Goal: Task Accomplishment & Management: Manage account settings

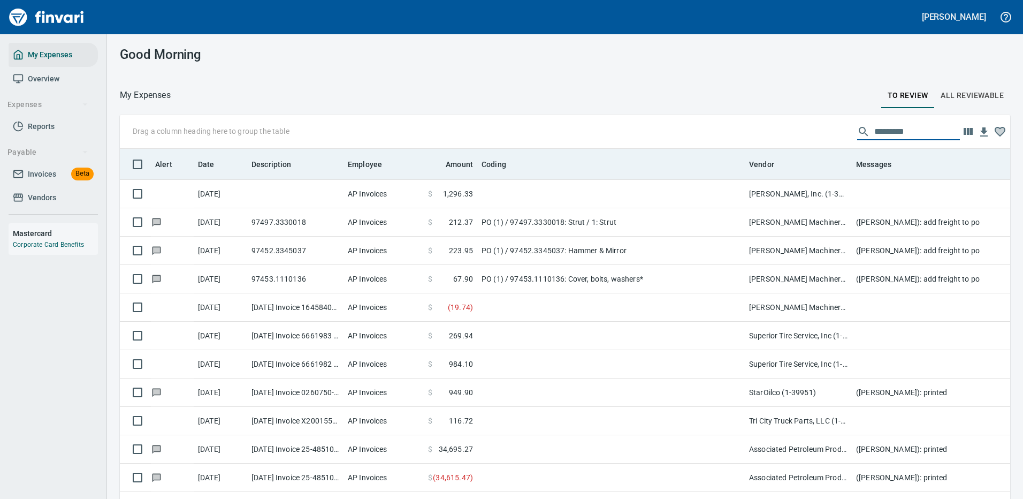
scroll to position [365, 866]
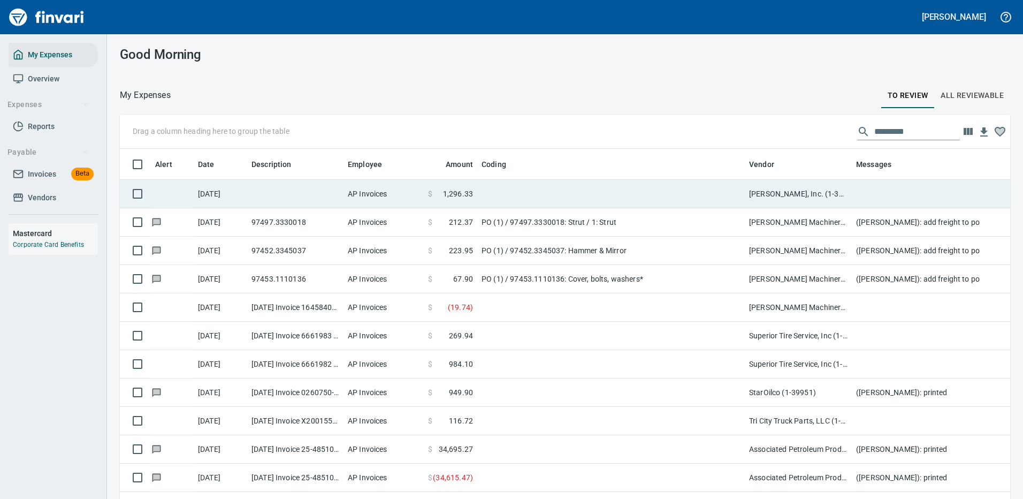
click at [718, 184] on td at bounding box center [611, 194] width 268 height 28
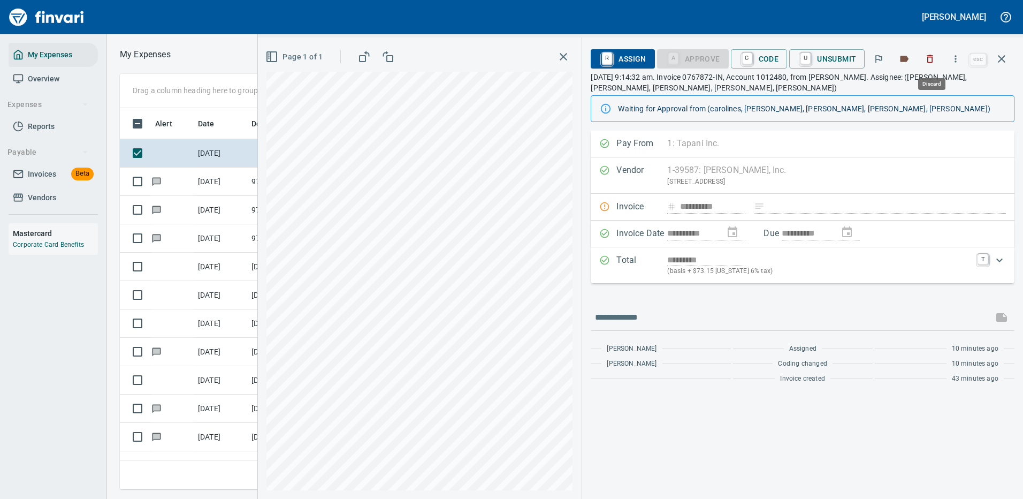
scroll to position [365, 607]
click at [956, 57] on icon "button" at bounding box center [955, 59] width 11 height 11
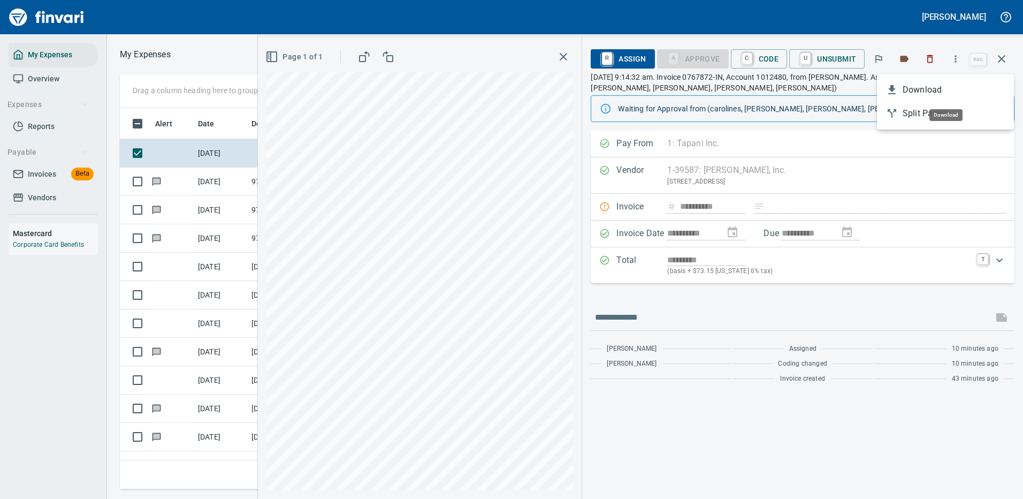
click at [929, 88] on span "Download" at bounding box center [954, 89] width 103 height 13
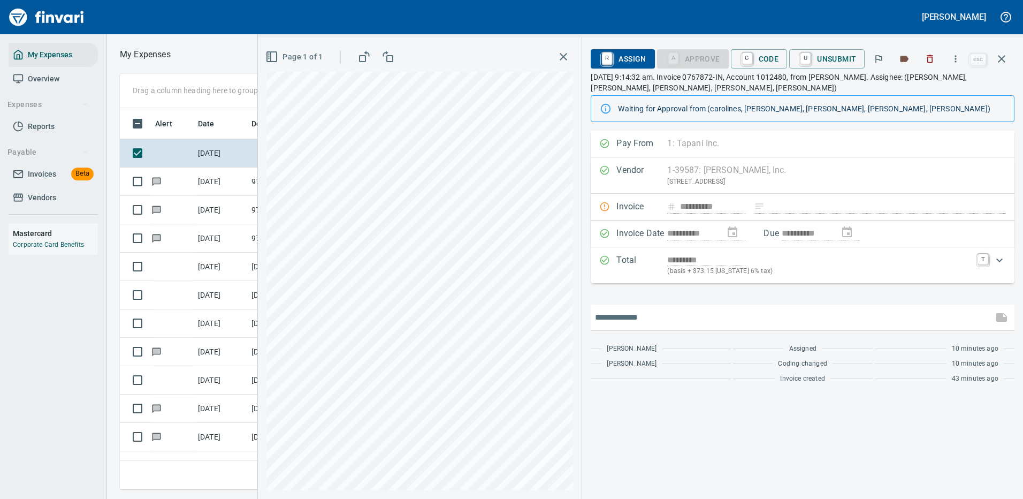
click at [671, 311] on input "text" at bounding box center [792, 317] width 394 height 17
type input "*******"
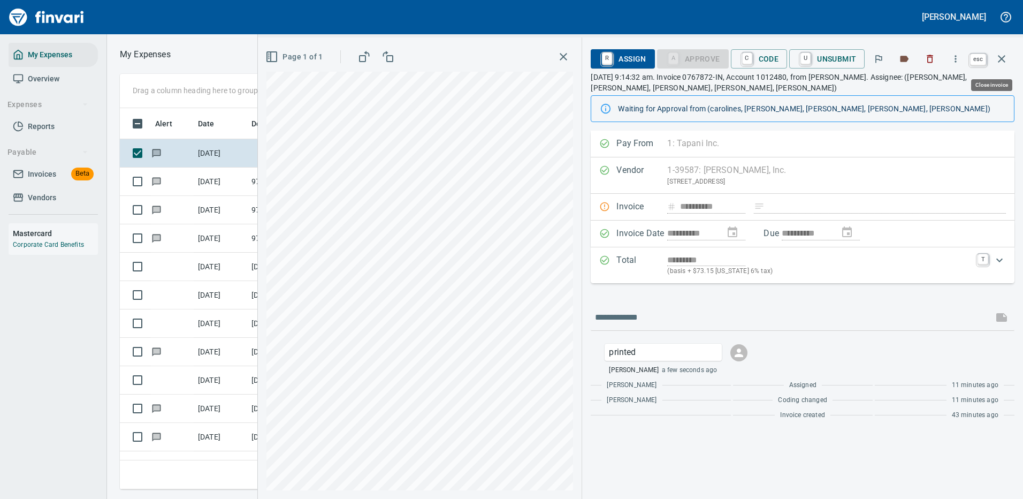
click at [1004, 56] on icon "button" at bounding box center [1001, 58] width 13 height 13
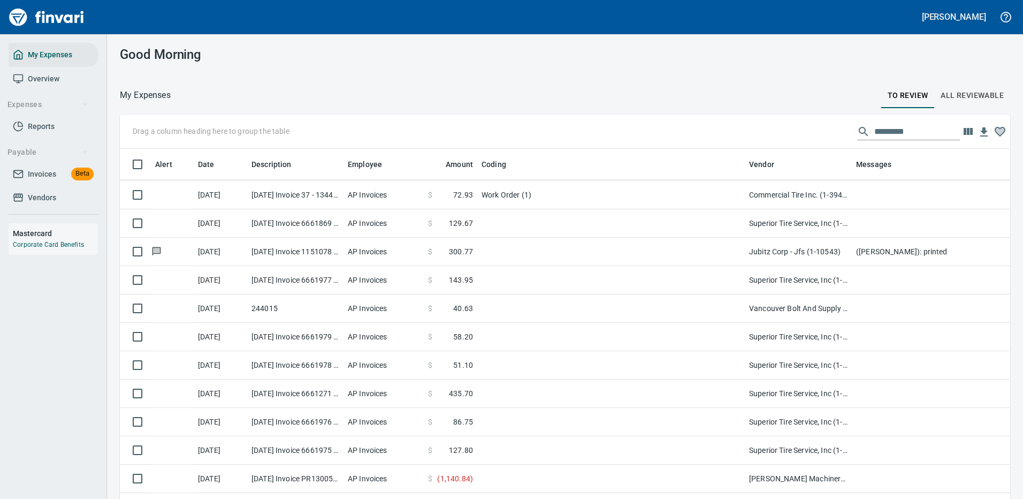
scroll to position [535, 0]
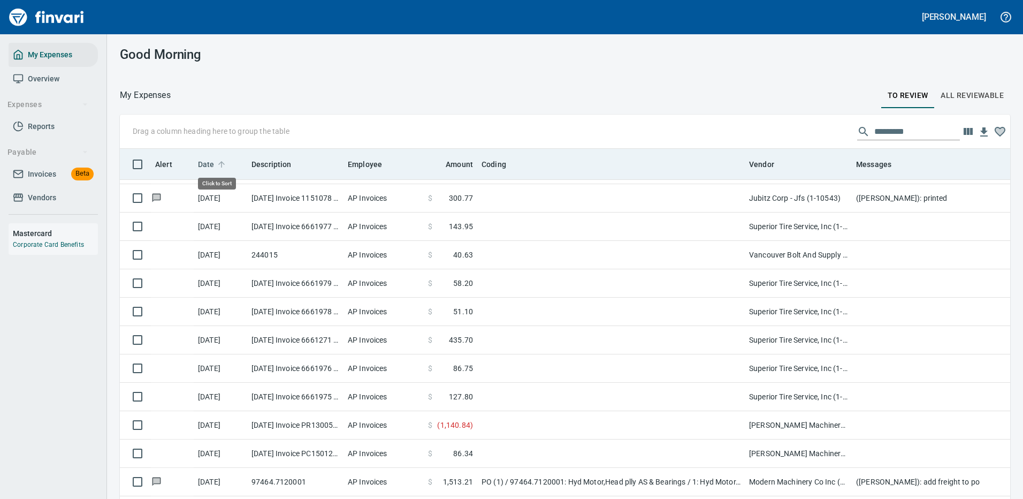
click at [205, 165] on span "Date" at bounding box center [206, 164] width 17 height 13
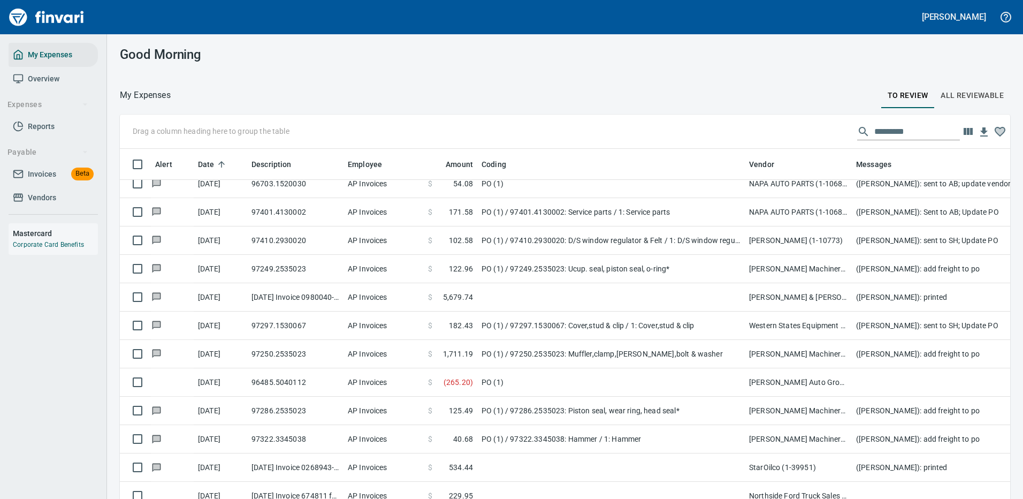
scroll to position [1766, 0]
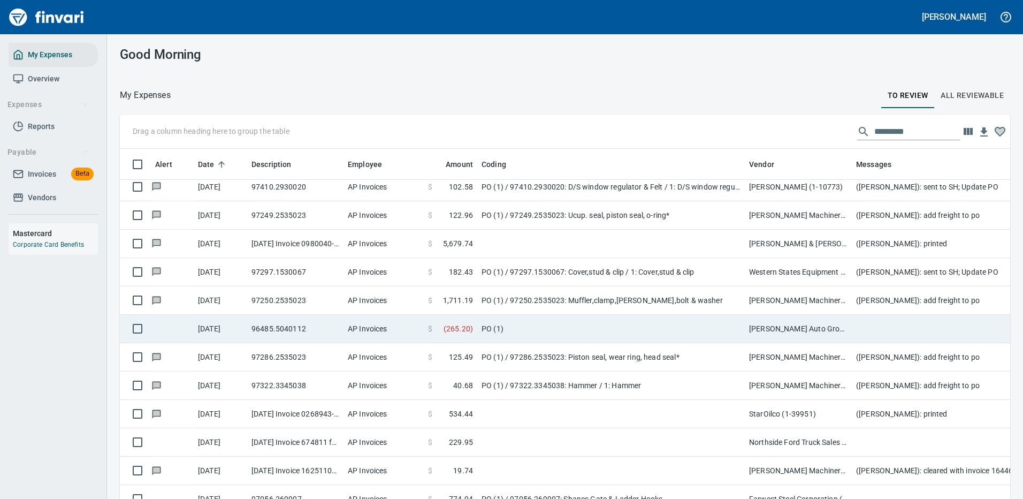
click at [580, 322] on td "PO (1)" at bounding box center [611, 329] width 268 height 28
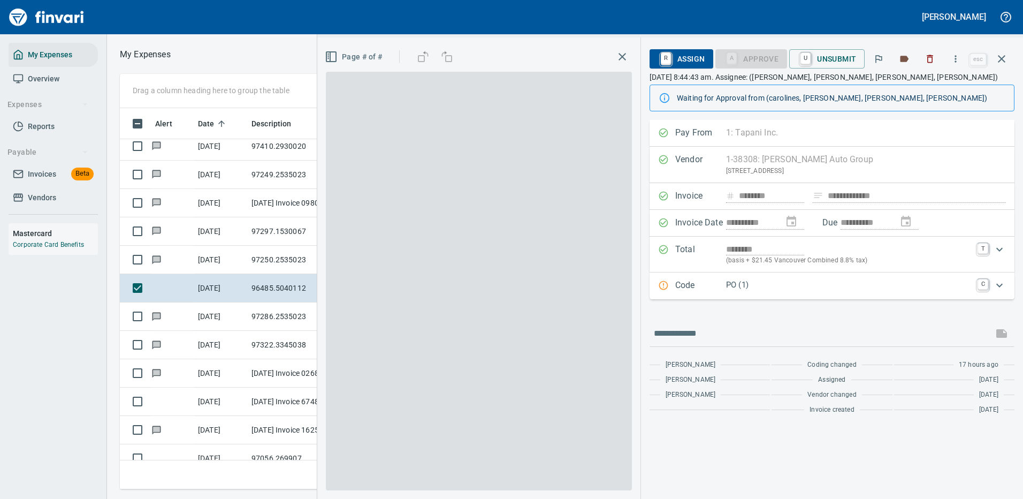
scroll to position [365, 607]
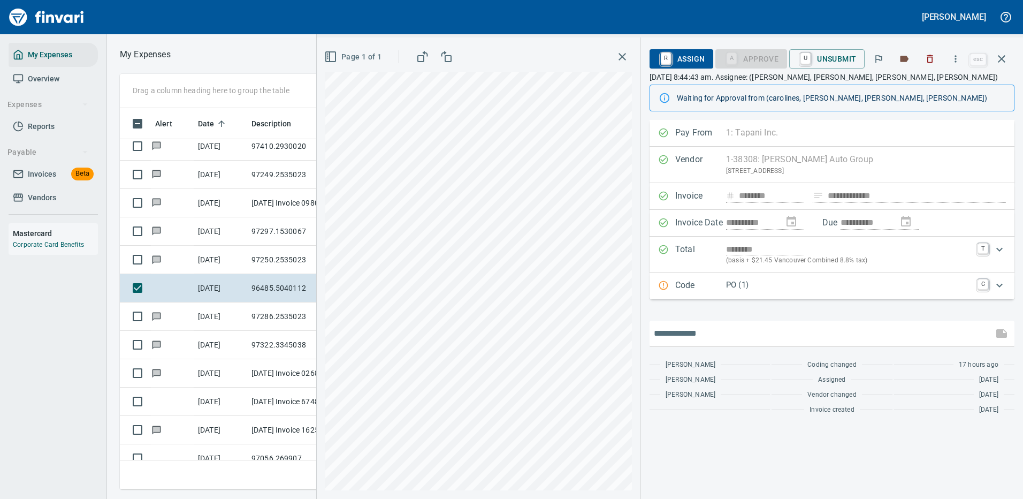
click at [703, 334] on input "text" at bounding box center [821, 333] width 335 height 17
type input "*"
click at [815, 287] on p "PO (1)" at bounding box center [848, 285] width 245 height 12
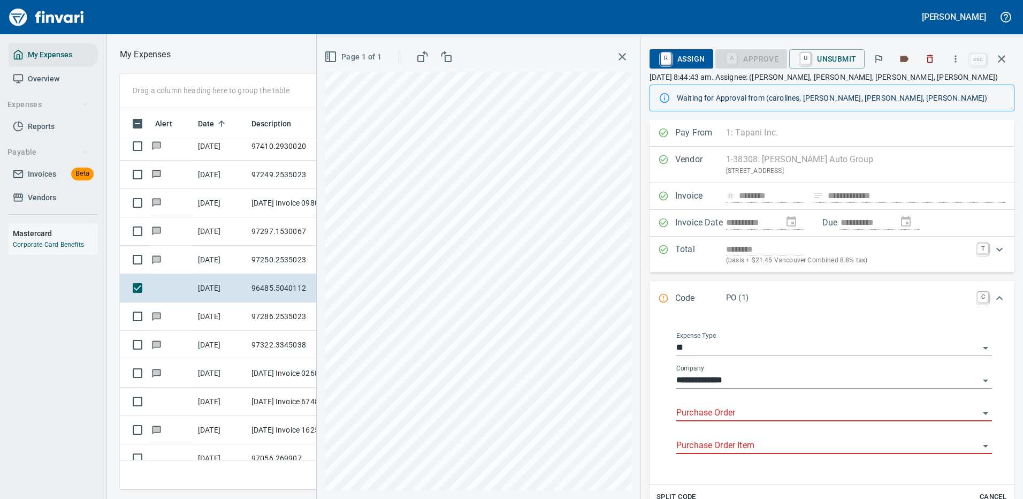
click at [711, 410] on input "Purchase Order" at bounding box center [827, 413] width 303 height 15
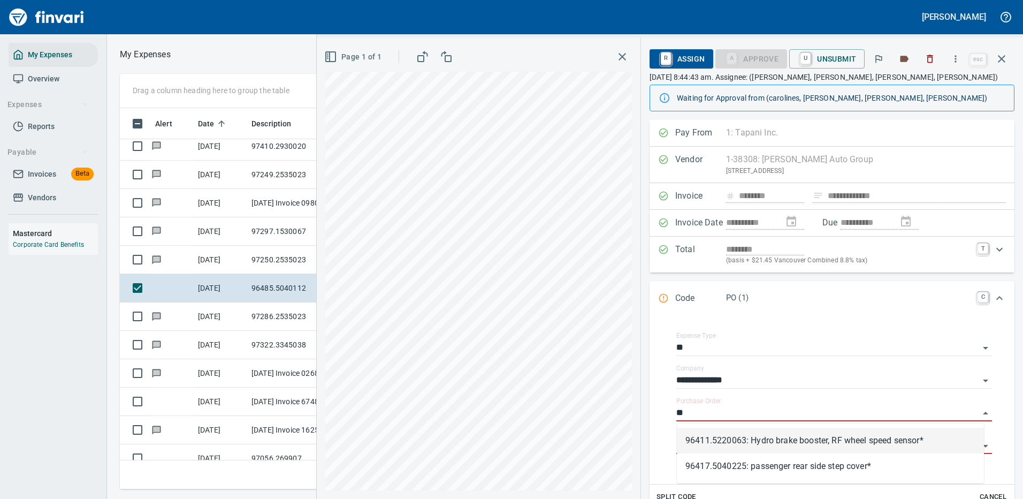
type input "*"
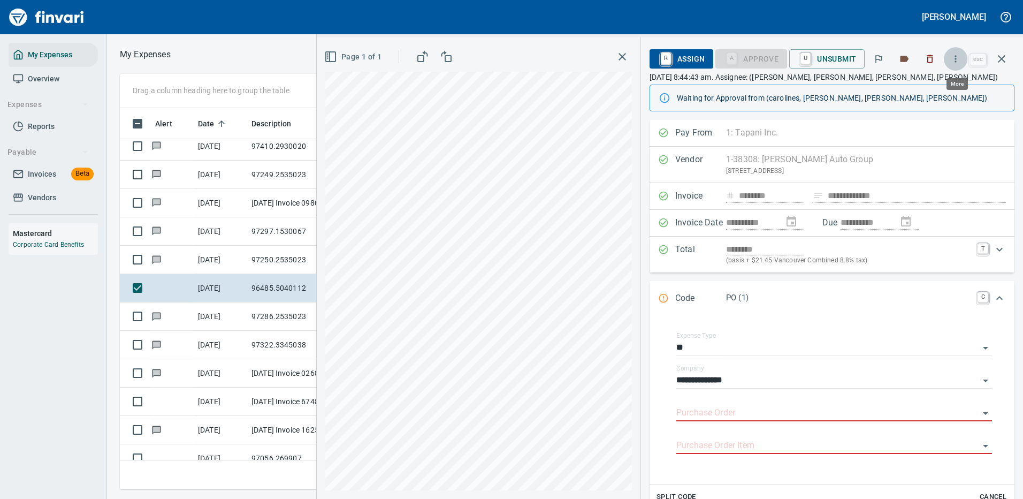
click at [957, 57] on icon "button" at bounding box center [955, 59] width 11 height 11
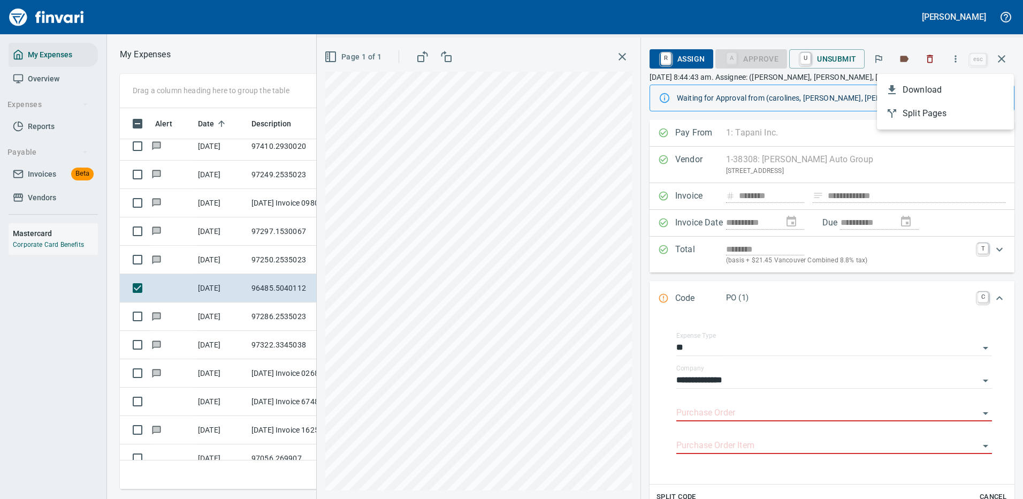
click at [913, 88] on span "Download" at bounding box center [954, 89] width 103 height 13
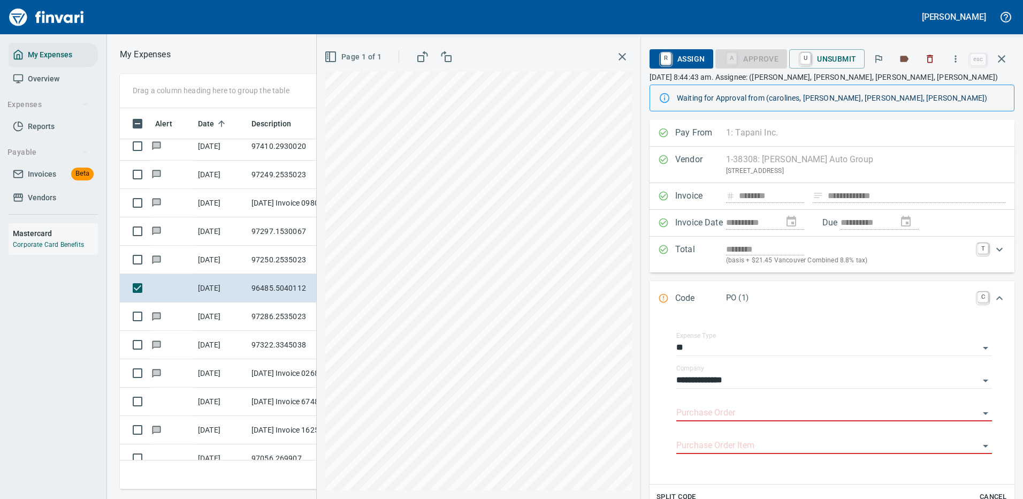
scroll to position [107, 0]
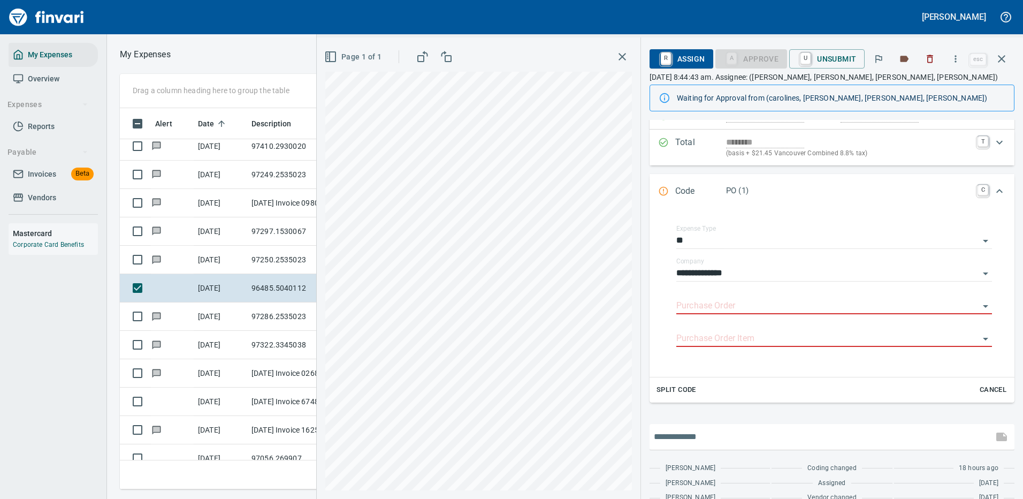
click at [721, 432] on input "text" at bounding box center [821, 436] width 335 height 17
type input "**********"
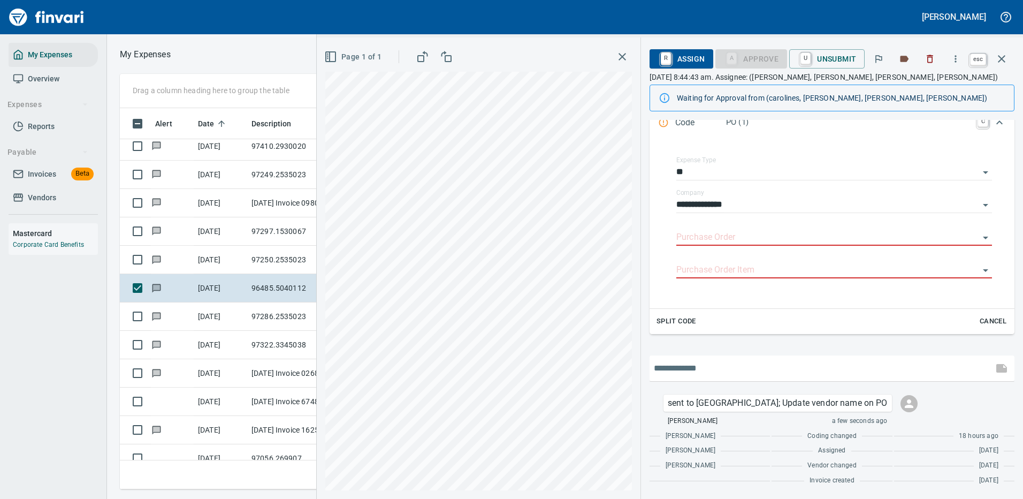
scroll to position [365, 607]
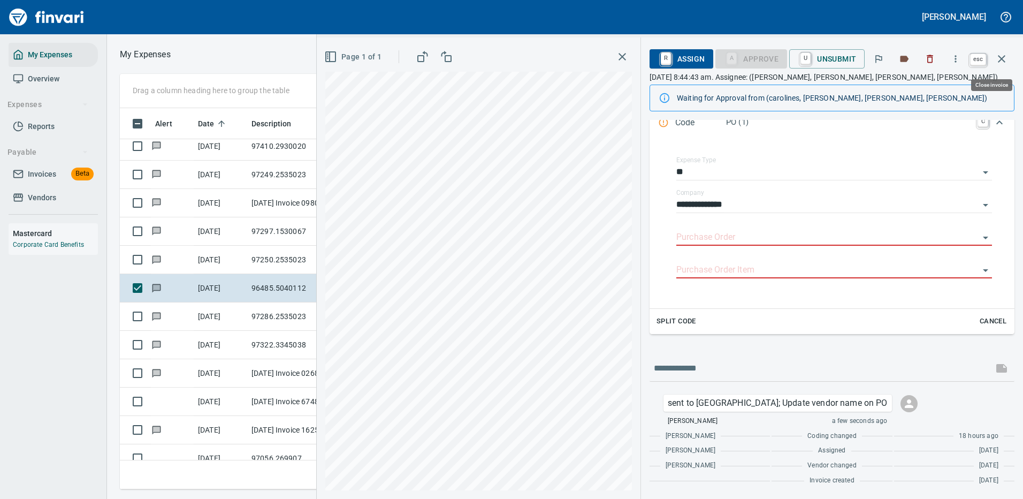
click at [1003, 56] on icon "button" at bounding box center [1001, 58] width 13 height 13
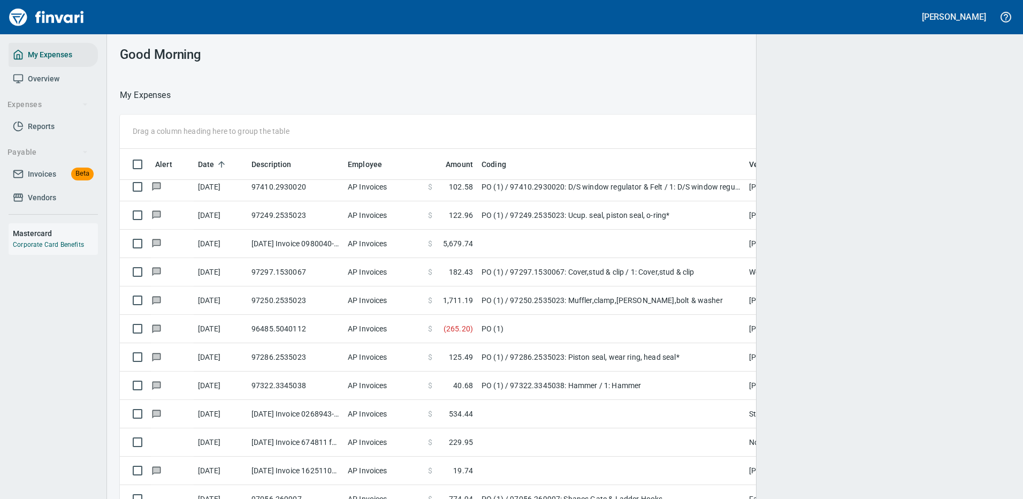
scroll to position [1, 1]
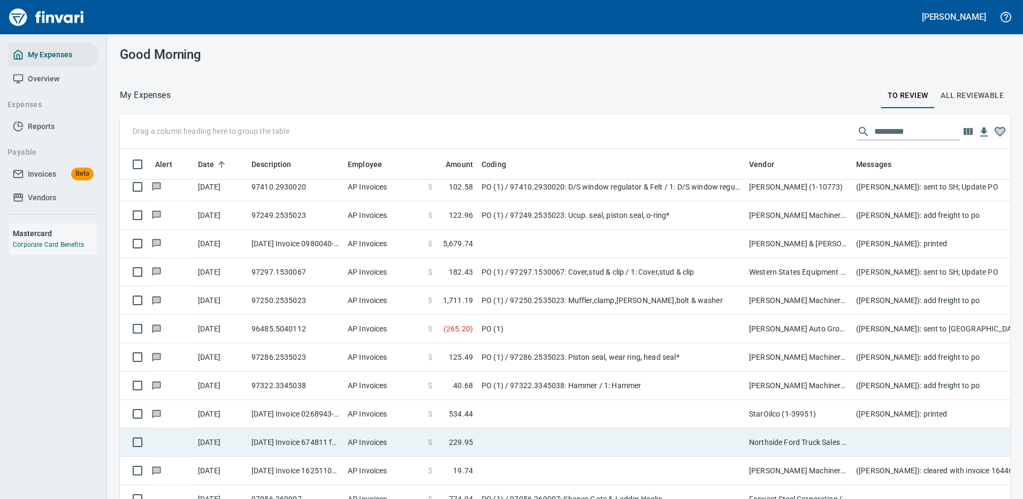
click at [526, 435] on td at bounding box center [611, 442] width 268 height 28
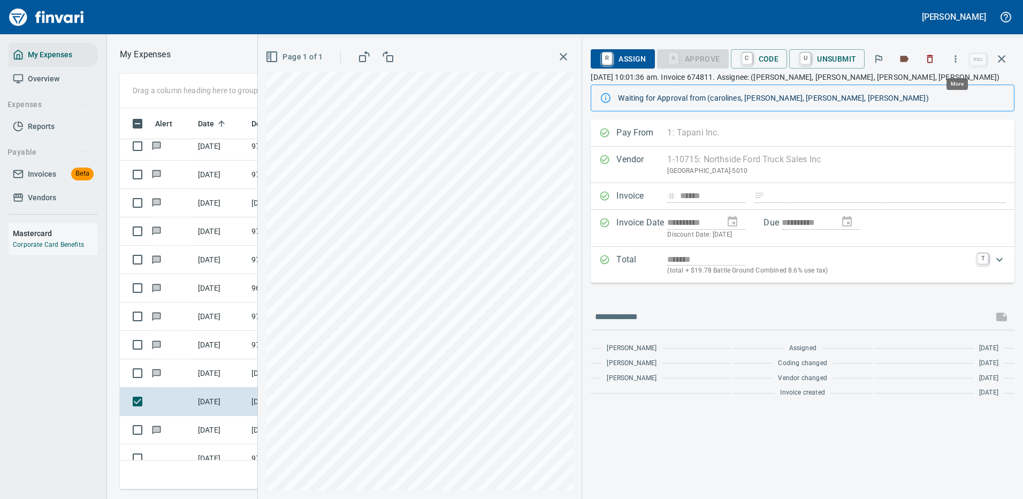
scroll to position [365, 607]
click at [956, 58] on icon "button" at bounding box center [955, 59] width 11 height 11
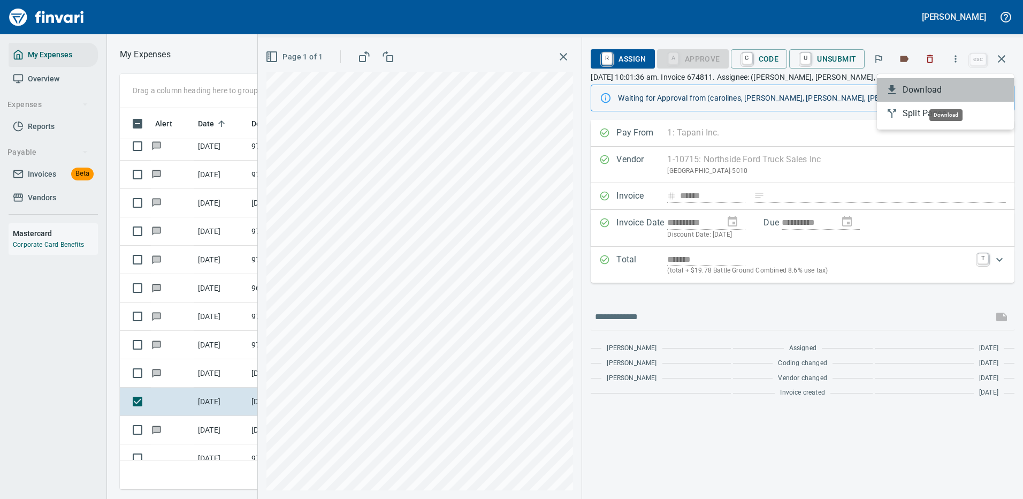
click at [920, 92] on span "Download" at bounding box center [954, 89] width 103 height 13
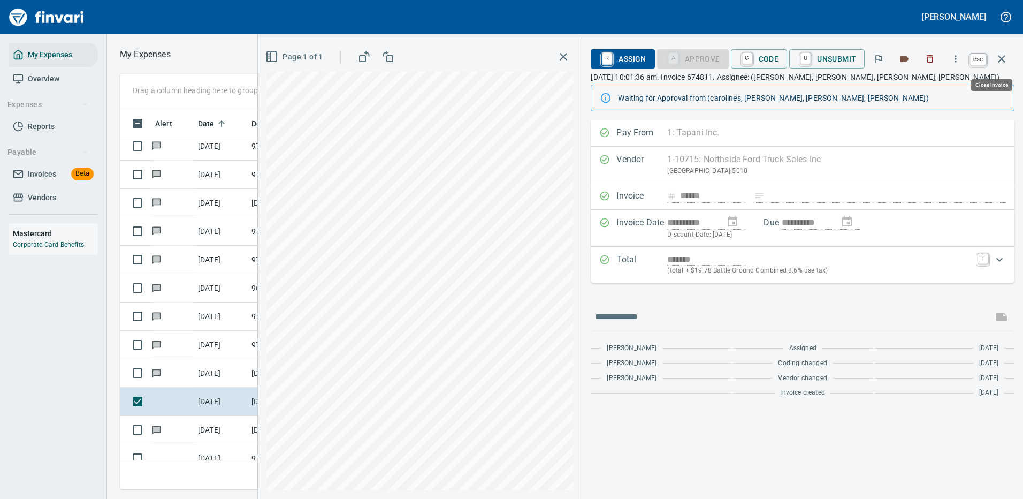
click at [1002, 59] on icon "button" at bounding box center [1001, 58] width 7 height 7
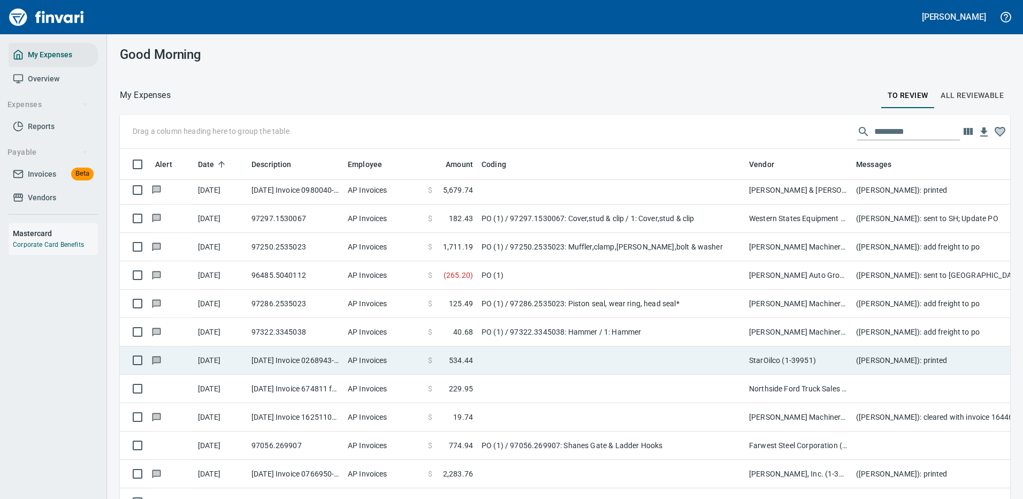
scroll to position [1873, 0]
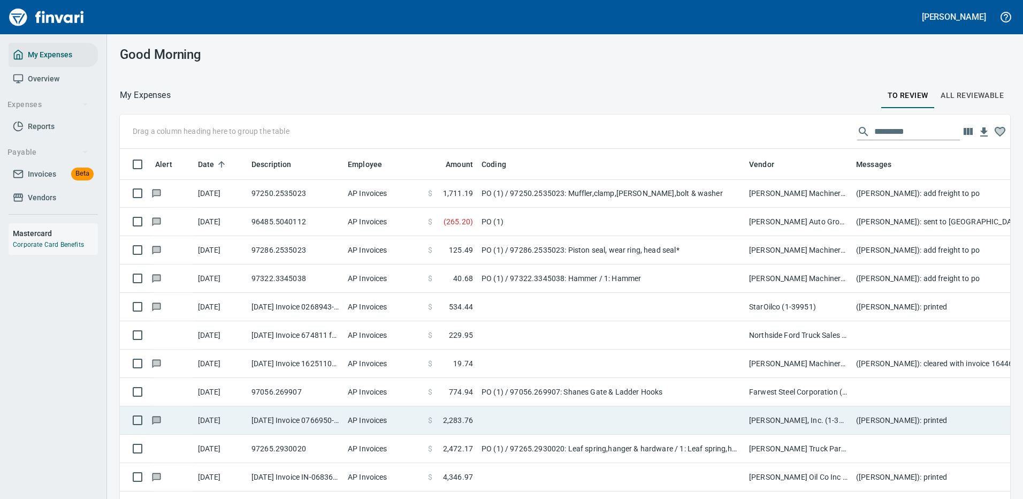
click at [669, 391] on td "PO (1) / 97056.269907: Shanes Gate & Ladder Hooks" at bounding box center [611, 392] width 268 height 28
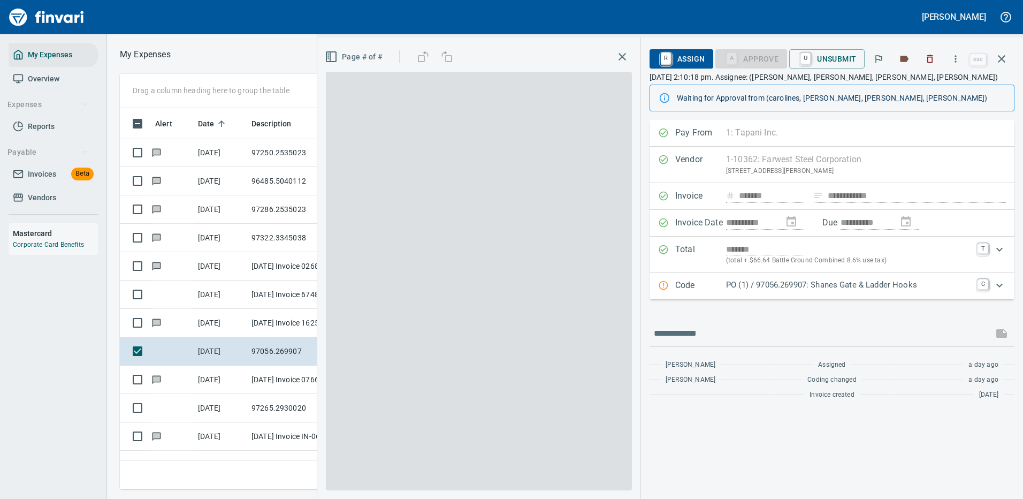
scroll to position [365, 607]
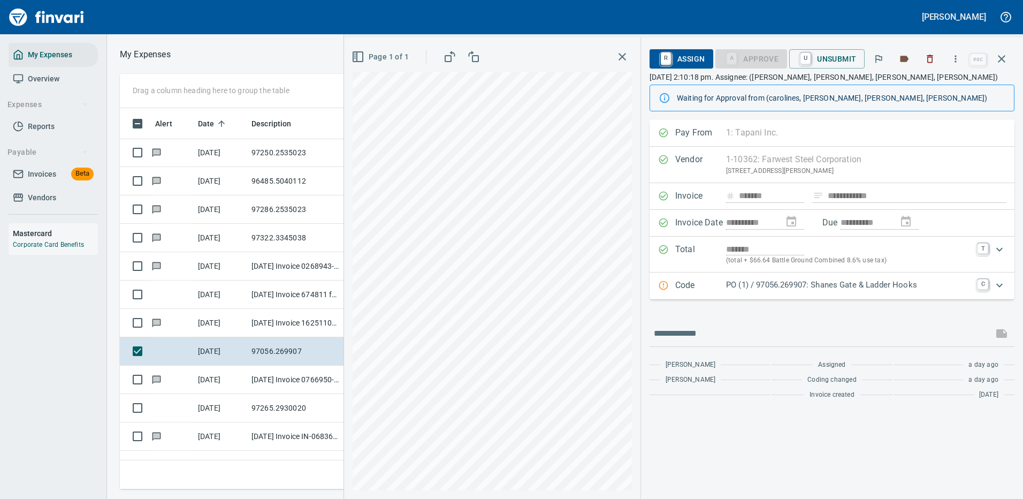
click at [781, 284] on p "PO (1) / 97056.269907: Shanes Gate & Ladder Hooks" at bounding box center [848, 285] width 245 height 12
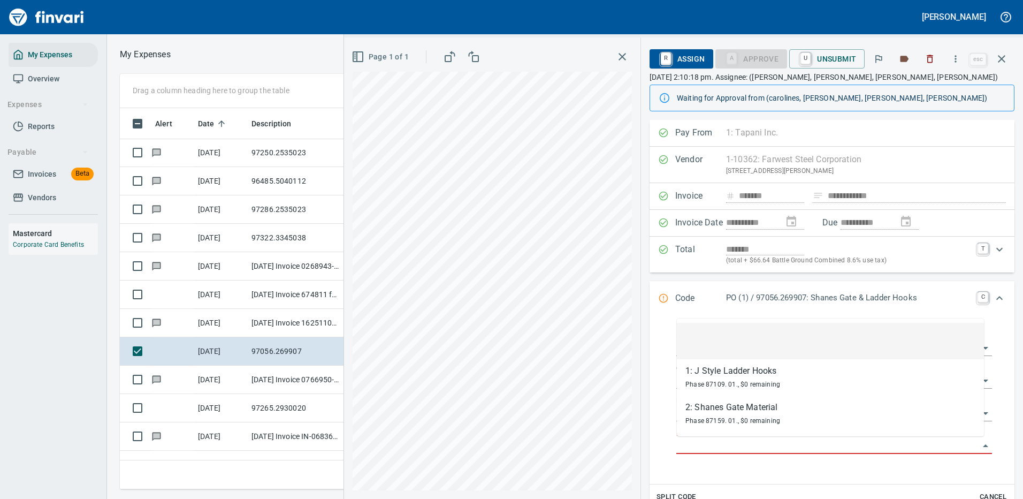
click at [731, 441] on input "Purchase Order Item" at bounding box center [827, 445] width 303 height 15
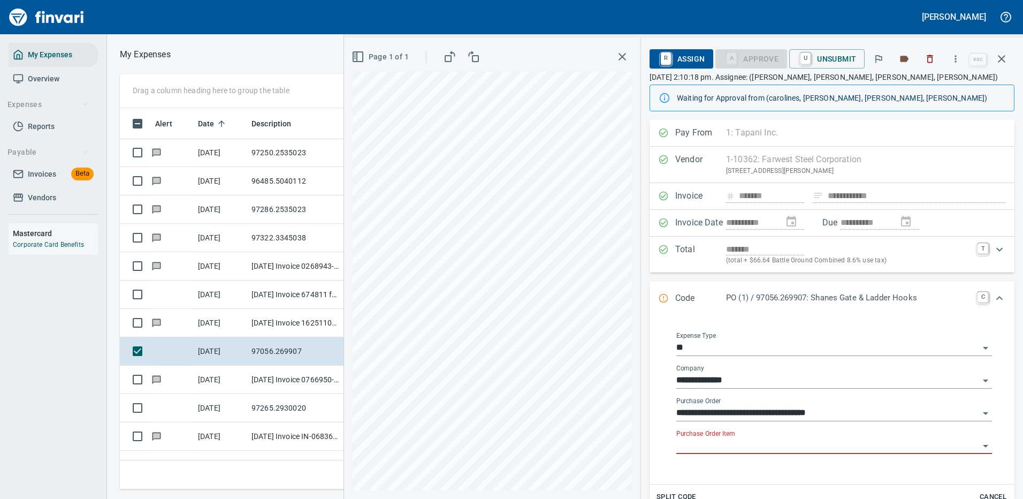
click at [732, 442] on input "Purchase Order Item" at bounding box center [827, 445] width 303 height 15
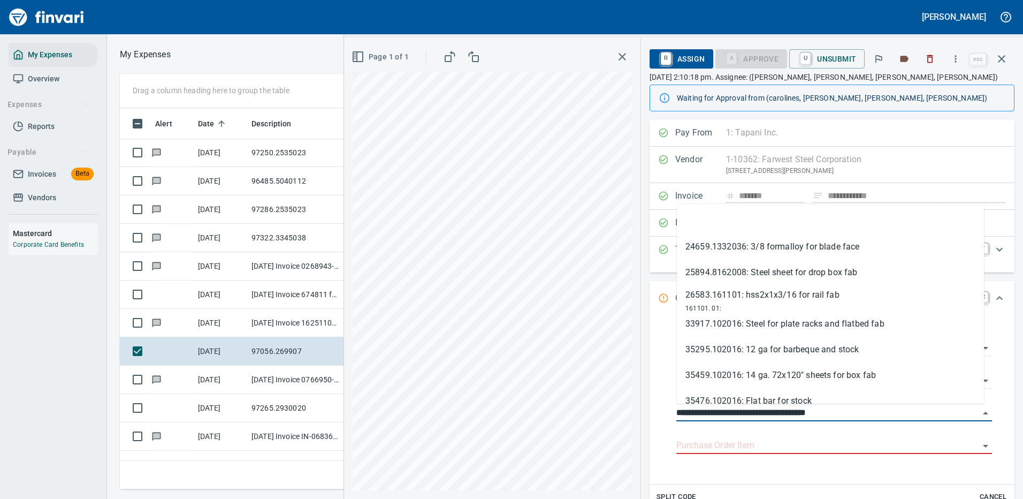
drag, startPoint x: 733, startPoint y: 411, endPoint x: 661, endPoint y: 411, distance: 71.7
click at [661, 411] on div "**********" at bounding box center [832, 397] width 348 height 156
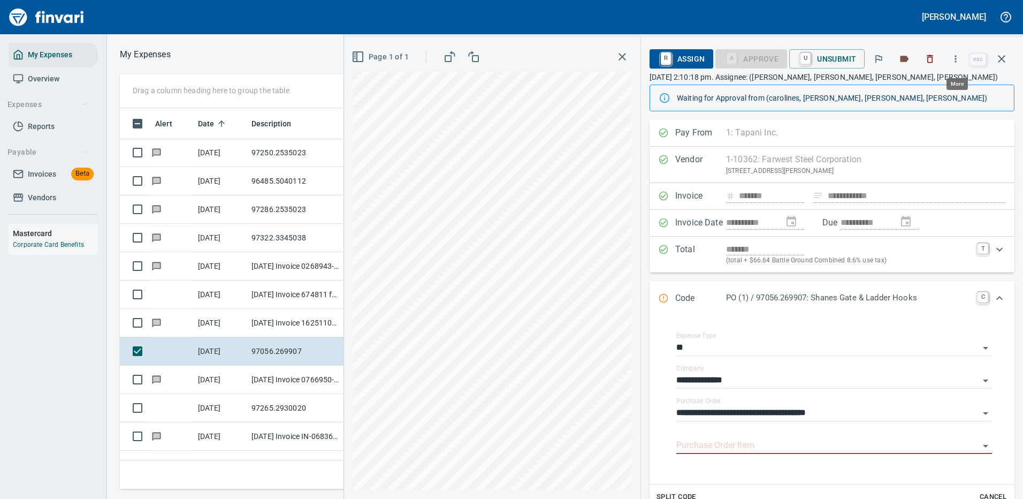
click at [958, 57] on icon "button" at bounding box center [955, 59] width 11 height 11
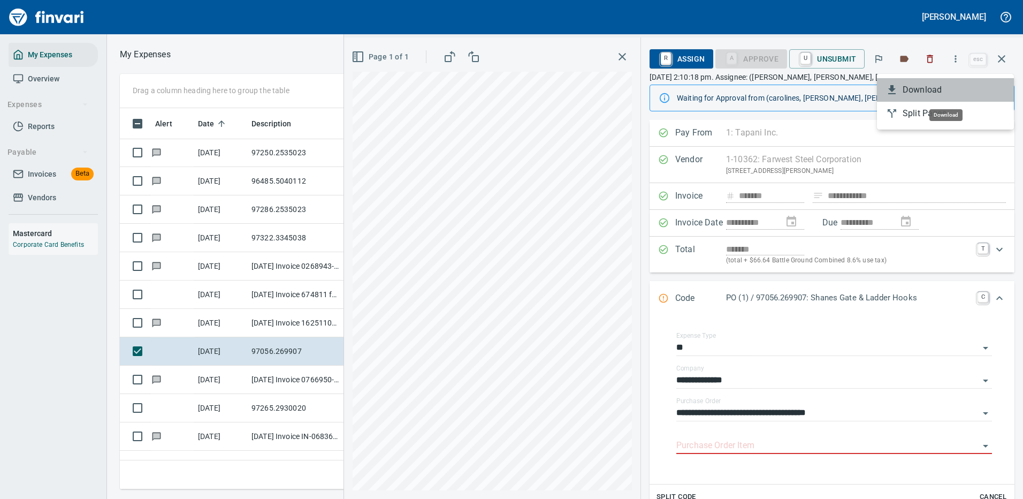
click at [918, 88] on span "Download" at bounding box center [954, 89] width 103 height 13
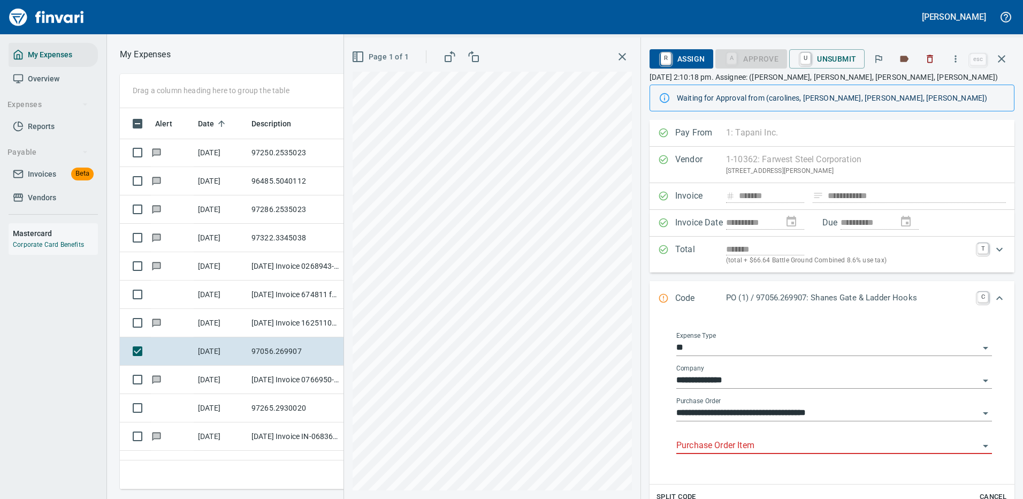
scroll to position [107, 0]
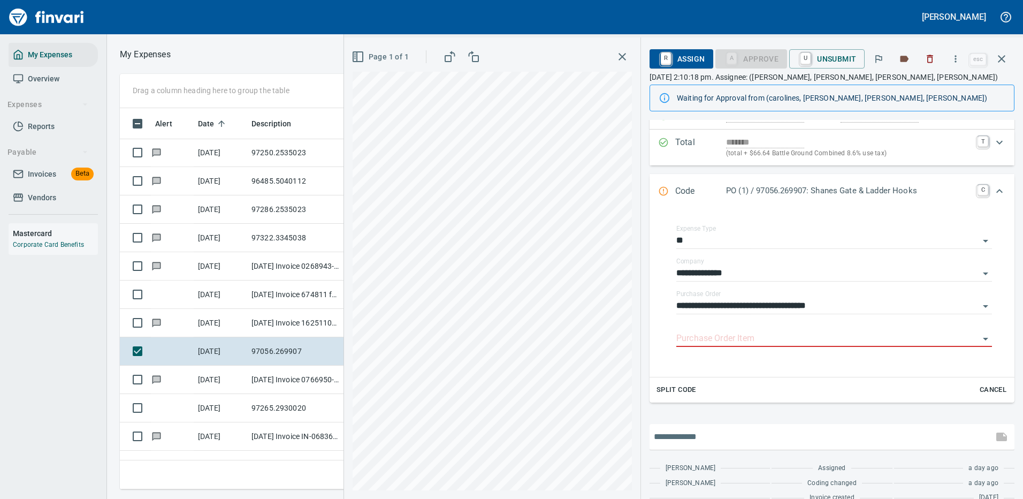
drag, startPoint x: 715, startPoint y: 436, endPoint x: 708, endPoint y: 427, distance: 11.0
click at [716, 435] on input "text" at bounding box center [821, 436] width 335 height 17
type input "**********"
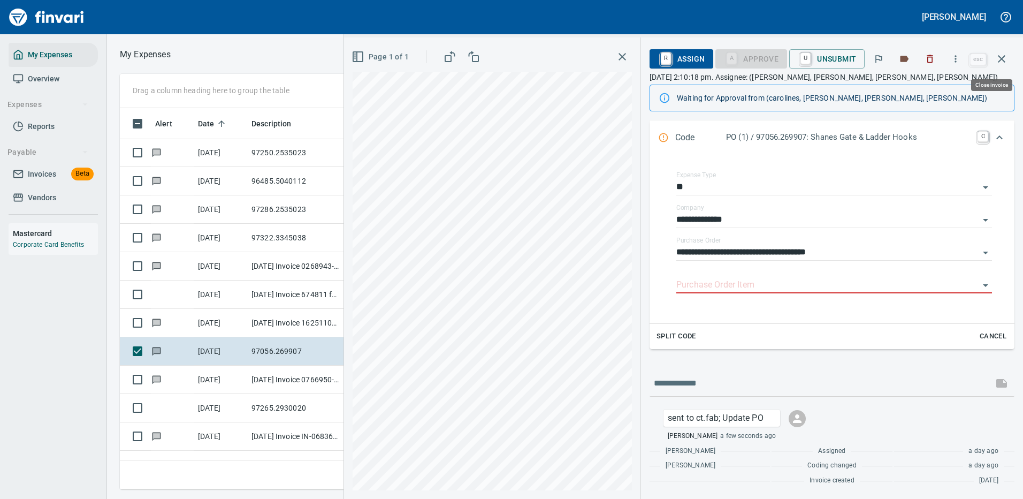
click at [1001, 55] on icon "button" at bounding box center [1001, 58] width 13 height 13
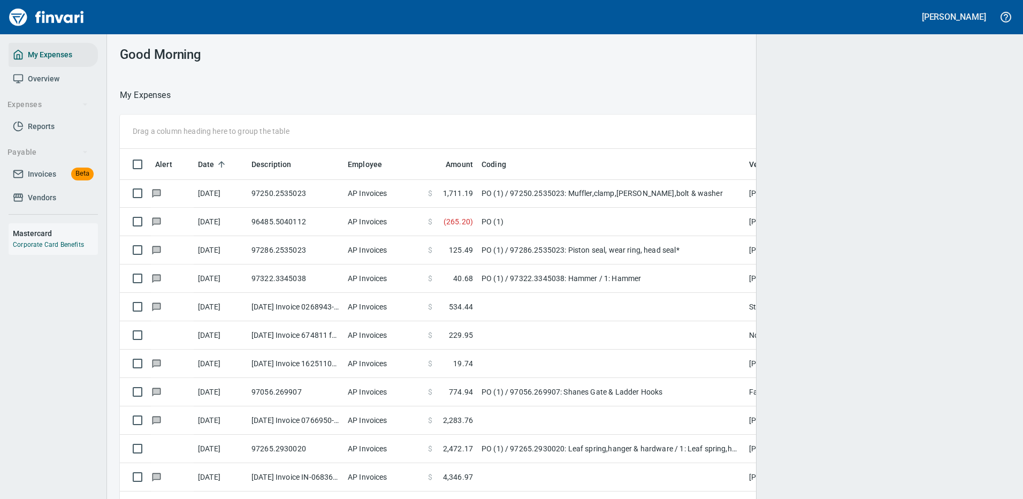
scroll to position [365, 866]
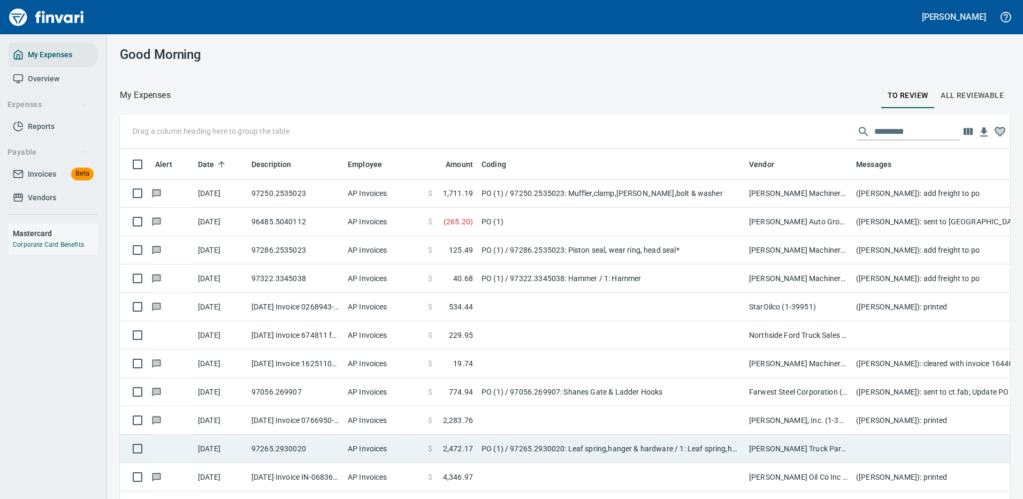
click at [629, 449] on td "PO (1) / 97265.2930020: Leaf spring,hanger & hardware / 1: Leaf spring,hanger &…" at bounding box center [611, 449] width 268 height 28
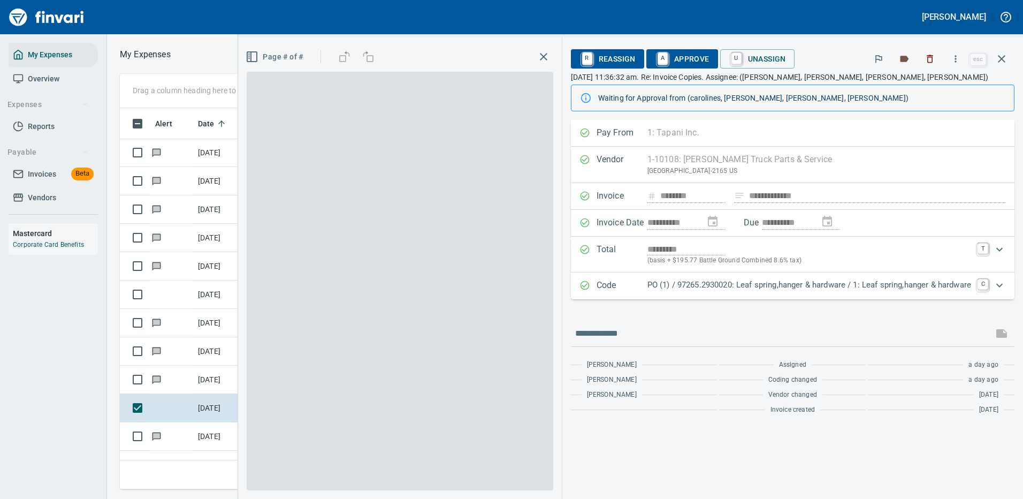
scroll to position [365, 607]
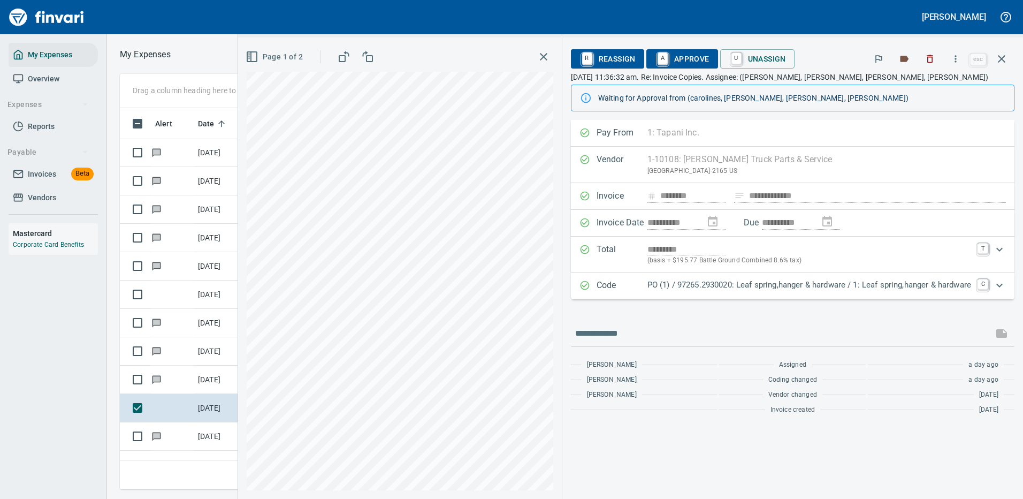
click at [796, 287] on p "PO (1) / 97265.2930020: Leaf spring,hanger & hardware / 1: Leaf spring,hanger &…" at bounding box center [809, 285] width 324 height 12
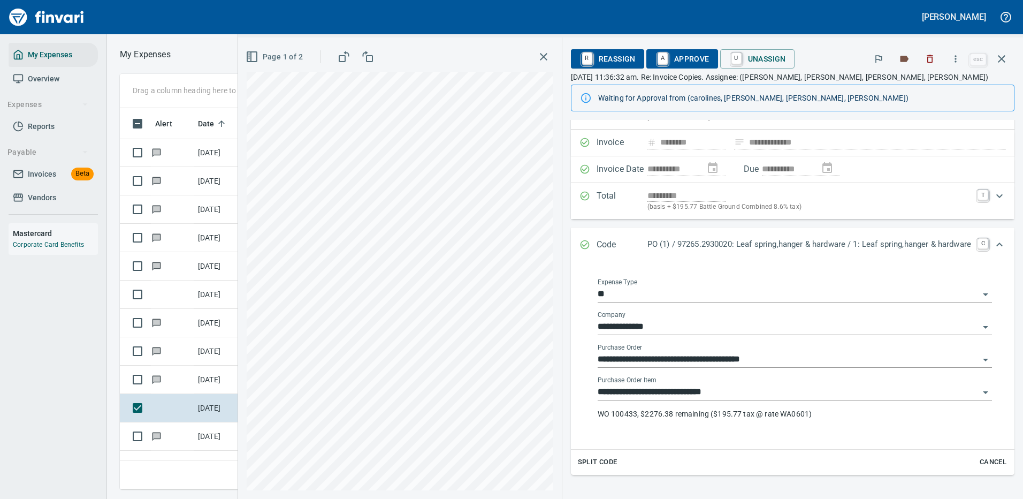
scroll to position [107, 0]
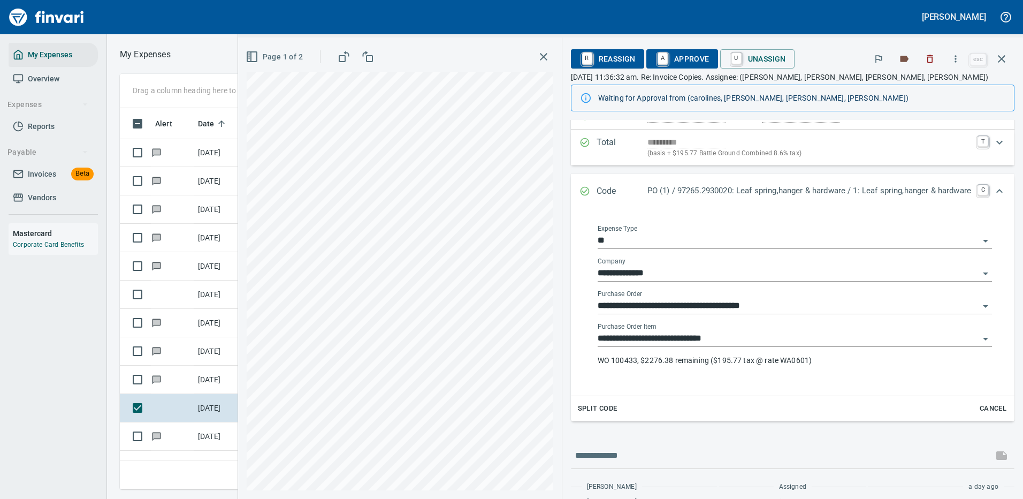
click at [677, 356] on p "WO 100433, $2276.38 remaining ($195.77 tax @ rate WA0601)" at bounding box center [795, 360] width 394 height 11
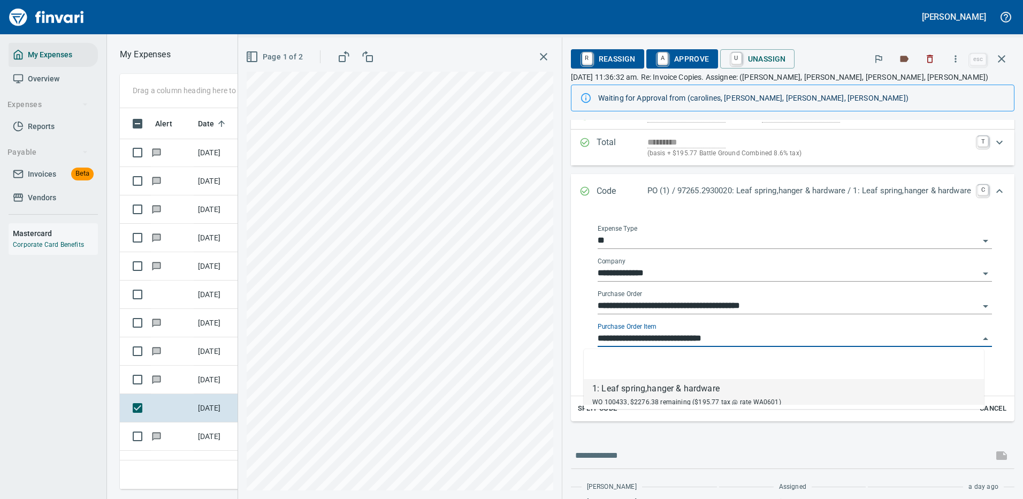
click at [672, 342] on input "**********" at bounding box center [789, 338] width 382 height 15
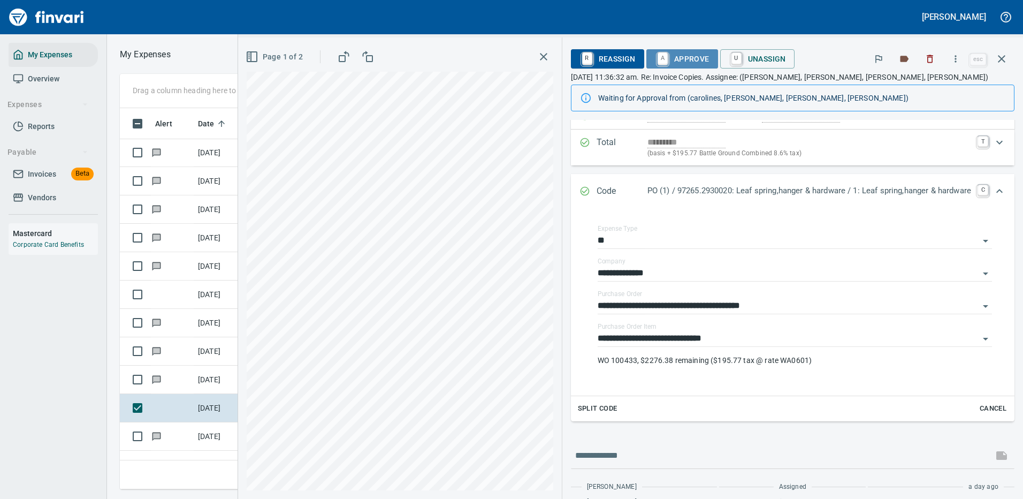
click at [676, 58] on span "A Approve" at bounding box center [682, 59] width 55 height 18
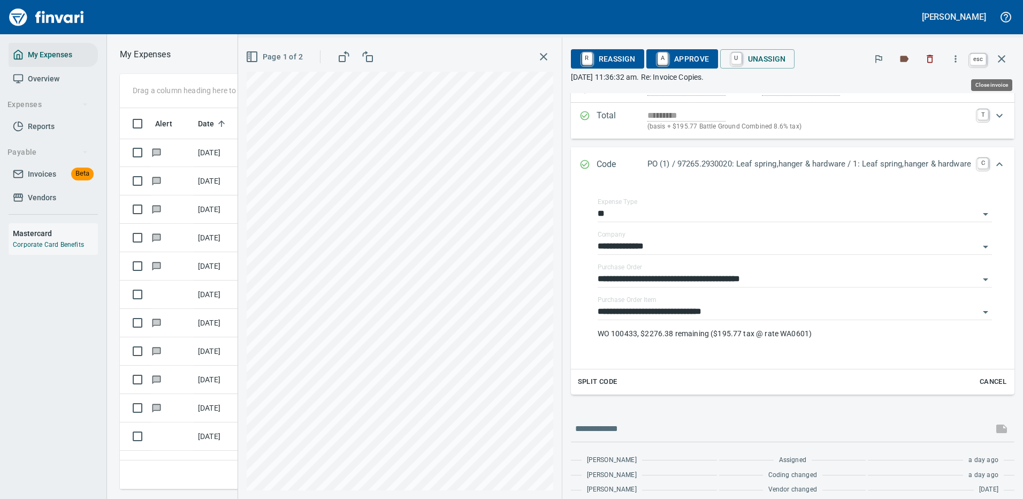
click at [1004, 54] on icon "button" at bounding box center [1001, 58] width 13 height 13
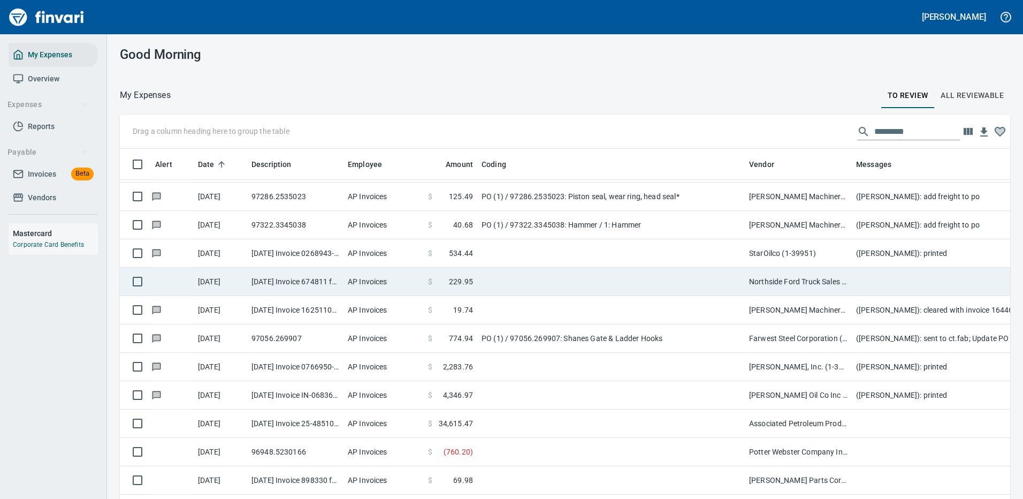
scroll to position [1980, 0]
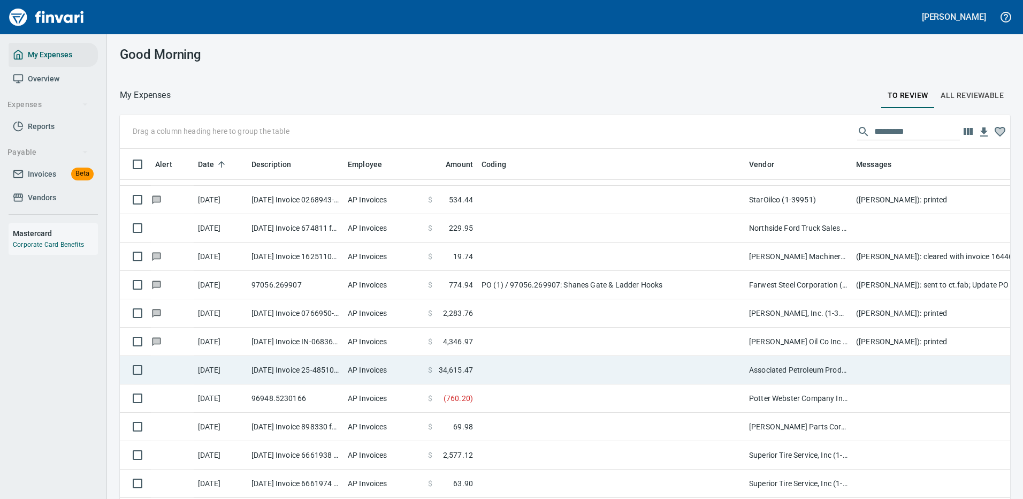
click at [502, 364] on td at bounding box center [611, 370] width 268 height 28
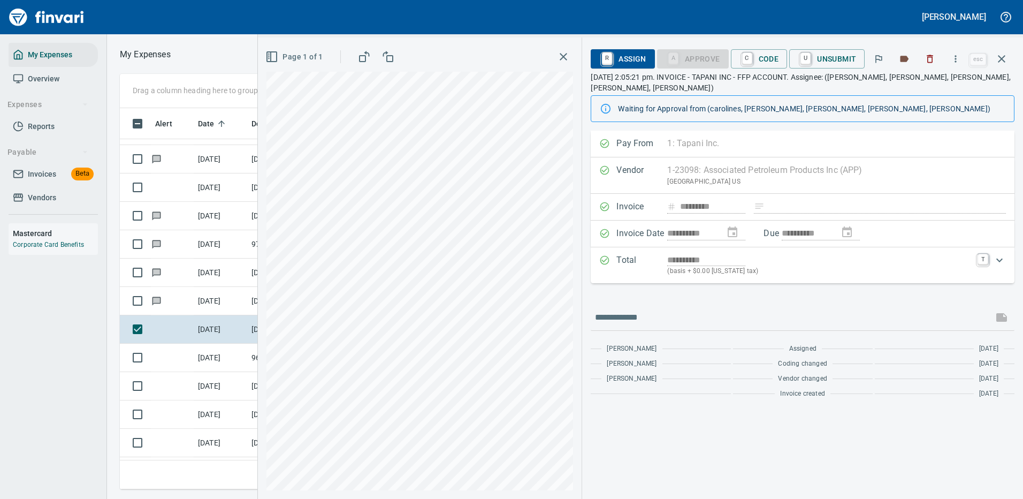
scroll to position [365, 607]
click at [956, 55] on icon "button" at bounding box center [955, 59] width 11 height 11
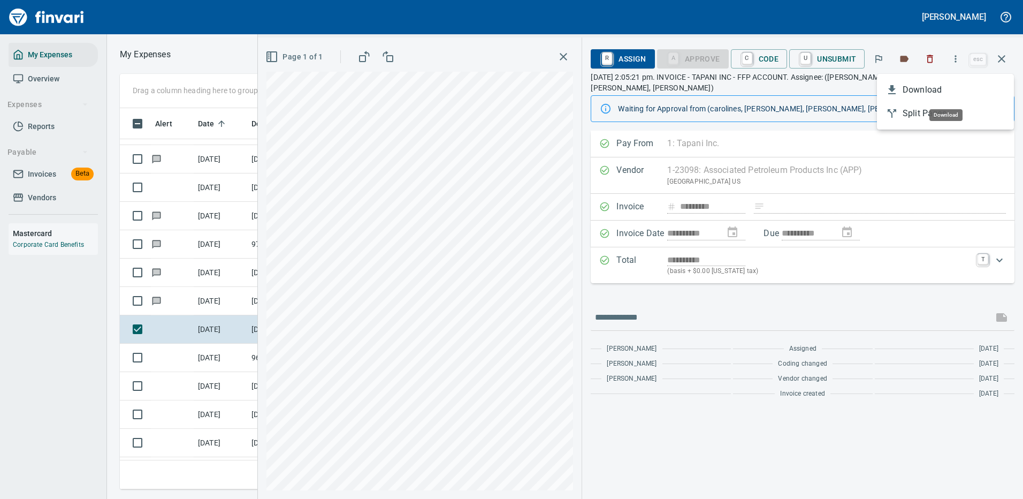
click at [909, 88] on span "Download" at bounding box center [954, 89] width 103 height 13
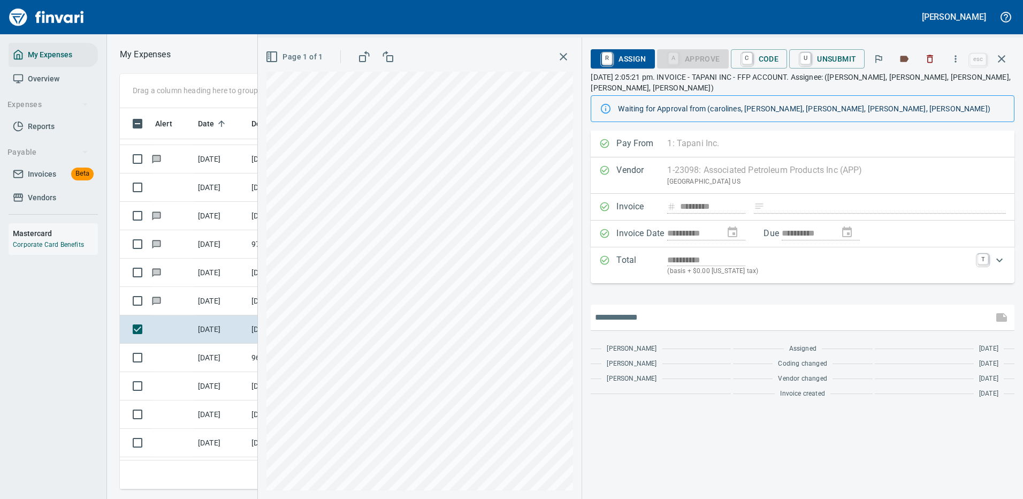
click at [647, 310] on input "text" at bounding box center [792, 317] width 394 height 17
type input "*******"
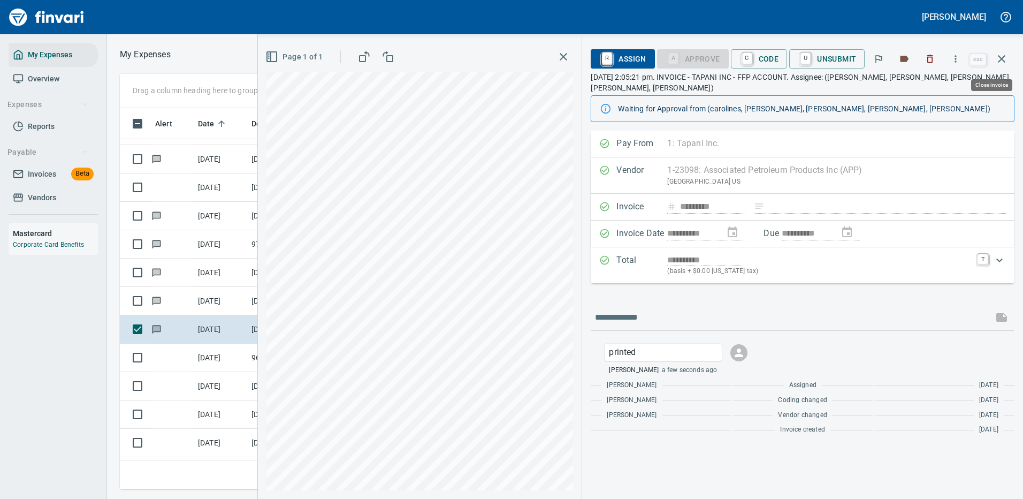
click at [1002, 56] on icon "button" at bounding box center [1001, 58] width 13 height 13
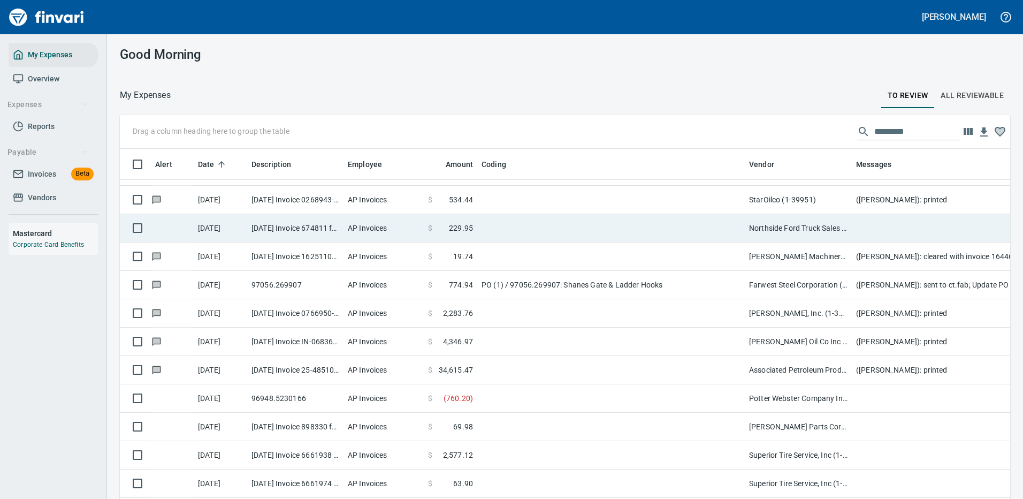
scroll to position [365, 866]
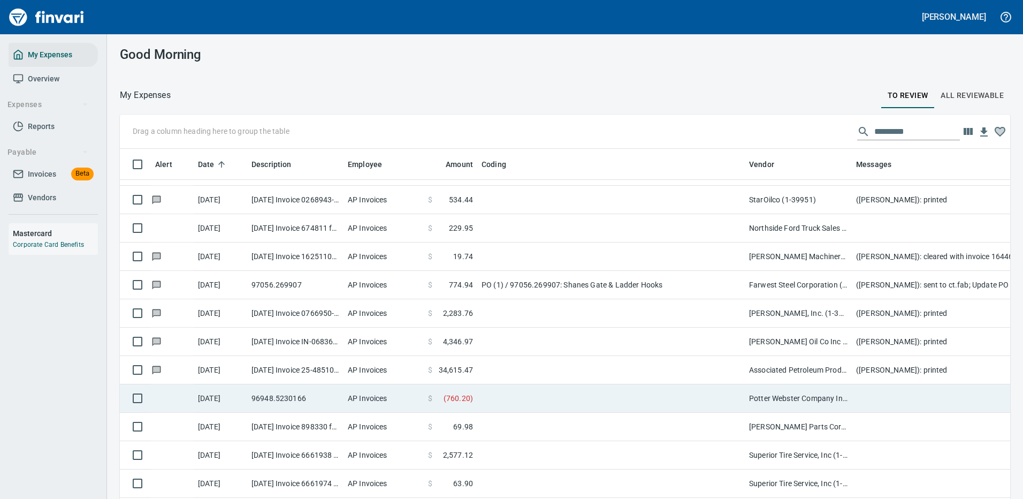
click at [774, 397] on td "Potter Webster Company Inc (1-10818)" at bounding box center [798, 398] width 107 height 28
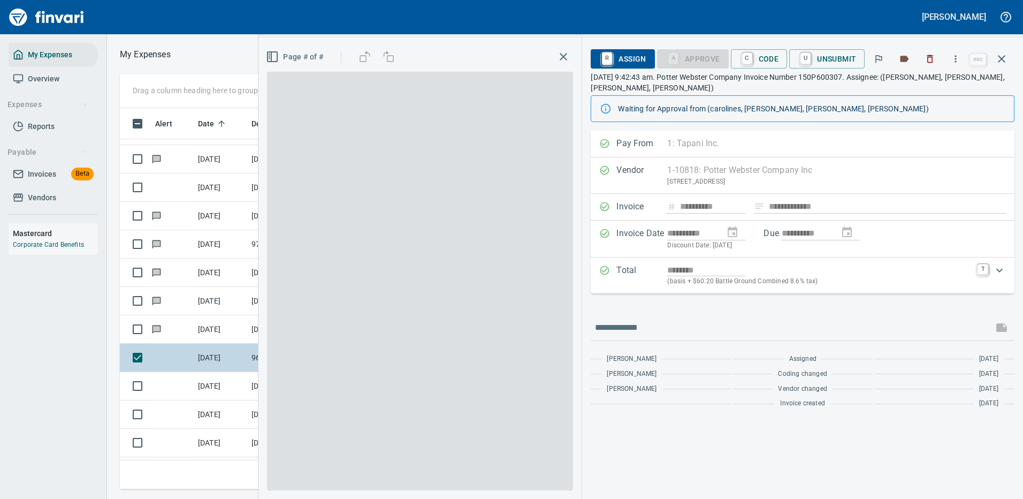
scroll to position [365, 607]
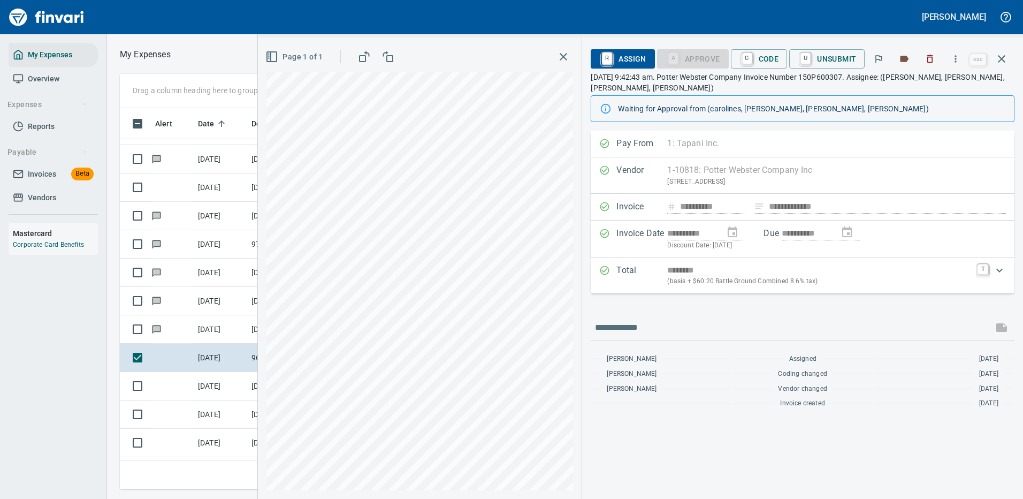
click at [574, 279] on div "Page 1 of 1" at bounding box center [420, 267] width 324 height 461
click at [763, 58] on span "C Code" at bounding box center [760, 59] width 40 height 18
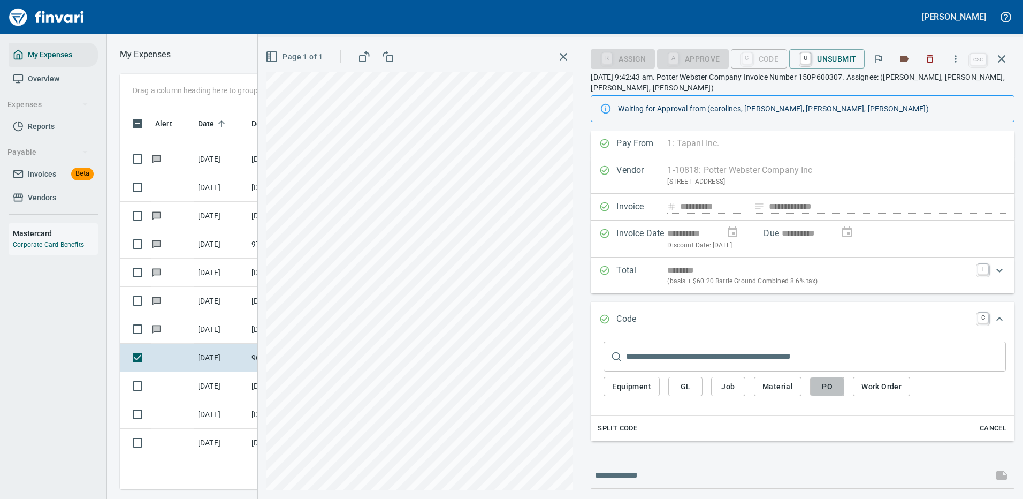
click at [824, 387] on span "PO" at bounding box center [827, 386] width 17 height 13
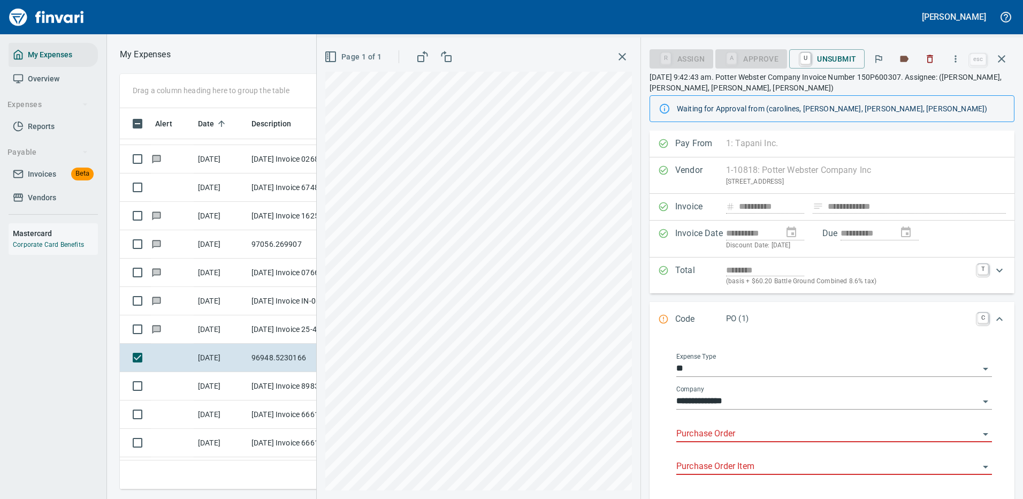
click at [703, 431] on input "Purchase Order" at bounding box center [827, 433] width 303 height 15
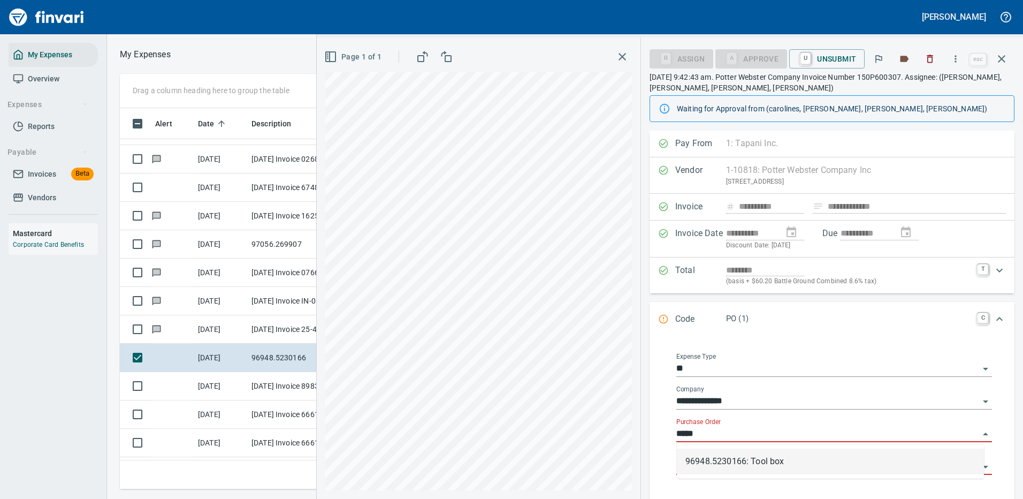
click at [761, 461] on li "96948.5230166: Tool box" at bounding box center [830, 461] width 307 height 26
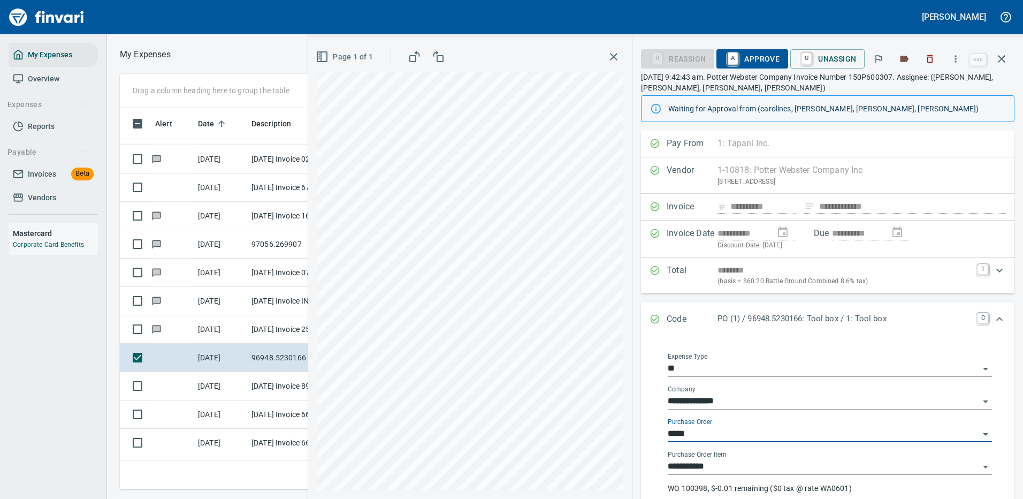
type input "**********"
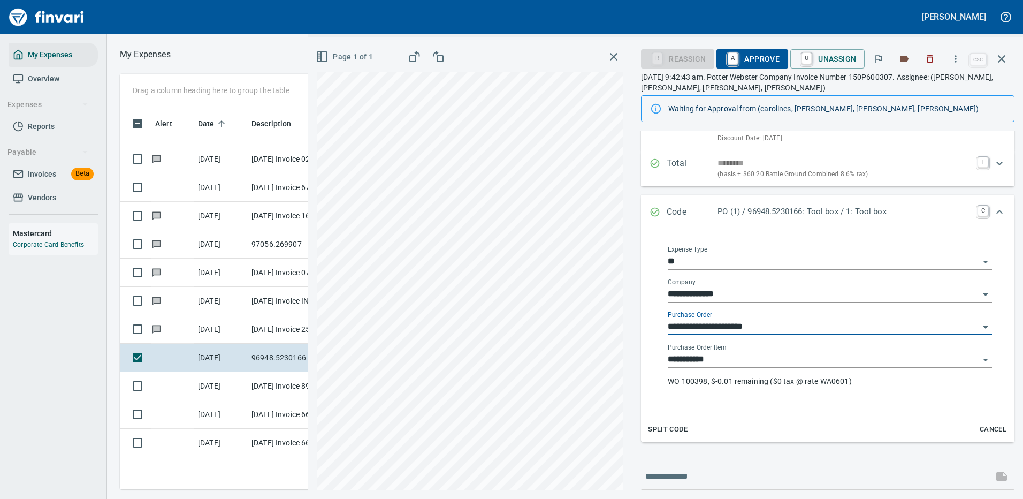
scroll to position [161, 0]
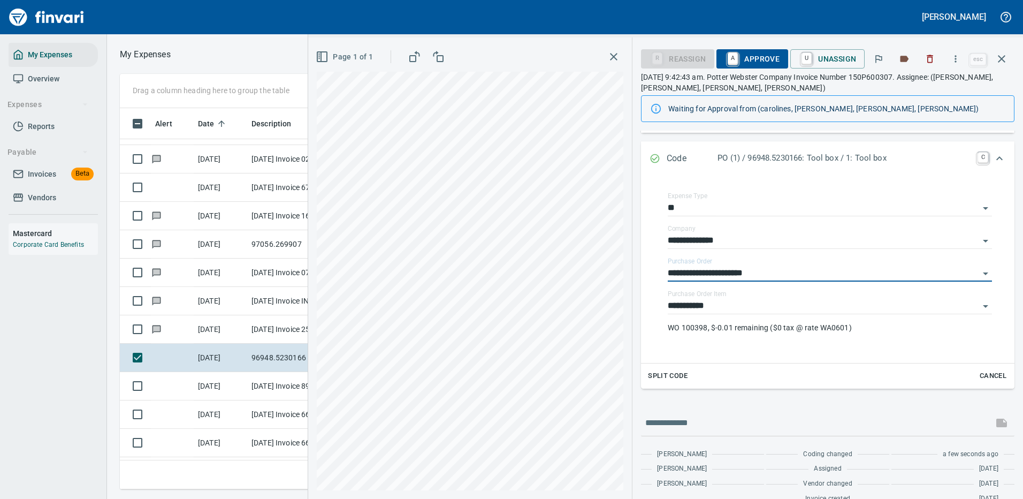
type input "**********"
click at [757, 58] on span "A Approve" at bounding box center [752, 59] width 55 height 18
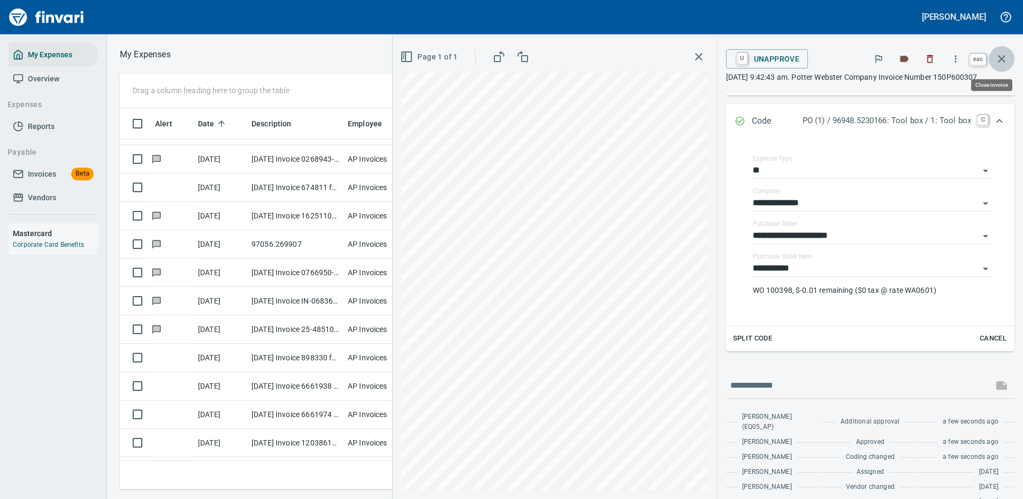
click at [1004, 57] on icon "button" at bounding box center [1001, 58] width 7 height 7
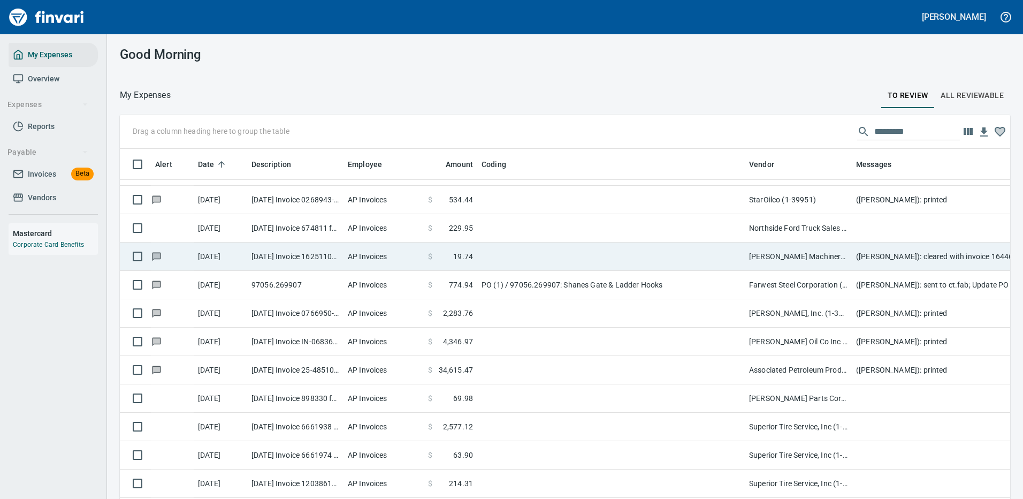
scroll to position [365, 866]
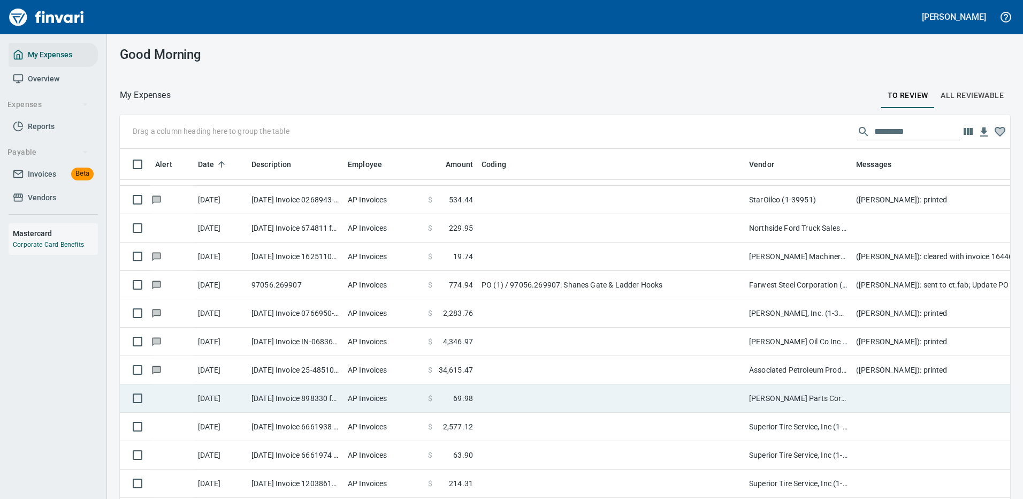
click at [512, 395] on td at bounding box center [611, 398] width 268 height 28
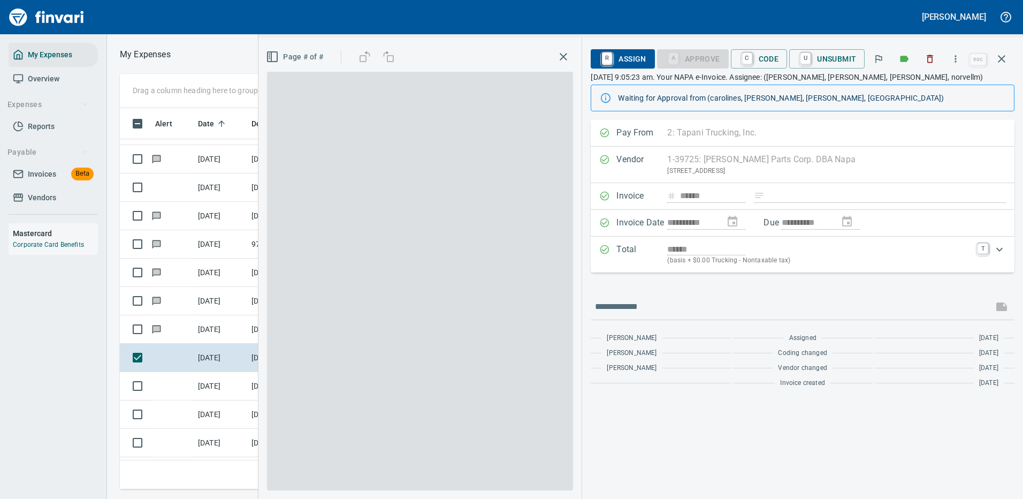
scroll to position [365, 607]
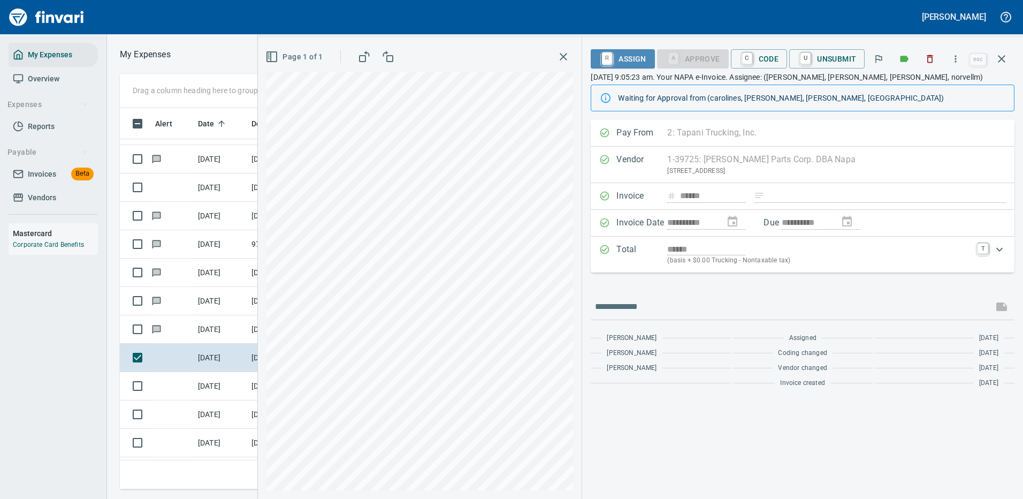
click at [632, 58] on span "R Assign" at bounding box center [622, 59] width 47 height 18
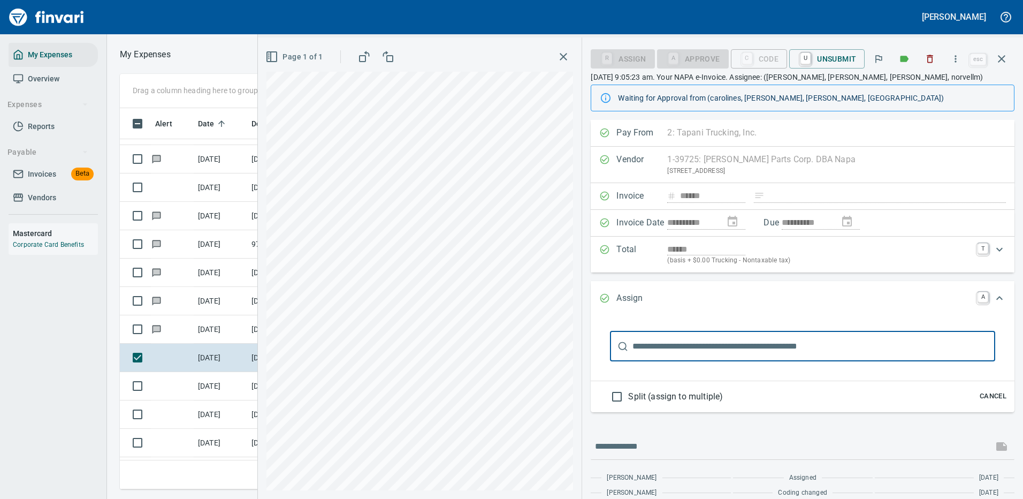
click at [686, 344] on input "text" at bounding box center [813, 346] width 363 height 30
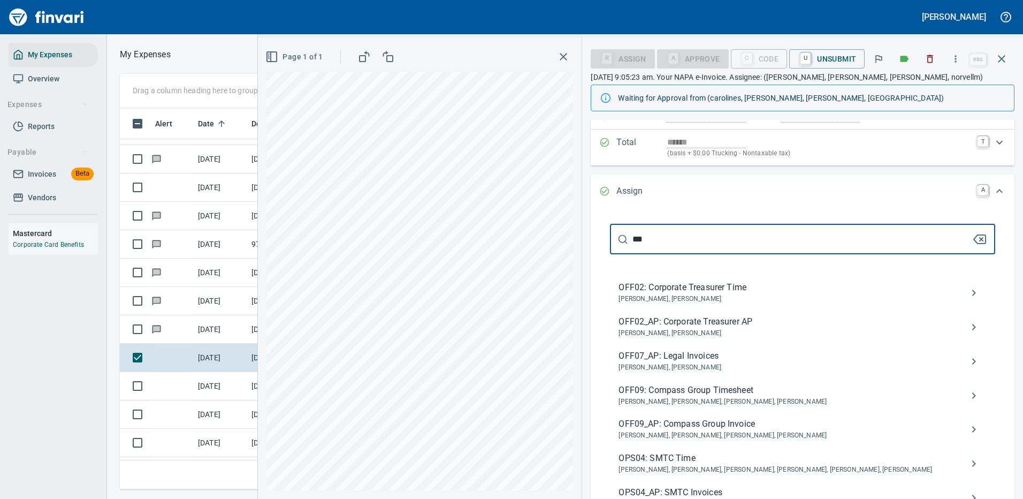
scroll to position [214, 0]
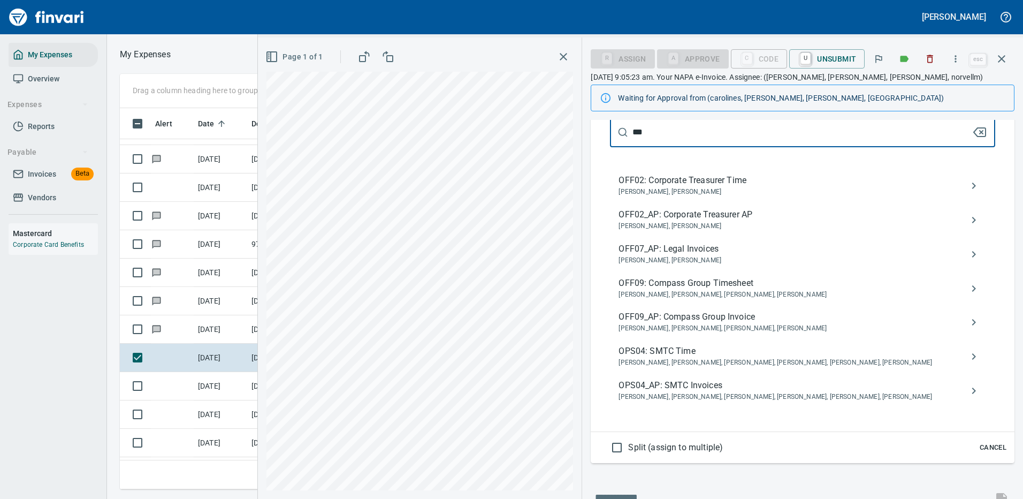
type input "***"
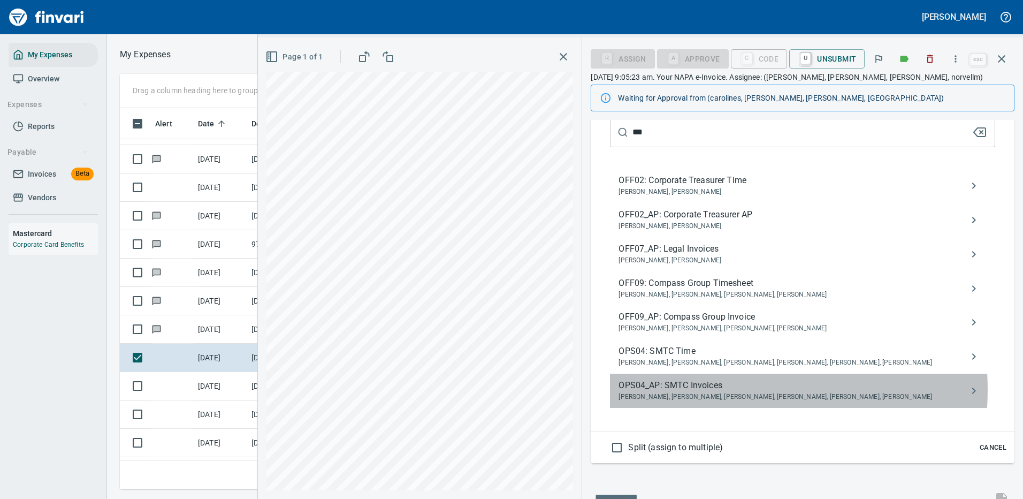
click at [710, 390] on span "OPS04_AP: SMTC Invoices" at bounding box center [794, 385] width 351 height 13
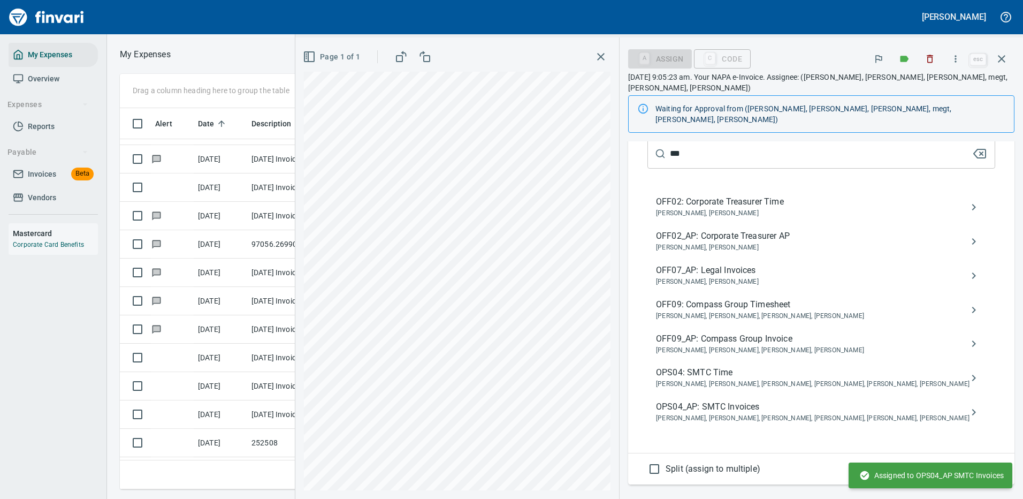
scroll to position [0, 0]
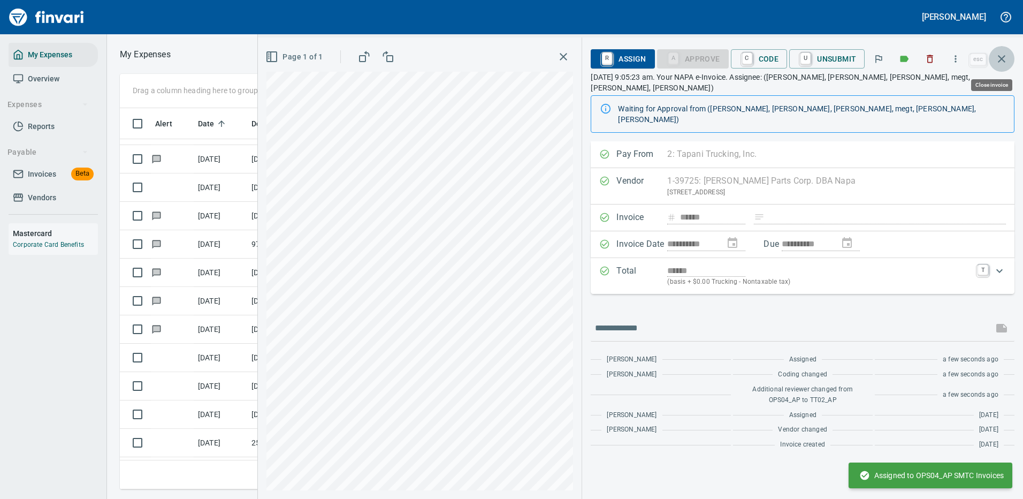
click at [1002, 55] on icon "button" at bounding box center [1001, 58] width 13 height 13
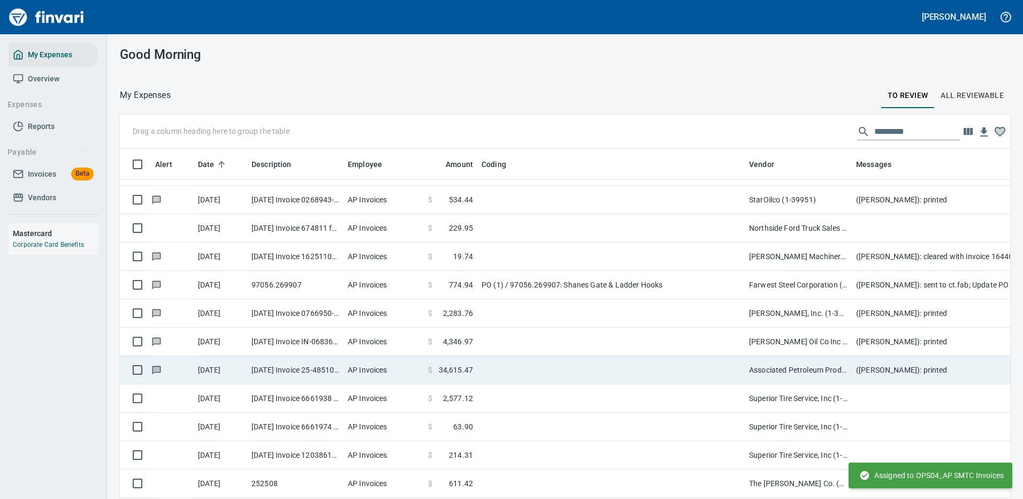
scroll to position [2033, 0]
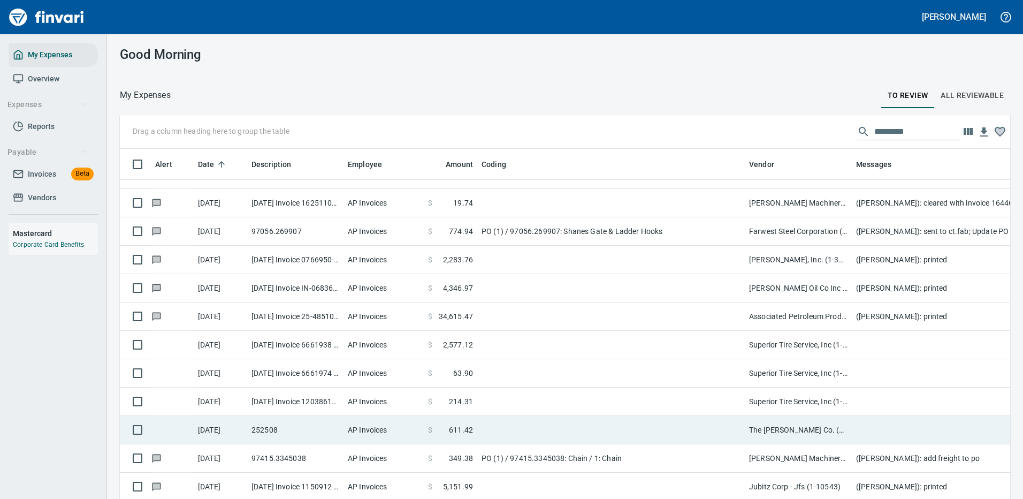
click at [662, 426] on td at bounding box center [611, 430] width 268 height 28
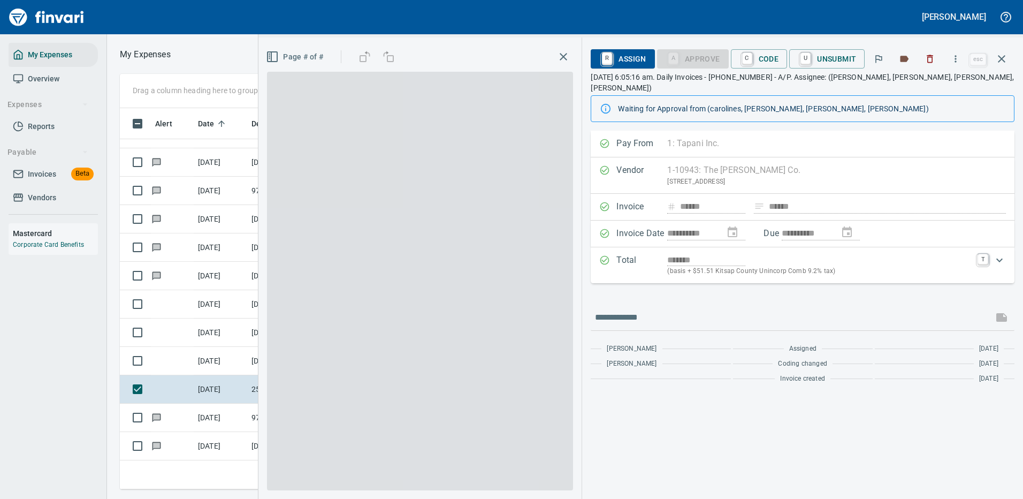
scroll to position [365, 607]
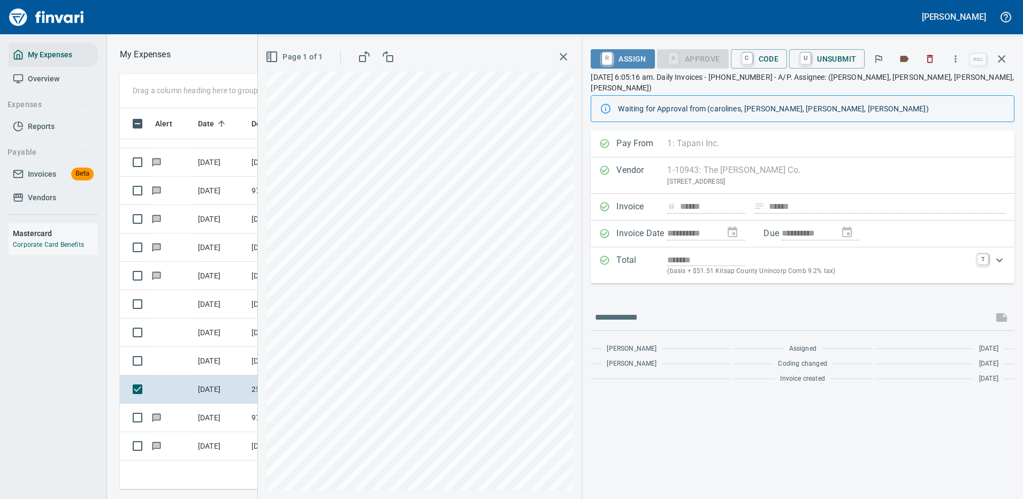
click at [632, 56] on span "R Assign" at bounding box center [622, 59] width 47 height 18
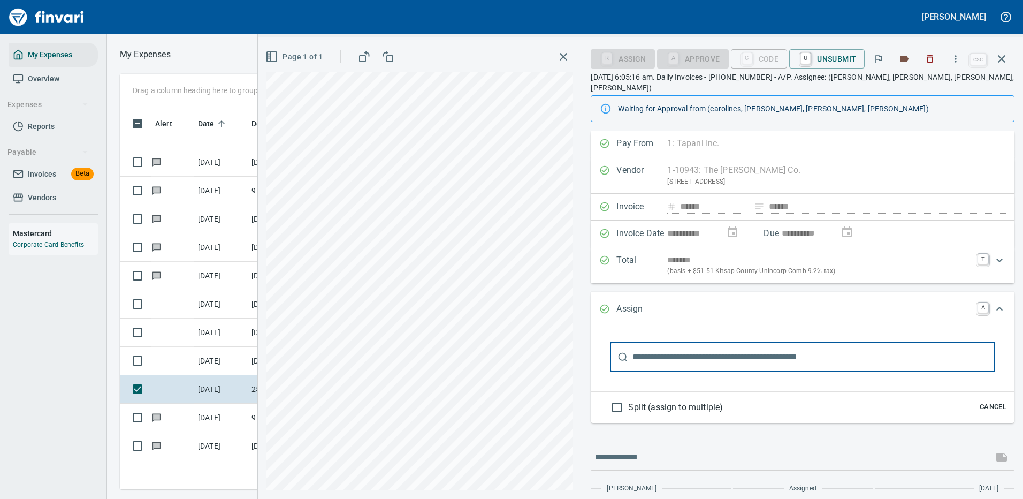
click at [688, 349] on input "text" at bounding box center [813, 357] width 363 height 30
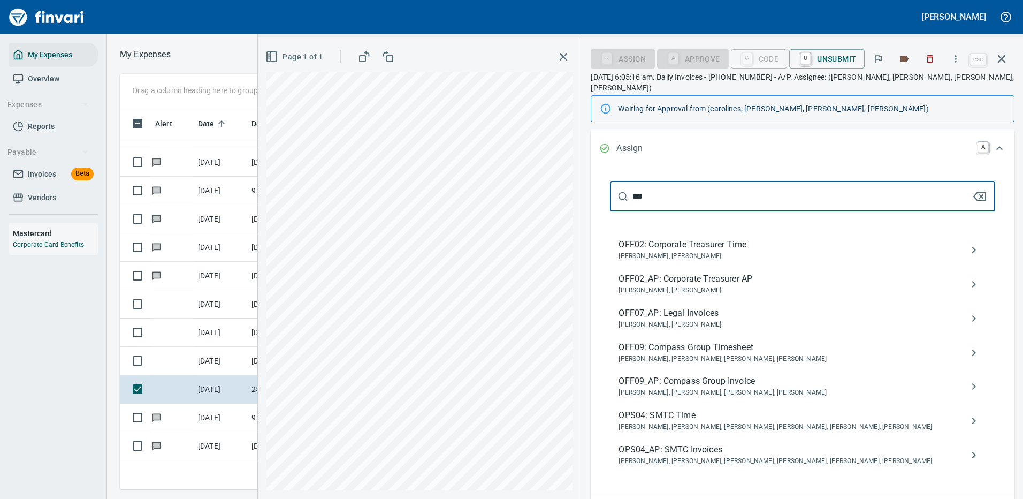
scroll to position [214, 0]
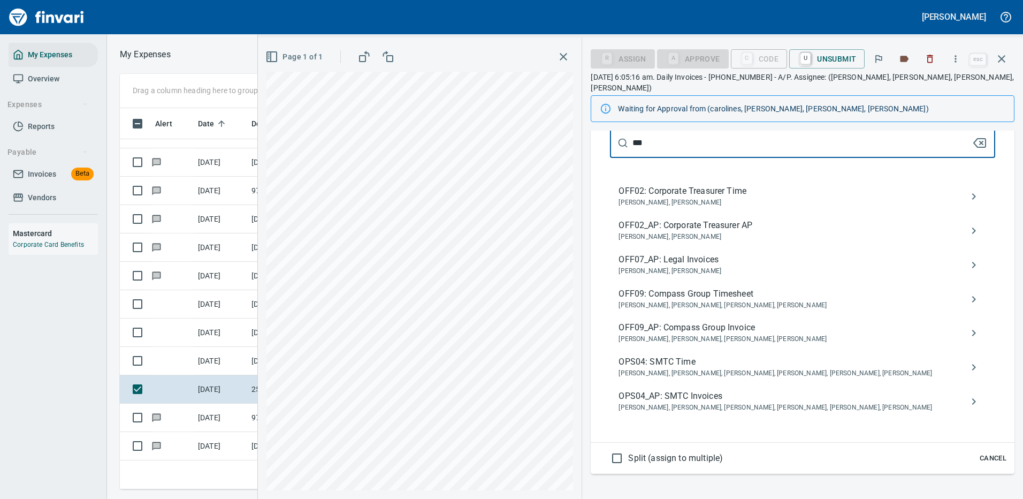
type input "***"
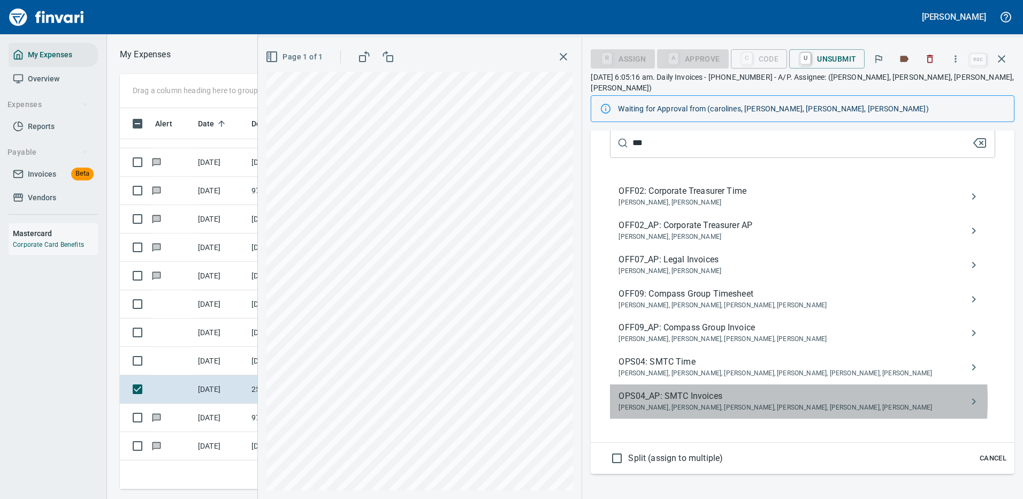
click at [709, 390] on span "OPS04_AP: SMTC Invoices" at bounding box center [794, 396] width 351 height 13
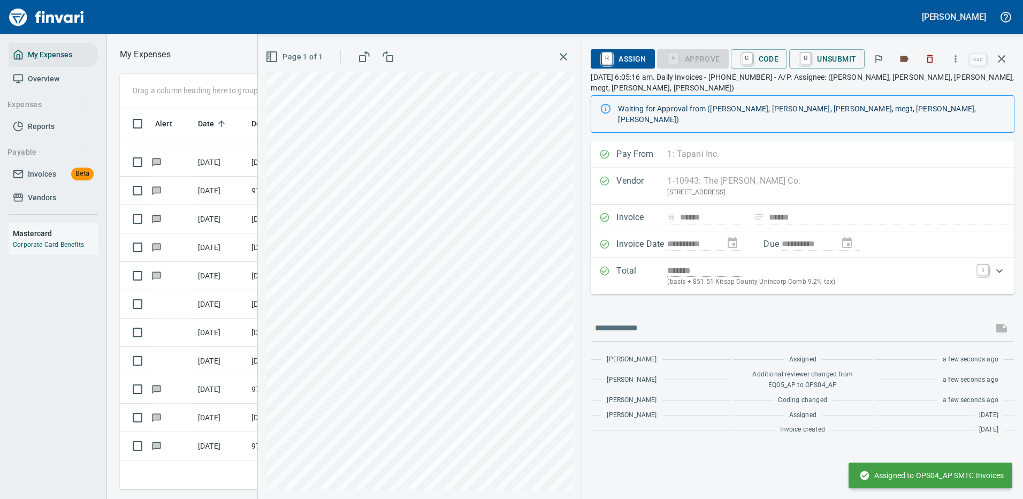
scroll to position [0, 0]
click at [1002, 56] on icon "button" at bounding box center [1001, 58] width 13 height 13
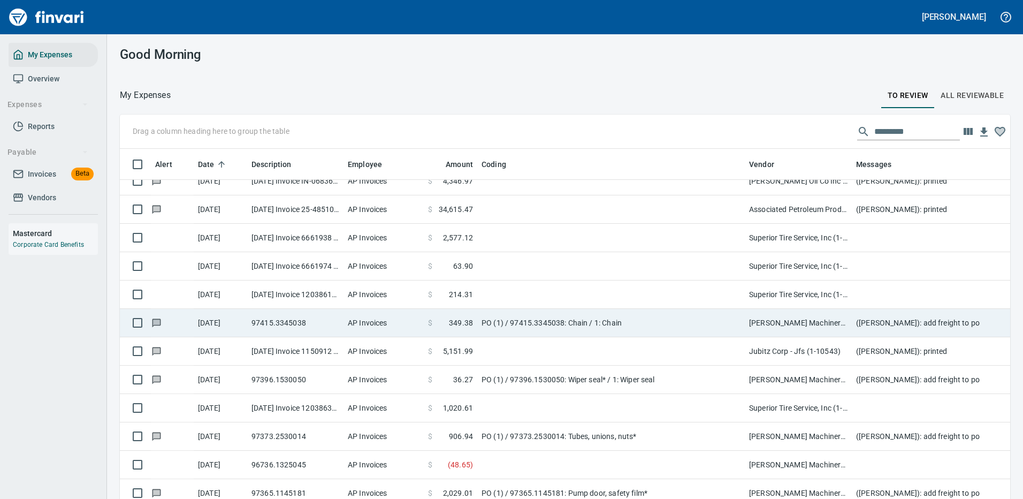
scroll to position [2194, 0]
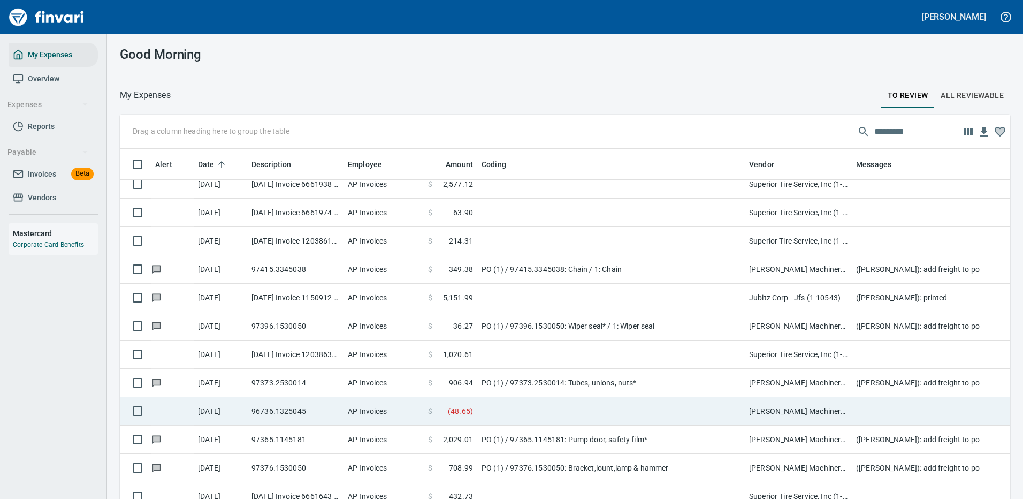
click at [710, 407] on td at bounding box center [611, 411] width 268 height 28
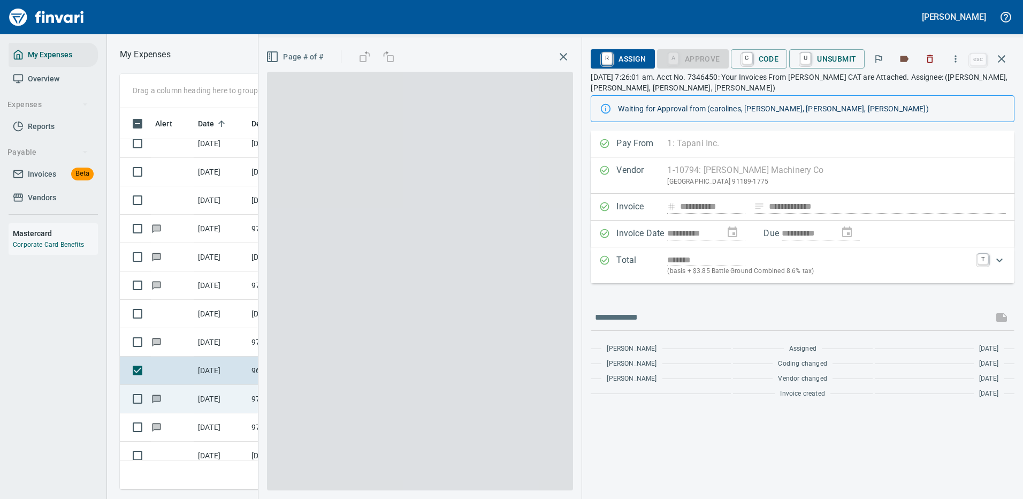
scroll to position [365, 607]
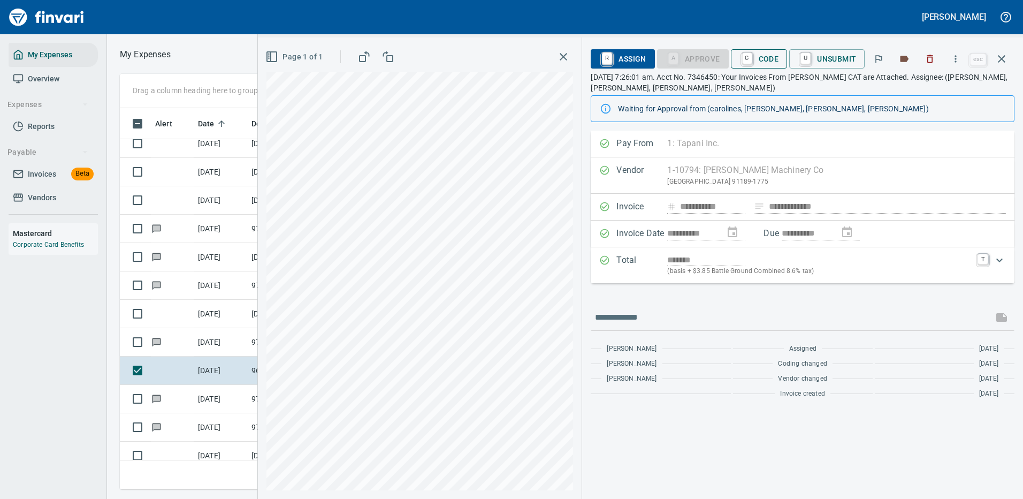
click at [768, 56] on span "C Code" at bounding box center [760, 59] width 40 height 18
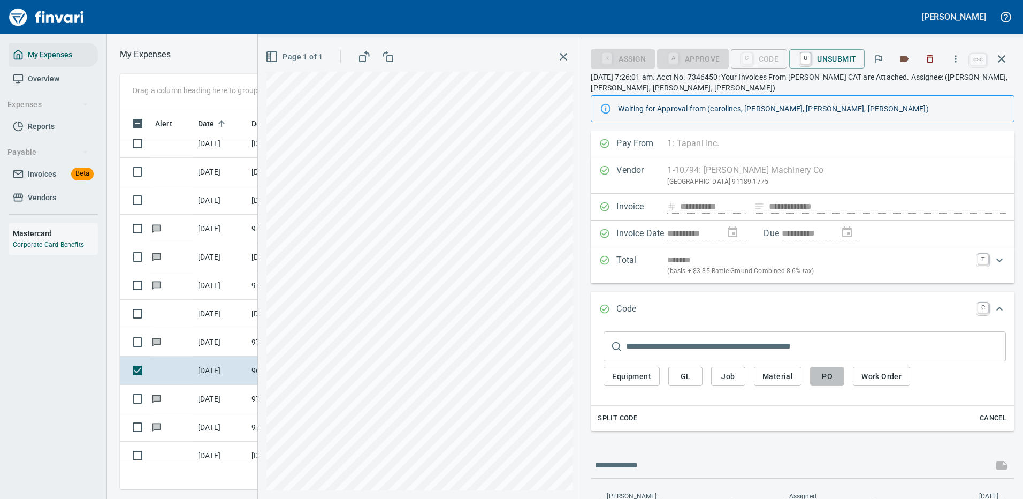
click at [824, 378] on span "PO" at bounding box center [827, 376] width 17 height 13
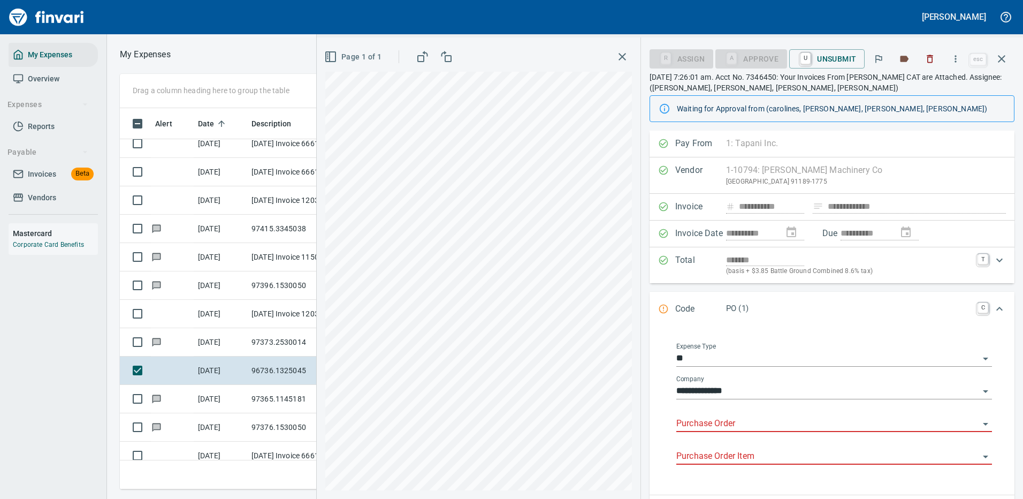
click at [717, 417] on input "Purchase Order" at bounding box center [827, 423] width 303 height 15
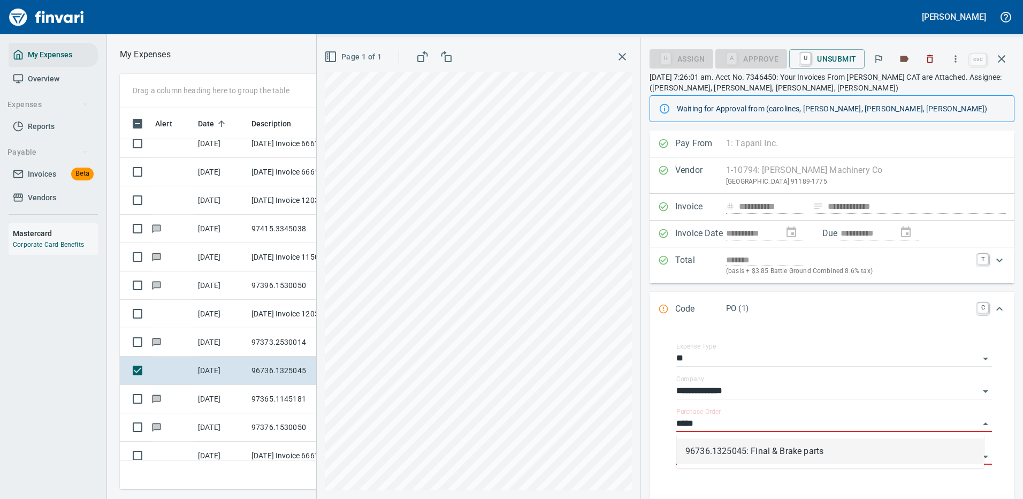
click at [766, 449] on li "96736.1325045: Final & Brake parts" at bounding box center [830, 451] width 307 height 26
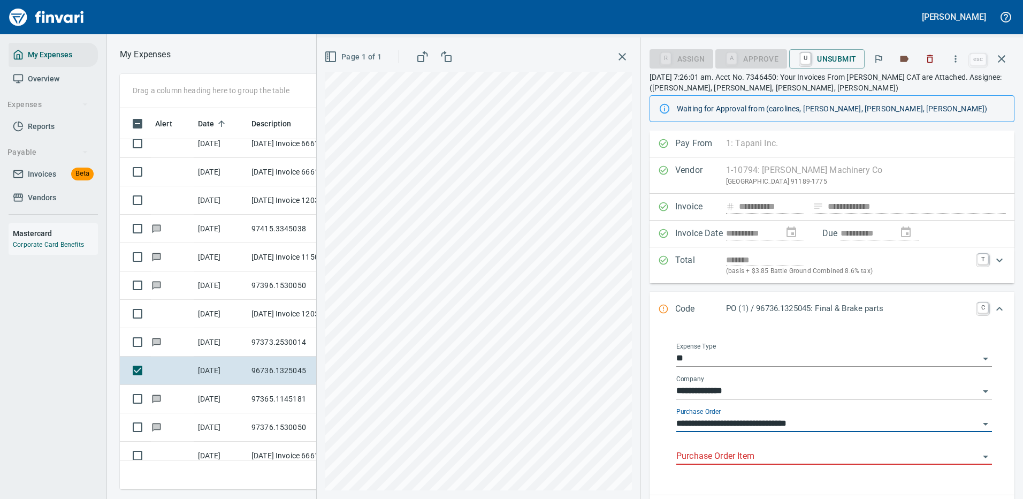
type input "**********"
click at [737, 453] on input "Purchase Order Item" at bounding box center [827, 456] width 303 height 15
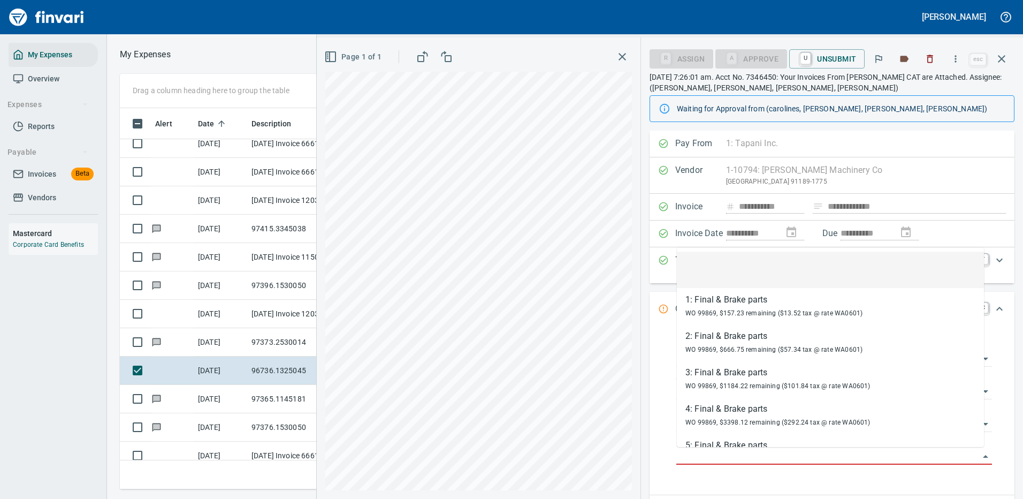
click at [1002, 307] on div "Expand" at bounding box center [1000, 309] width 26 height 26
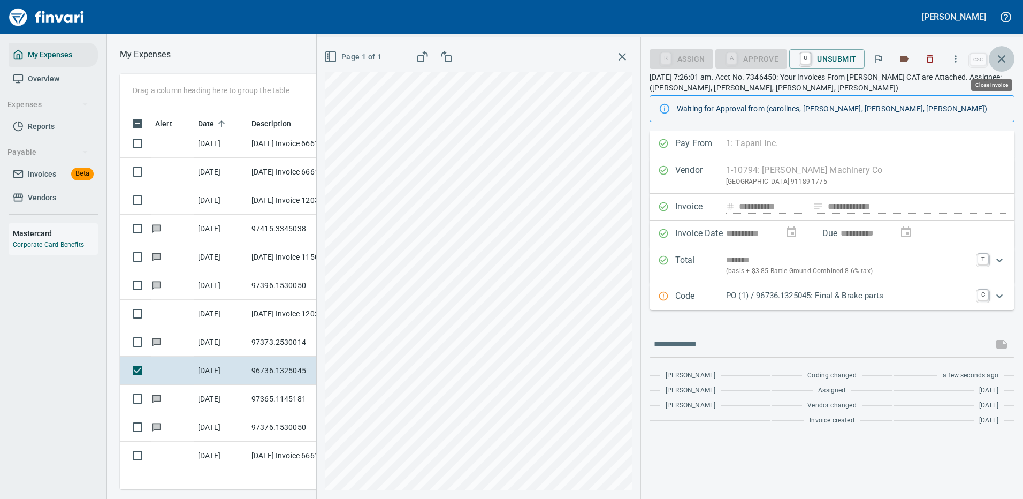
click at [1003, 57] on icon "button" at bounding box center [1001, 58] width 7 height 7
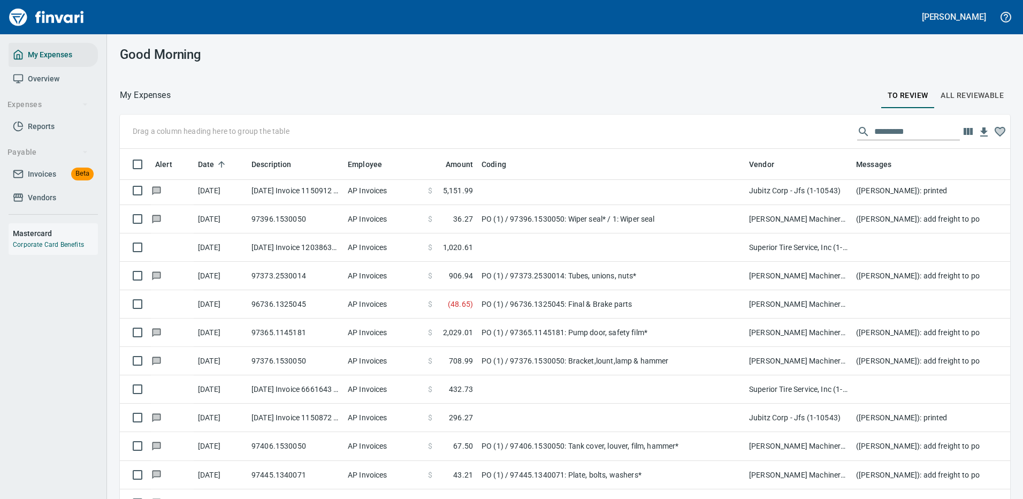
scroll to position [365, 866]
click at [894, 135] on input "text" at bounding box center [917, 131] width 86 height 17
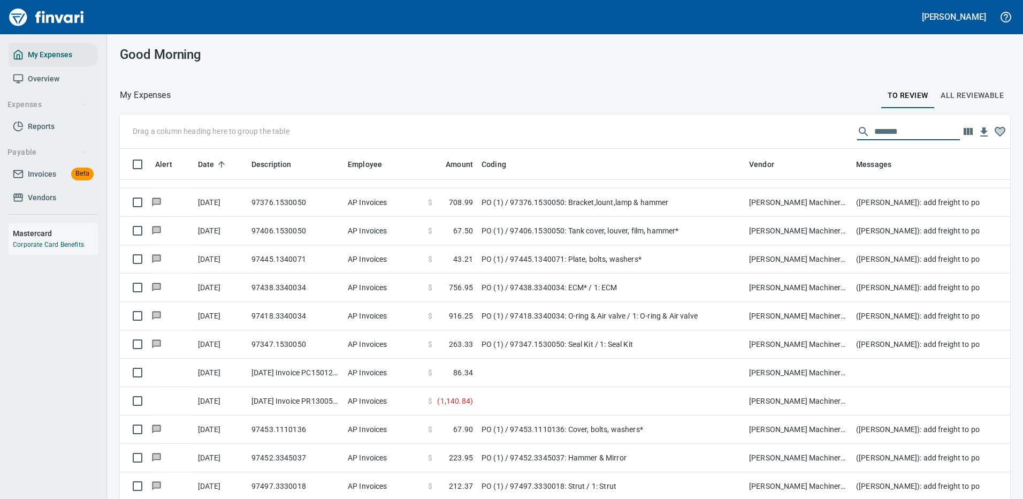
scroll to position [623, 0]
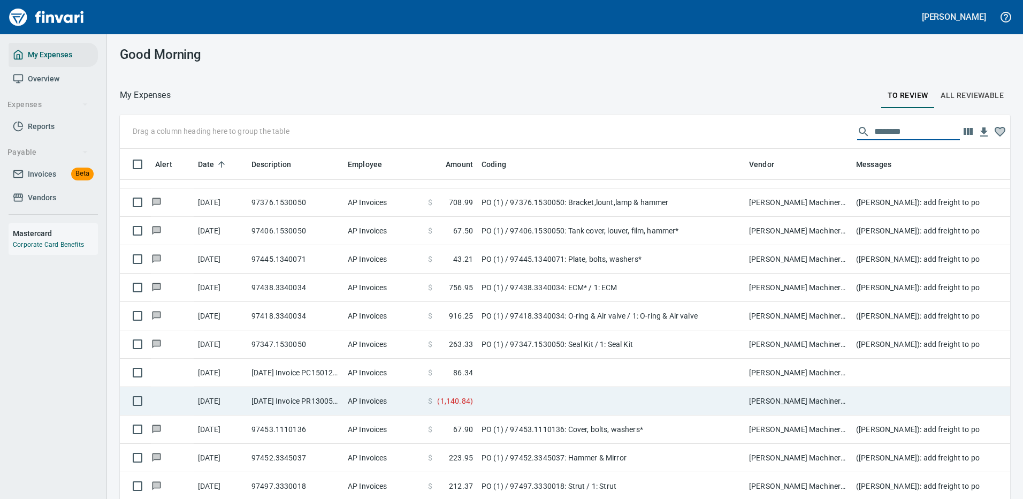
type input "********"
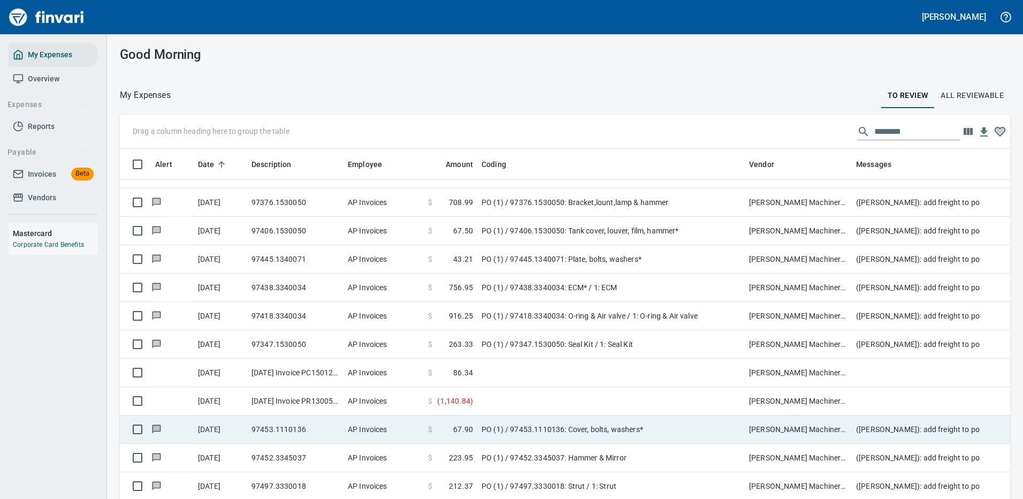
click at [509, 389] on td at bounding box center [611, 401] width 268 height 28
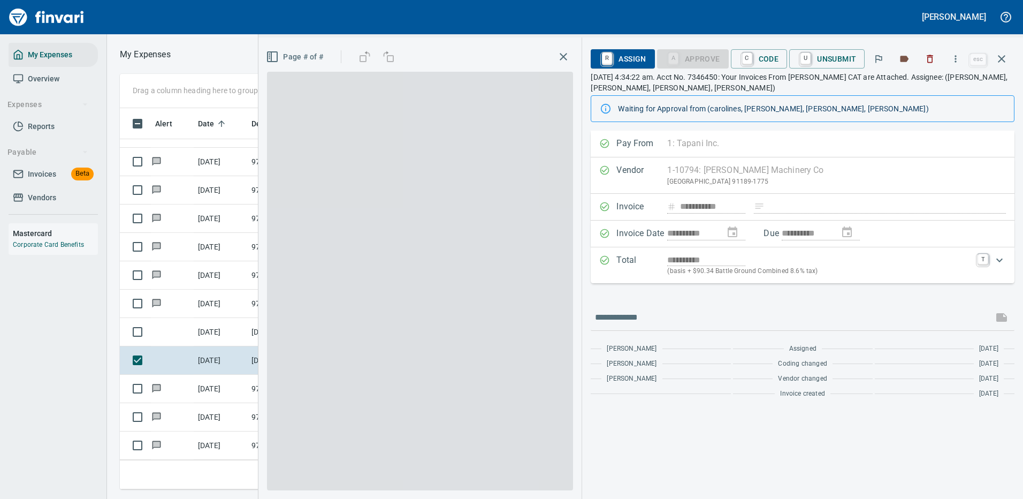
scroll to position [365, 607]
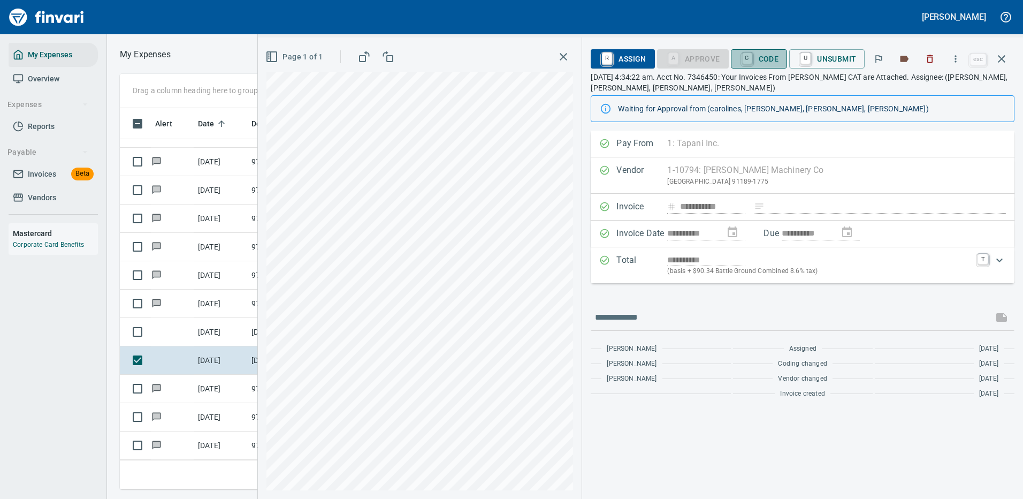
click at [764, 55] on span "C Code" at bounding box center [760, 59] width 40 height 18
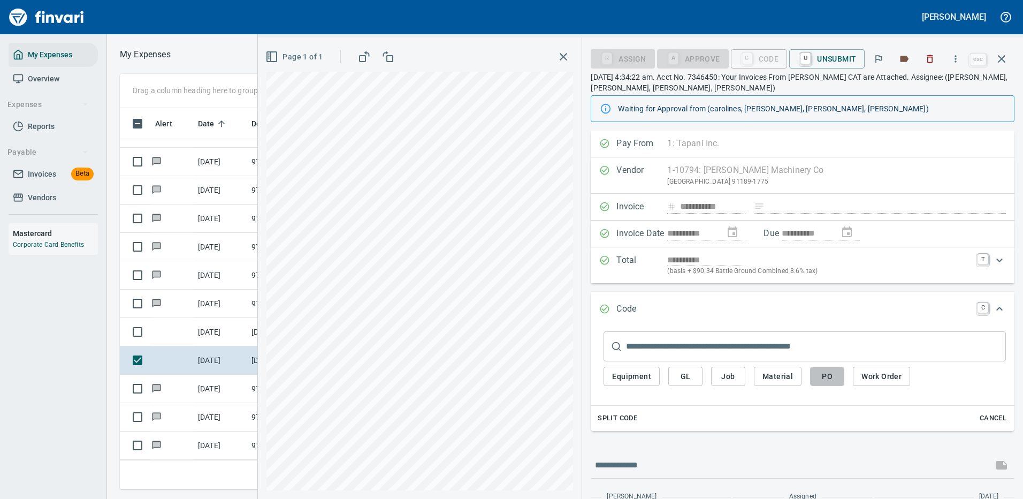
click at [833, 375] on span "PO" at bounding box center [827, 376] width 17 height 13
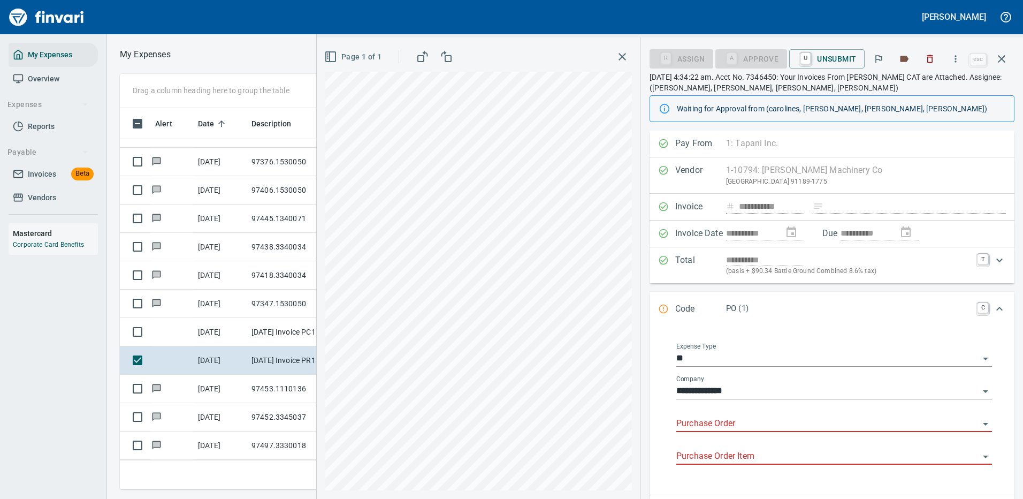
click at [719, 421] on input "Purchase Order" at bounding box center [827, 423] width 303 height 15
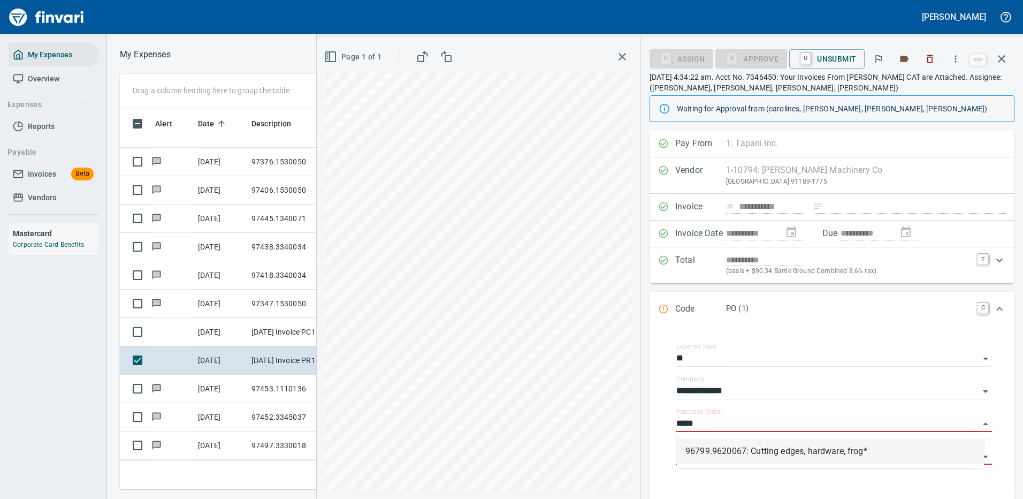
click at [732, 451] on li "96799.9620067: Cutting edges, hardware, frog*" at bounding box center [830, 451] width 307 height 26
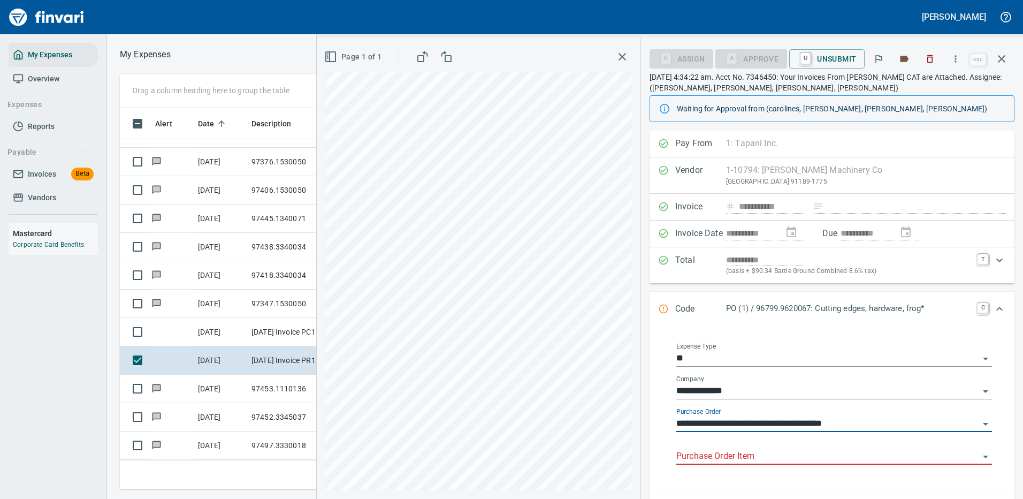
type input "**********"
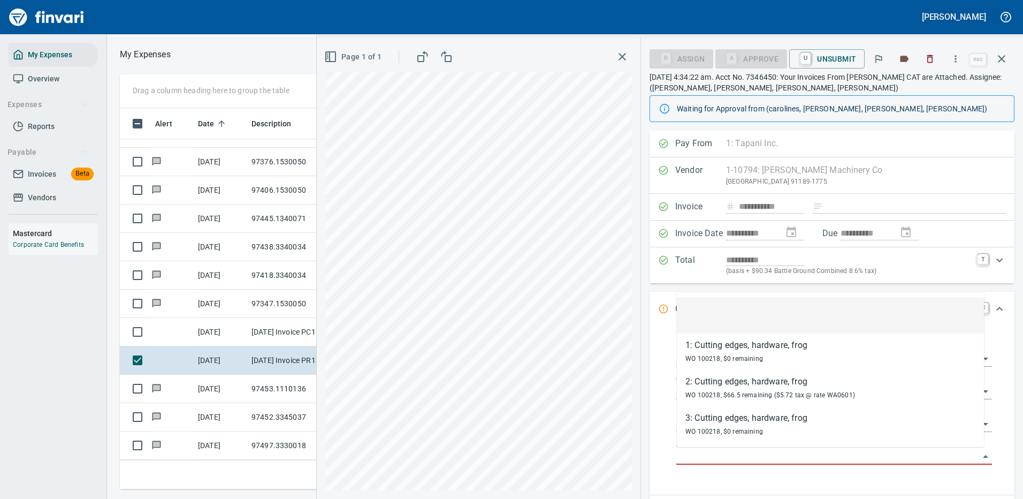
click at [732, 453] on input "Purchase Order Item" at bounding box center [827, 456] width 303 height 15
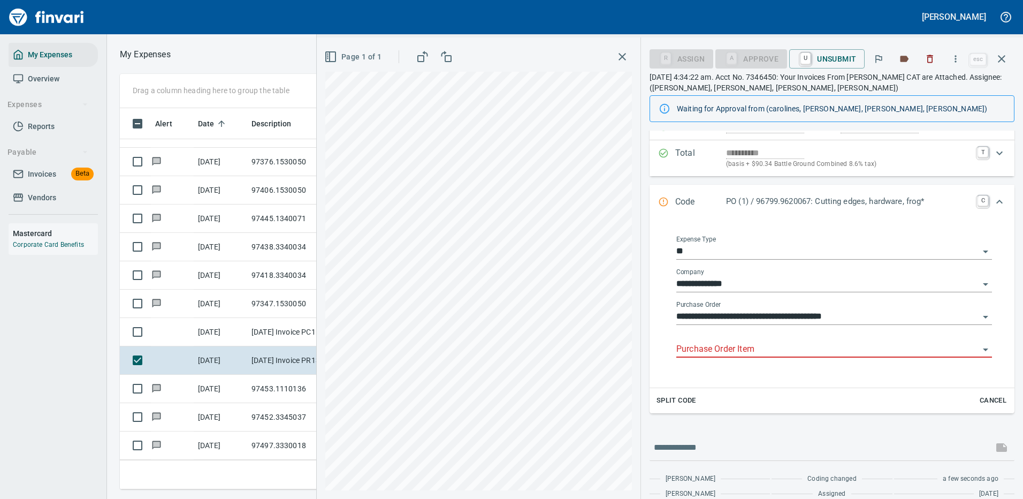
click at [743, 349] on input "Purchase Order Item" at bounding box center [827, 349] width 303 height 15
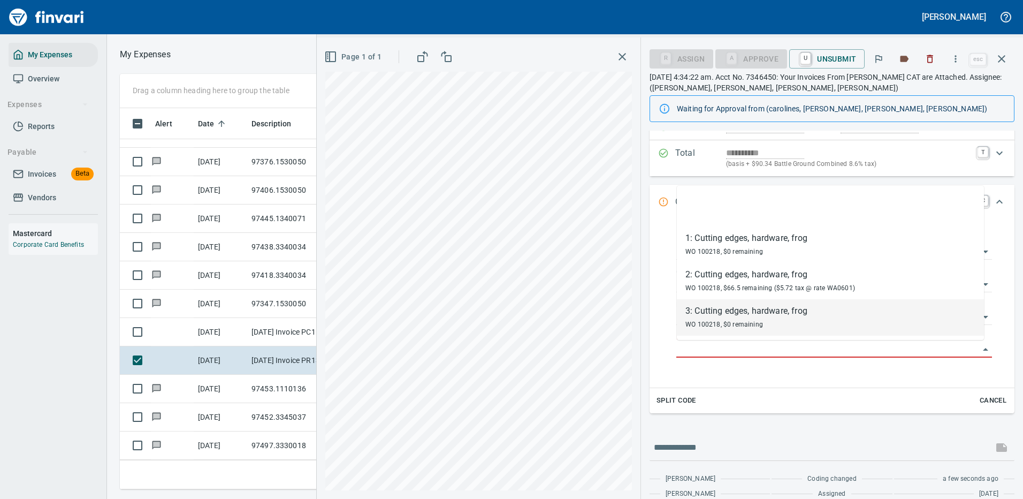
click at [711, 313] on div "3: Cutting edges, hardware, frog" at bounding box center [746, 310] width 122 height 13
type input "**********"
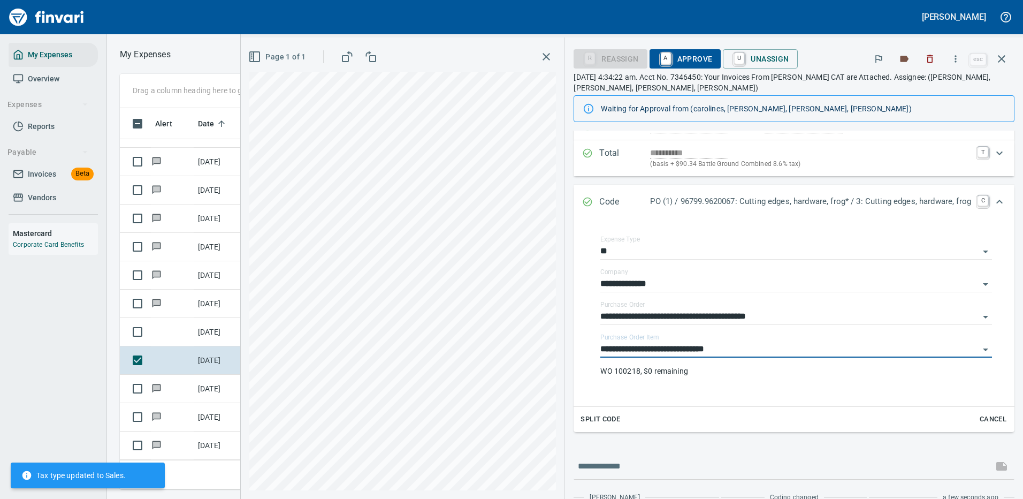
click at [674, 54] on span "A Approve" at bounding box center [685, 59] width 55 height 18
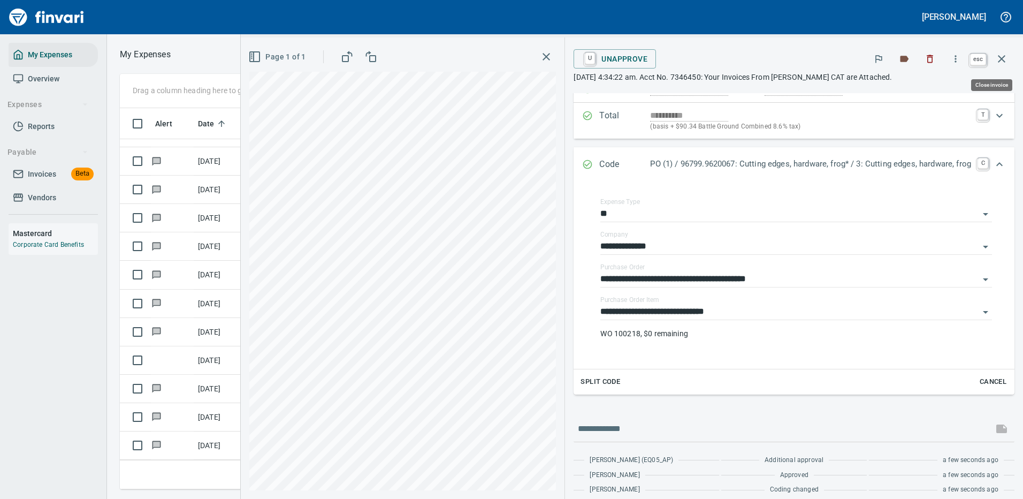
click at [1002, 55] on icon "button" at bounding box center [1001, 58] width 13 height 13
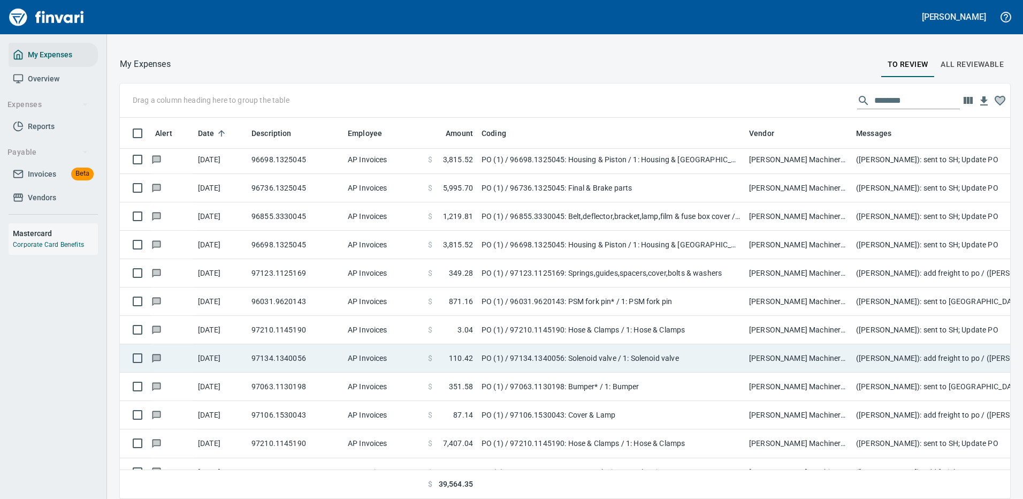
scroll to position [6, 0]
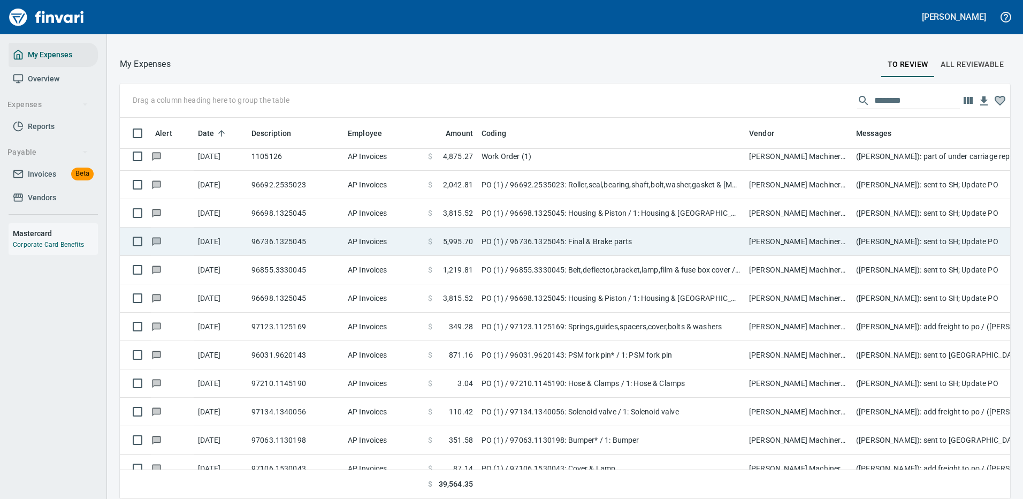
click at [544, 237] on td "PO (1) / 96736.1325045: Final & Brake parts" at bounding box center [611, 241] width 268 height 28
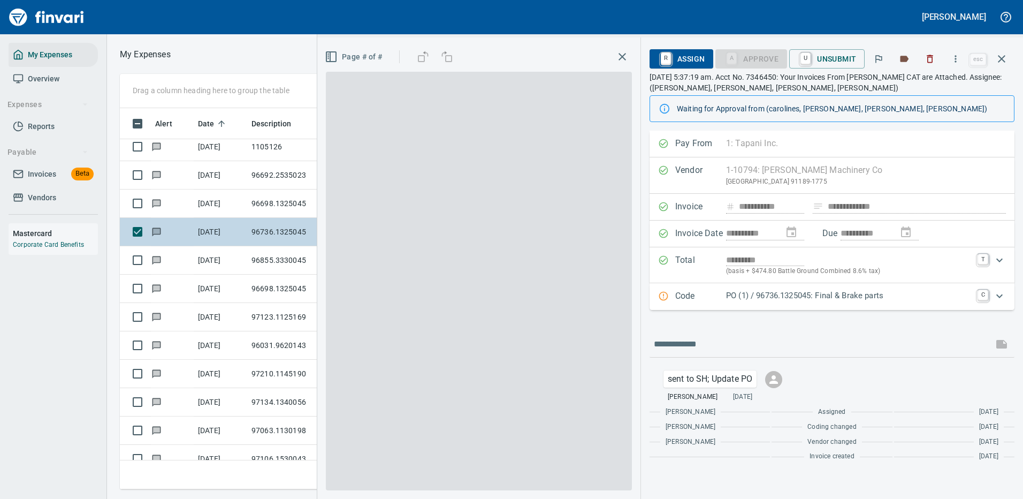
scroll to position [365, 607]
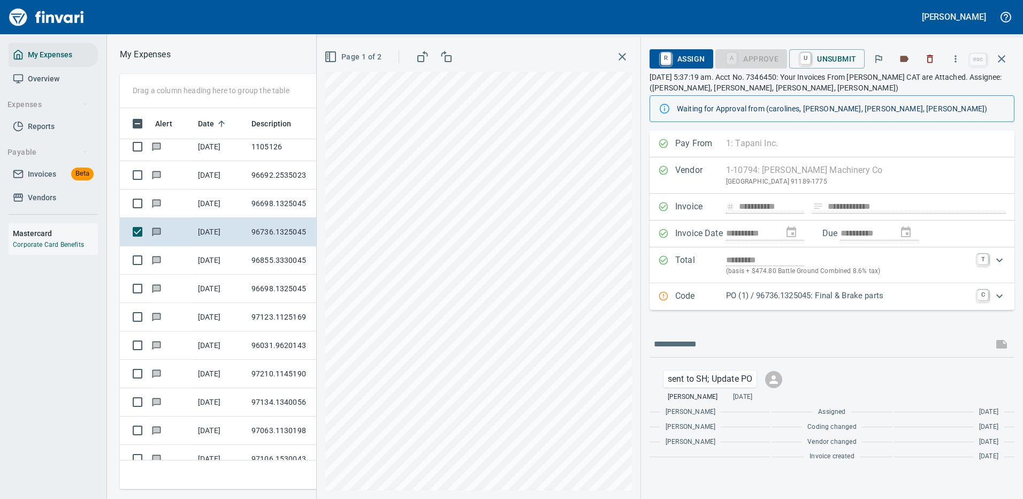
click at [863, 295] on p "PO (1) / 96736.1325045: Final & Brake parts" at bounding box center [848, 295] width 245 height 12
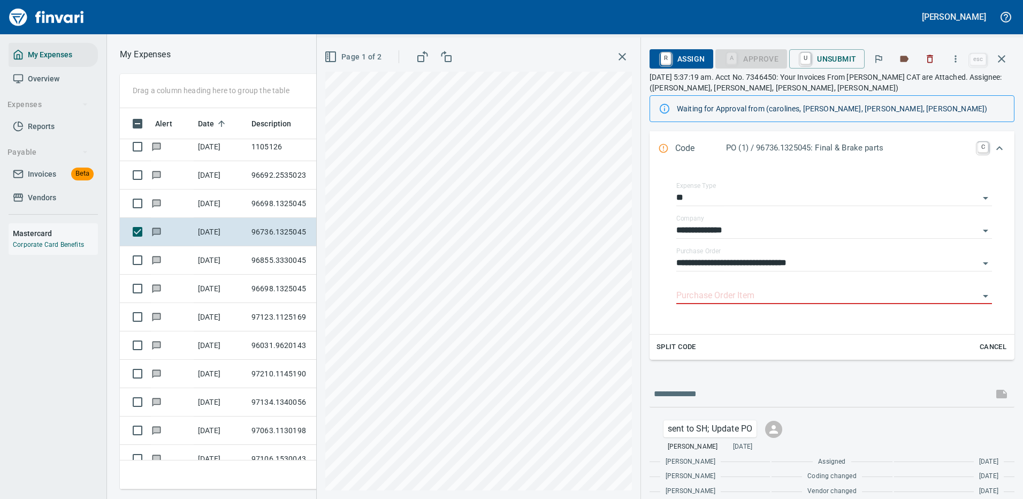
scroll to position [186, 0]
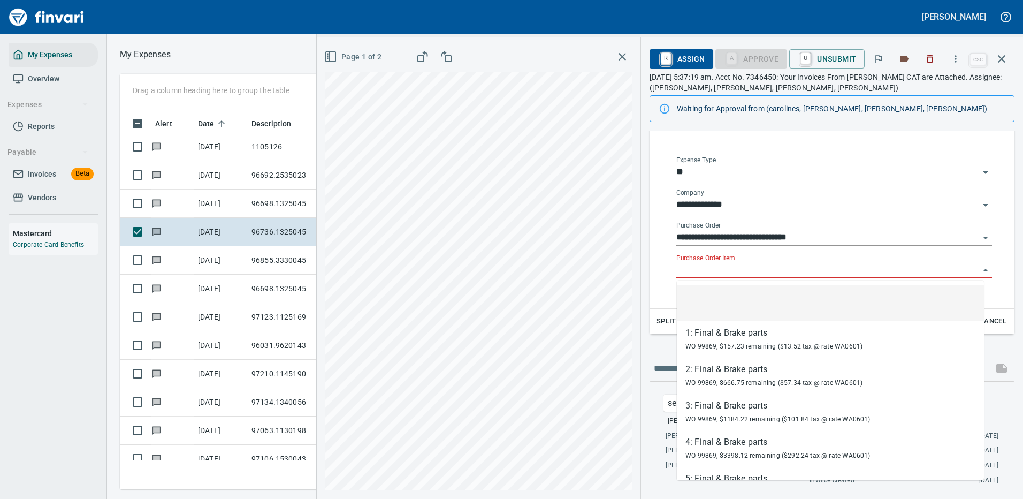
click at [713, 266] on input "Purchase Order Item" at bounding box center [827, 270] width 303 height 15
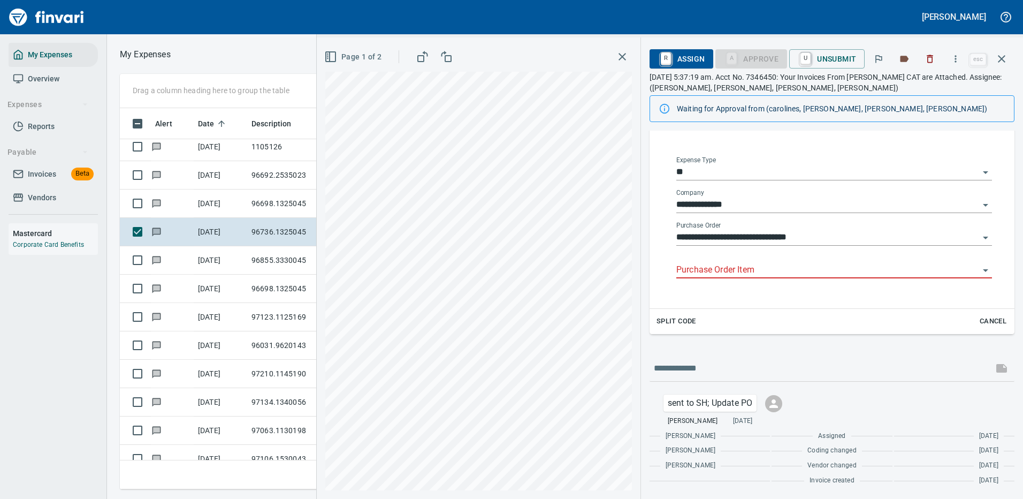
scroll to position [365, 607]
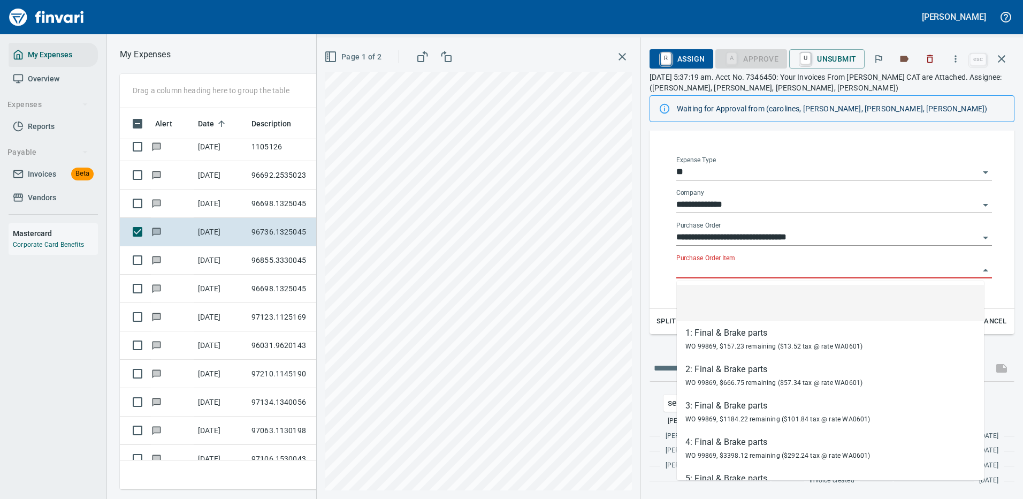
click at [735, 266] on input "Purchase Order Item" at bounding box center [827, 270] width 303 height 15
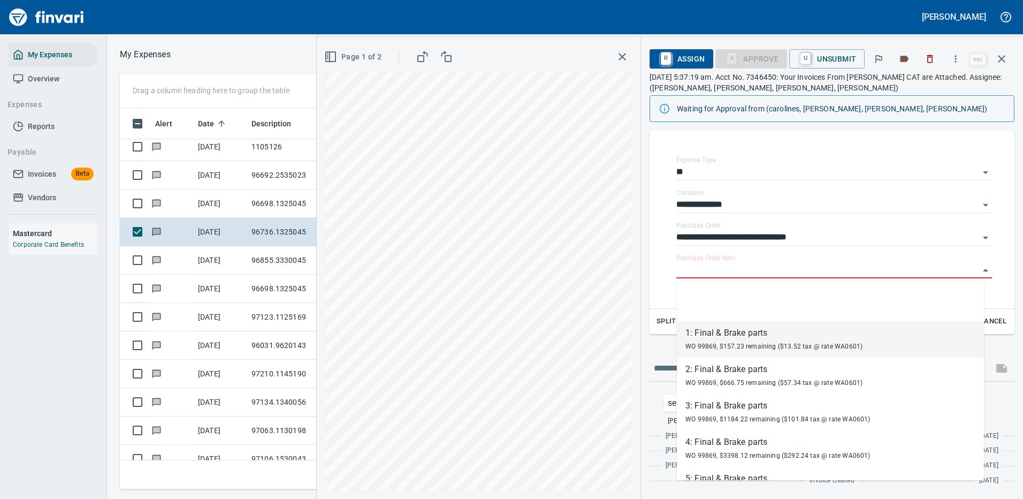
scroll to position [27, 0]
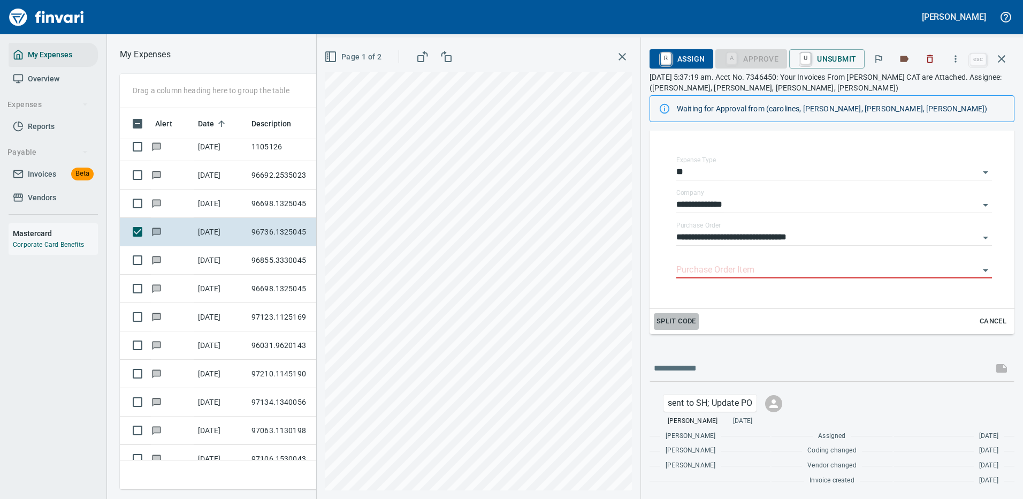
click at [674, 321] on span "Split Code" at bounding box center [677, 321] width 40 height 12
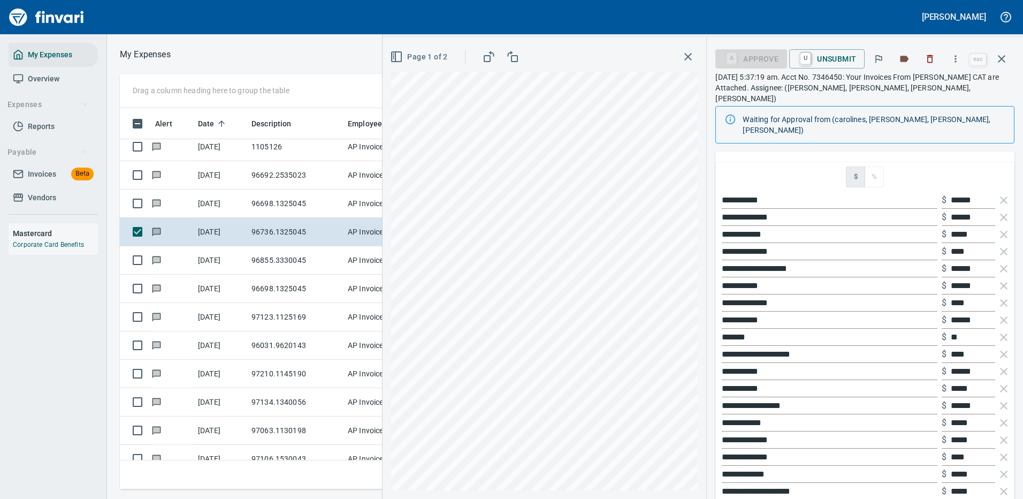
click at [789, 192] on input "**********" at bounding box center [830, 200] width 216 height 17
click at [696, 177] on div "**********" at bounding box center [703, 267] width 641 height 461
type input "**********"
click at [660, 18] on div at bounding box center [366, 17] width 725 height 26
click at [797, 209] on input "**********" at bounding box center [830, 217] width 216 height 17
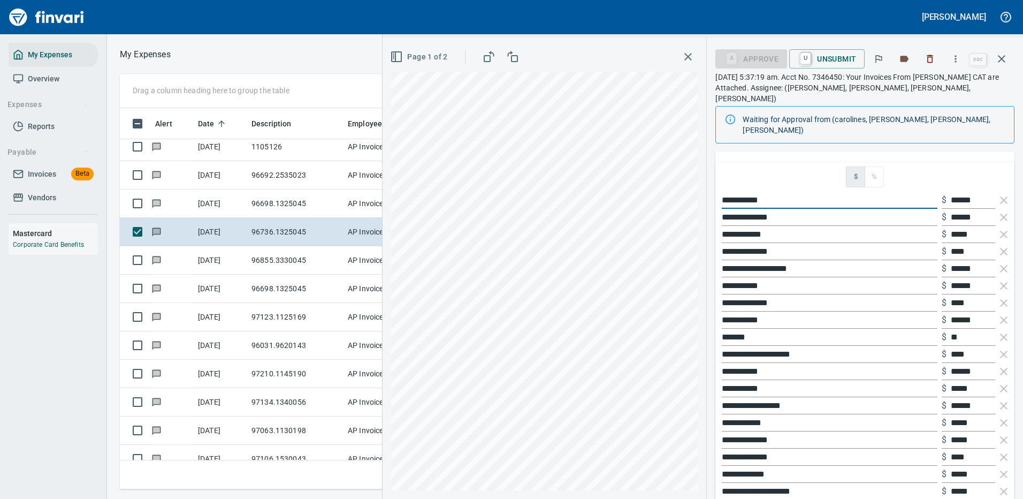
drag, startPoint x: 782, startPoint y: 175, endPoint x: 709, endPoint y: 167, distance: 73.2
click at [709, 167] on div "**********" at bounding box center [865, 458] width 316 height 985
click at [606, 184] on div "**********" at bounding box center [703, 267] width 641 height 461
paste input "text"
type input "**********"
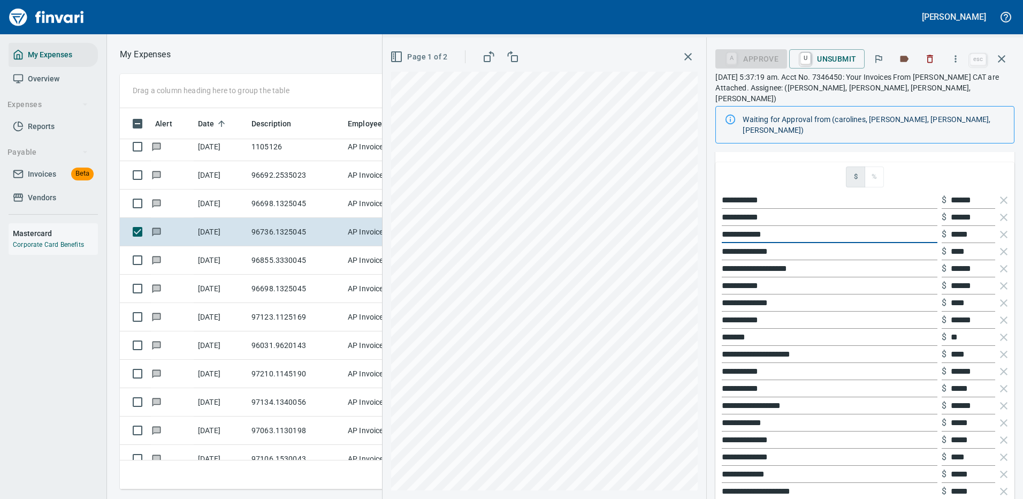
click at [656, 205] on div "**********" at bounding box center [703, 267] width 641 height 461
paste input "text"
type input "**********"
click at [692, 224] on div "**********" at bounding box center [703, 267] width 641 height 461
paste input "text"
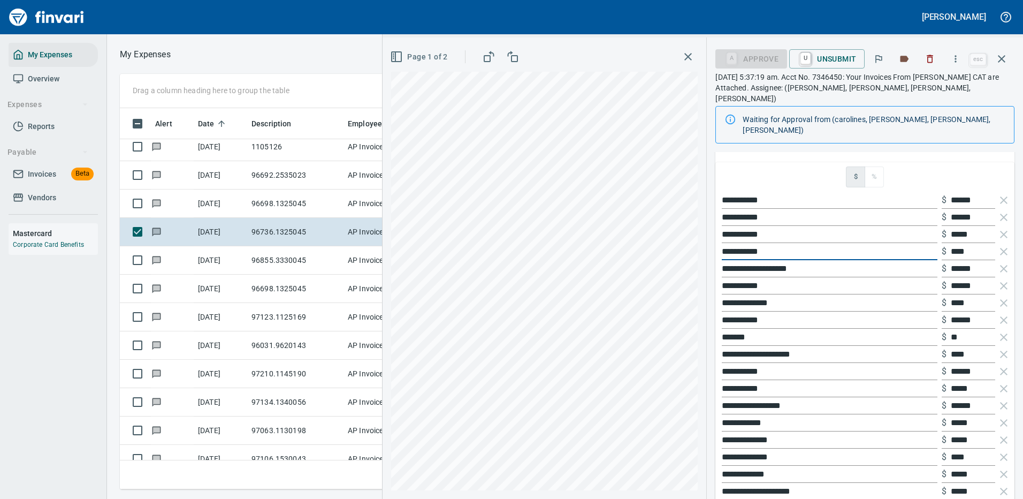
type input "**********"
drag, startPoint x: 980, startPoint y: 177, endPoint x: 883, endPoint y: 166, distance: 96.9
click at [906, 192] on div "**********" at bounding box center [865, 200] width 291 height 17
type input "******"
drag, startPoint x: 976, startPoint y: 196, endPoint x: 919, endPoint y: 198, distance: 56.2
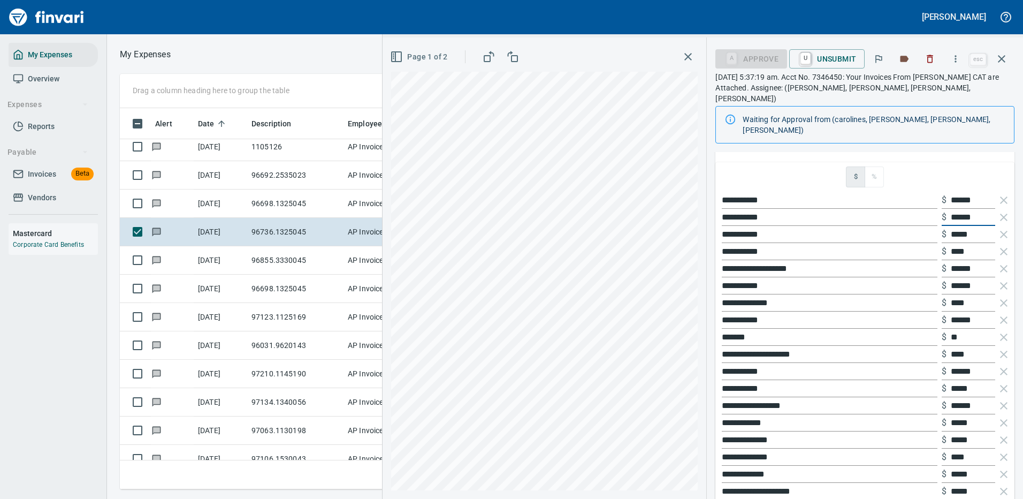
click at [920, 209] on div "**********" at bounding box center [865, 217] width 291 height 17
type input "******"
drag, startPoint x: 974, startPoint y: 211, endPoint x: 940, endPoint y: 212, distance: 34.8
click at [942, 226] on div "$ *****" at bounding box center [969, 234] width 54 height 17
type input "********"
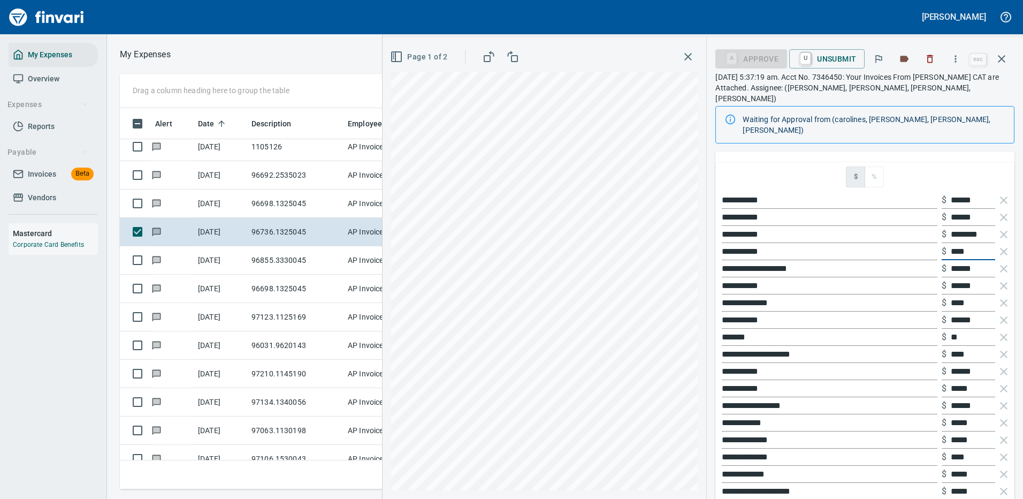
drag, startPoint x: 964, startPoint y: 229, endPoint x: 943, endPoint y: 229, distance: 20.9
click at [951, 243] on input "****" at bounding box center [973, 251] width 44 height 17
type input "********"
click at [1000, 265] on icon "button" at bounding box center [1003, 268] width 7 height 7
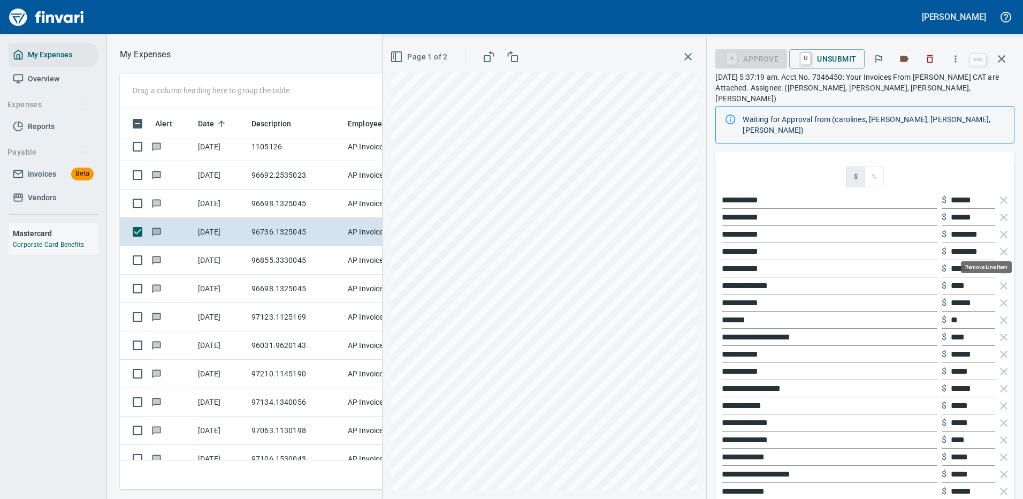
click at [1000, 265] on icon "button" at bounding box center [1003, 268] width 7 height 7
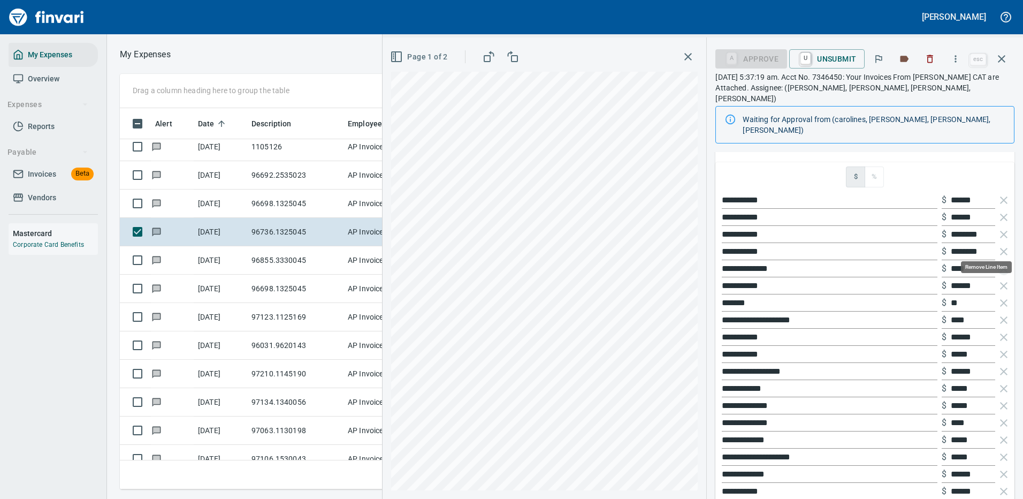
click at [1000, 265] on icon "button" at bounding box center [1003, 268] width 7 height 7
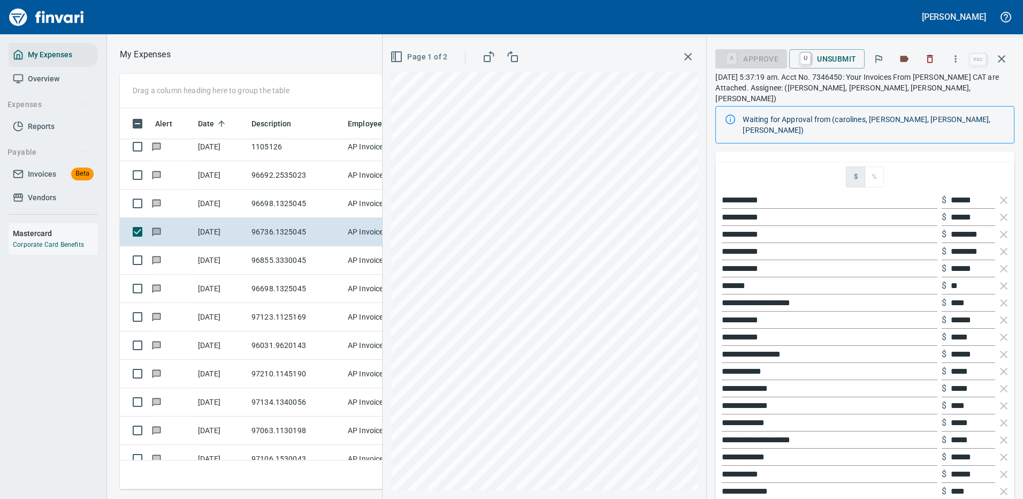
click at [1000, 265] on icon "button" at bounding box center [1003, 268] width 7 height 7
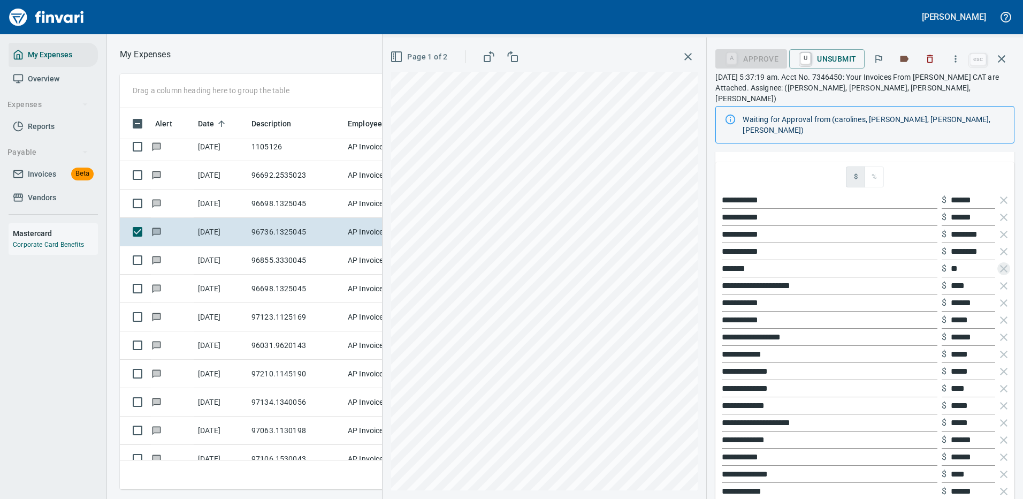
click at [1000, 265] on icon "button" at bounding box center [1003, 268] width 7 height 7
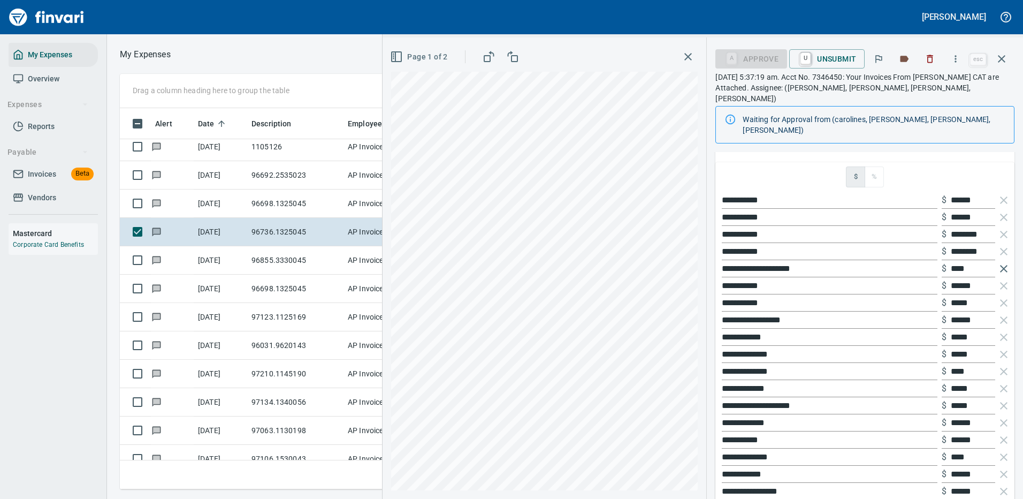
click at [1000, 265] on icon "button" at bounding box center [1003, 268] width 7 height 7
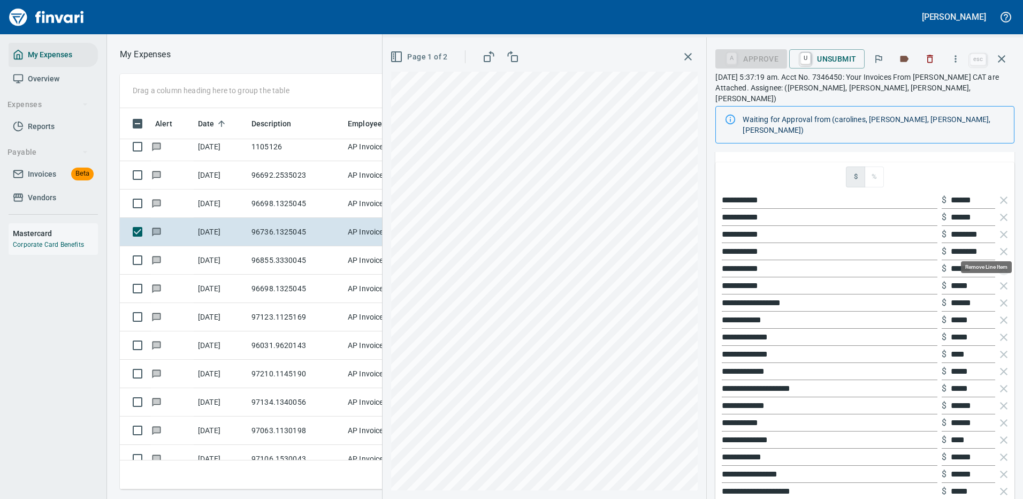
click at [1000, 265] on icon "button" at bounding box center [1003, 268] width 7 height 7
click at [1000, 282] on icon "button" at bounding box center [1003, 285] width 7 height 7
click at [1000, 265] on icon "button" at bounding box center [1003, 268] width 7 height 7
click at [1000, 282] on icon "button" at bounding box center [1003, 285] width 7 height 7
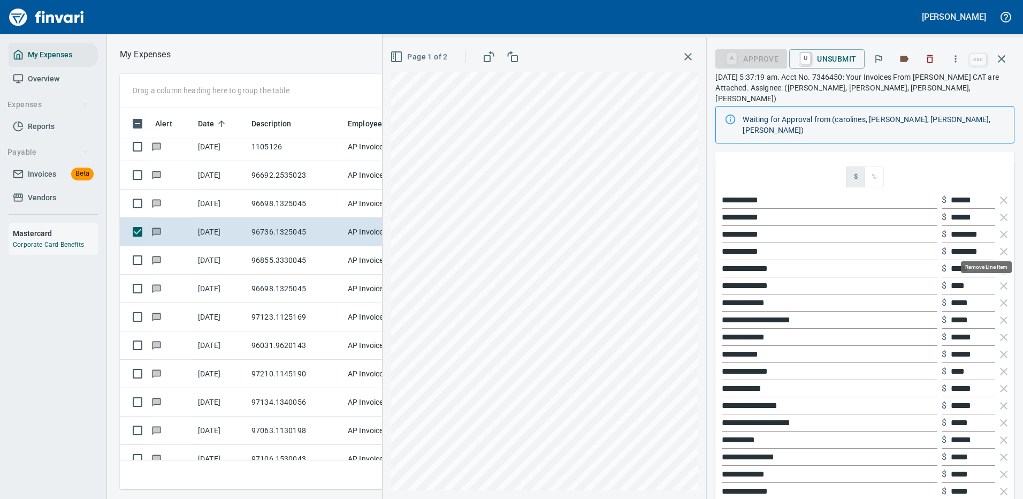
click at [1000, 265] on icon "button" at bounding box center [1003, 268] width 7 height 7
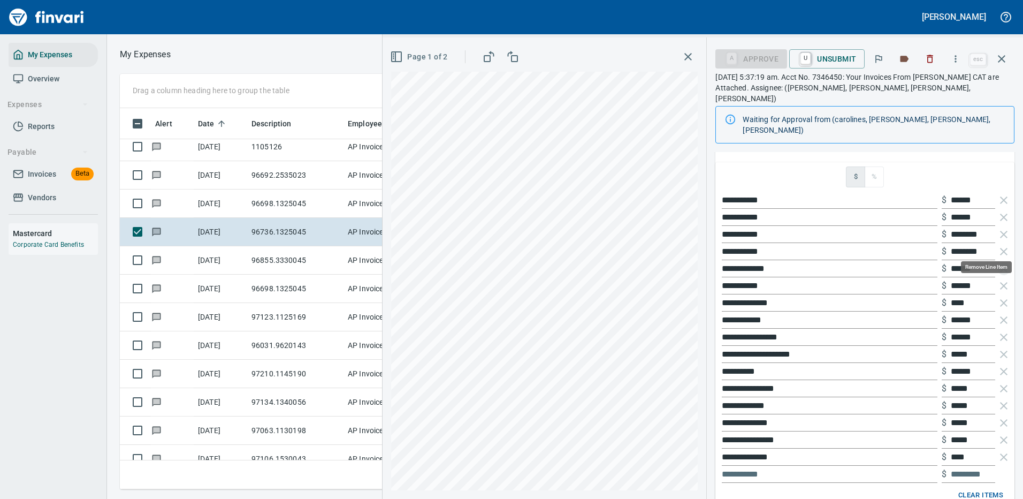
click at [1000, 265] on icon "button" at bounding box center [1003, 268] width 7 height 7
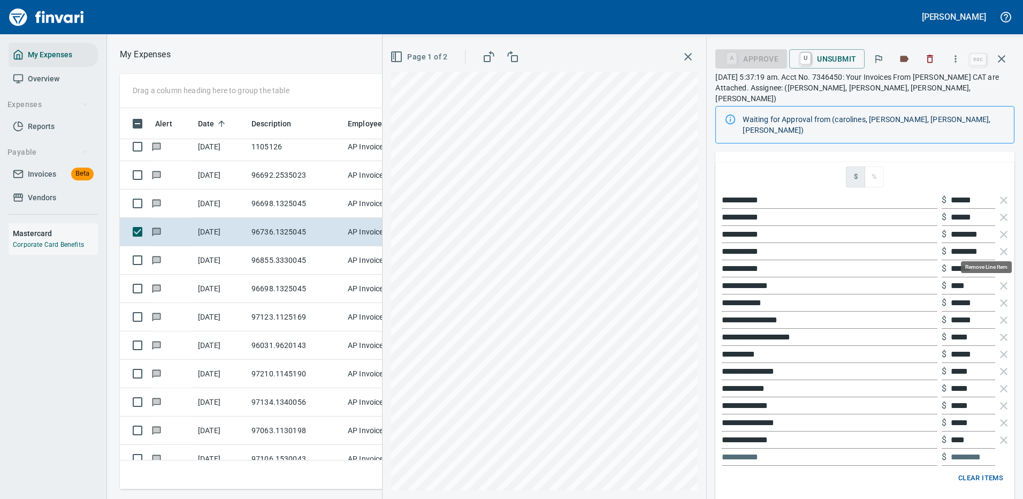
click at [1000, 265] on icon "button" at bounding box center [1003, 268] width 7 height 7
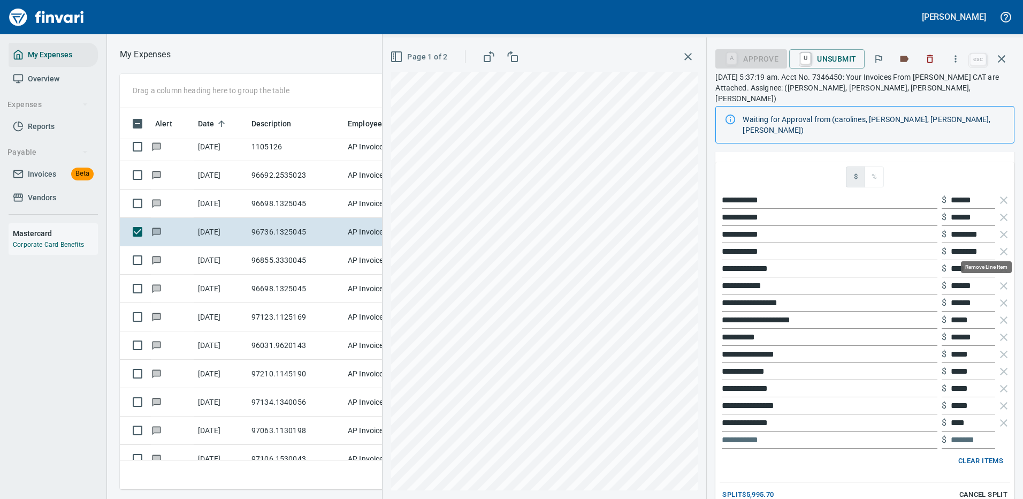
click at [1000, 265] on icon "button" at bounding box center [1003, 268] width 7 height 7
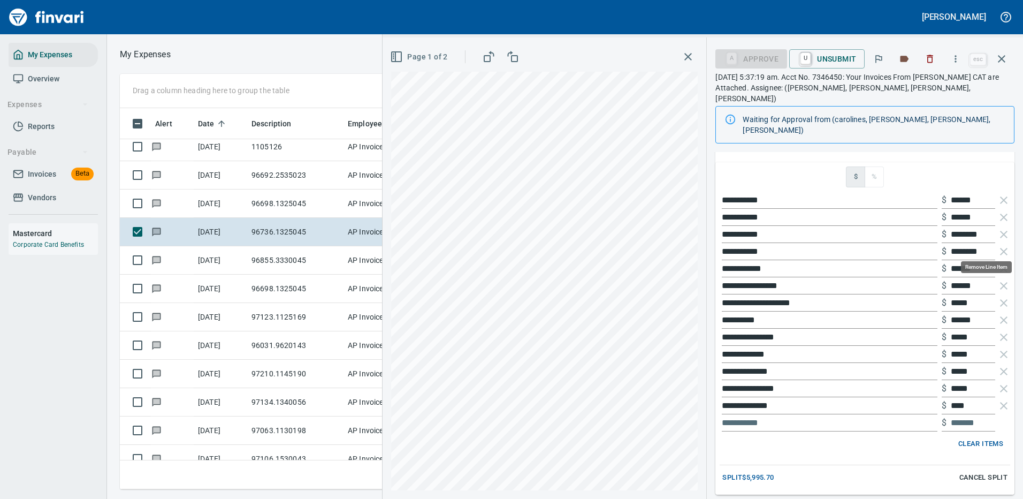
click at [1000, 265] on icon "button" at bounding box center [1003, 268] width 7 height 7
click at [1000, 282] on icon "button" at bounding box center [1003, 285] width 7 height 7
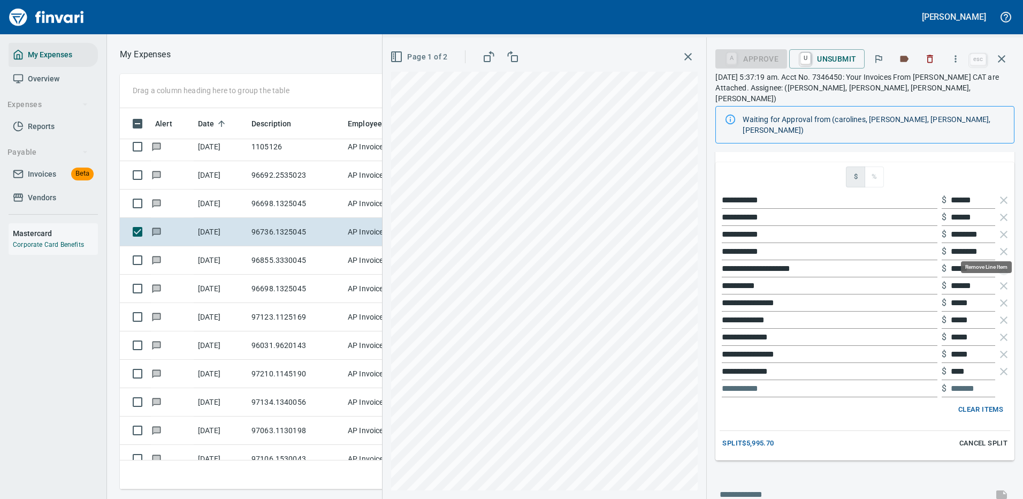
click at [1000, 265] on icon "button" at bounding box center [1003, 268] width 7 height 7
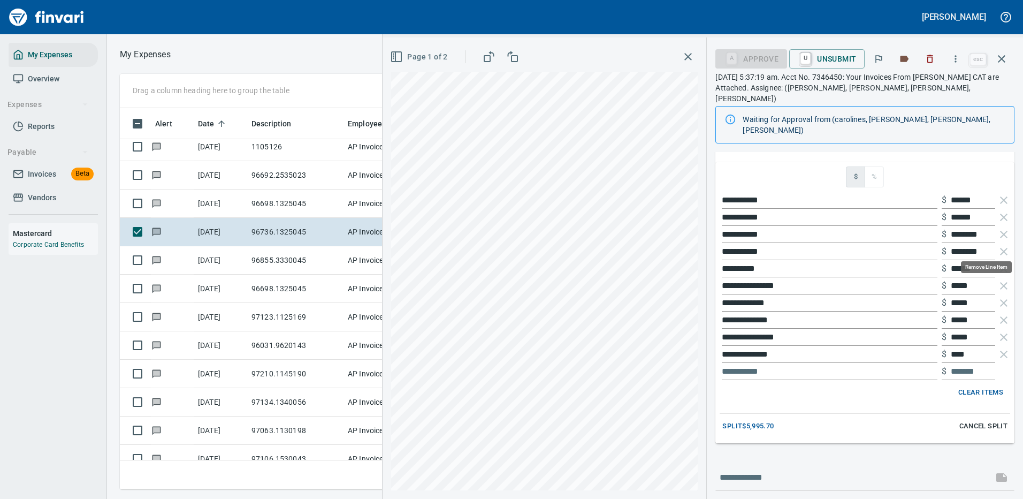
click at [1000, 265] on icon "button" at bounding box center [1003, 268] width 7 height 7
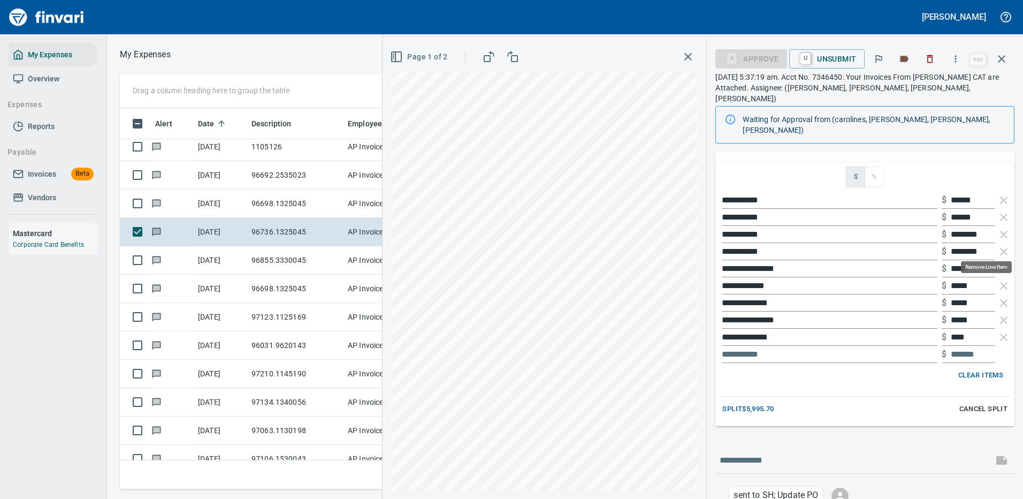
click at [1000, 265] on icon "button" at bounding box center [1003, 268] width 7 height 7
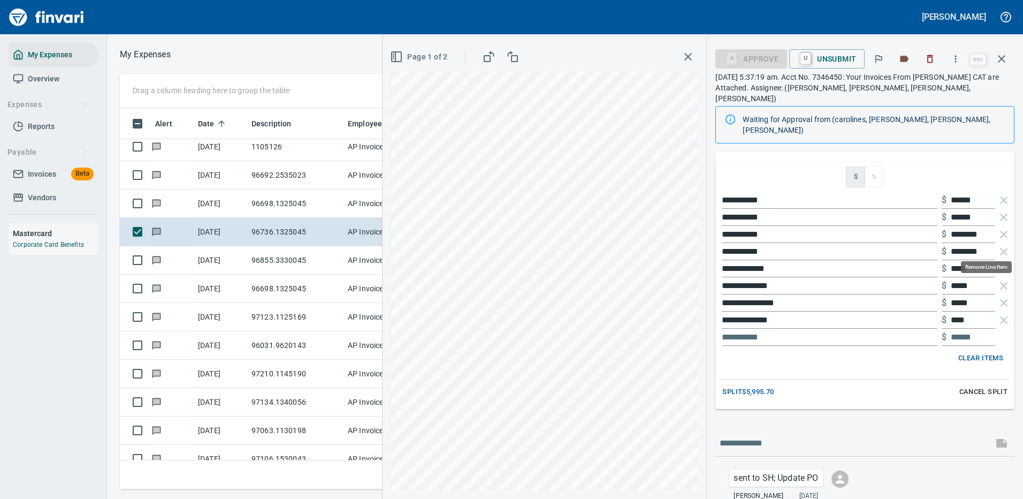
click at [1000, 265] on icon "button" at bounding box center [1003, 268] width 7 height 7
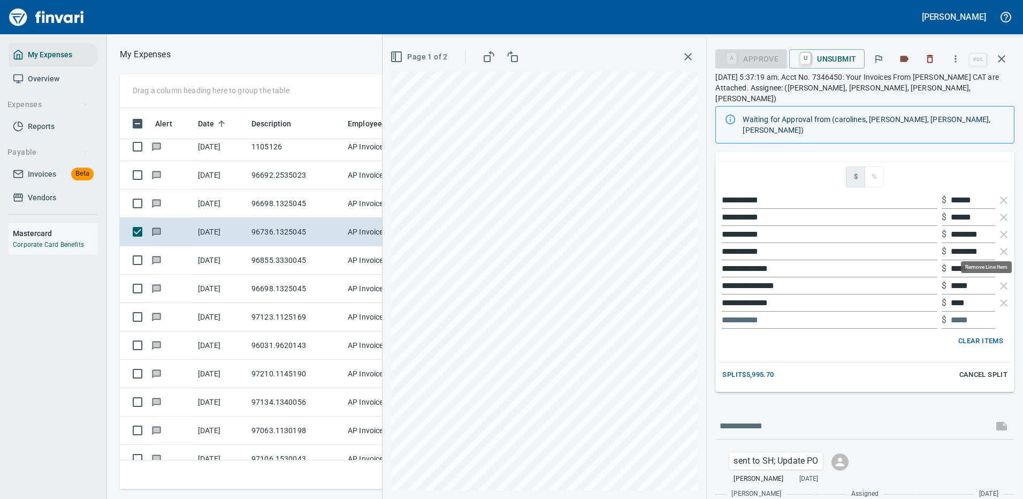
click at [1000, 265] on icon "button" at bounding box center [1003, 268] width 7 height 7
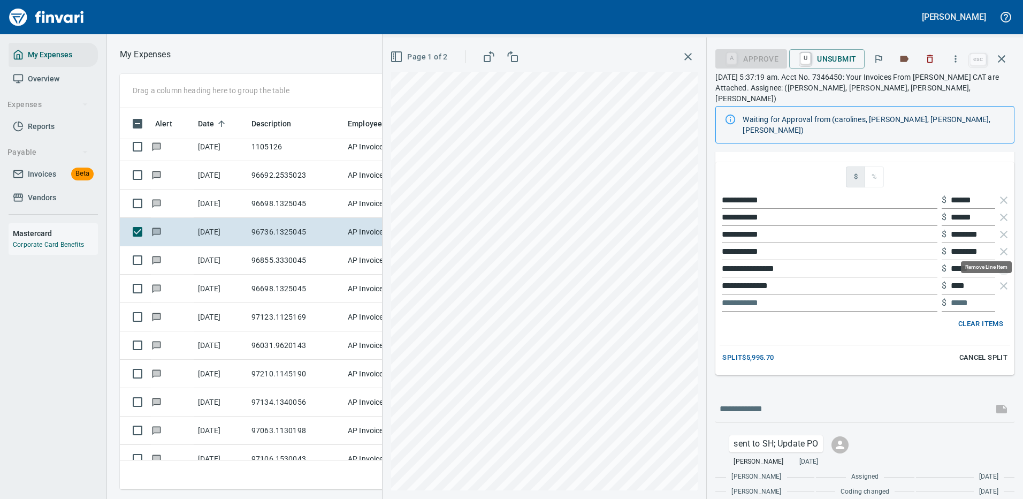
click at [1000, 265] on icon "button" at bounding box center [1003, 268] width 7 height 7
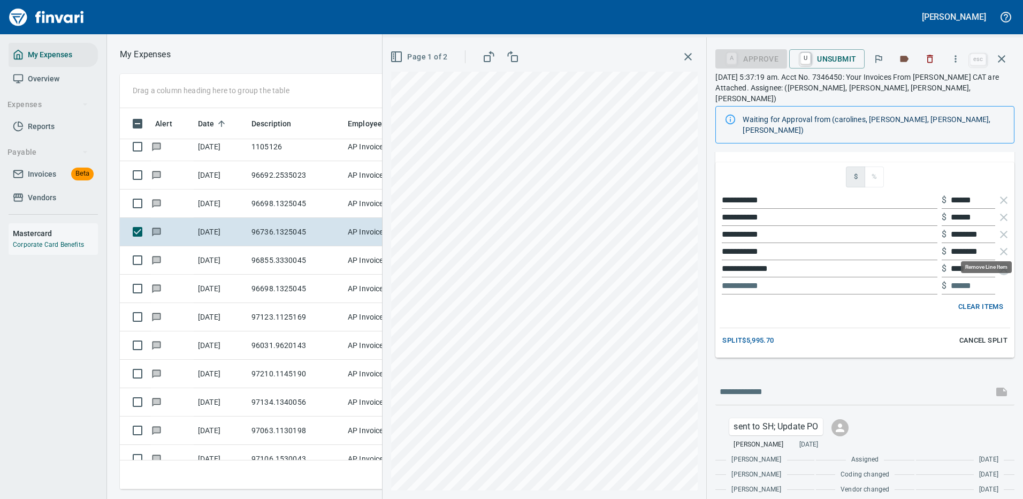
click at [997, 262] on icon "button" at bounding box center [1003, 268] width 13 height 13
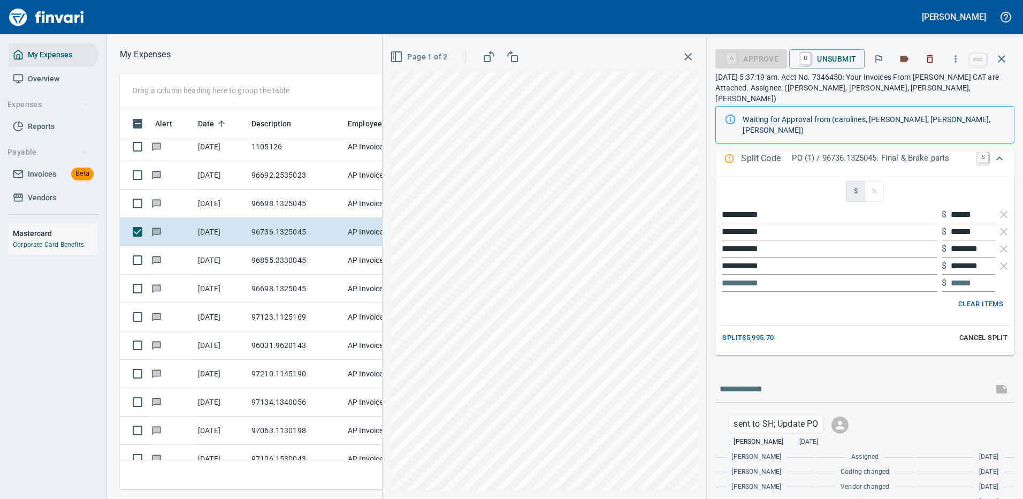
click at [399, 56] on icon "button" at bounding box center [396, 56] width 13 height 13
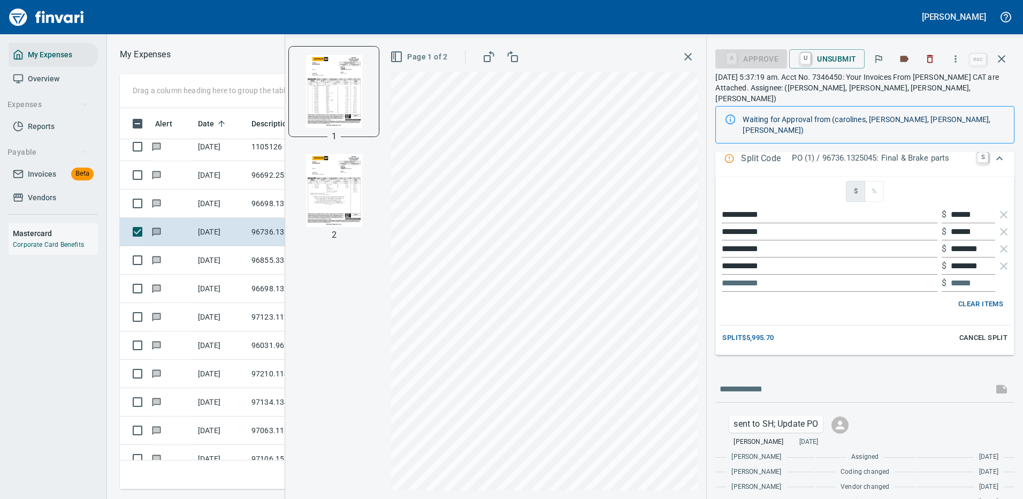
click at [339, 189] on img "button" at bounding box center [334, 190] width 73 height 73
click at [766, 275] on input "text" at bounding box center [830, 283] width 216 height 17
type input "********"
type input "******"
type input "********"
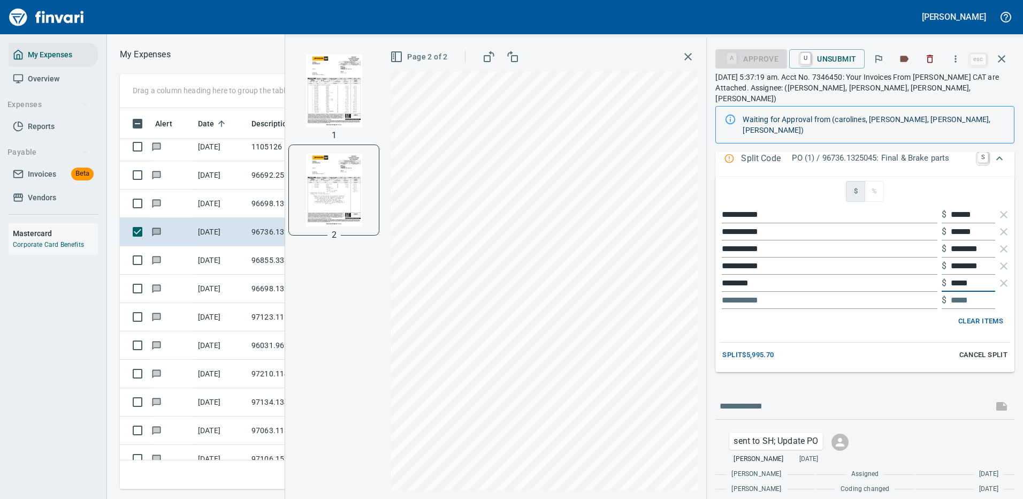
type input "*****"
click at [976, 315] on span "Clear Items" at bounding box center [980, 321] width 45 height 12
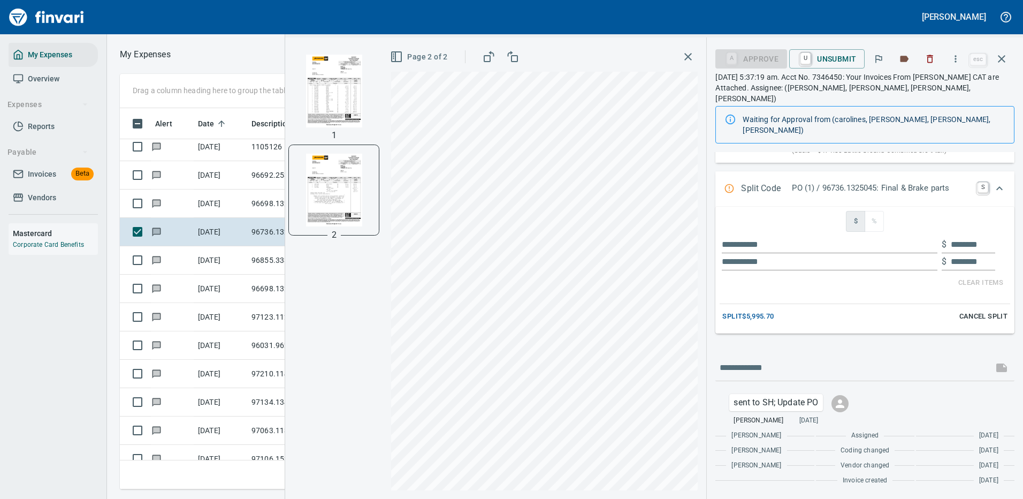
scroll to position [120, 0]
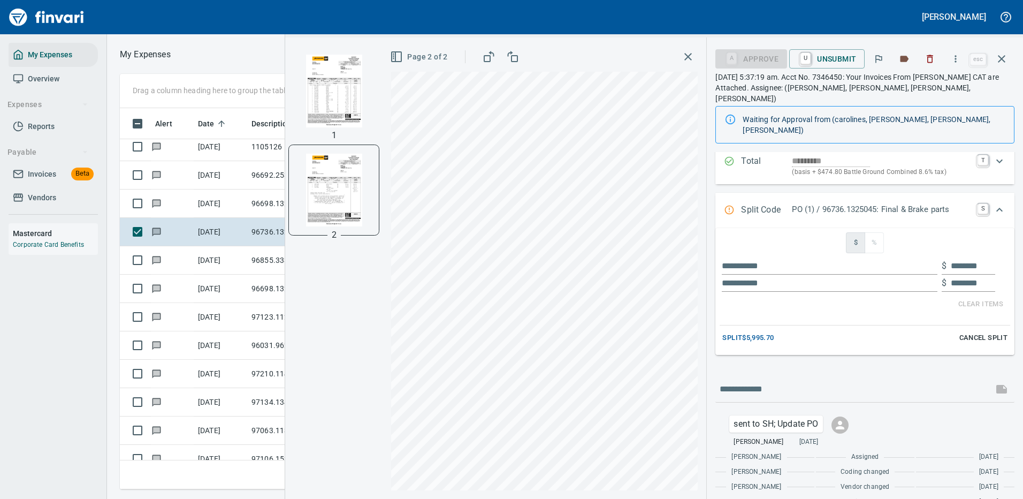
click at [969, 332] on span "Cancel Split" at bounding box center [983, 338] width 48 height 12
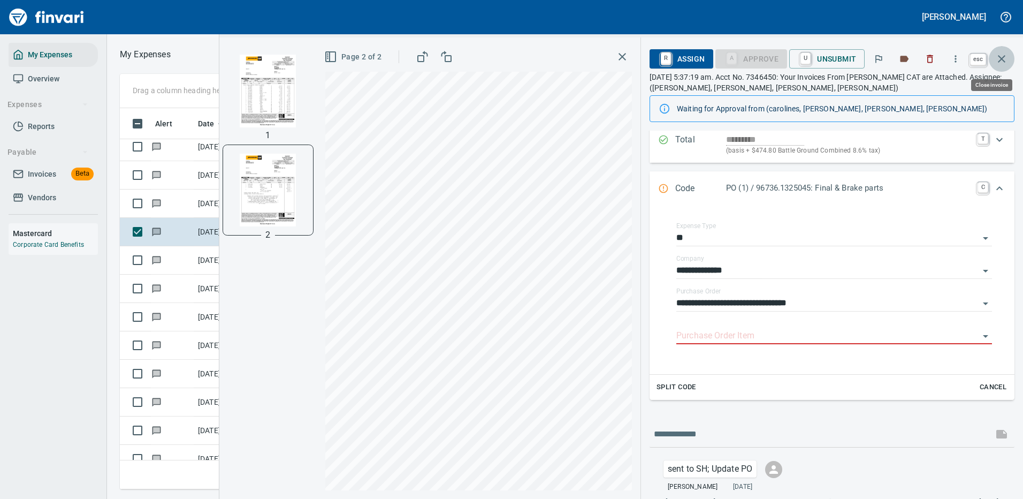
click at [1003, 58] on icon "button" at bounding box center [1001, 58] width 7 height 7
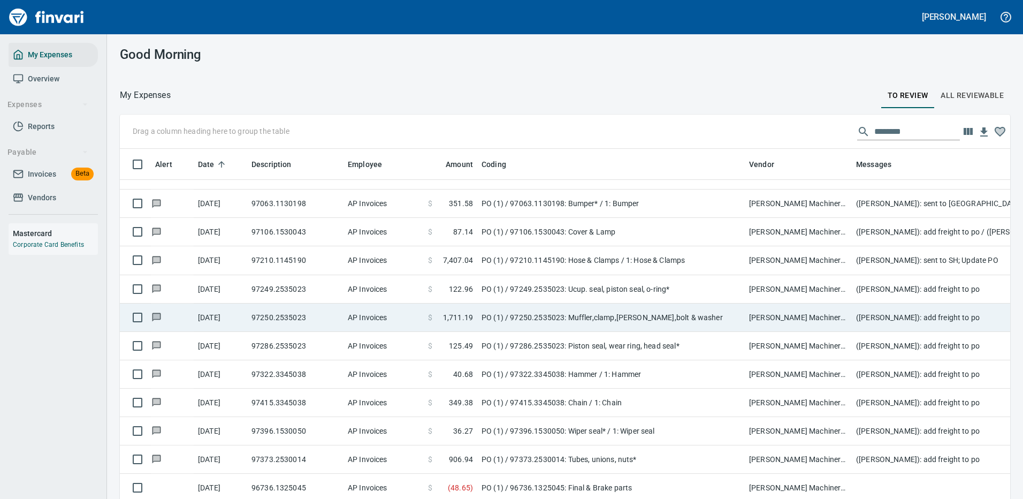
scroll to position [327, 0]
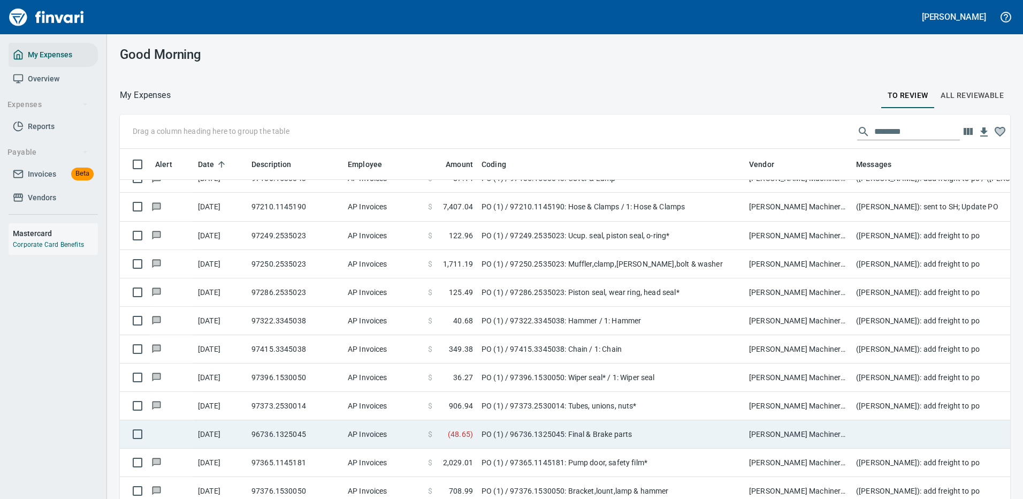
click at [688, 436] on td "PO (1) / 96736.1325045: Final & Brake parts" at bounding box center [611, 434] width 268 height 28
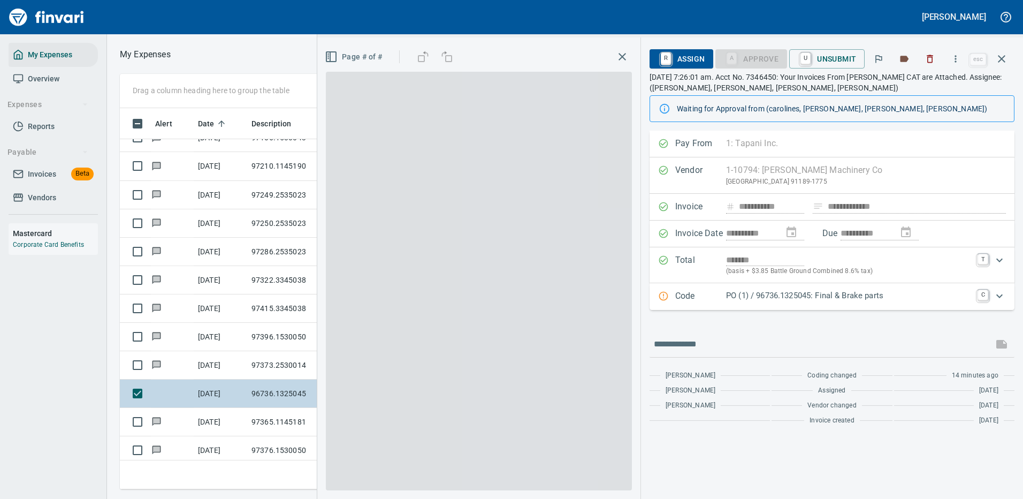
scroll to position [365, 607]
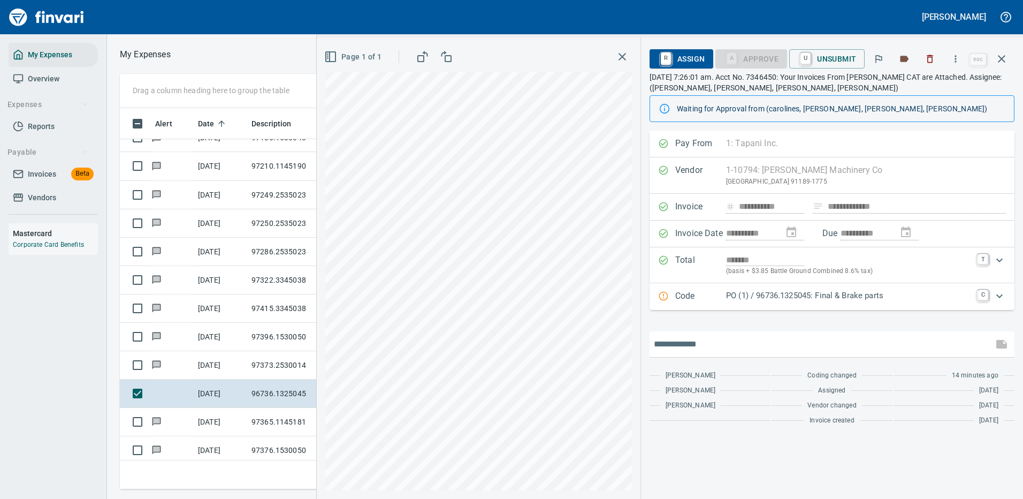
click at [694, 346] on input "text" at bounding box center [821, 344] width 335 height 17
type input "**********"
drag, startPoint x: 744, startPoint y: 345, endPoint x: 651, endPoint y: 342, distance: 93.1
click at [651, 342] on div "**********" at bounding box center [832, 344] width 365 height 26
click at [1002, 58] on icon "button" at bounding box center [1001, 58] width 7 height 7
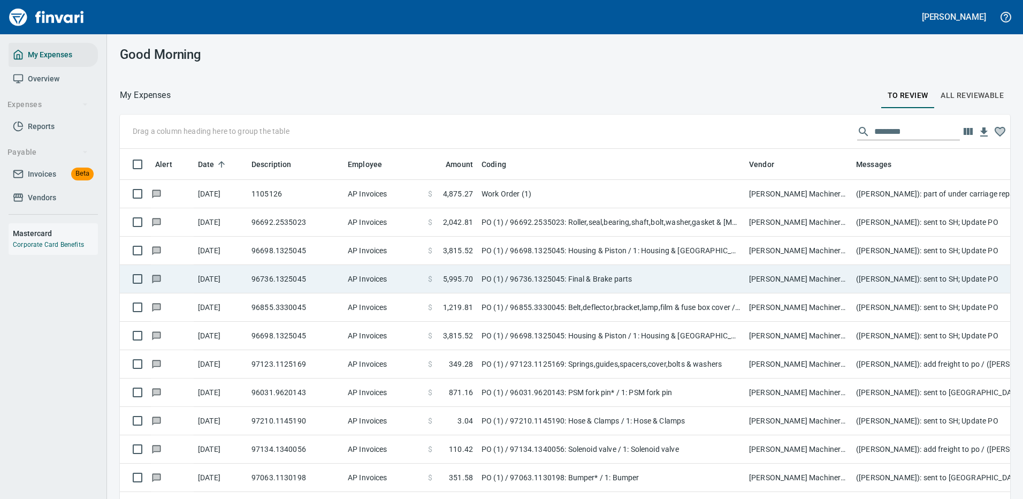
click at [652, 277] on td "PO (1) / 96736.1325045: Final & Brake parts" at bounding box center [611, 279] width 268 height 28
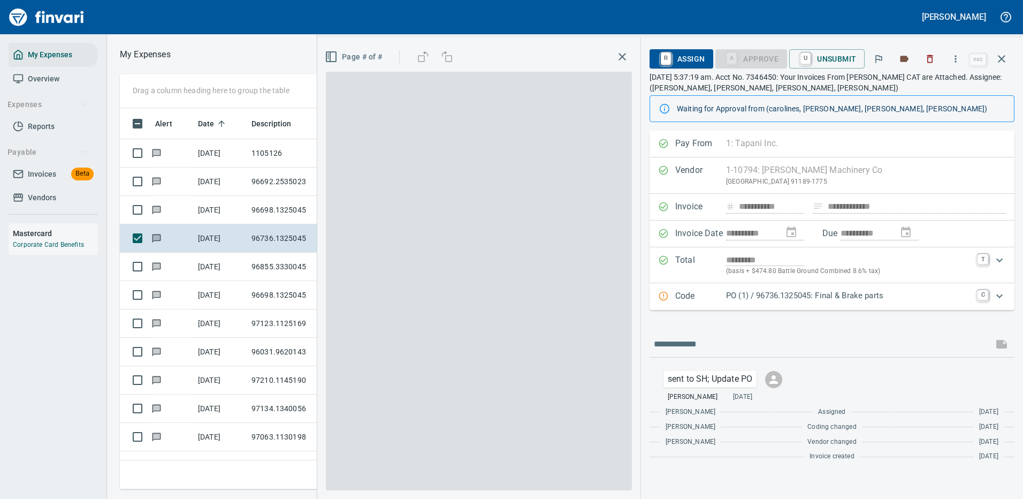
scroll to position [365, 607]
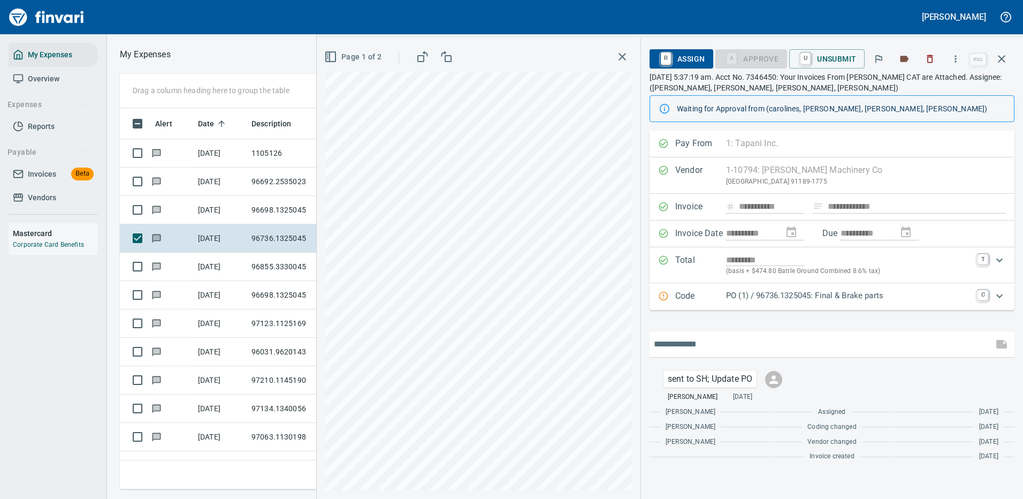
click at [708, 342] on input "text" at bounding box center [821, 344] width 335 height 17
paste input "**********"
drag, startPoint x: 700, startPoint y: 346, endPoint x: 737, endPoint y: 340, distance: 37.4
click at [737, 340] on input "**********" at bounding box center [821, 344] width 335 height 17
drag, startPoint x: 807, startPoint y: 345, endPoint x: 633, endPoint y: 345, distance: 173.9
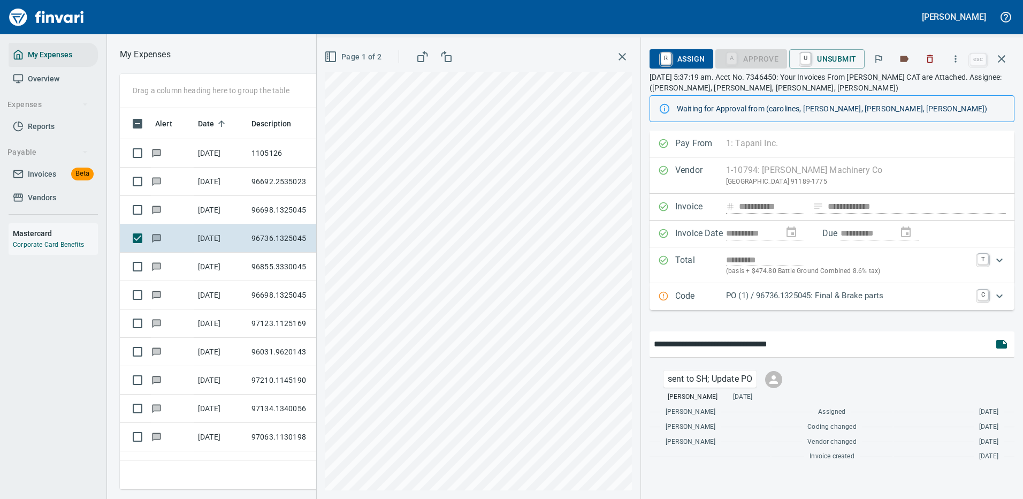
click at [633, 345] on div "**********" at bounding box center [670, 267] width 706 height 461
type input "**********"
click at [813, 347] on input "**********" at bounding box center [821, 344] width 335 height 17
click at [1003, 56] on icon "button" at bounding box center [1001, 58] width 13 height 13
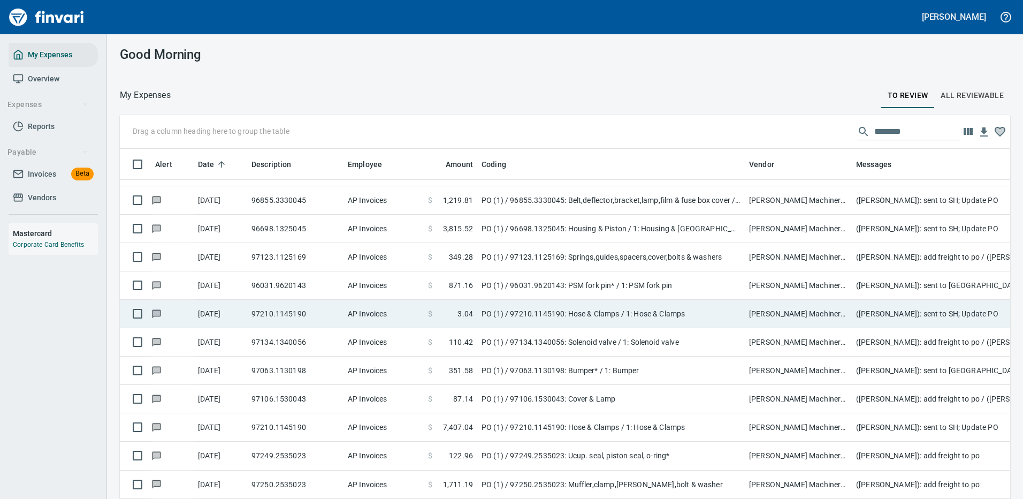
scroll to position [321, 0]
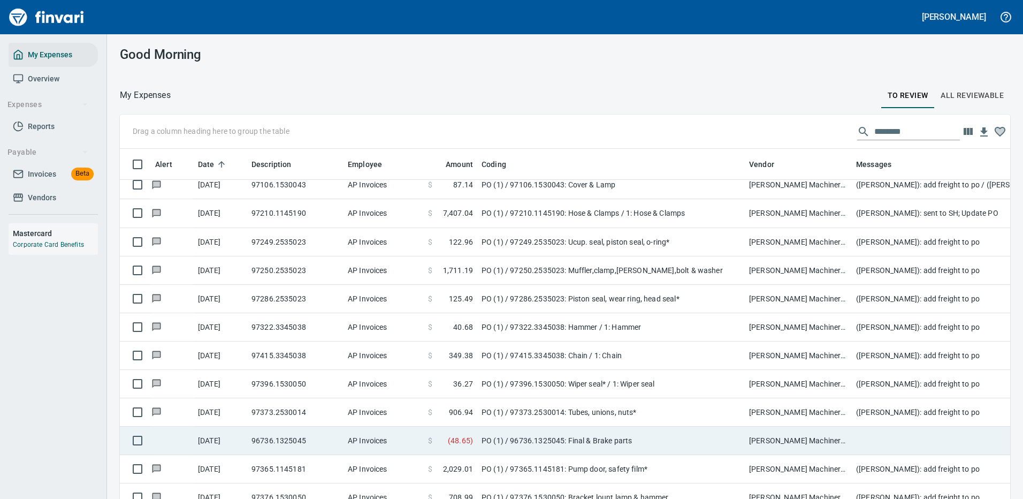
click at [506, 438] on td "PO (1) / 96736.1325045: Final & Brake parts" at bounding box center [611, 440] width 268 height 28
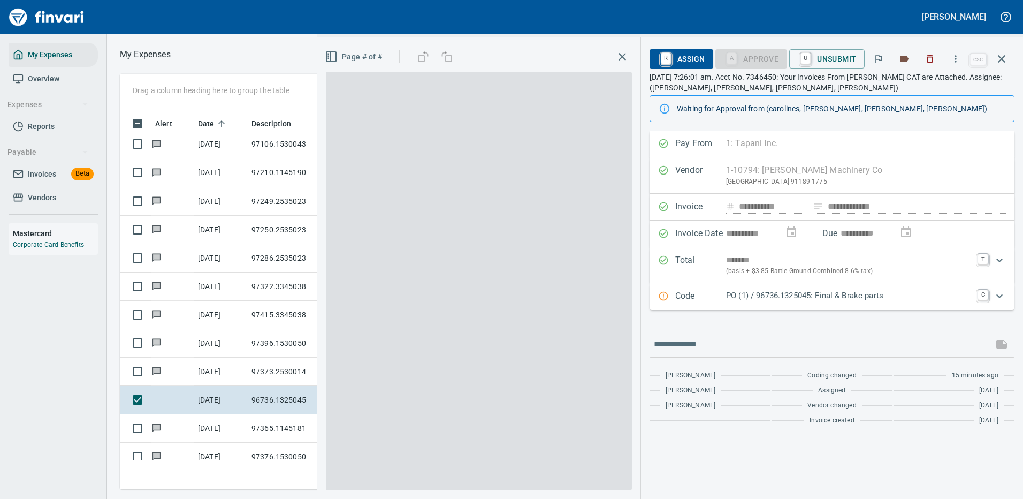
scroll to position [365, 607]
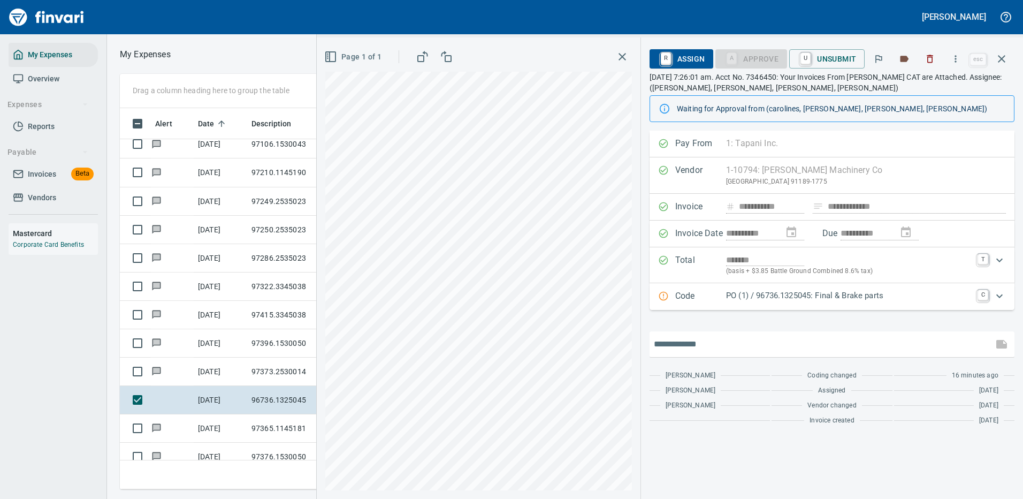
click at [682, 339] on input "text" at bounding box center [821, 344] width 335 height 17
click at [705, 337] on input "text" at bounding box center [821, 344] width 335 height 17
paste input "**********"
type input "**********"
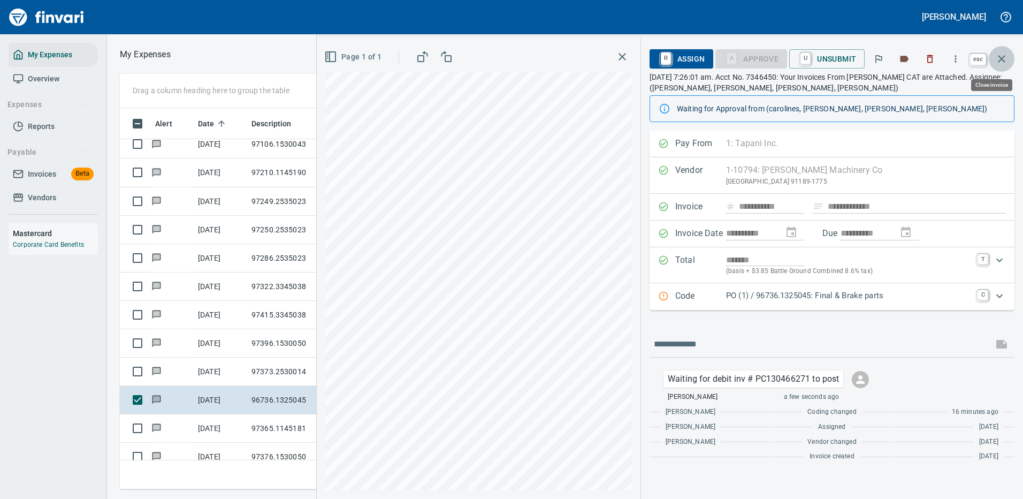
click at [1004, 58] on icon "button" at bounding box center [1001, 58] width 13 height 13
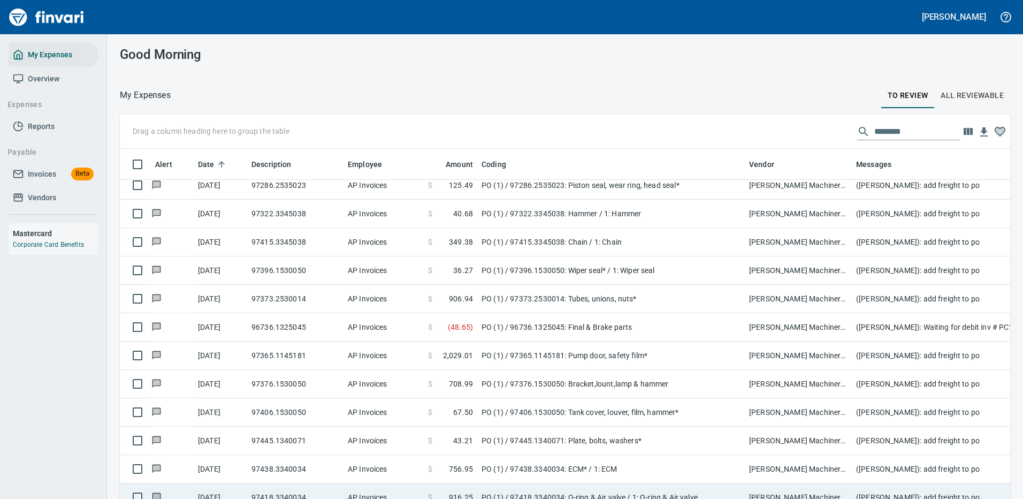
scroll to position [381, 0]
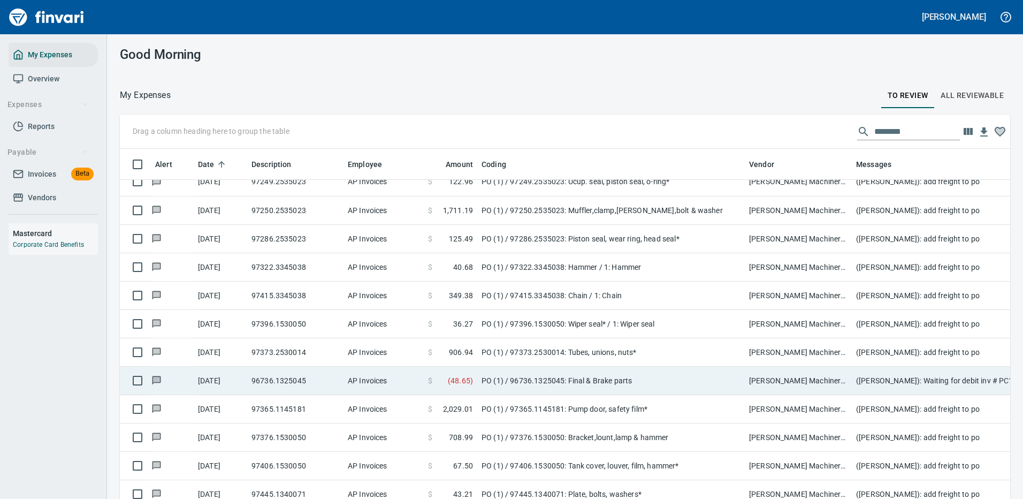
click at [662, 375] on td "PO (1) / 96736.1325045: Final & Brake parts" at bounding box center [611, 381] width 268 height 28
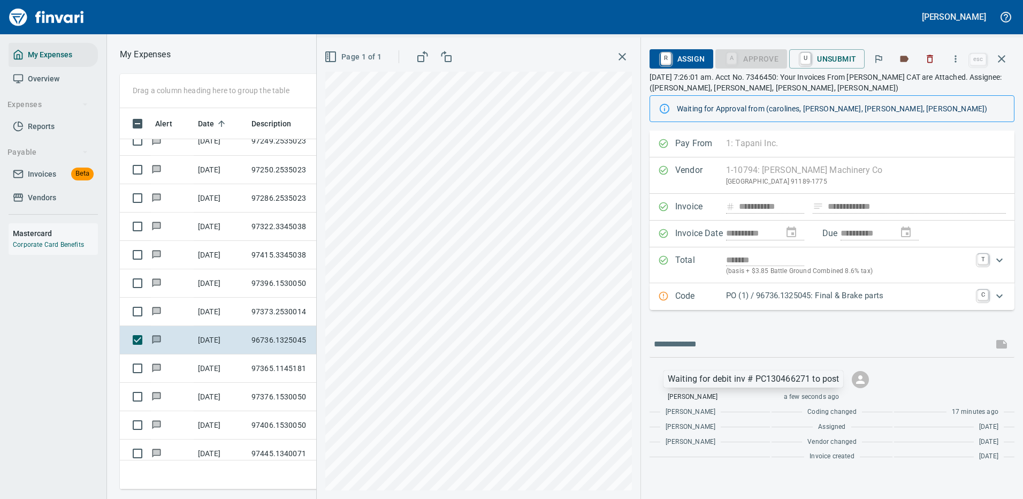
scroll to position [365, 607]
click at [1001, 56] on icon "button" at bounding box center [1001, 58] width 13 height 13
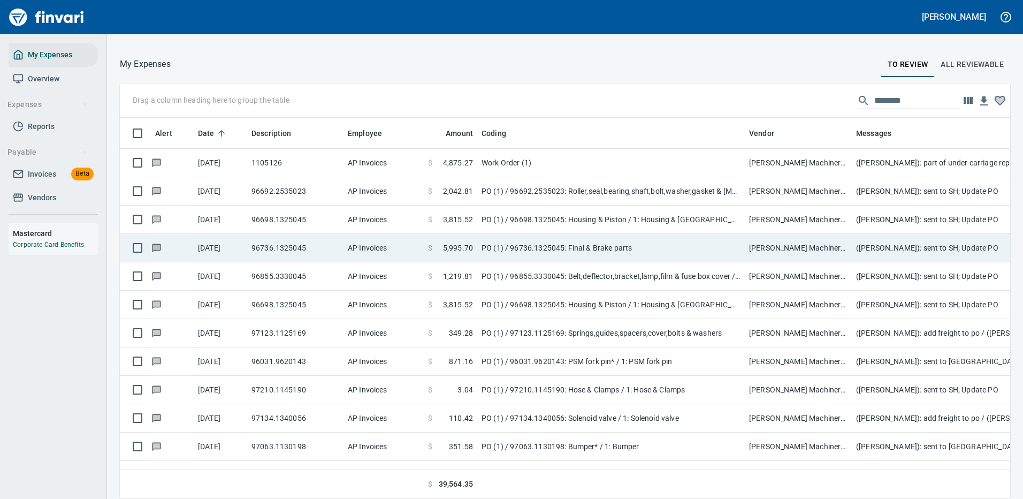
click at [614, 241] on td "PO (1) / 96736.1325045: Final & Brake parts" at bounding box center [611, 248] width 268 height 28
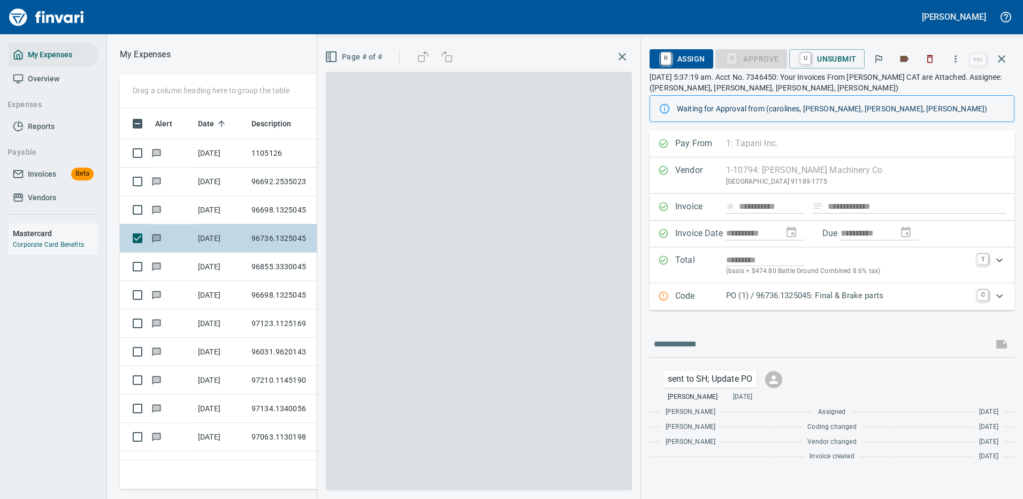
scroll to position [365, 607]
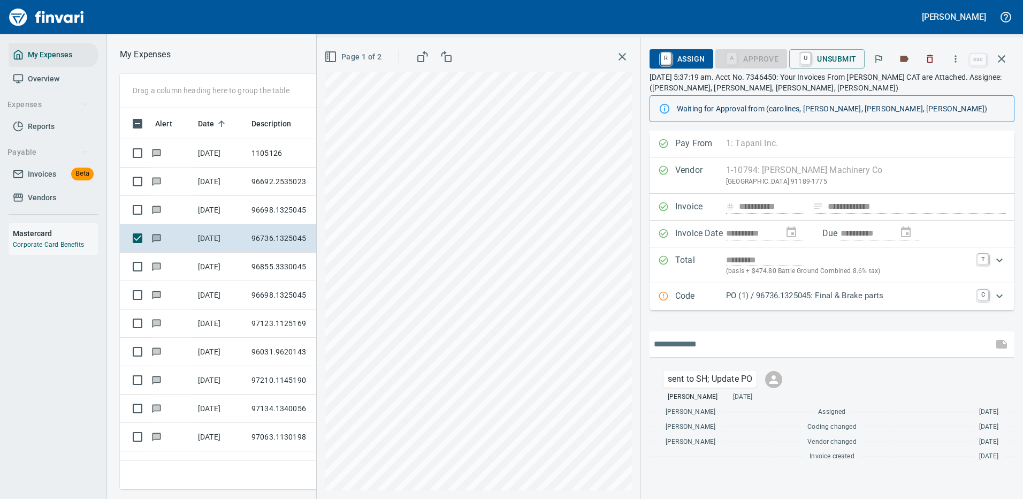
click at [707, 347] on input "text" at bounding box center [821, 344] width 335 height 17
paste input "**********"
drag, startPoint x: 739, startPoint y: 343, endPoint x: 886, endPoint y: 338, distance: 146.7
click at [886, 338] on input "**********" at bounding box center [821, 344] width 335 height 17
click at [757, 347] on input "**********" at bounding box center [821, 344] width 335 height 17
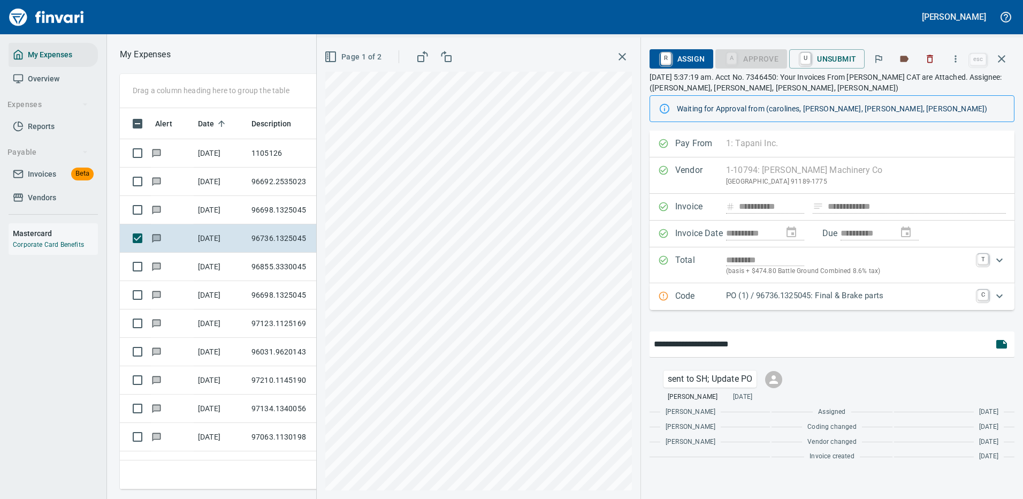
paste input "**********"
type input "**********"
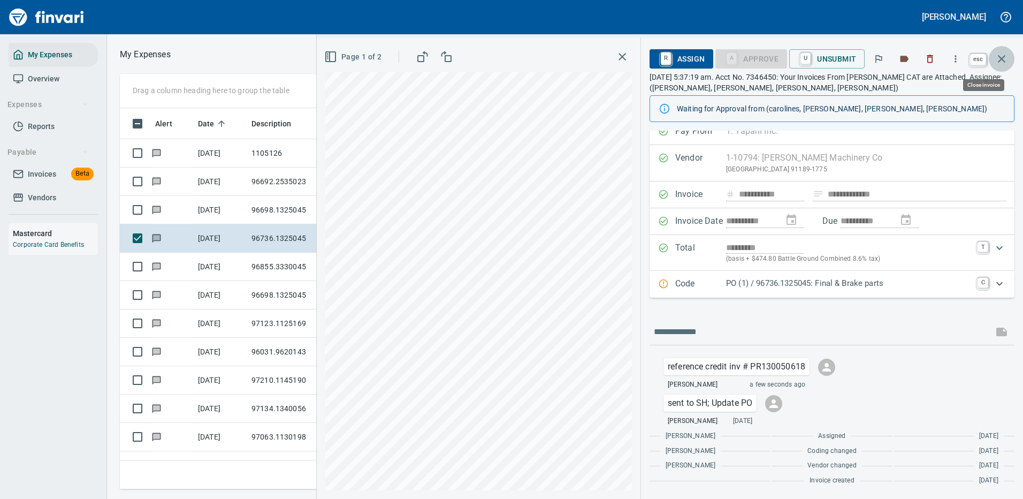
click at [1001, 56] on icon "button" at bounding box center [1001, 58] width 13 height 13
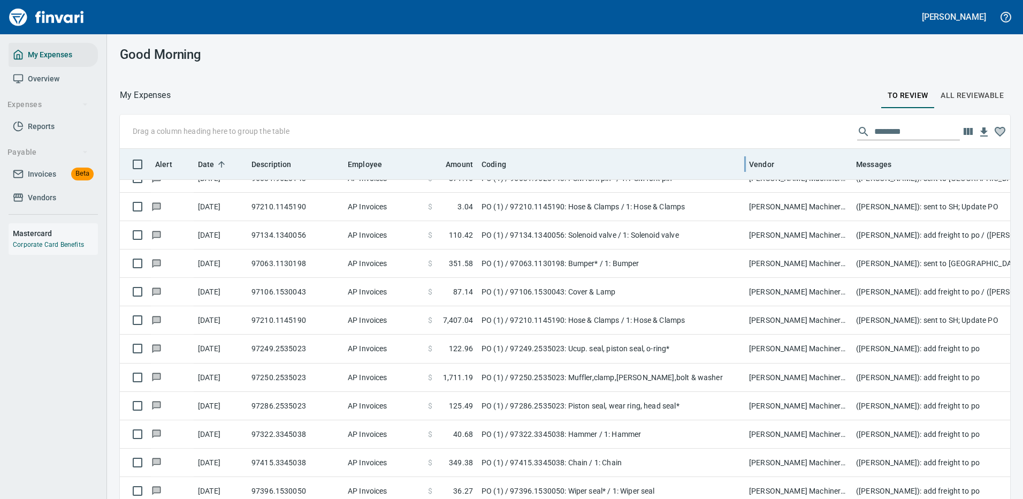
scroll to position [365, 866]
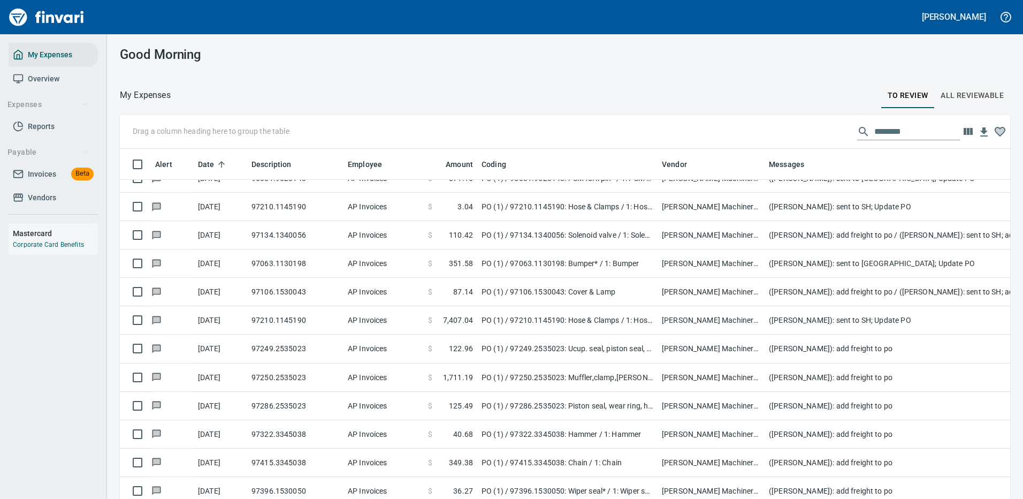
drag, startPoint x: 747, startPoint y: 162, endPoint x: 660, endPoint y: 178, distance: 88.7
click at [660, 178] on body "Cindy Hughes My Expenses Overview Expenses Reports Payable Invoices Beta Vendor…" at bounding box center [511, 249] width 1023 height 499
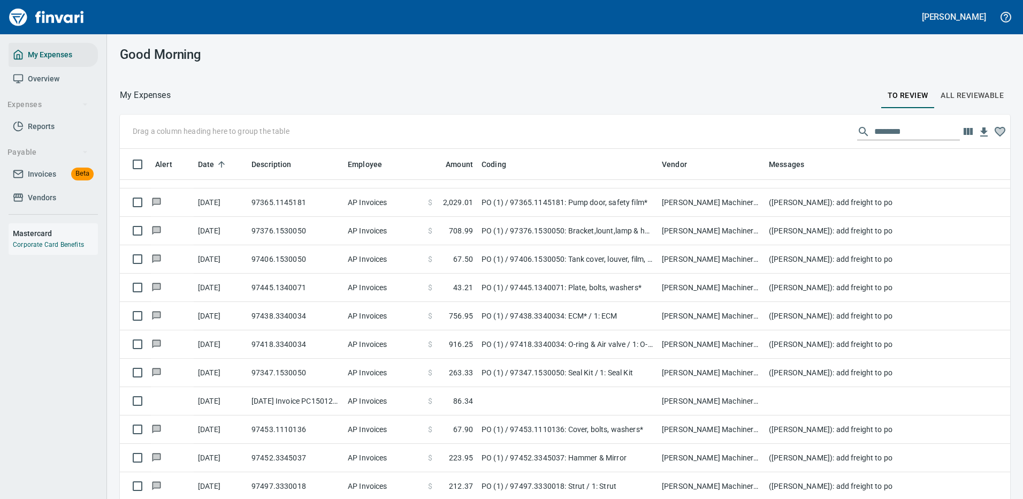
scroll to position [595, 0]
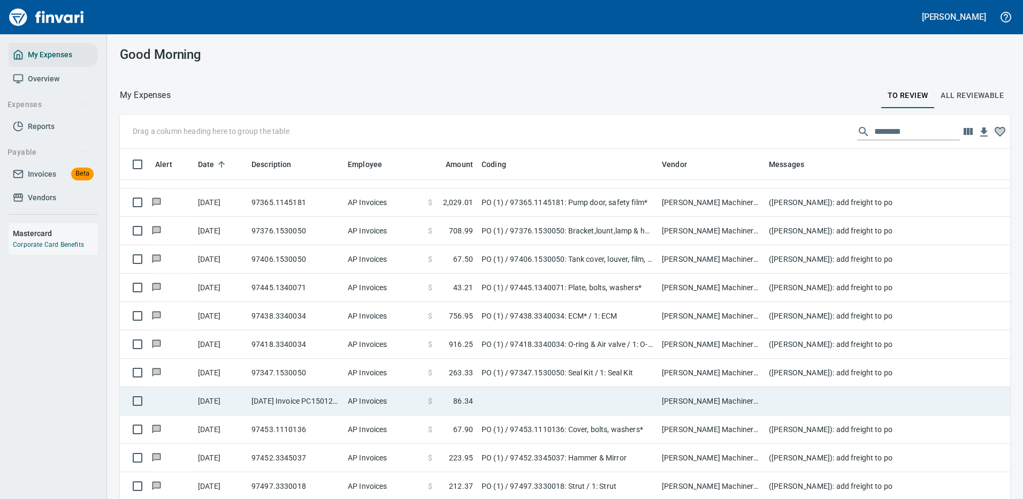
click at [721, 390] on td "[PERSON_NAME] Machinery Co (1-10794)" at bounding box center [711, 401] width 107 height 28
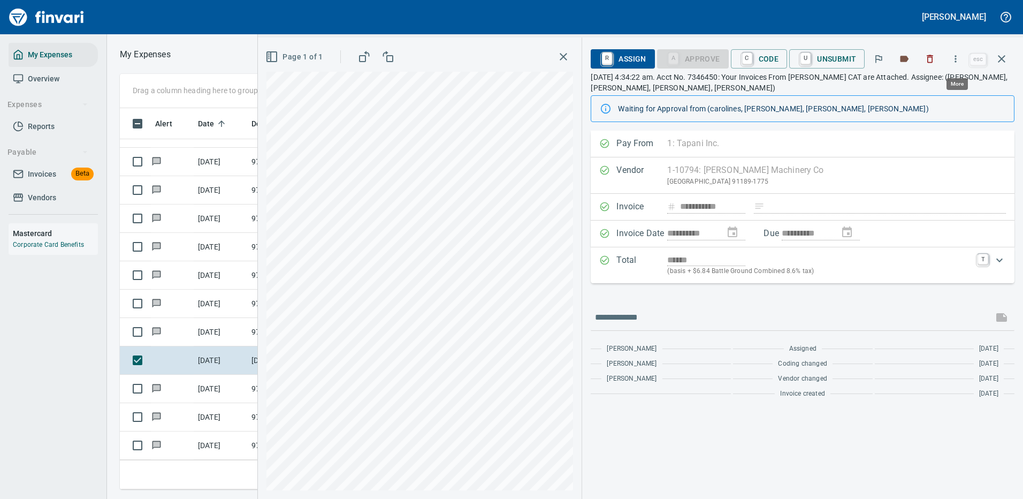
scroll to position [365, 607]
click at [955, 57] on icon "button" at bounding box center [955, 59] width 11 height 11
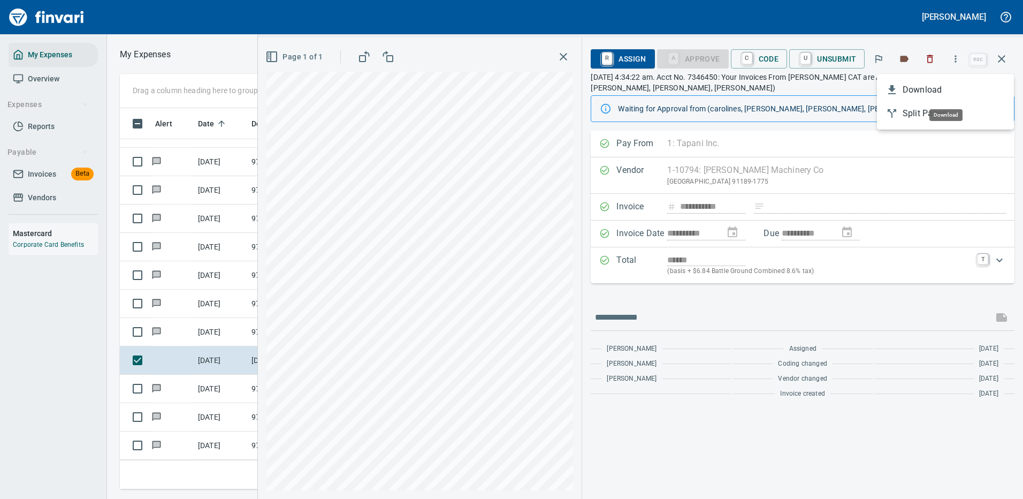
click at [925, 90] on span "Download" at bounding box center [954, 89] width 103 height 13
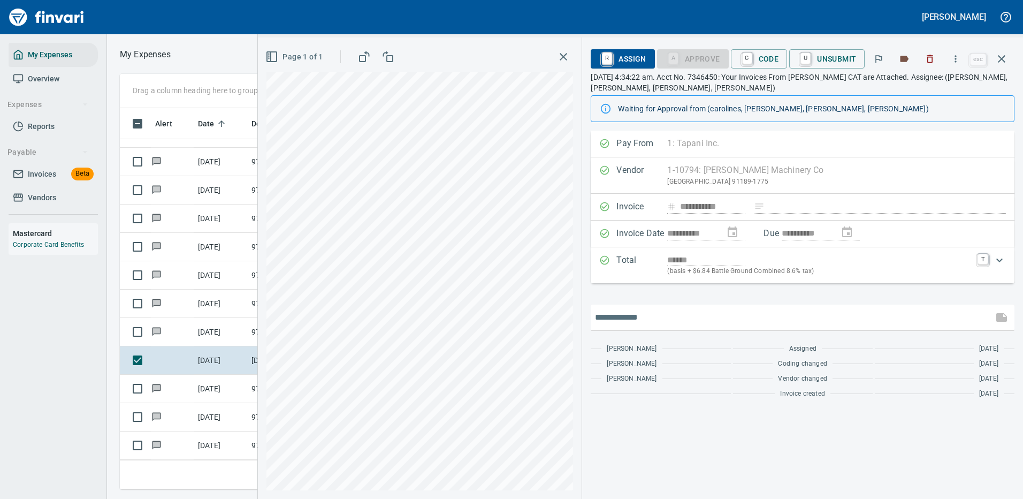
click at [634, 317] on input "text" at bounding box center [792, 317] width 394 height 17
type input "**********"
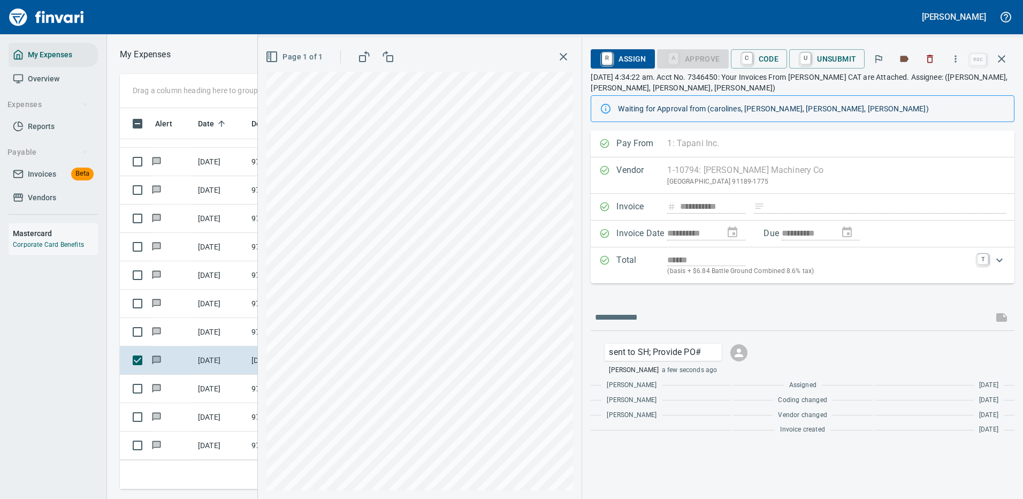
click at [1002, 58] on icon "button" at bounding box center [1001, 58] width 7 height 7
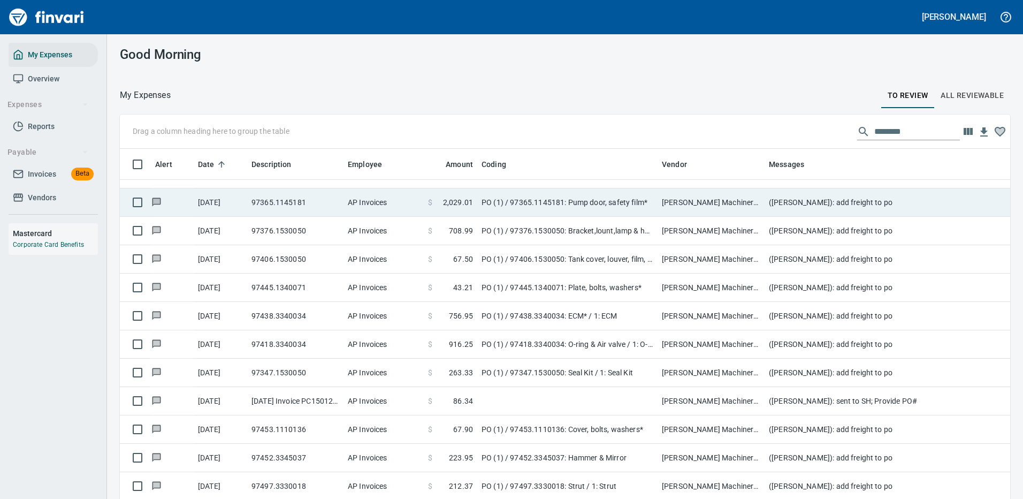
scroll to position [365, 866]
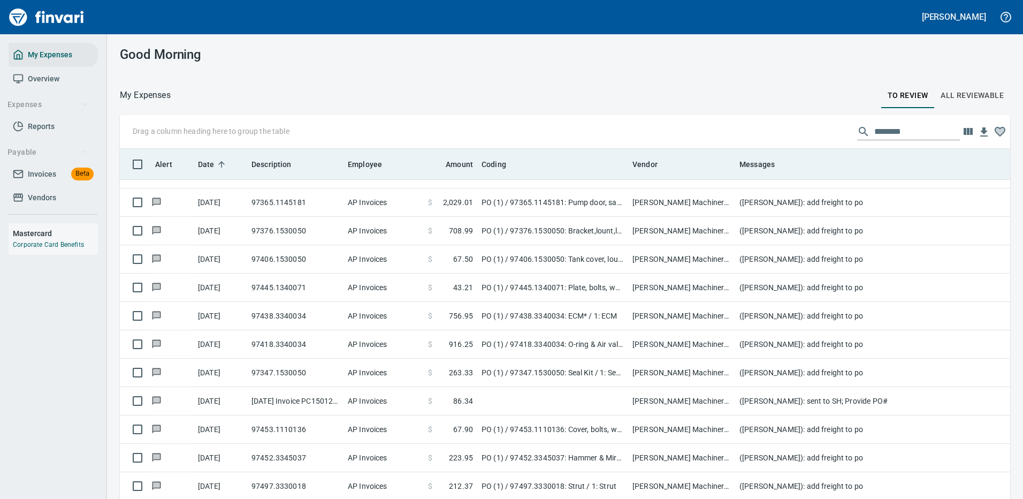
drag, startPoint x: 657, startPoint y: 159, endPoint x: 578, endPoint y: 150, distance: 79.8
click at [627, 162] on body "Cindy Hughes My Expenses Overview Expenses Reports Payable Invoices Beta Vendor…" at bounding box center [511, 249] width 1023 height 499
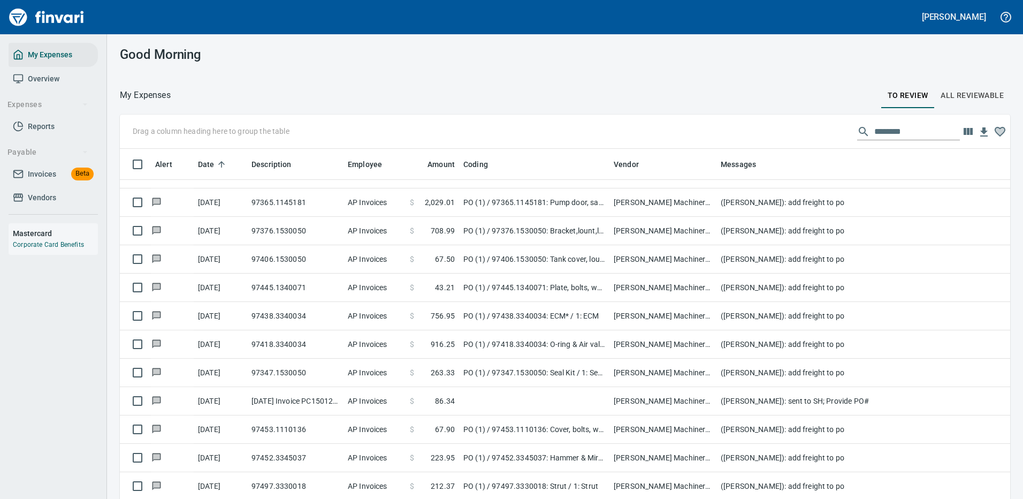
drag, startPoint x: 423, startPoint y: 163, endPoint x: 405, endPoint y: 165, distance: 18.3
click at [405, 165] on body "Cindy Hughes My Expenses Overview Expenses Reports Payable Invoices Beta Vendor…" at bounding box center [511, 249] width 1023 height 499
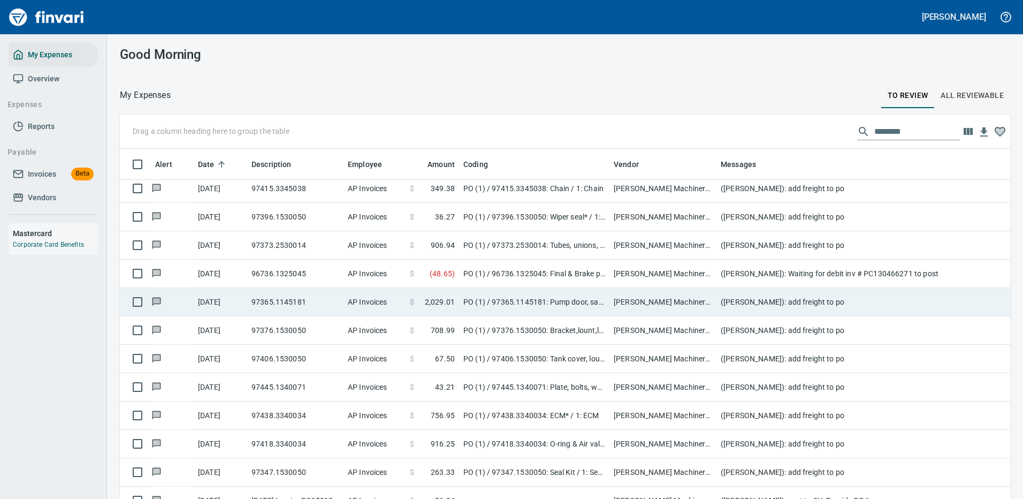
scroll to position [435, 0]
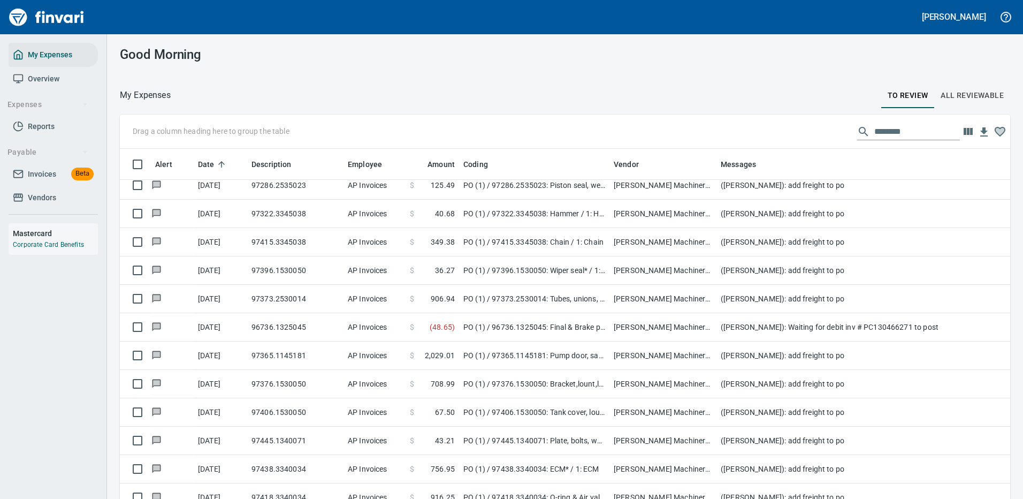
click at [658, 143] on td "[PERSON_NAME] Machinery Co (1-10794)" at bounding box center [662, 129] width 107 height 28
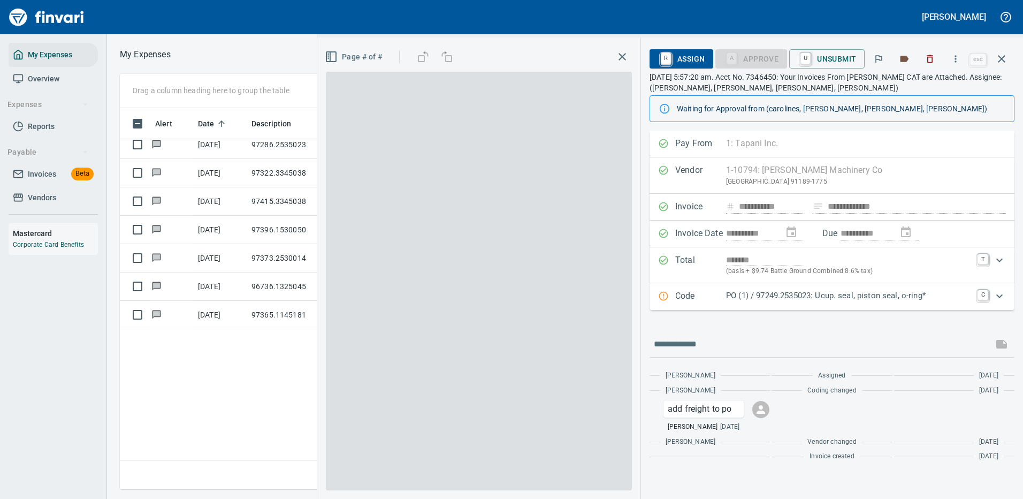
scroll to position [365, 607]
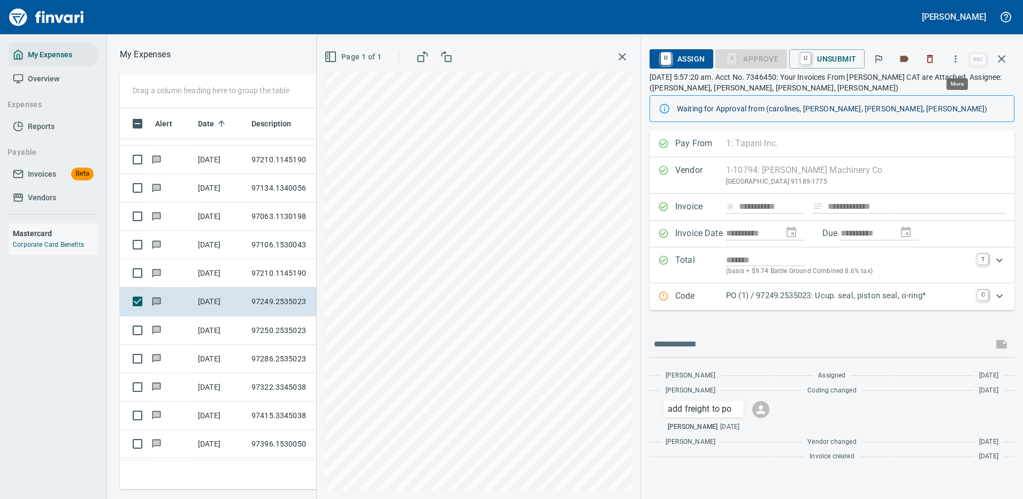
click at [956, 56] on icon "button" at bounding box center [955, 59] width 11 height 11
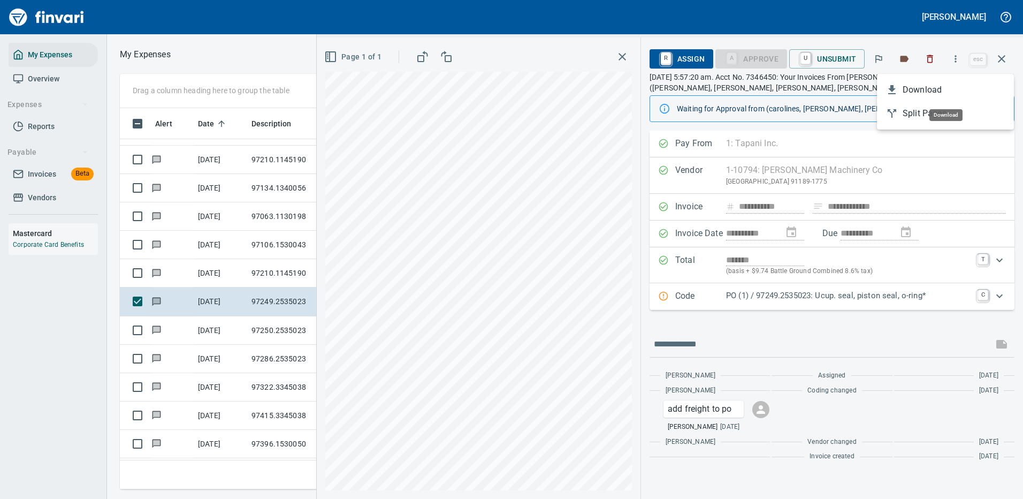
click at [920, 86] on span "Download" at bounding box center [954, 89] width 103 height 13
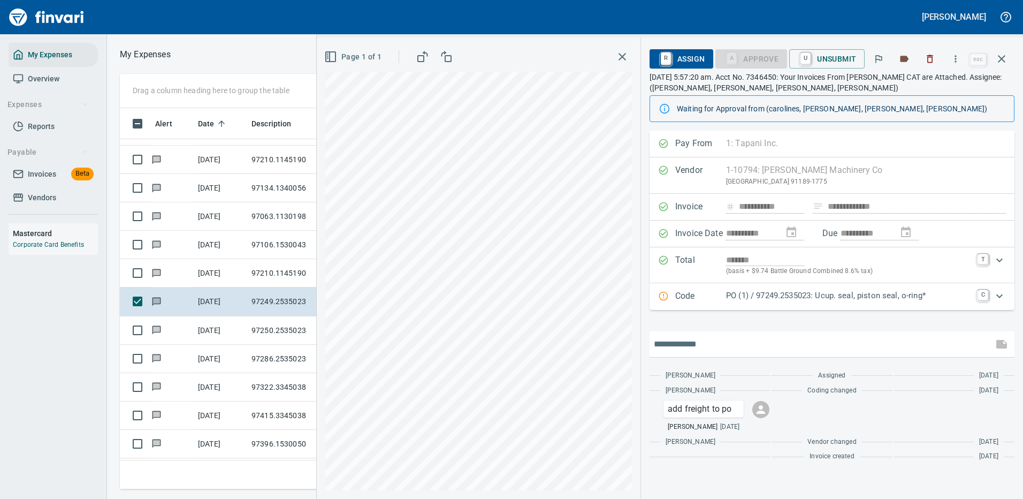
click at [706, 338] on input "text" at bounding box center [821, 344] width 335 height 17
type input "**********"
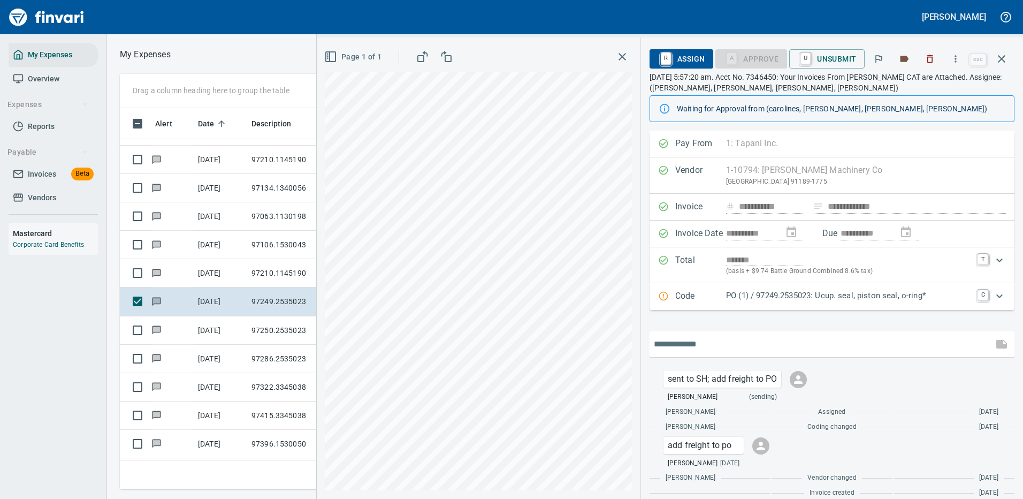
scroll to position [12, 0]
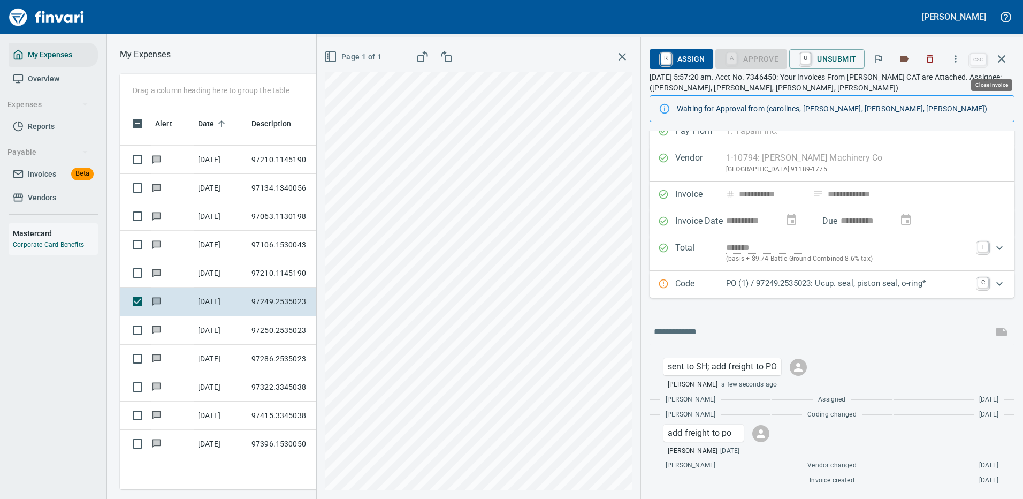
click at [1002, 54] on icon "button" at bounding box center [1001, 58] width 13 height 13
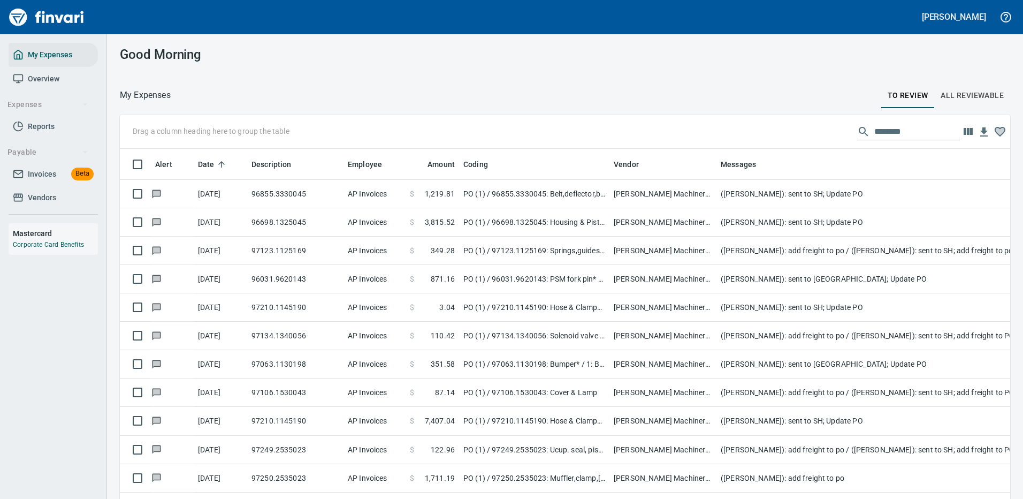
scroll to position [167, 0]
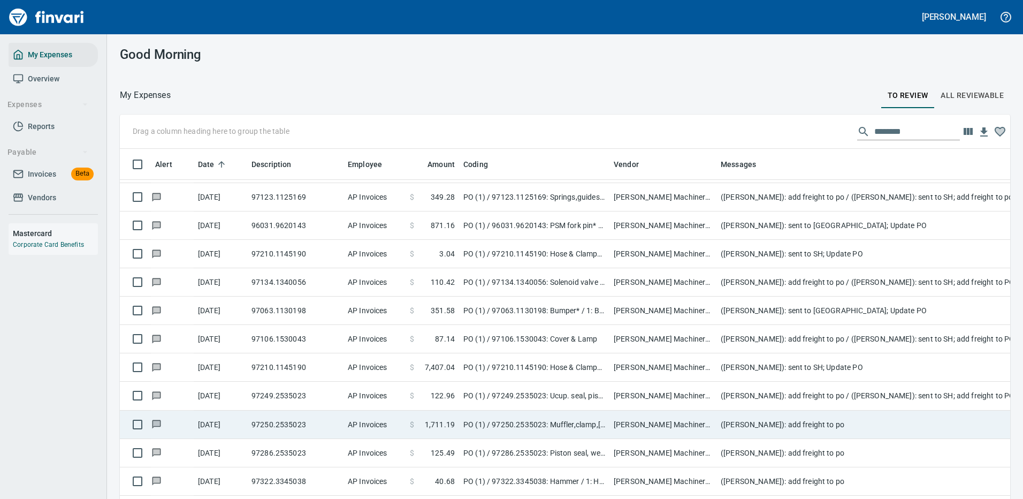
click at [774, 420] on td "([PERSON_NAME]): add freight to po" at bounding box center [931, 424] width 428 height 28
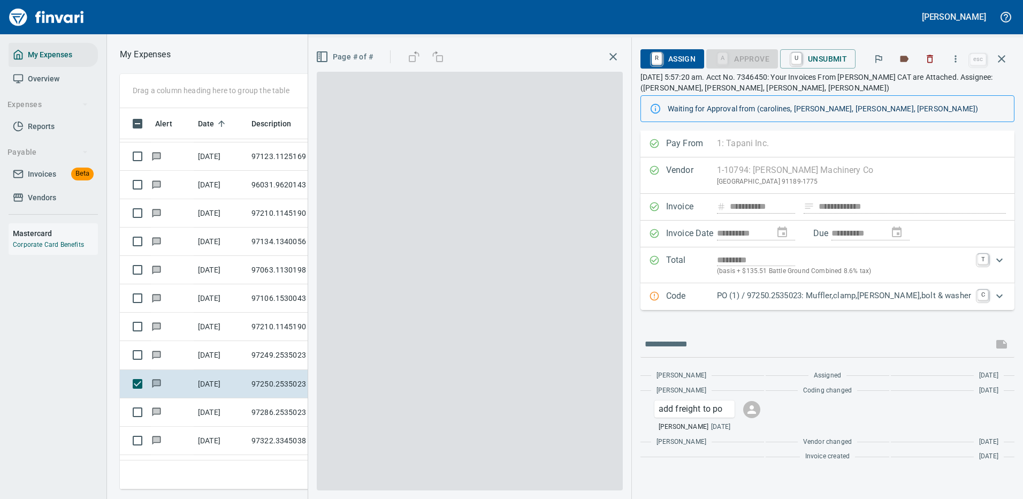
scroll to position [365, 607]
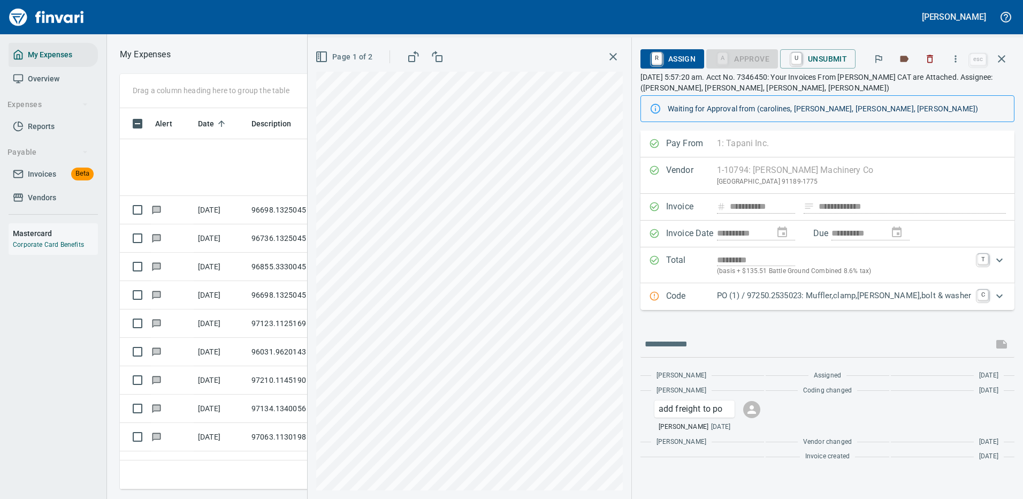
scroll to position [365, 607]
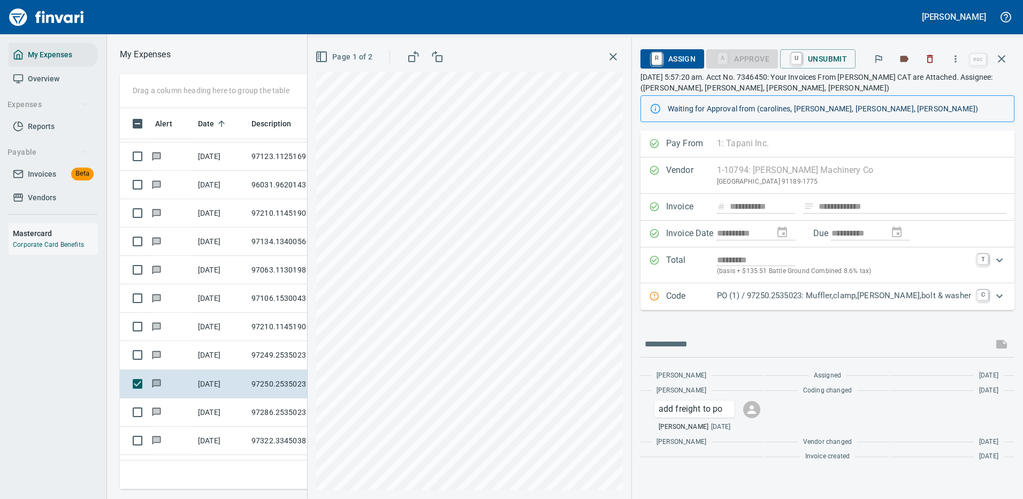
click at [823, 296] on p "PO (1) / 97250.2535023: Muffler,clamp,[PERSON_NAME],bolt & washer" at bounding box center [844, 295] width 254 height 12
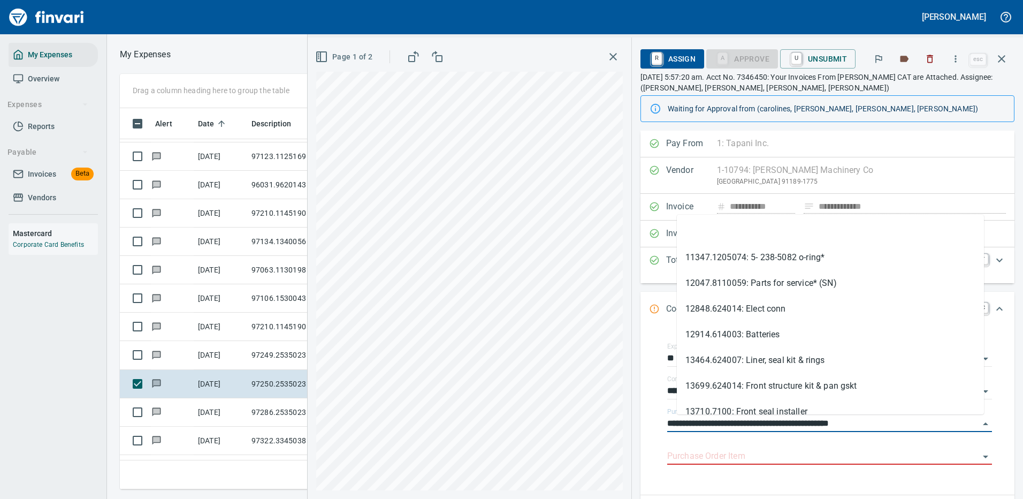
drag, startPoint x: 676, startPoint y: 425, endPoint x: 957, endPoint y: 54, distance: 465.2
click at [677, 424] on input "**********" at bounding box center [823, 423] width 312 height 15
click at [957, 54] on icon "button" at bounding box center [955, 59] width 11 height 11
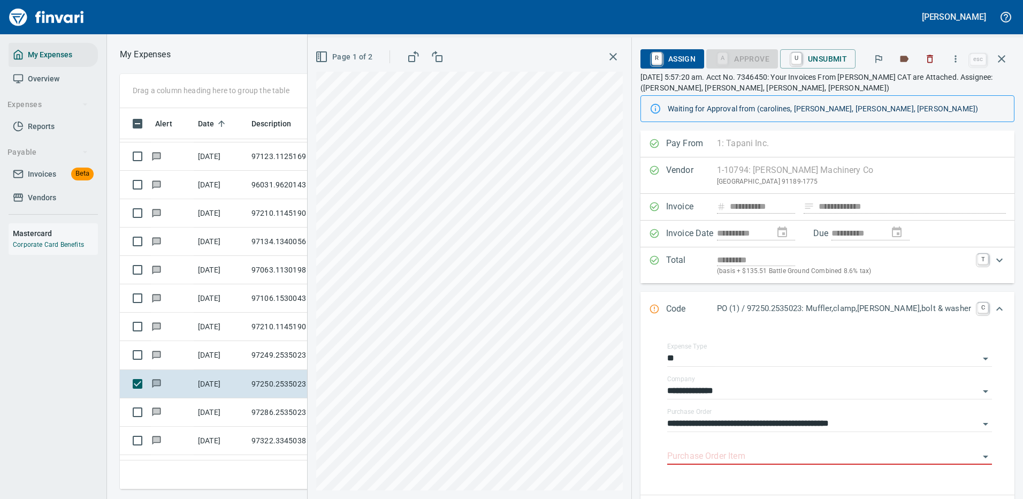
click at [924, 89] on li "Split Pages" at bounding box center [945, 84] width 103 height 13
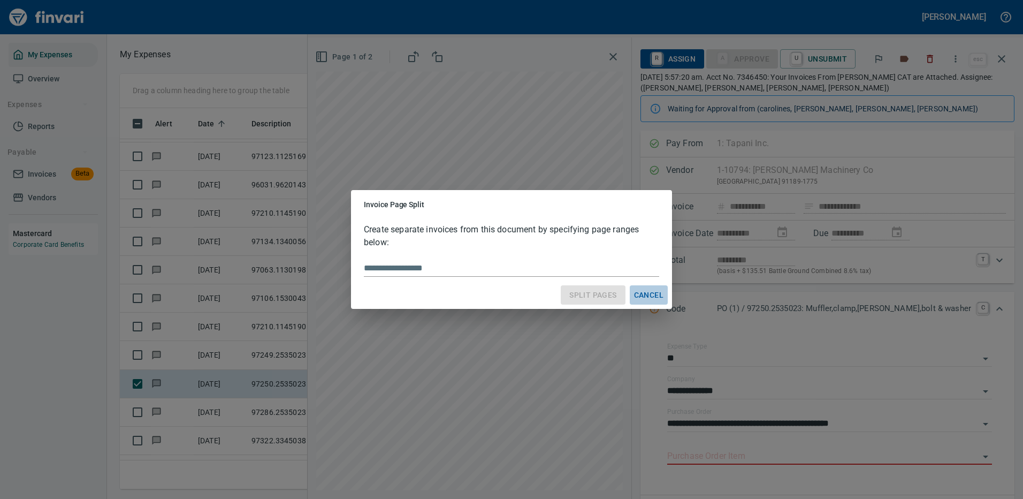
click at [643, 294] on span "Cancel" at bounding box center [648, 294] width 29 height 13
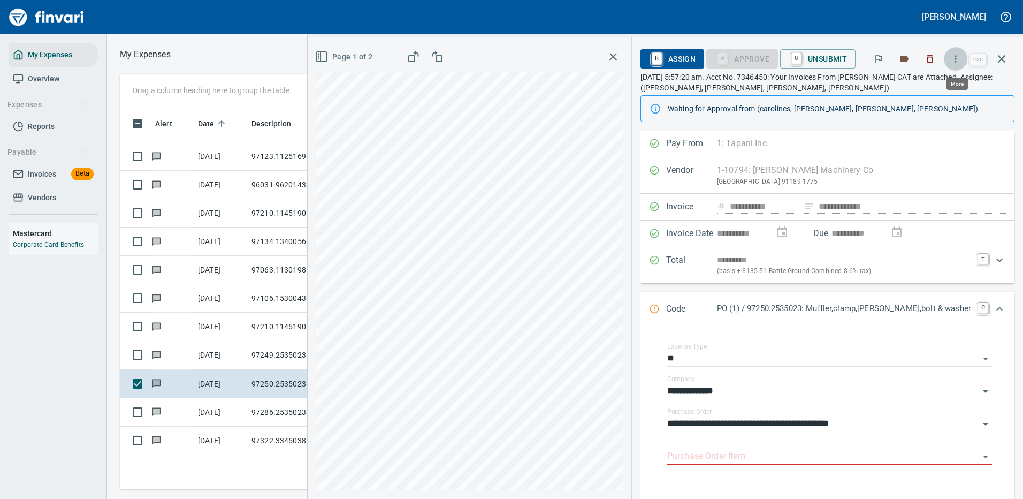
click at [956, 60] on icon "button" at bounding box center [955, 59] width 11 height 11
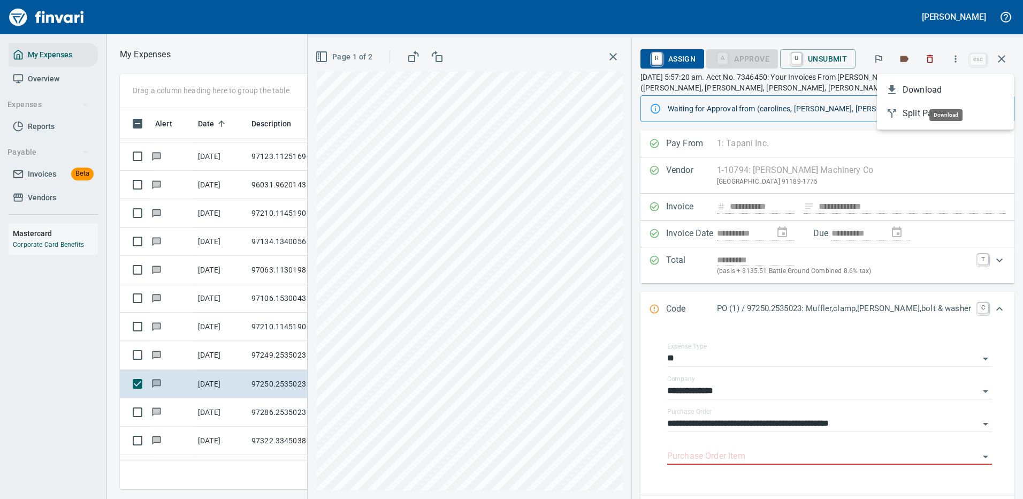
click at [912, 88] on span "Download" at bounding box center [954, 89] width 103 height 13
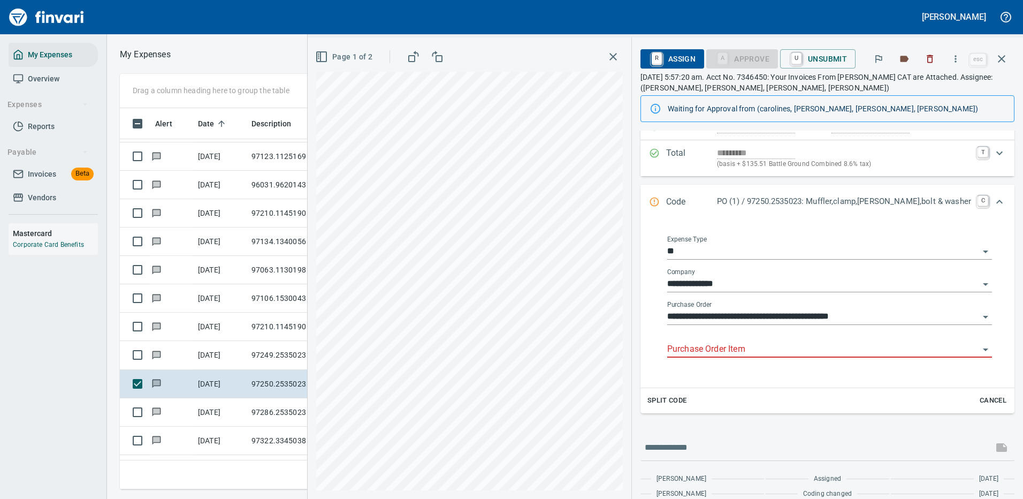
scroll to position [161, 0]
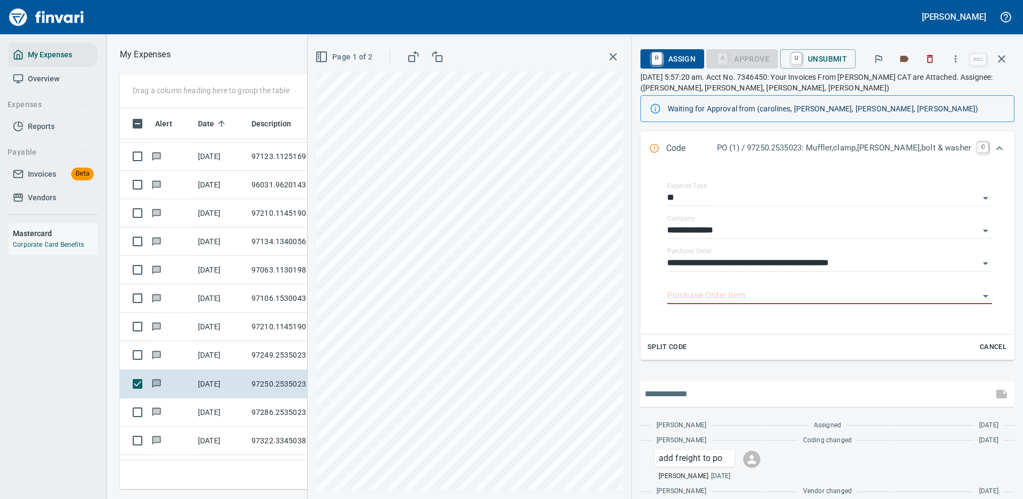
click at [712, 392] on input "text" at bounding box center [817, 393] width 344 height 17
type input "**********"
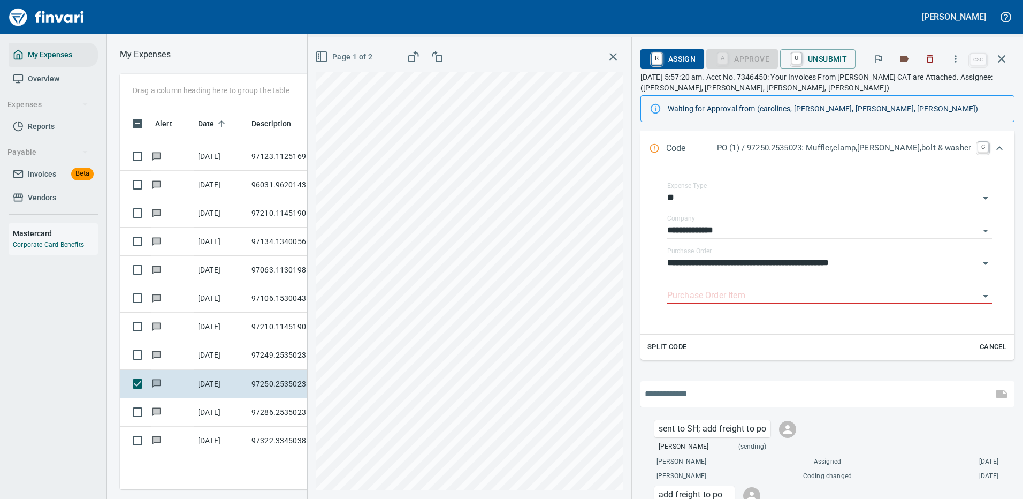
scroll to position [223, 0]
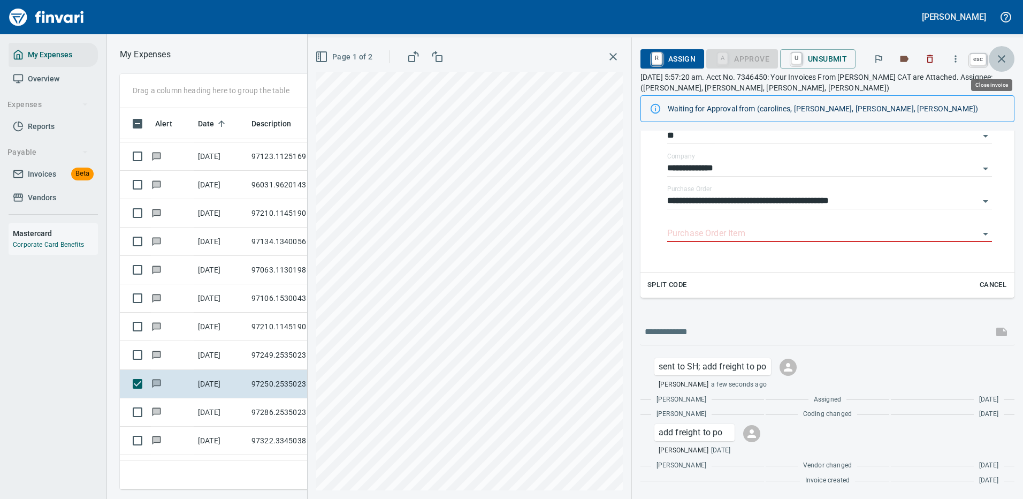
click at [1003, 52] on button "button" at bounding box center [1002, 59] width 26 height 26
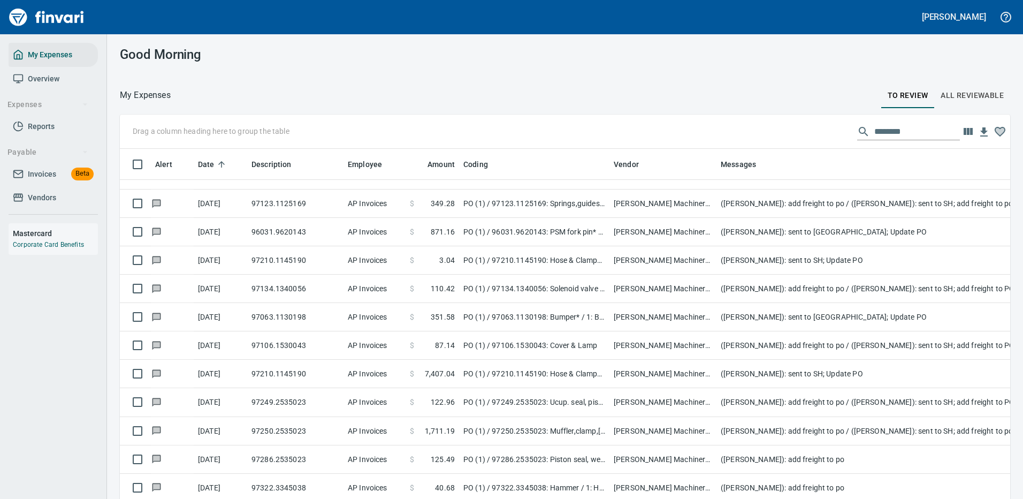
scroll to position [214, 0]
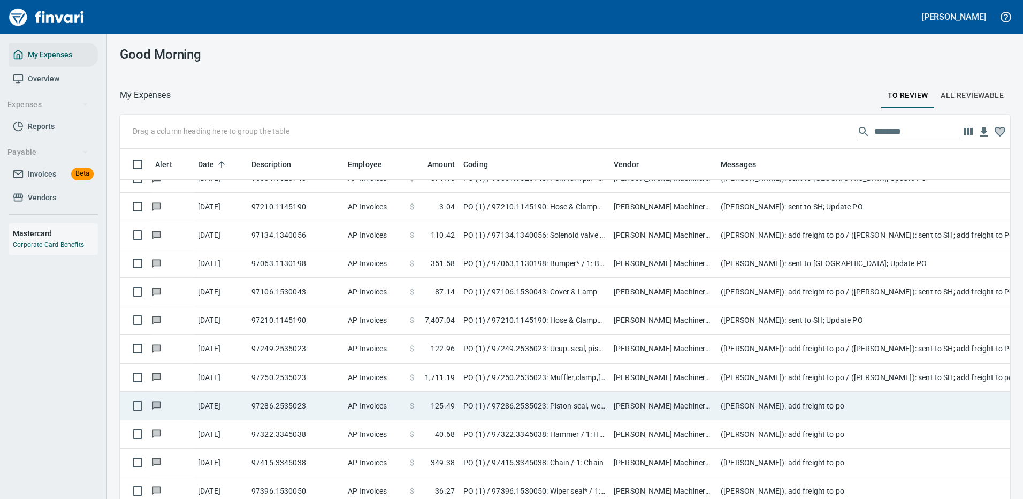
click at [799, 403] on td "([PERSON_NAME]): add freight to po" at bounding box center [931, 406] width 428 height 28
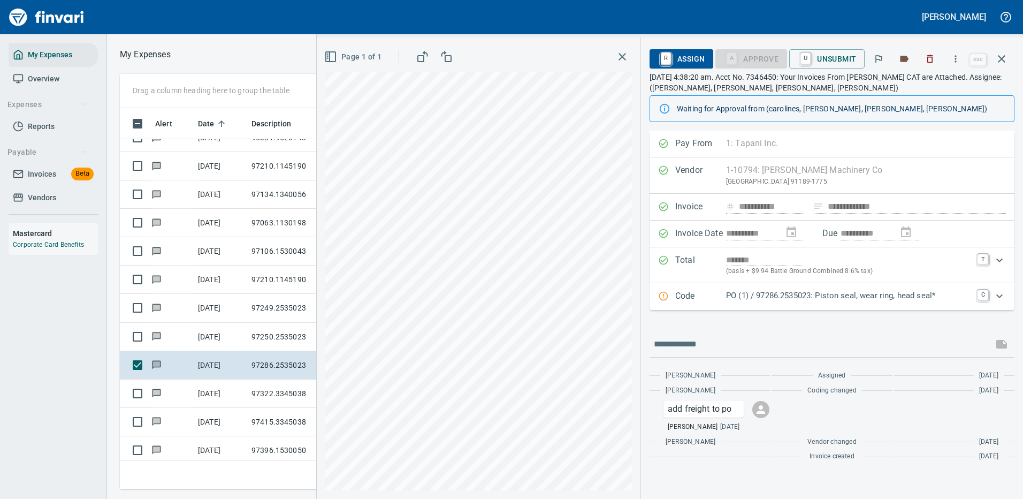
scroll to position [365, 607]
click at [812, 298] on p "PO (1) / 97286.2535023: Piston seal, wear ring, head seal*" at bounding box center [848, 295] width 245 height 12
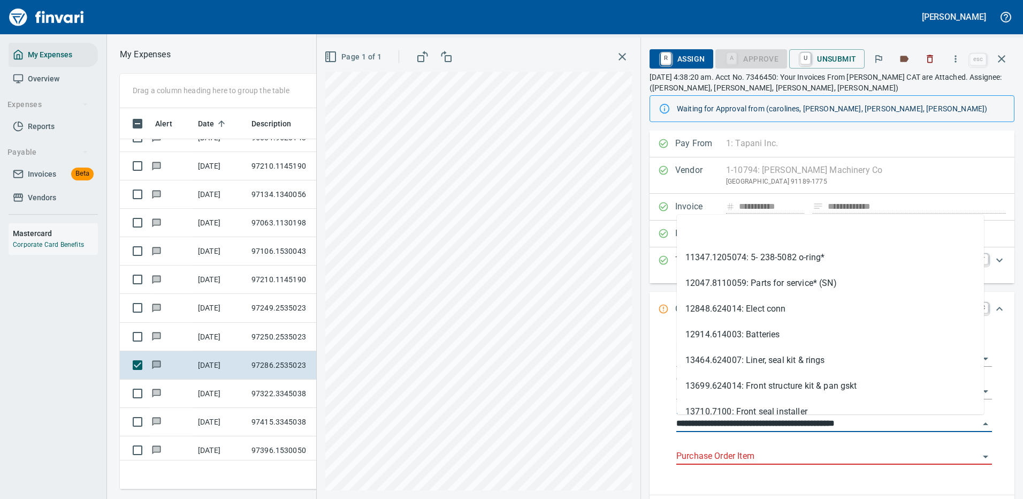
drag, startPoint x: 740, startPoint y: 421, endPoint x: 675, endPoint y: 422, distance: 65.3
click at [675, 422] on div "**********" at bounding box center [834, 410] width 333 height 152
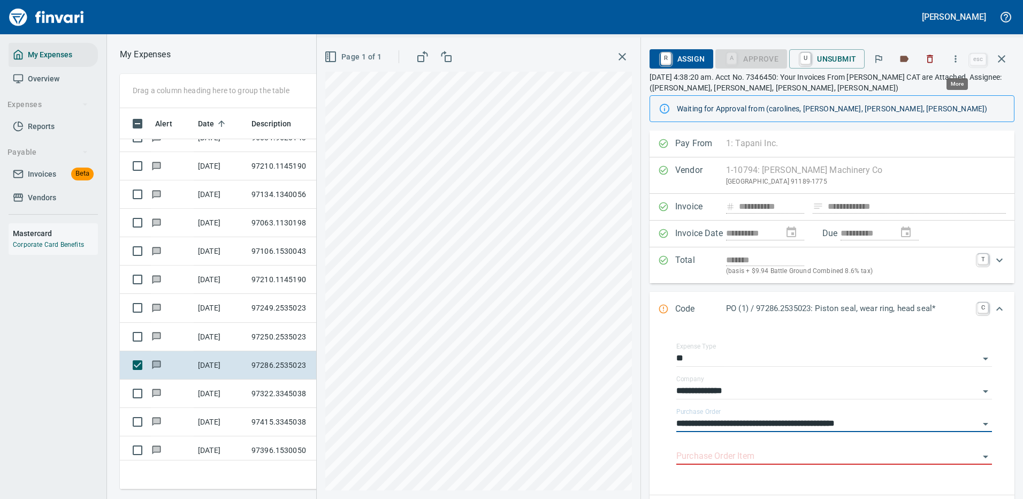
click at [957, 59] on icon "button" at bounding box center [956, 58] width 2 height 7
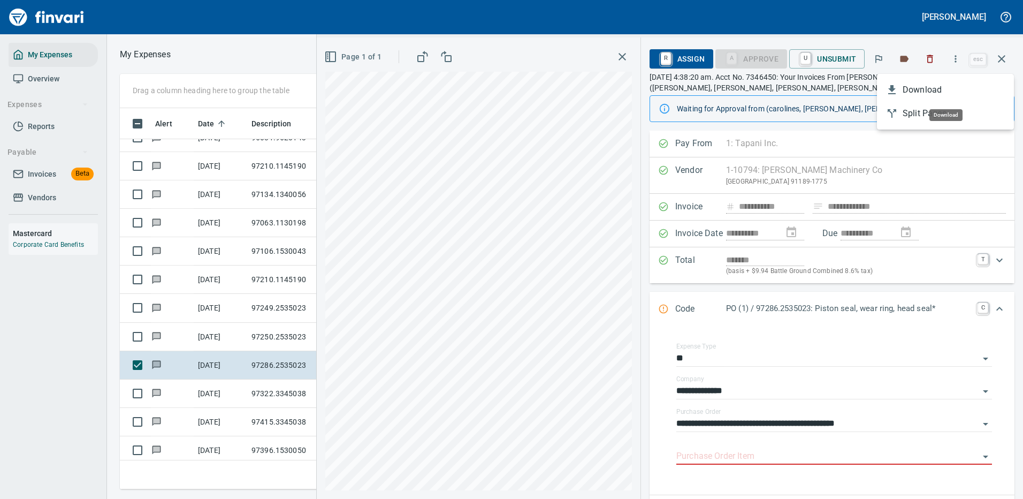
click at [930, 89] on span "Download" at bounding box center [954, 89] width 103 height 13
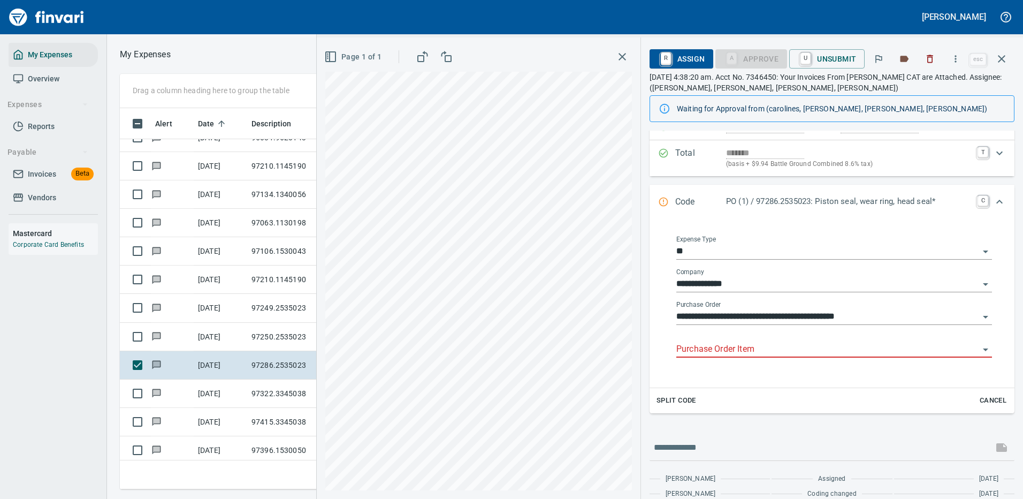
scroll to position [161, 0]
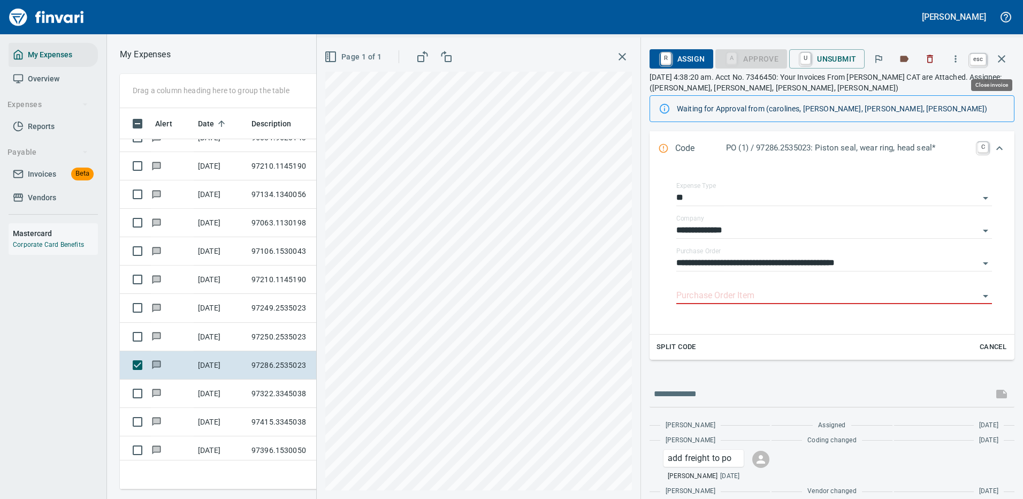
click at [1002, 59] on icon "button" at bounding box center [1001, 58] width 7 height 7
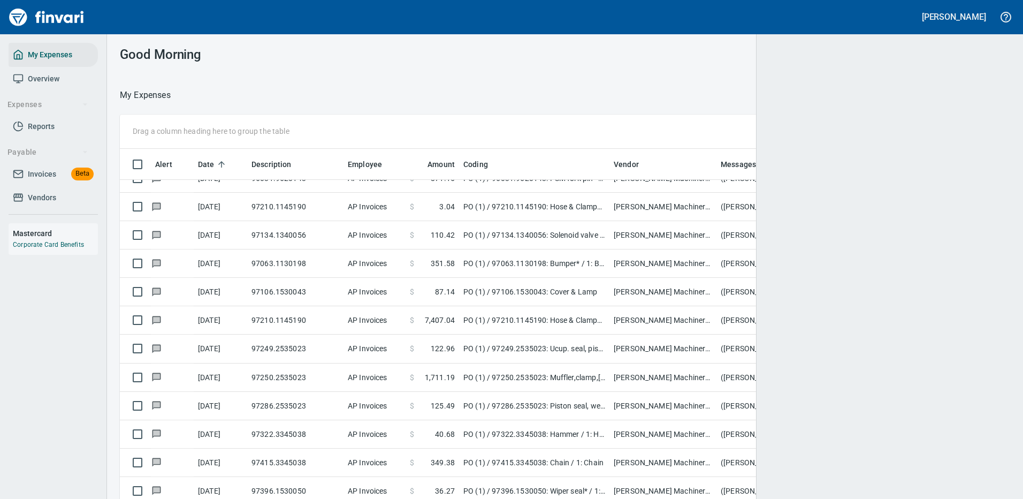
scroll to position [365, 859]
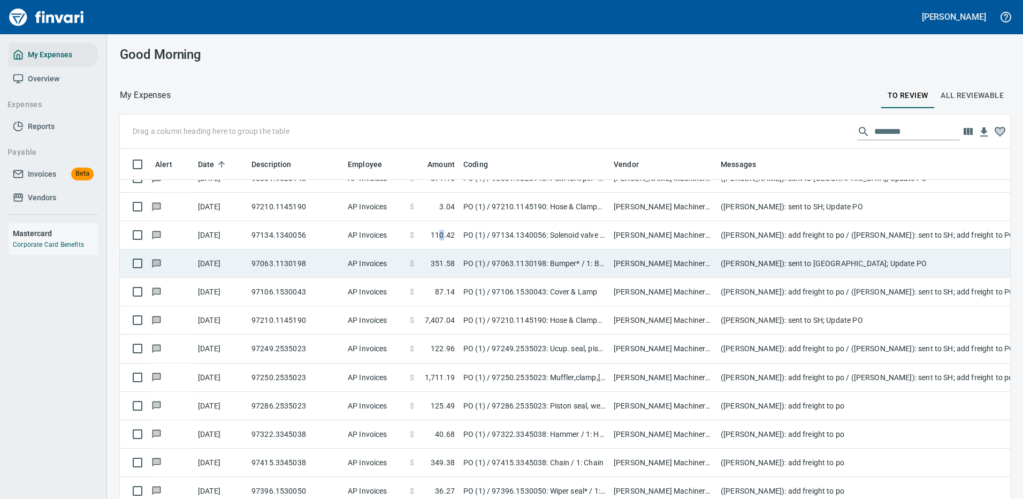
drag, startPoint x: 442, startPoint y: 222, endPoint x: 448, endPoint y: 222, distance: 5.9
click at [443, 222] on td "$ 110.42" at bounding box center [433, 235] width 54 height 28
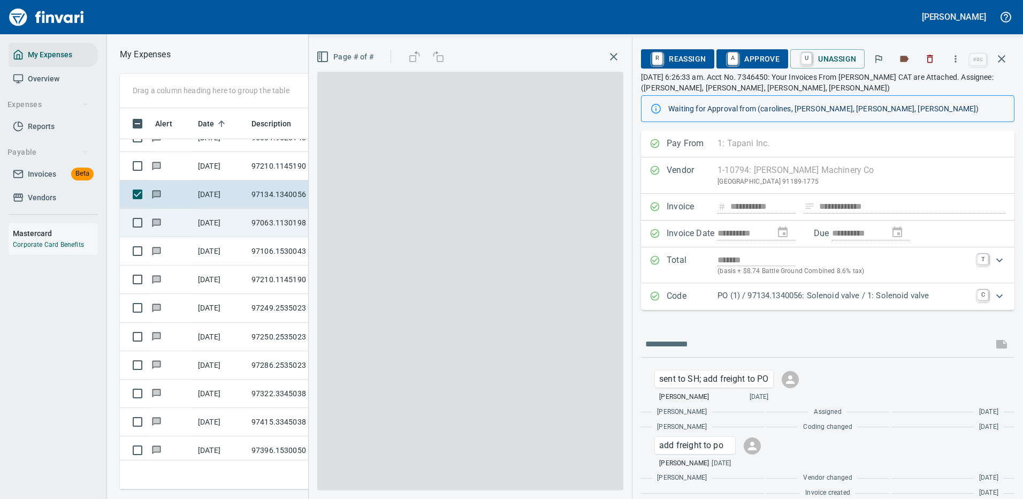
scroll to position [1, 1]
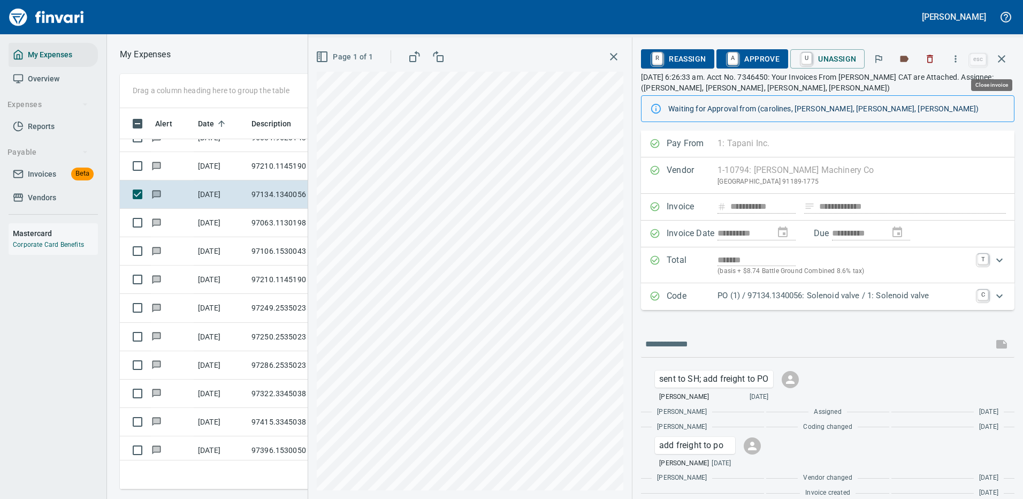
click at [1004, 58] on icon "button" at bounding box center [1001, 58] width 13 height 13
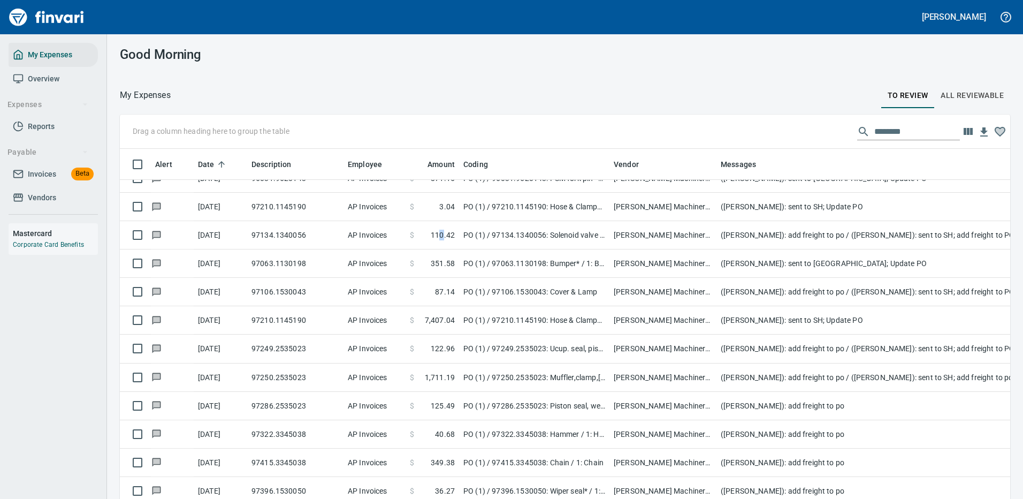
scroll to position [365, 866]
drag, startPoint x: 901, startPoint y: 133, endPoint x: 819, endPoint y: 135, distance: 81.4
click at [819, 135] on div "Drag a column heading here to group the table ********" at bounding box center [565, 132] width 890 height 34
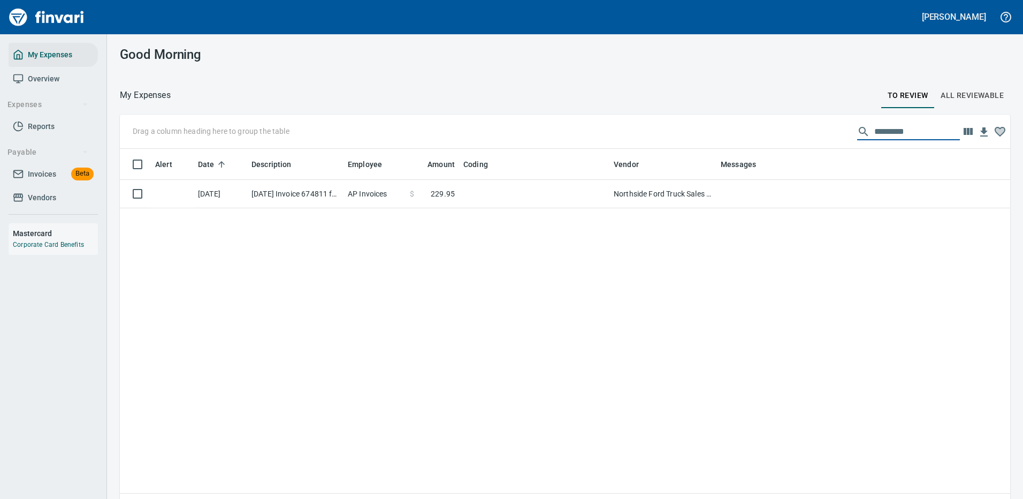
scroll to position [0, 0]
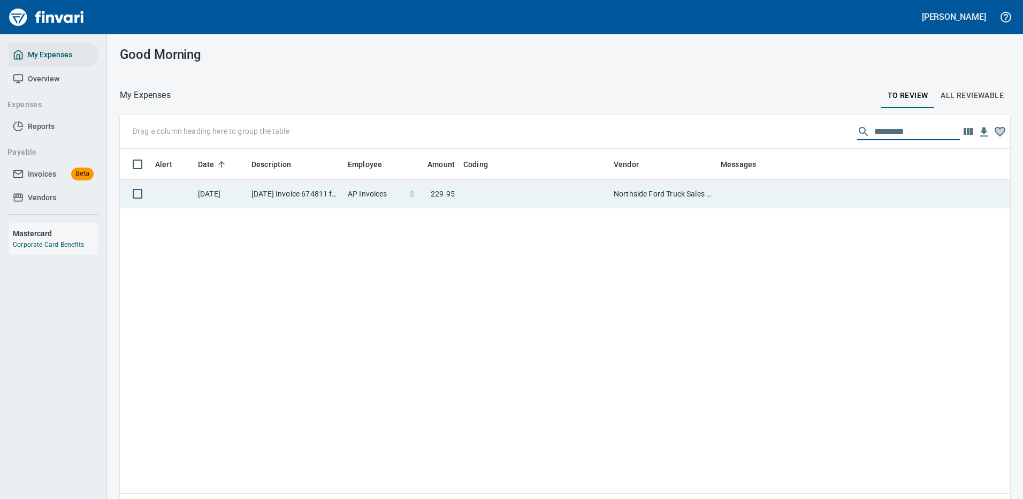
type input "*********"
click at [677, 194] on td "Northside Ford Truck Sales Inc (1-10715)" at bounding box center [662, 194] width 107 height 28
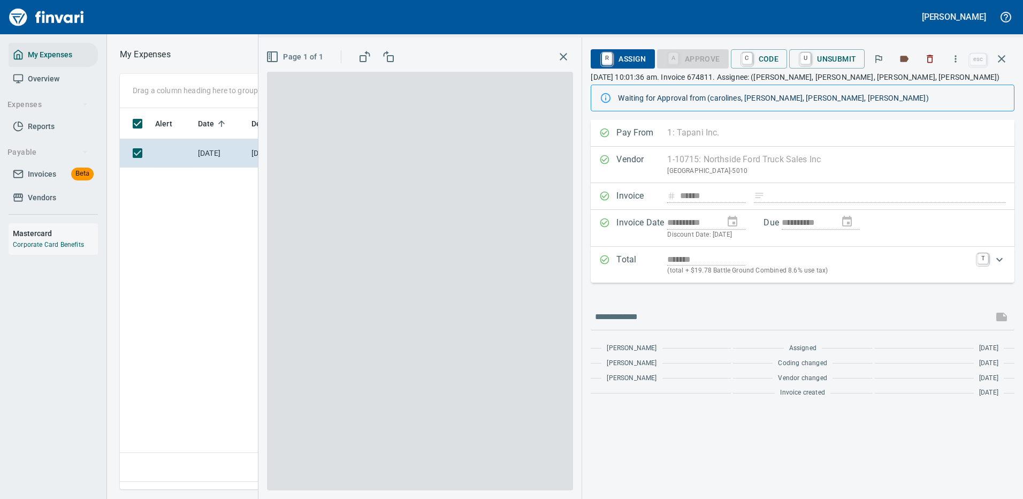
scroll to position [365, 615]
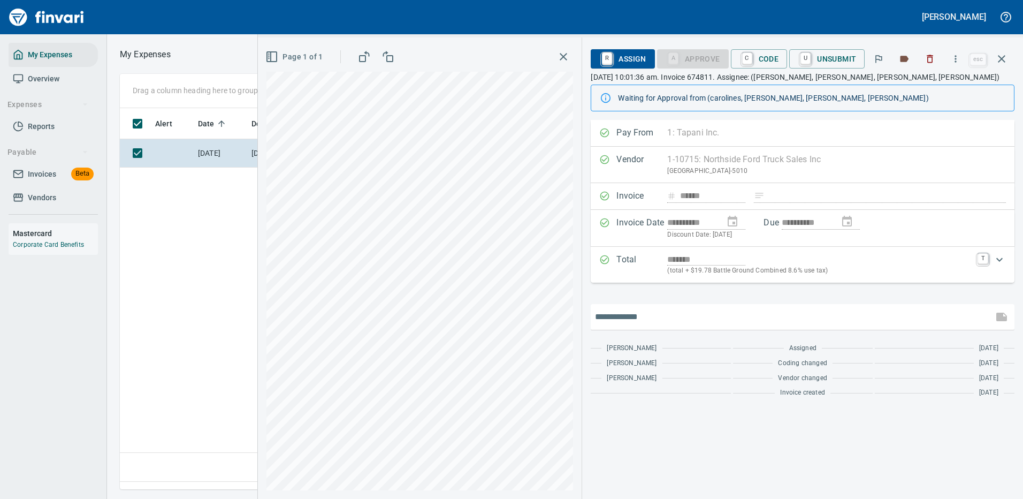
click at [668, 315] on input "text" at bounding box center [792, 316] width 394 height 17
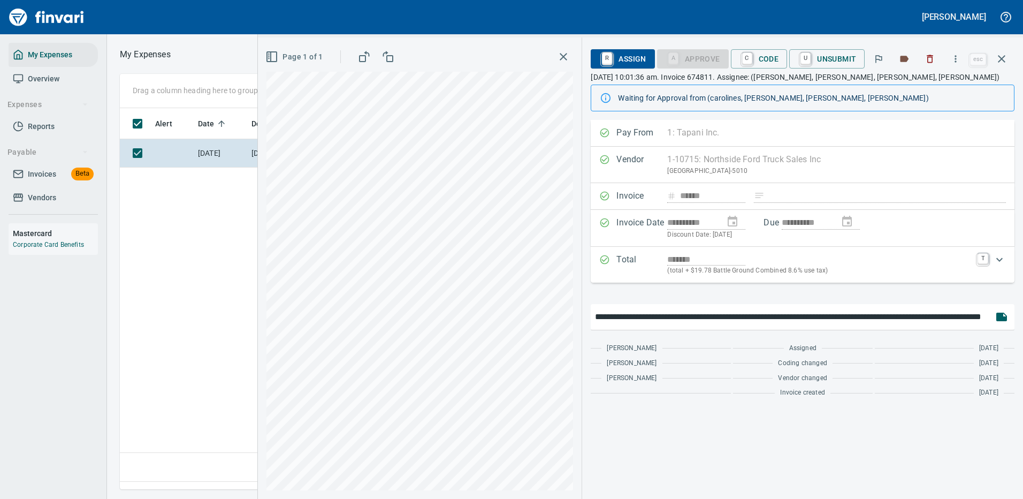
scroll to position [0, 82]
type input "**********"
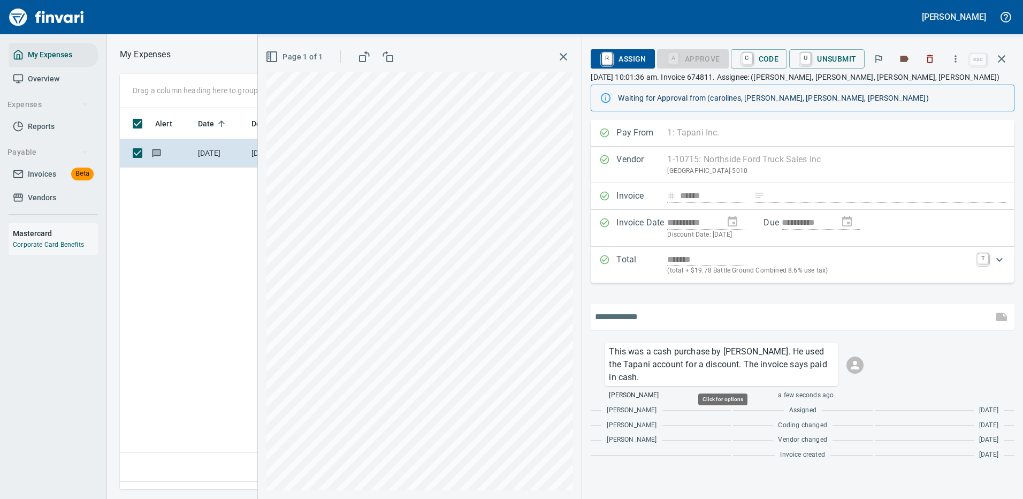
scroll to position [365, 615]
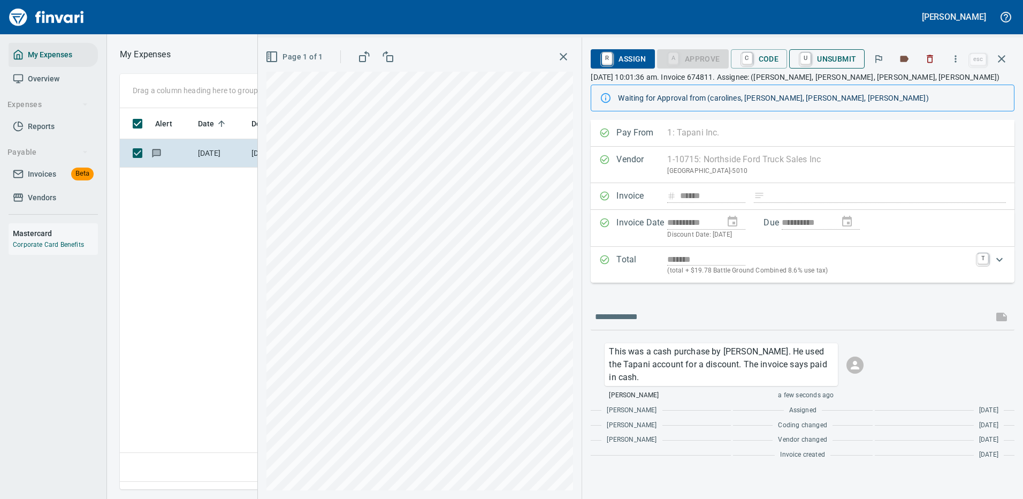
click at [842, 60] on span "U Unsubmit" at bounding box center [827, 59] width 58 height 18
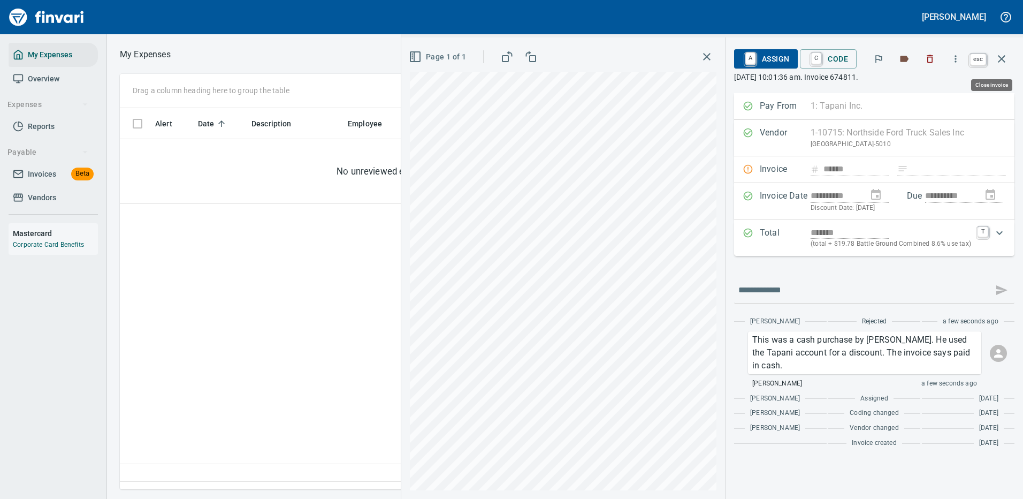
click at [1003, 58] on icon "button" at bounding box center [1001, 58] width 7 height 7
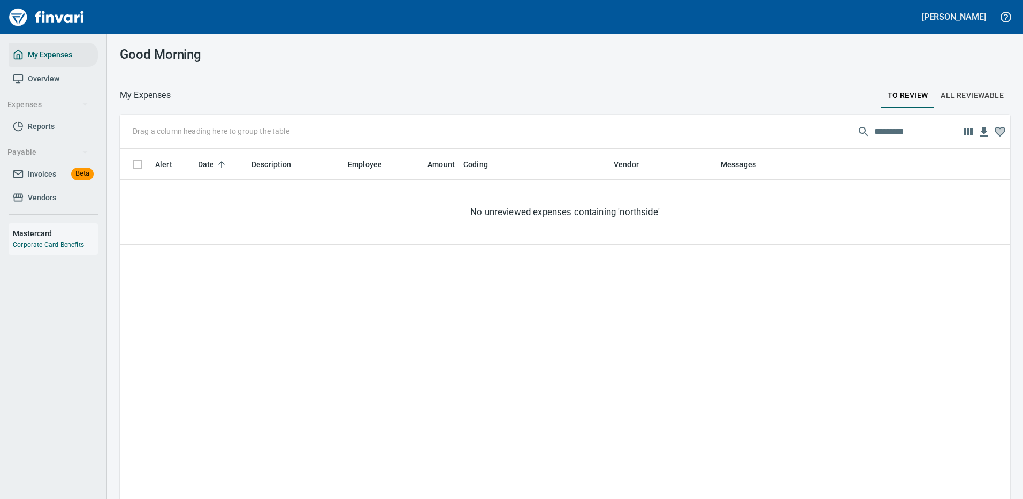
scroll to position [365, 869]
drag, startPoint x: 908, startPoint y: 131, endPoint x: 796, endPoint y: 130, distance: 111.8
click at [796, 130] on div "Drag a column heading here to group the table *********" at bounding box center [565, 132] width 890 height 34
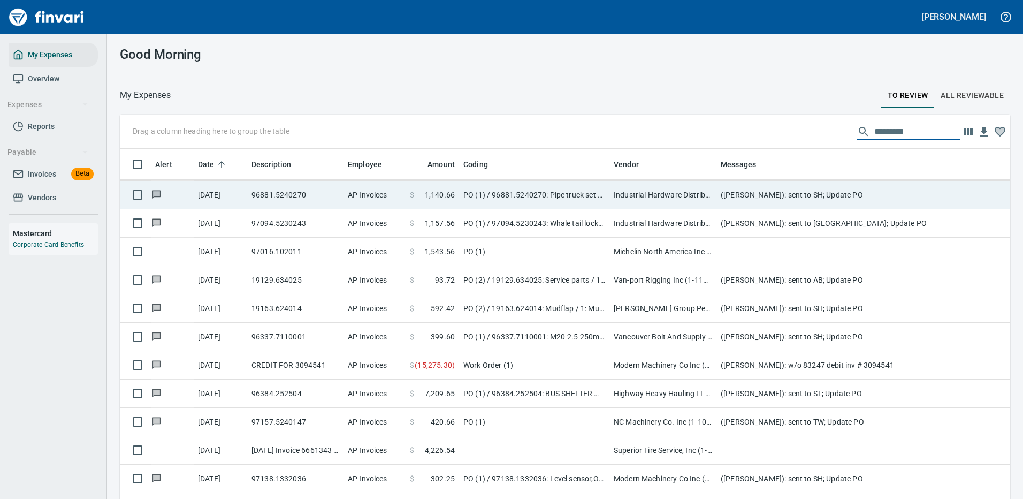
scroll to position [535, 0]
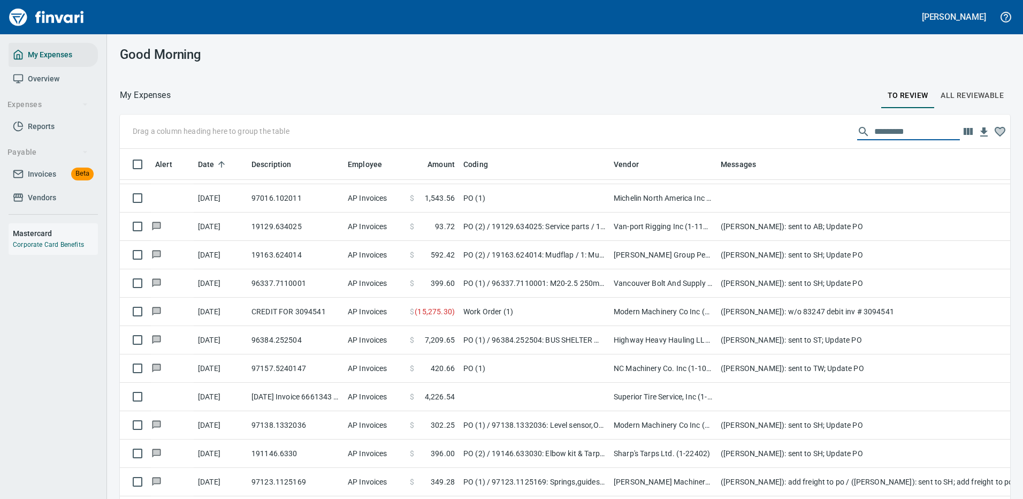
click at [894, 129] on input "text" at bounding box center [917, 131] width 86 height 17
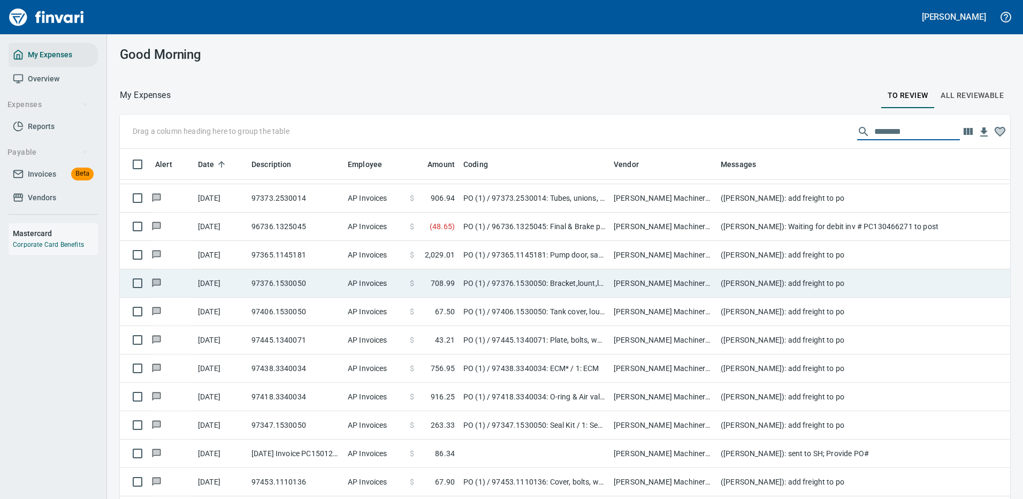
type input "********"
click at [863, 278] on td "([PERSON_NAME]): add freight to po" at bounding box center [931, 283] width 428 height 28
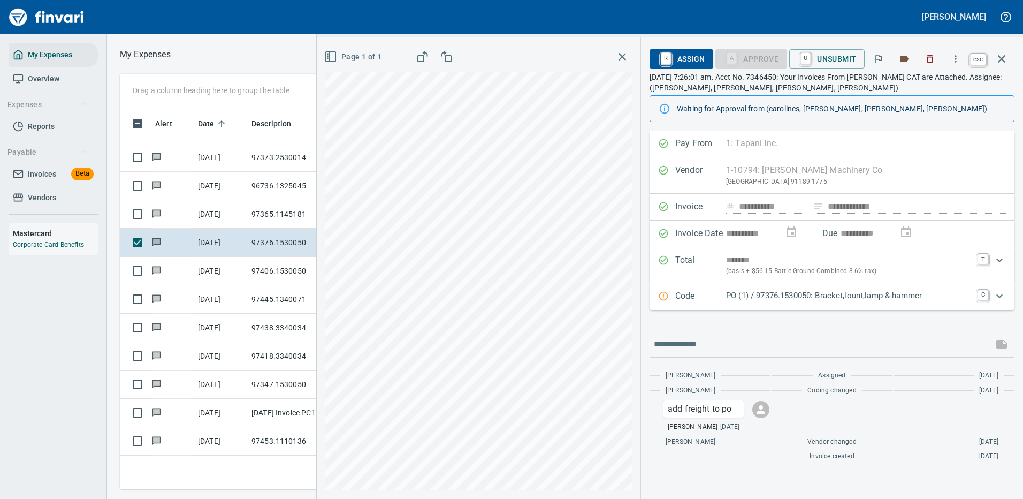
scroll to position [365, 607]
click at [1004, 58] on icon "button" at bounding box center [1001, 58] width 13 height 13
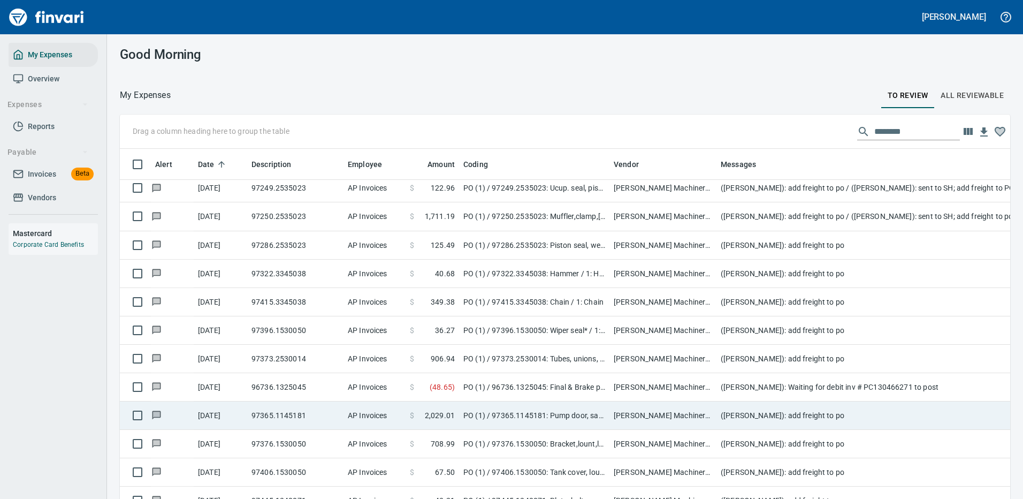
scroll to position [321, 0]
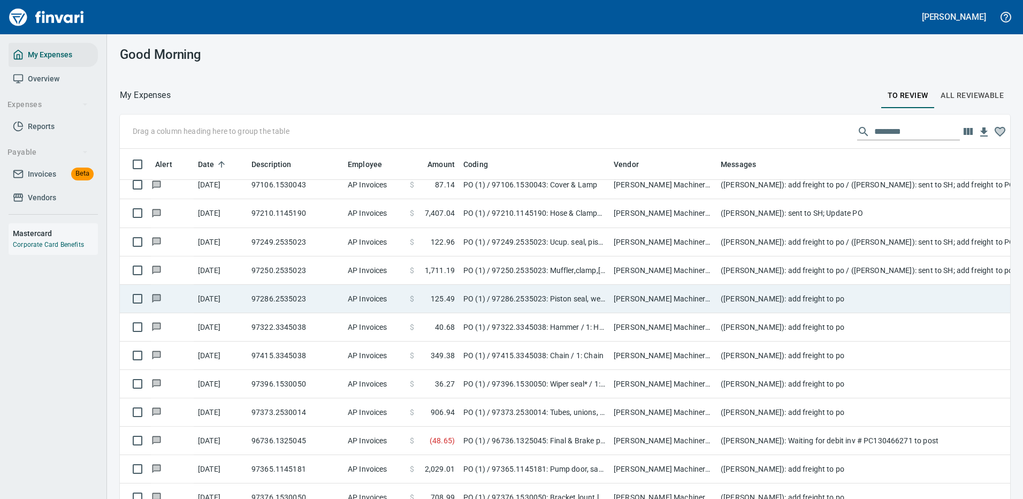
click at [809, 295] on td "([PERSON_NAME]): add freight to po" at bounding box center [931, 299] width 428 height 28
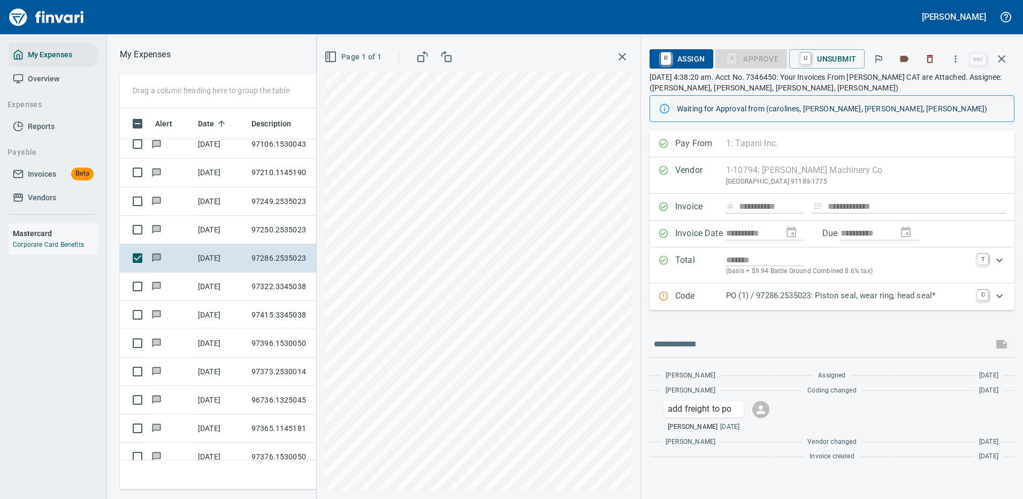
scroll to position [365, 607]
click at [958, 56] on icon "button" at bounding box center [955, 59] width 11 height 11
click at [931, 89] on span "Download" at bounding box center [954, 89] width 103 height 13
click at [792, 343] on input "text" at bounding box center [821, 344] width 335 height 17
click at [738, 342] on input "text" at bounding box center [821, 344] width 335 height 17
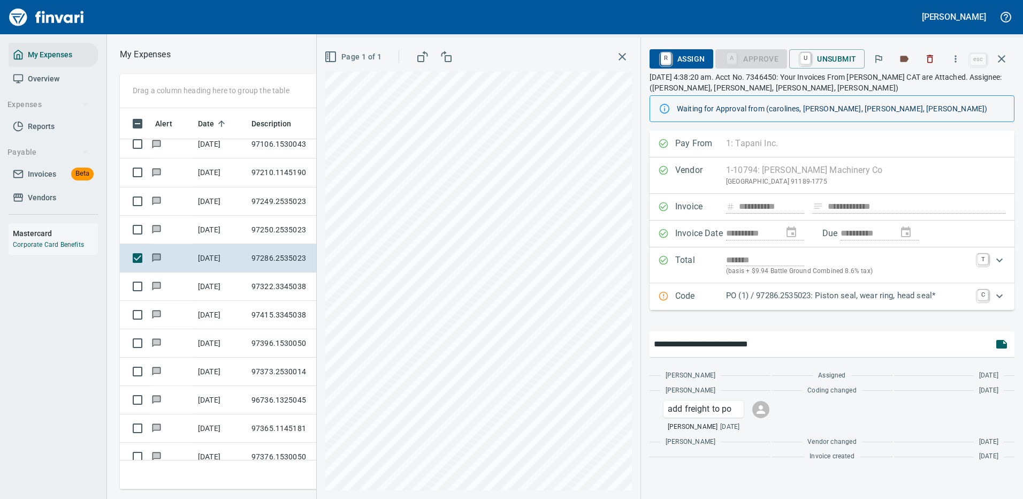
type input "**********"
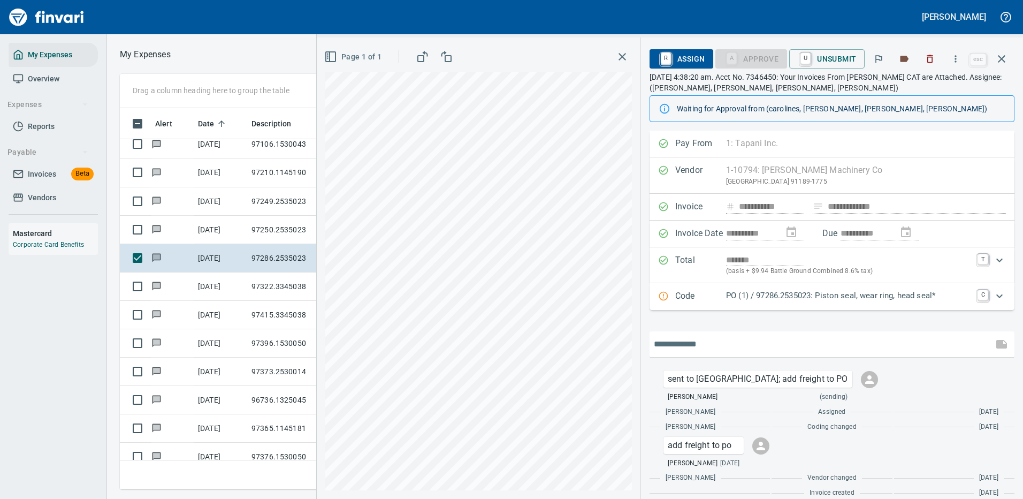
scroll to position [12, 0]
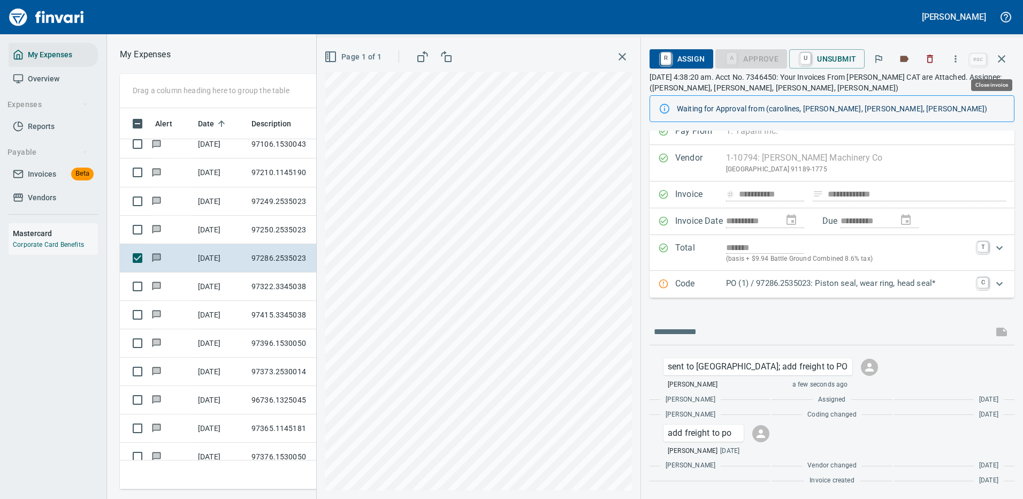
click at [1002, 58] on icon "button" at bounding box center [1001, 58] width 7 height 7
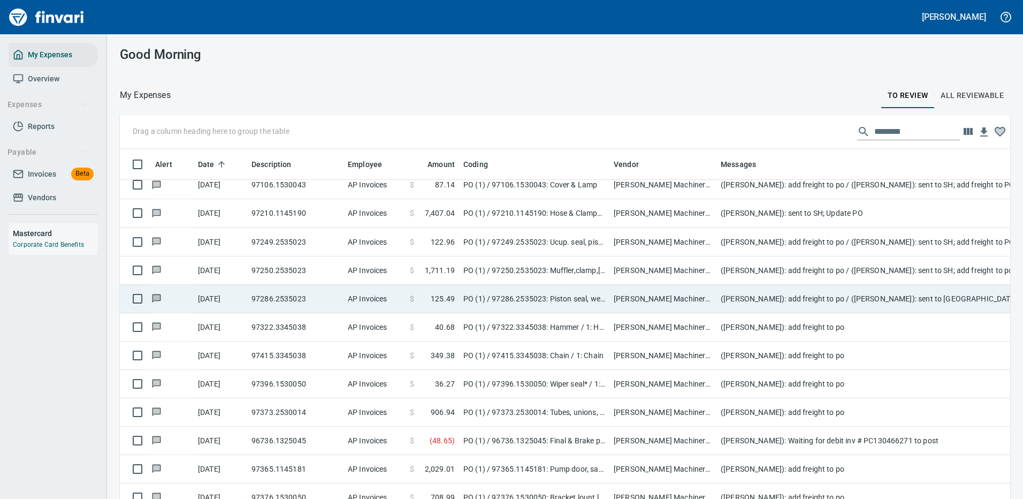
scroll to position [365, 866]
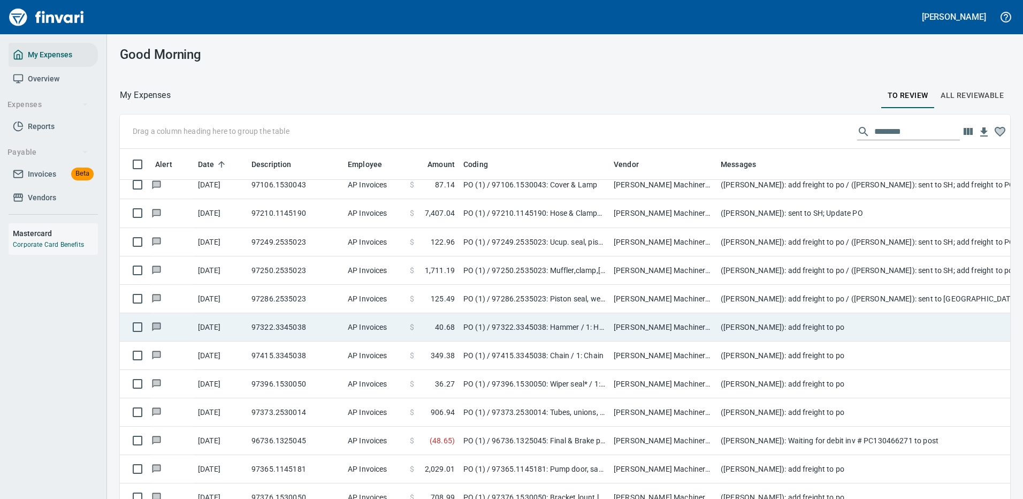
click at [539, 325] on td "PO (1) / 97322.3345038: Hammer / 1: Hammer" at bounding box center [534, 327] width 150 height 28
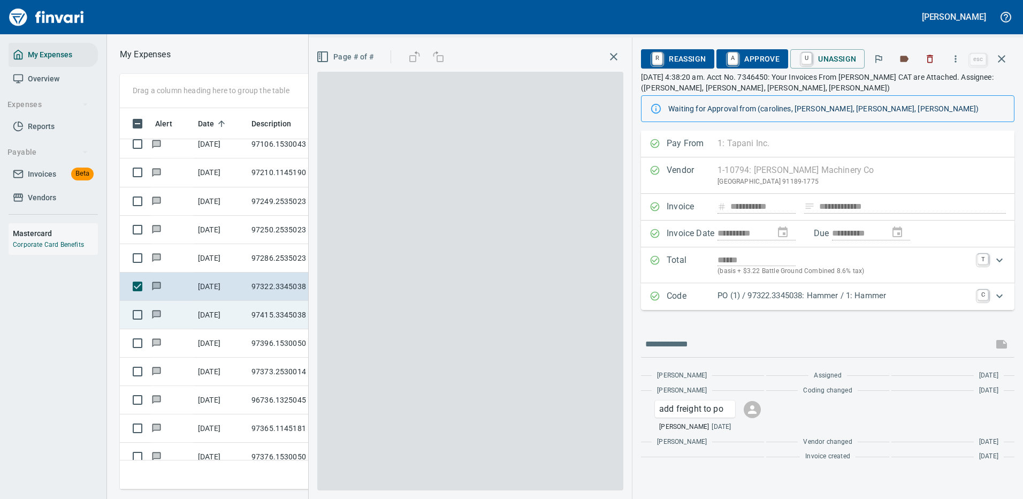
scroll to position [365, 607]
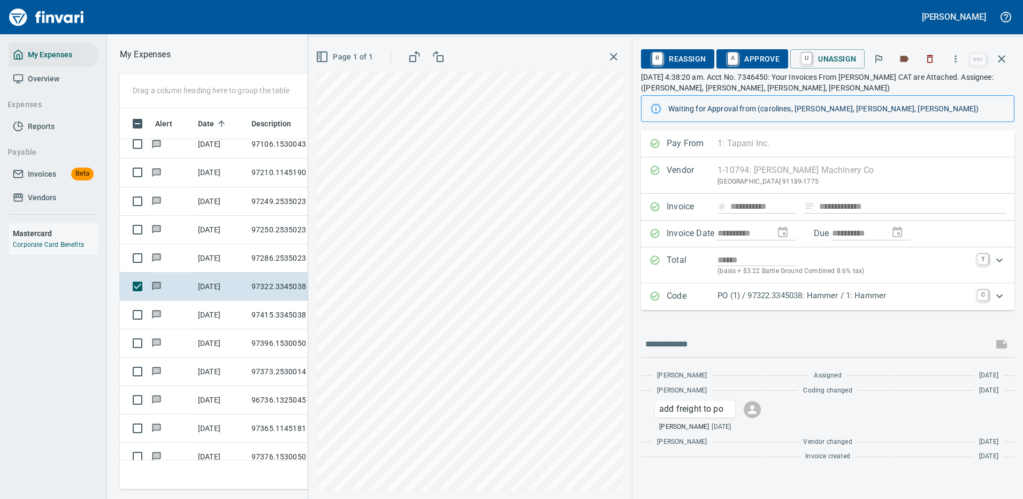
click at [817, 294] on p "PO (1) / 97322.3345038: Hammer / 1: Hammer" at bounding box center [845, 295] width 254 height 12
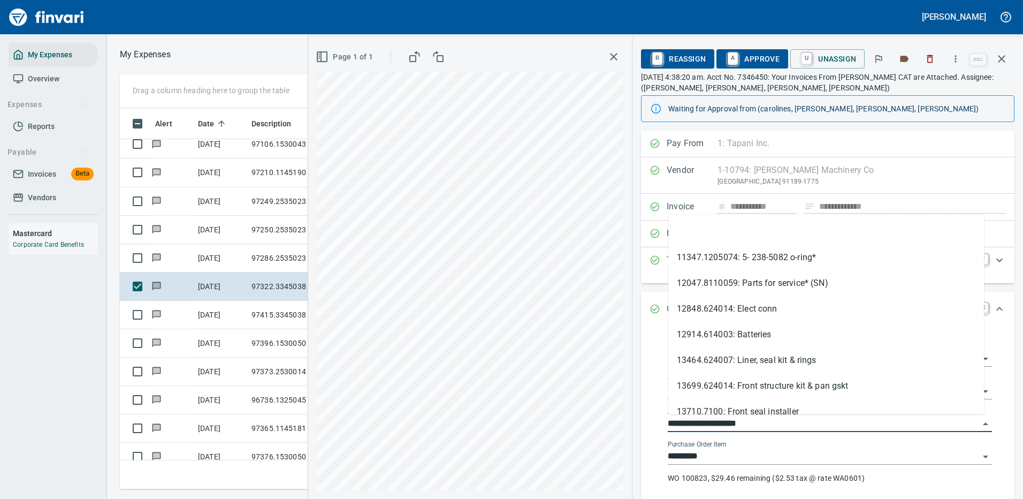
drag, startPoint x: 728, startPoint y: 422, endPoint x: 660, endPoint y: 425, distance: 68.0
click at [660, 425] on div "**********" at bounding box center [829, 419] width 341 height 171
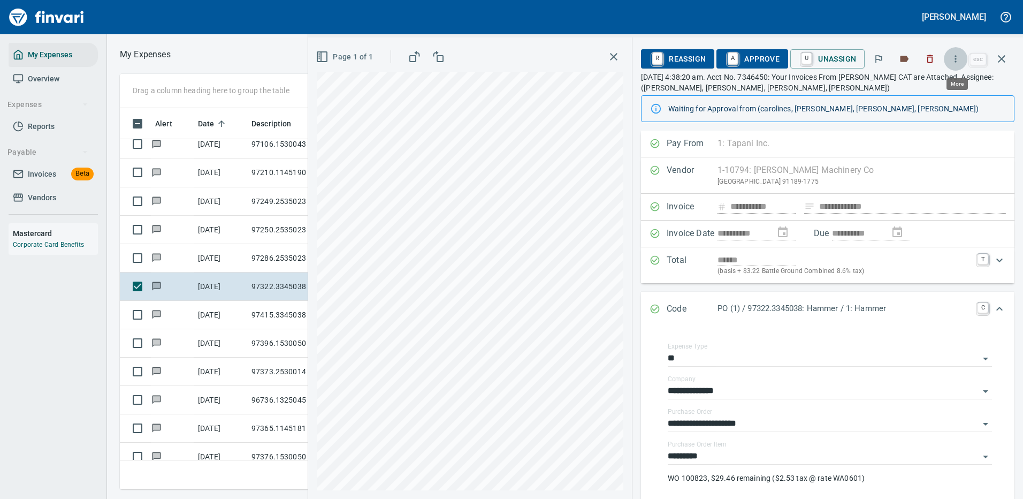
click at [954, 59] on icon "button" at bounding box center [955, 59] width 11 height 11
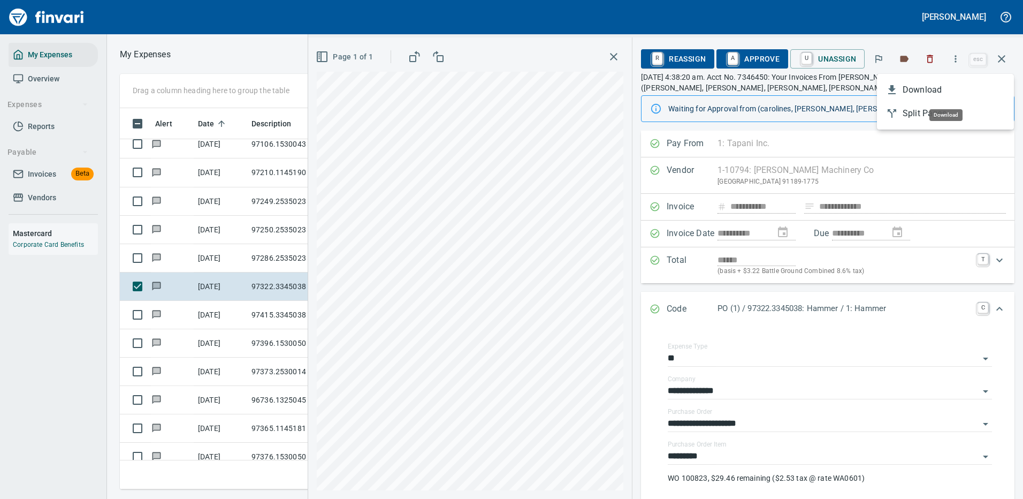
click at [929, 92] on span "Download" at bounding box center [954, 89] width 103 height 13
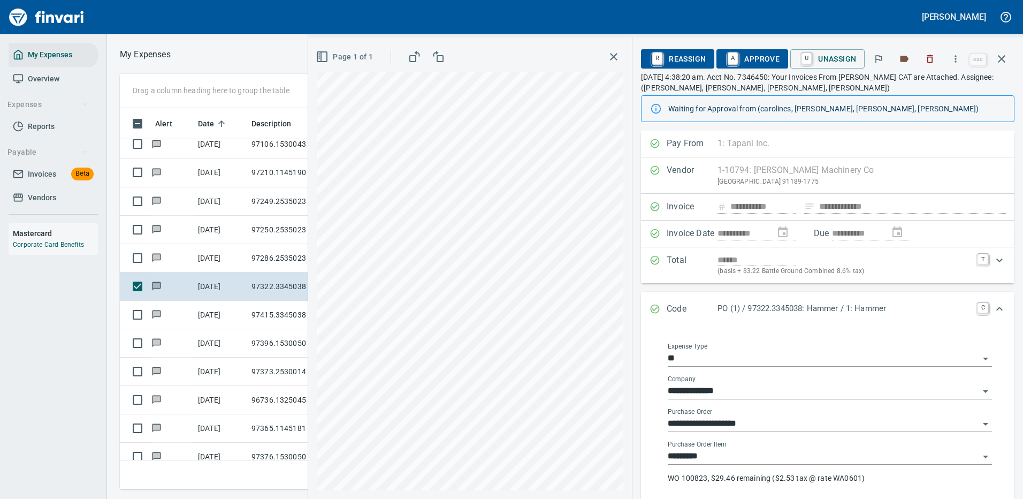
scroll to position [205, 0]
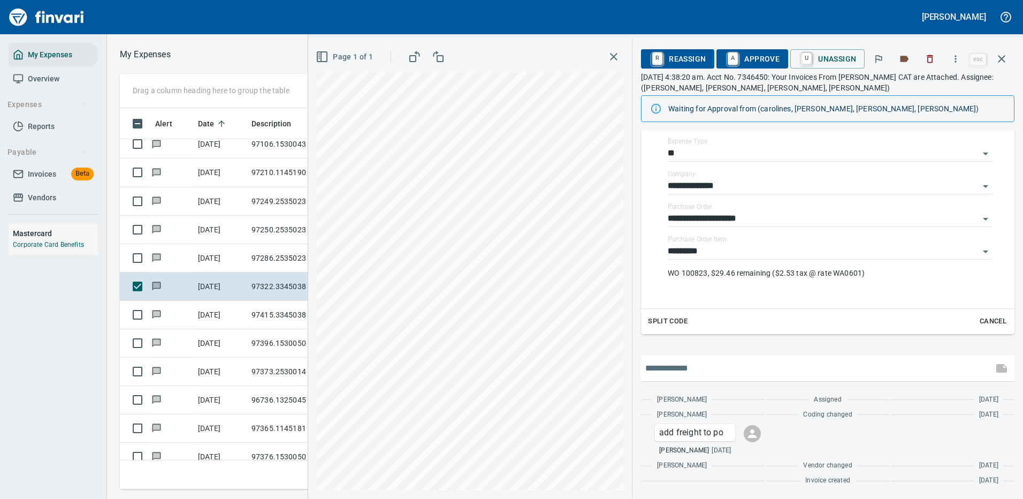
click at [698, 368] on input "text" at bounding box center [817, 368] width 344 height 17
type input "**********"
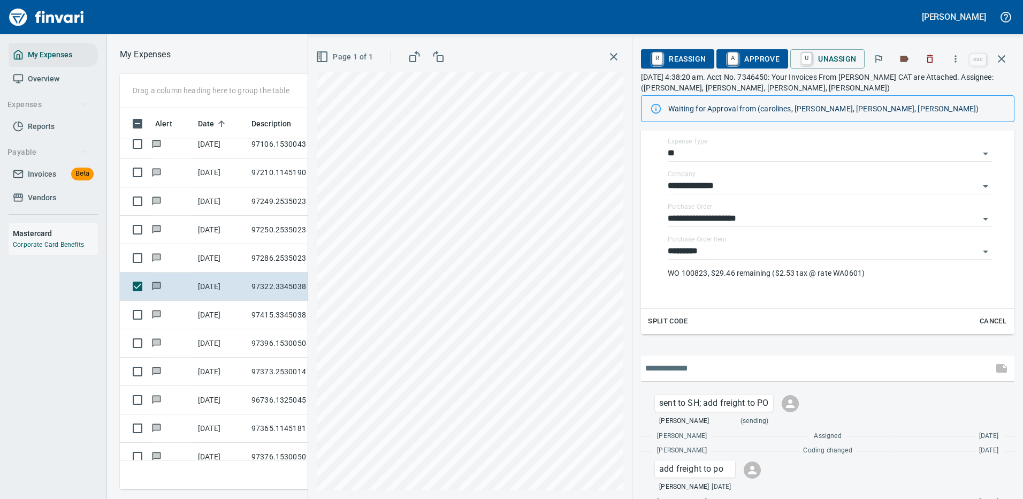
scroll to position [241, 0]
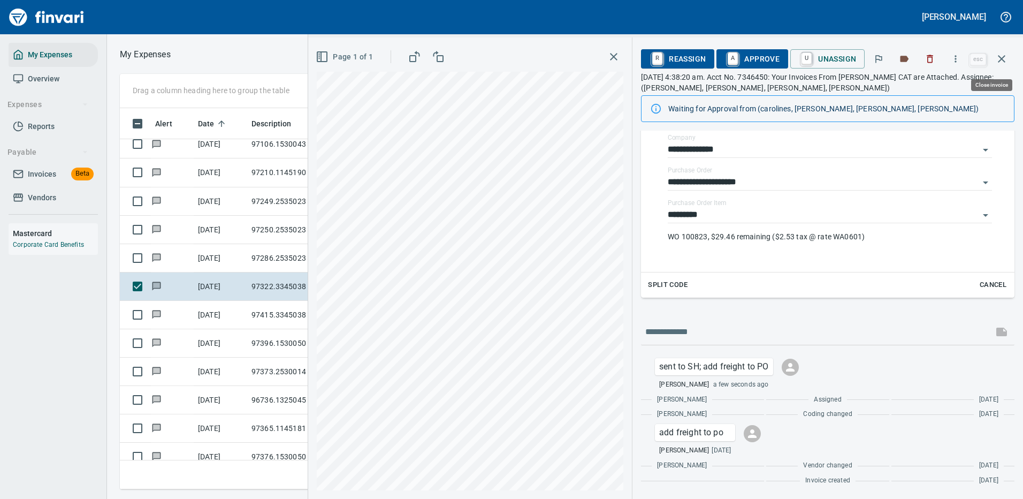
click at [1001, 55] on icon "button" at bounding box center [1001, 58] width 13 height 13
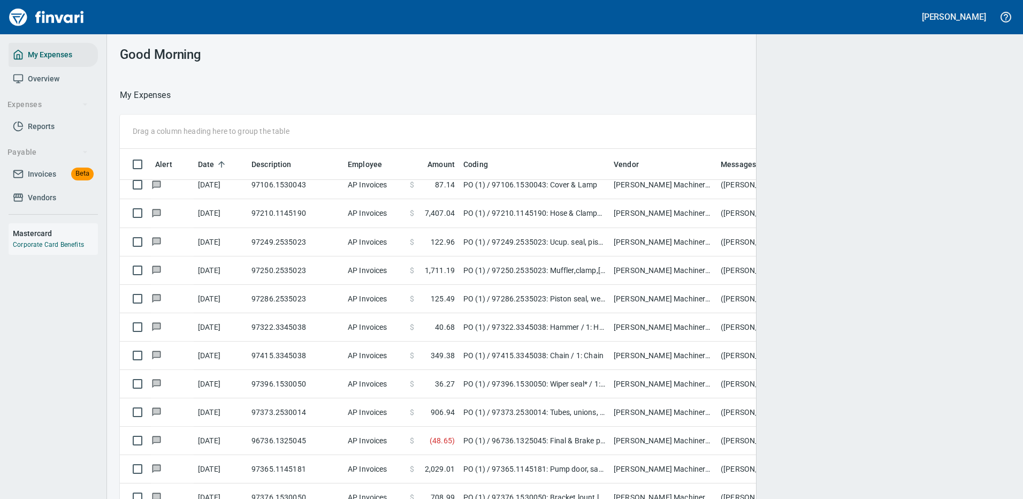
scroll to position [365, 866]
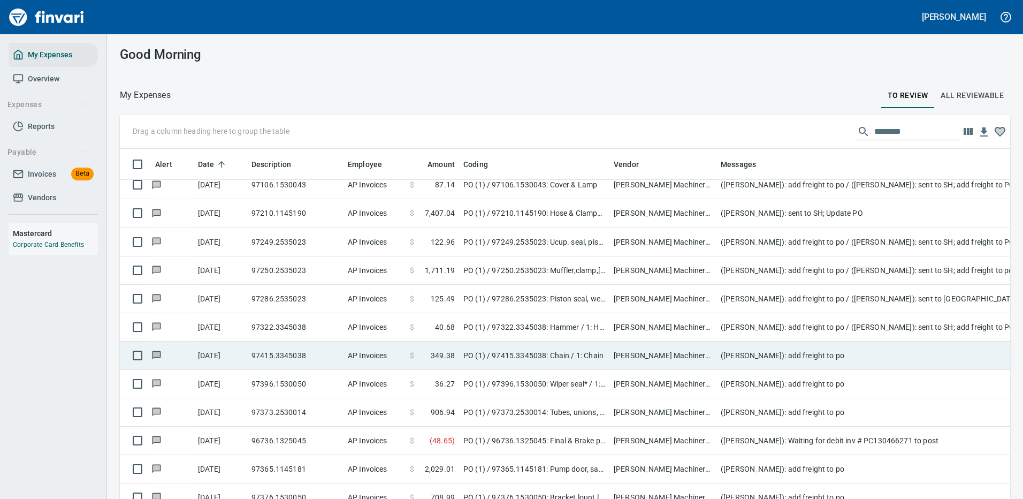
click at [819, 355] on td "([PERSON_NAME]): add freight to po" at bounding box center [931, 355] width 428 height 28
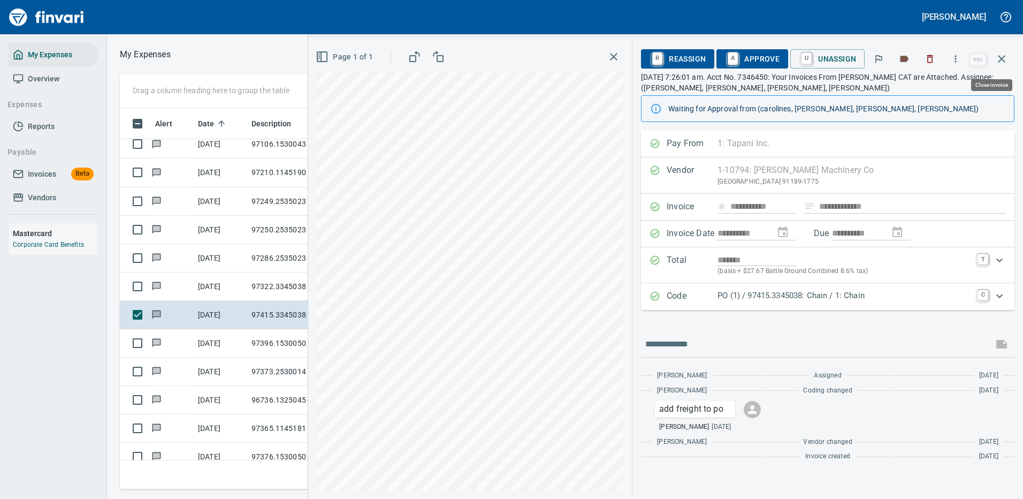
scroll to position [365, 607]
click at [819, 295] on p "PO (1) / 97415.3345038: Chain / 1: Chain" at bounding box center [845, 295] width 254 height 12
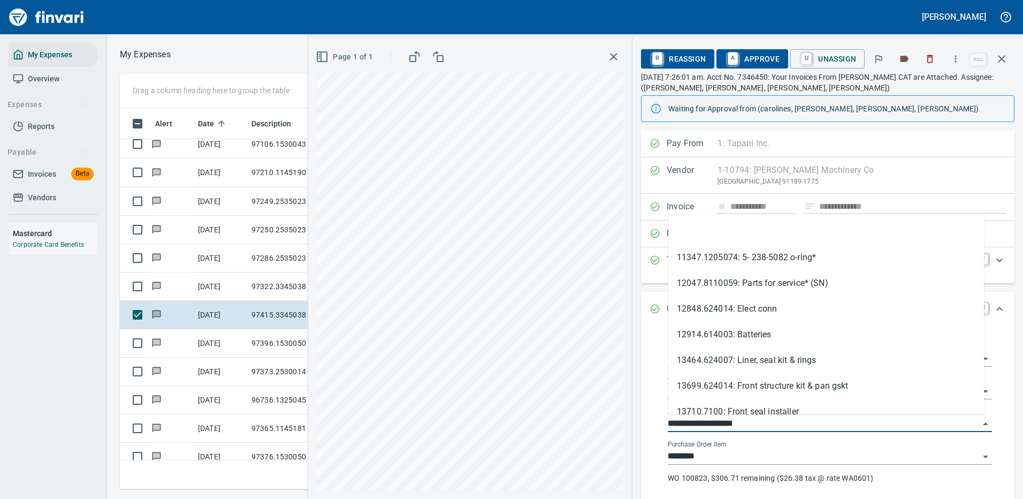
drag, startPoint x: 731, startPoint y: 425, endPoint x: 663, endPoint y: 424, distance: 68.0
click at [663, 424] on div "**********" at bounding box center [829, 419] width 341 height 171
click at [958, 56] on icon "button" at bounding box center [955, 59] width 11 height 11
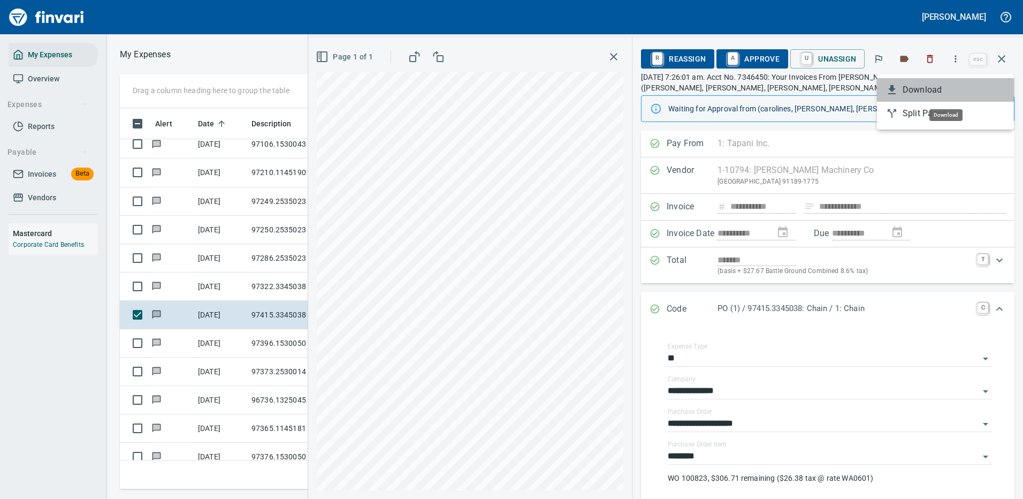
click at [918, 89] on span "Download" at bounding box center [954, 89] width 103 height 13
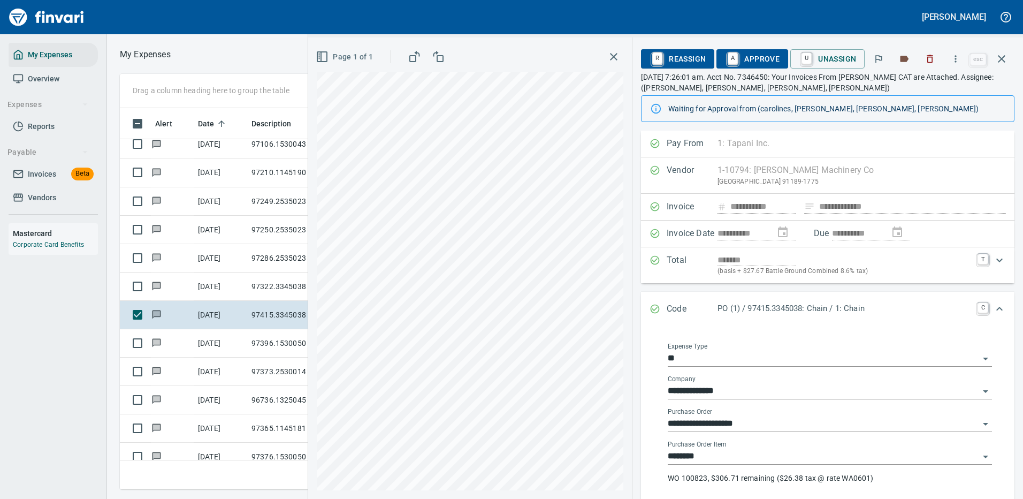
scroll to position [205, 0]
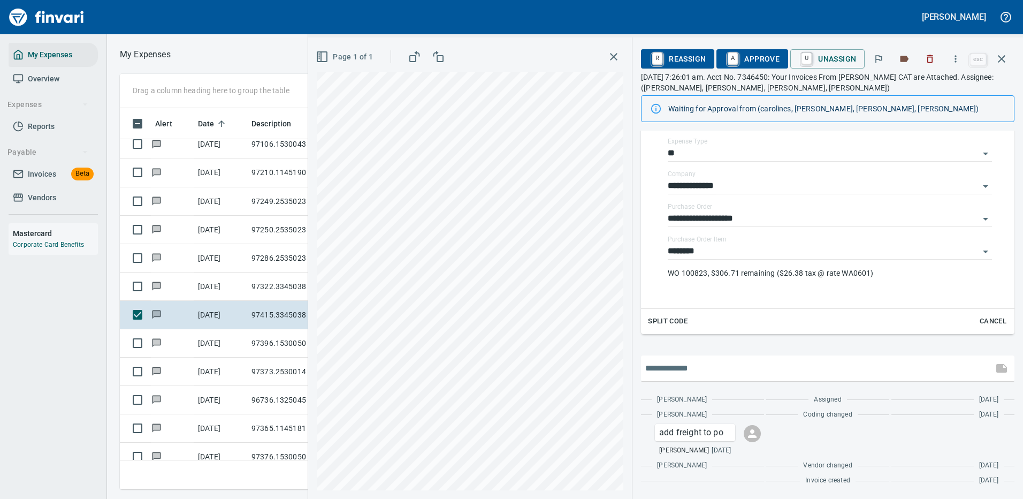
click at [709, 372] on input "text" at bounding box center [817, 368] width 344 height 17
type input "**********"
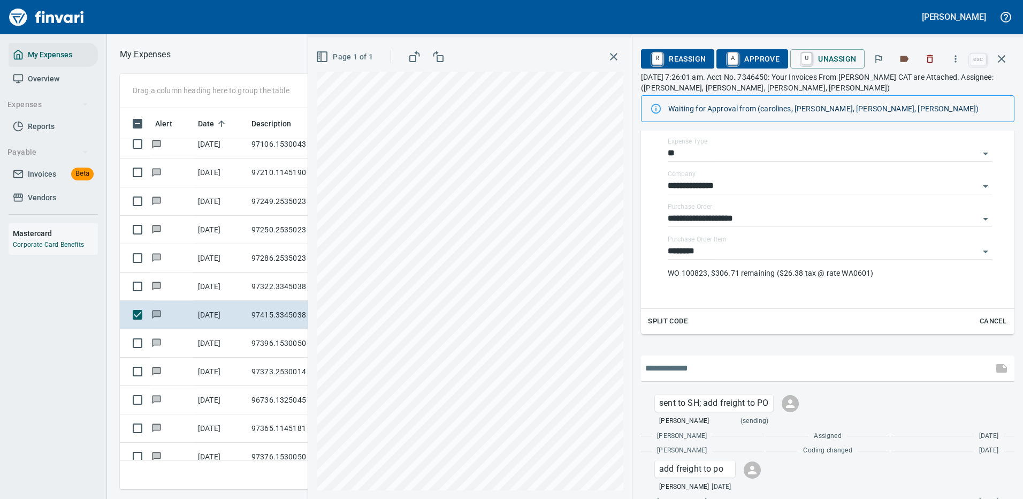
scroll to position [241, 0]
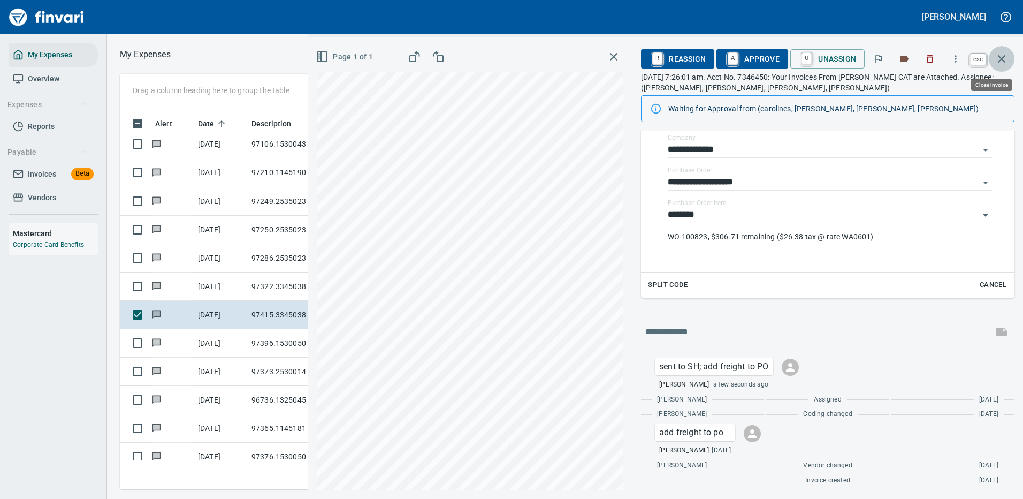
click at [1004, 55] on icon "button" at bounding box center [1001, 58] width 13 height 13
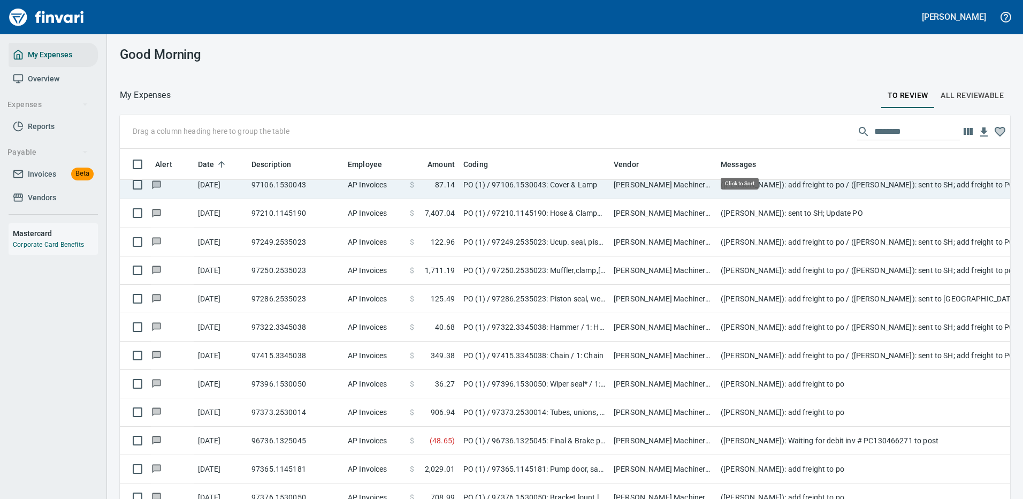
scroll to position [365, 866]
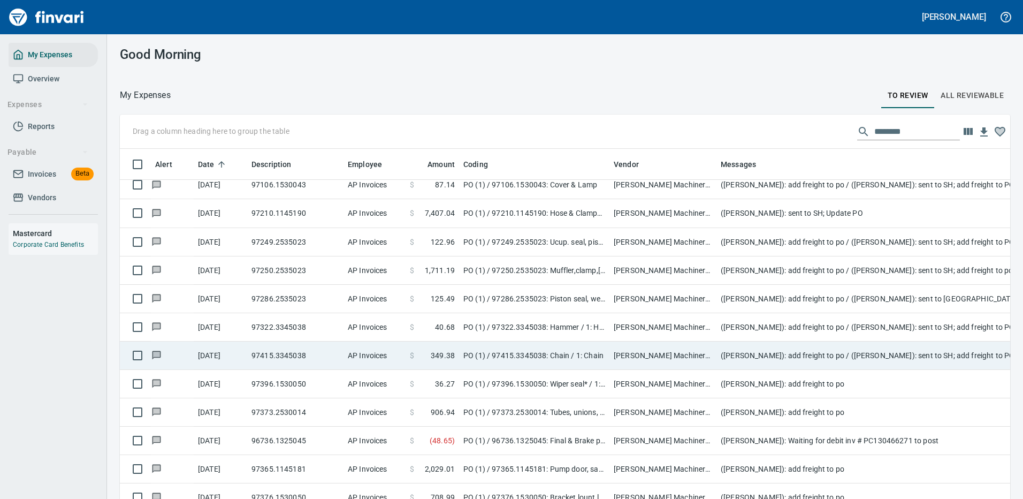
click at [511, 326] on td "PO (1) / 97322.3345038: Hammer / 1: Hammer" at bounding box center [534, 327] width 150 height 28
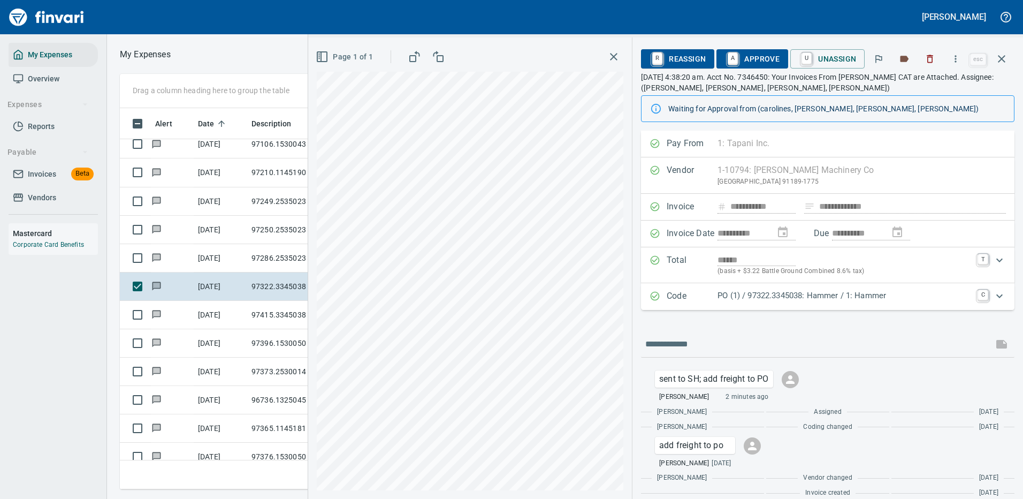
scroll to position [365, 607]
click at [957, 59] on icon "button" at bounding box center [956, 58] width 2 height 7
click at [942, 83] on span "Download" at bounding box center [954, 89] width 103 height 13
click at [1002, 59] on icon "button" at bounding box center [1001, 58] width 7 height 7
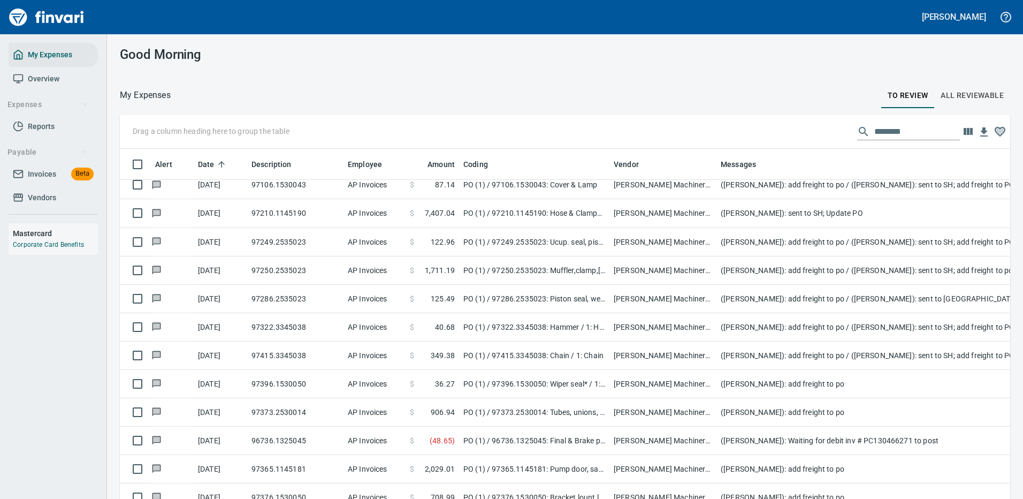
scroll to position [365, 859]
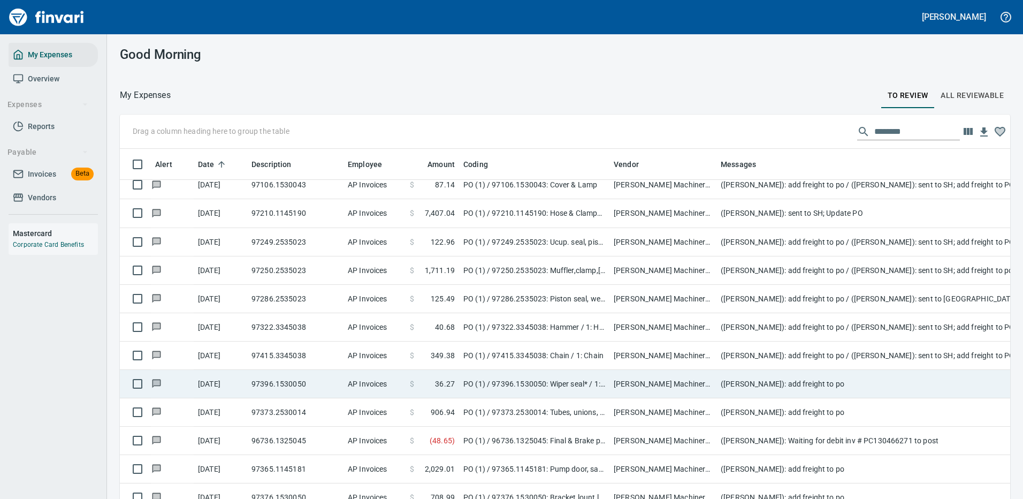
click at [863, 377] on td "([PERSON_NAME]): add freight to po" at bounding box center [931, 384] width 428 height 28
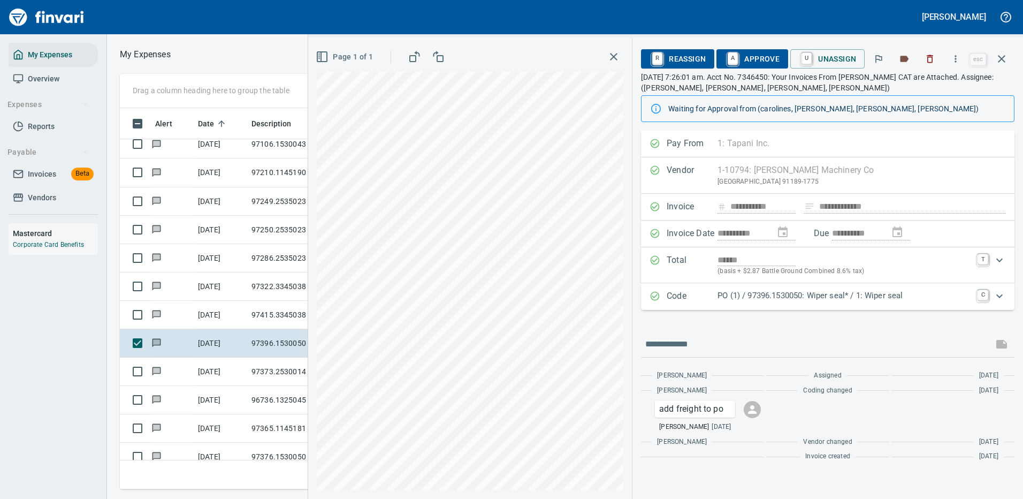
scroll to position [365, 607]
click at [958, 53] on button "button" at bounding box center [956, 59] width 24 height 24
click at [921, 88] on span "Download" at bounding box center [954, 89] width 103 height 13
click at [725, 339] on input "text" at bounding box center [817, 344] width 344 height 17
type input "**********"
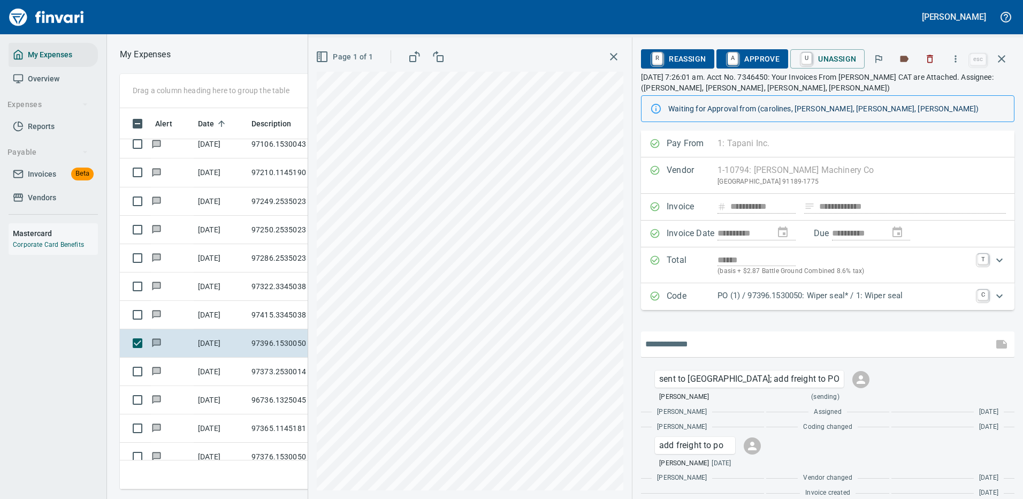
scroll to position [12, 0]
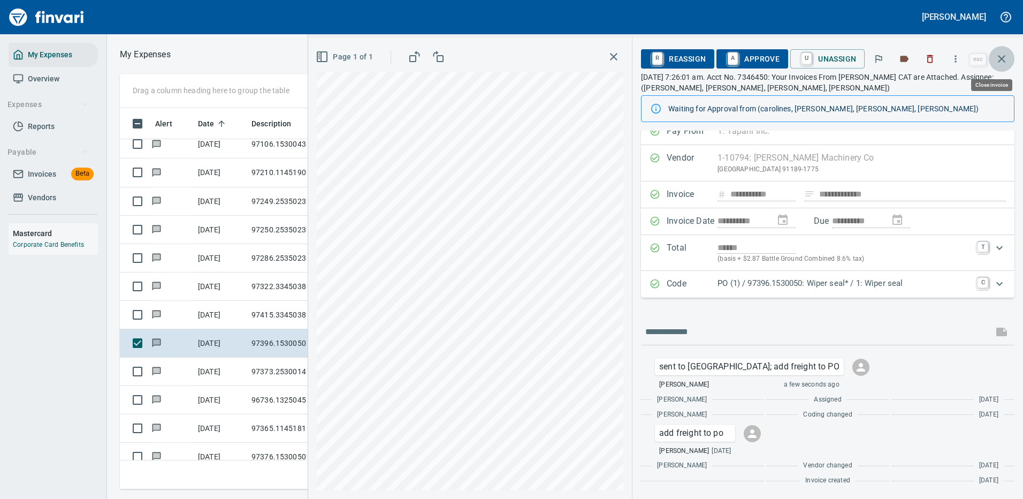
click at [1003, 57] on icon "button" at bounding box center [1001, 58] width 7 height 7
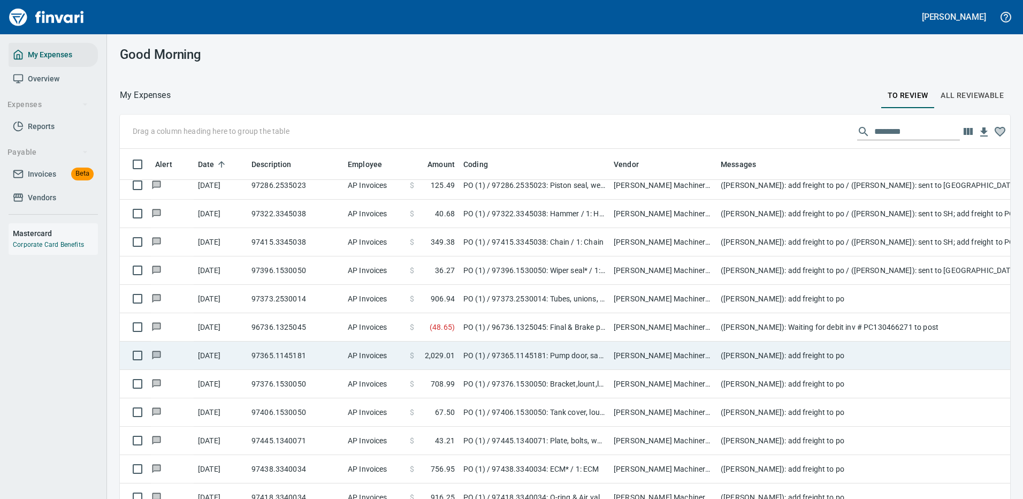
scroll to position [381, 0]
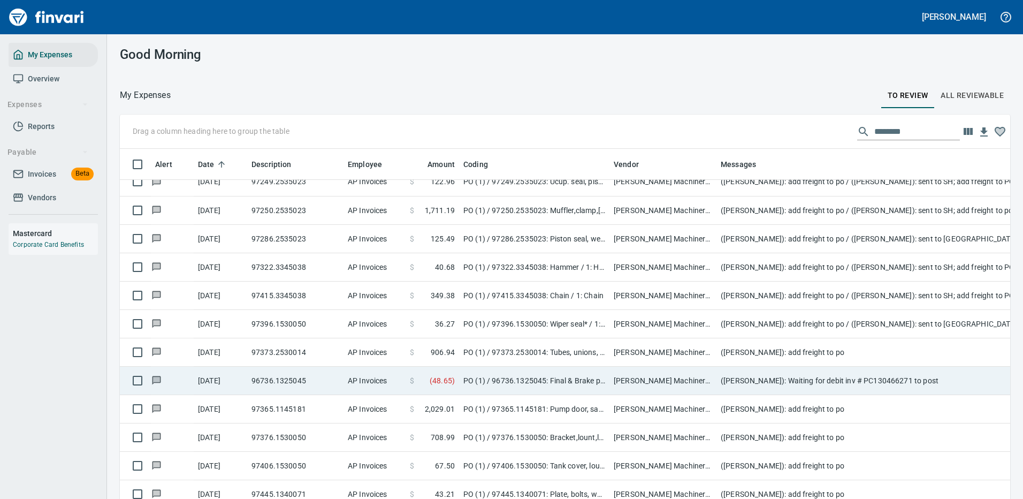
click at [757, 350] on td "([PERSON_NAME]): add freight to po" at bounding box center [931, 352] width 428 height 28
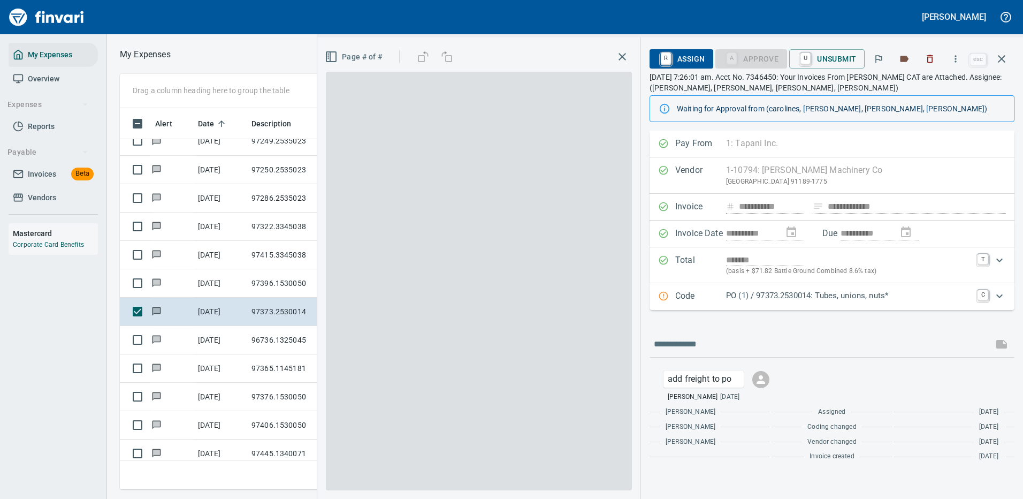
scroll to position [365, 607]
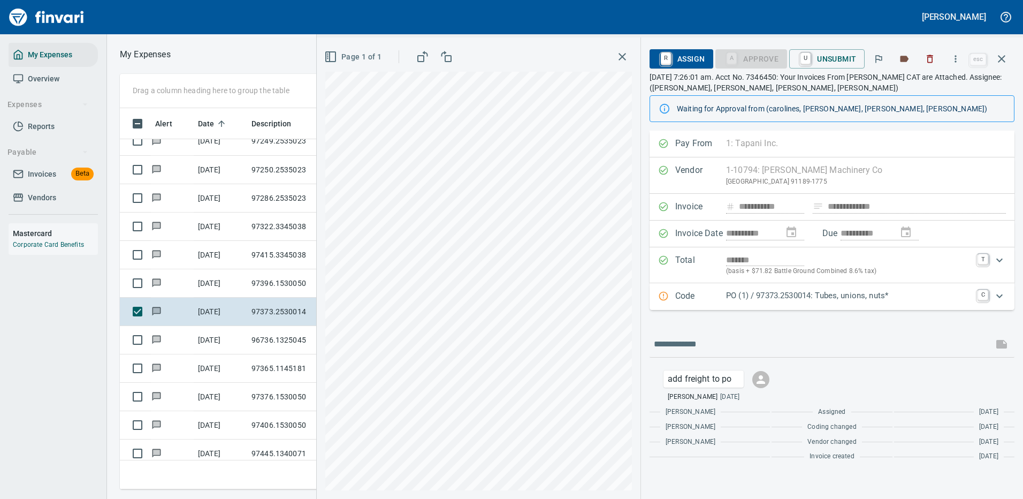
click at [812, 298] on p "PO (1) / 97373.2530014: Tubes, unions, nuts*" at bounding box center [848, 295] width 245 height 12
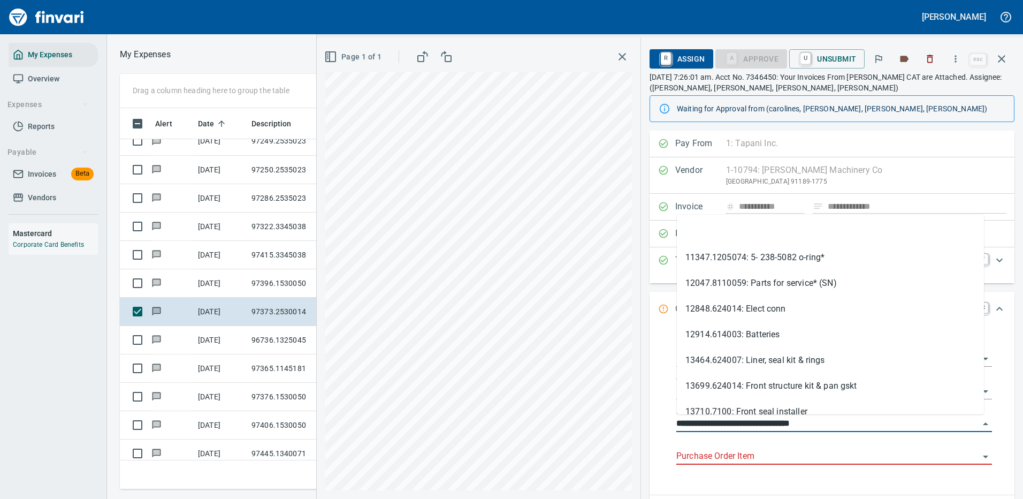
drag, startPoint x: 740, startPoint y: 425, endPoint x: 667, endPoint y: 435, distance: 73.5
click at [667, 435] on div "**********" at bounding box center [834, 408] width 344 height 156
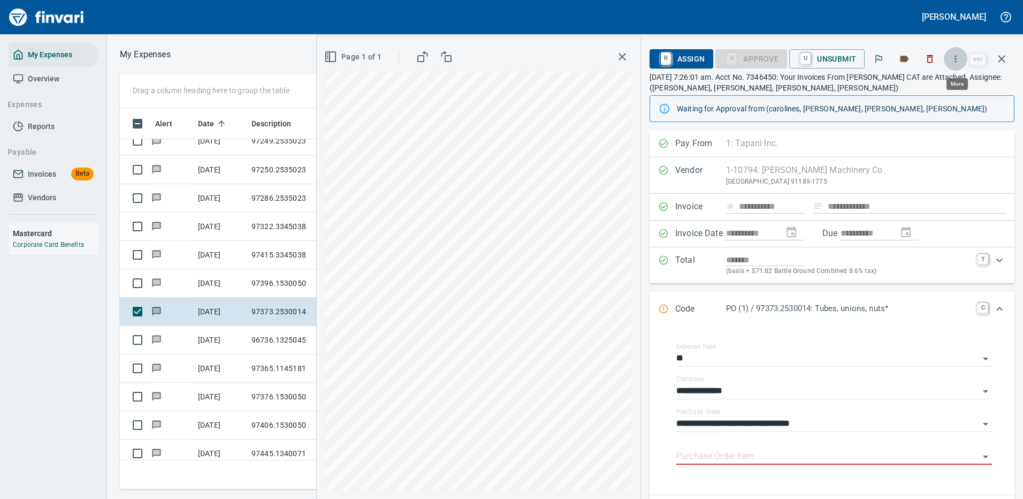
click at [955, 56] on icon "button" at bounding box center [955, 59] width 11 height 11
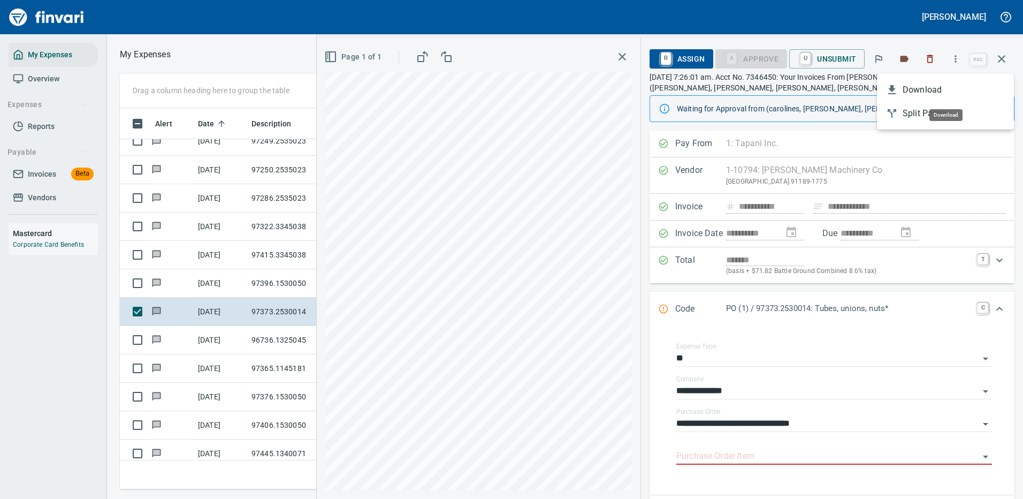
click at [921, 92] on span "Download" at bounding box center [954, 89] width 103 height 13
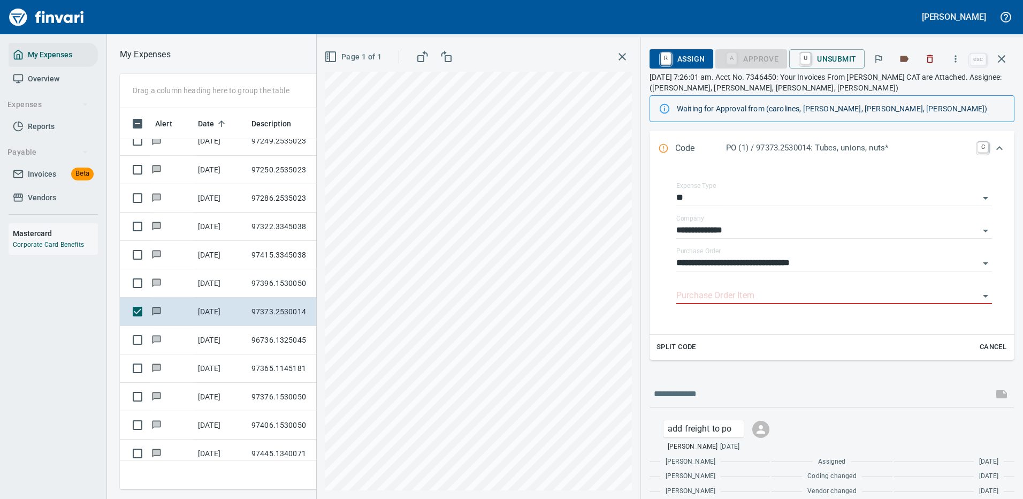
scroll to position [186, 0]
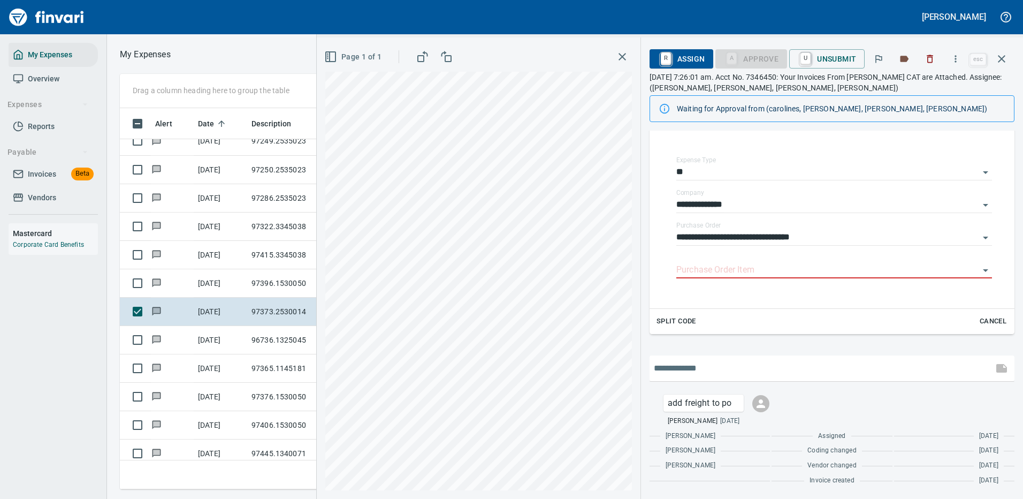
click at [688, 369] on input "text" at bounding box center [821, 368] width 335 height 17
type input "**********"
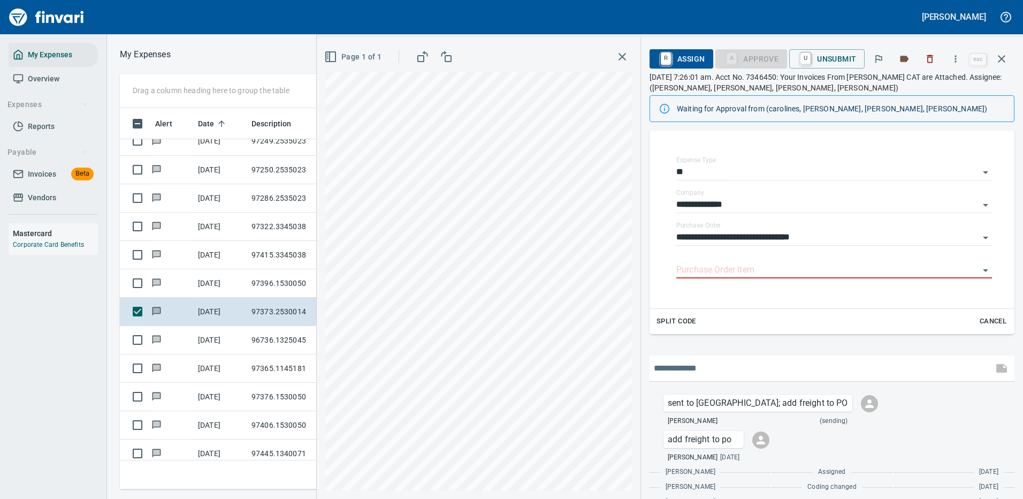
scroll to position [223, 0]
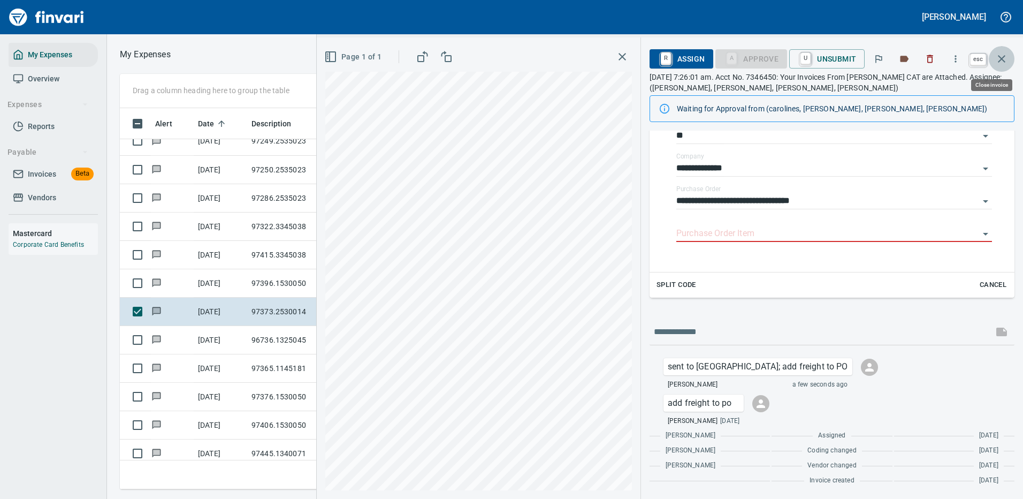
click at [1002, 60] on icon "button" at bounding box center [1001, 58] width 13 height 13
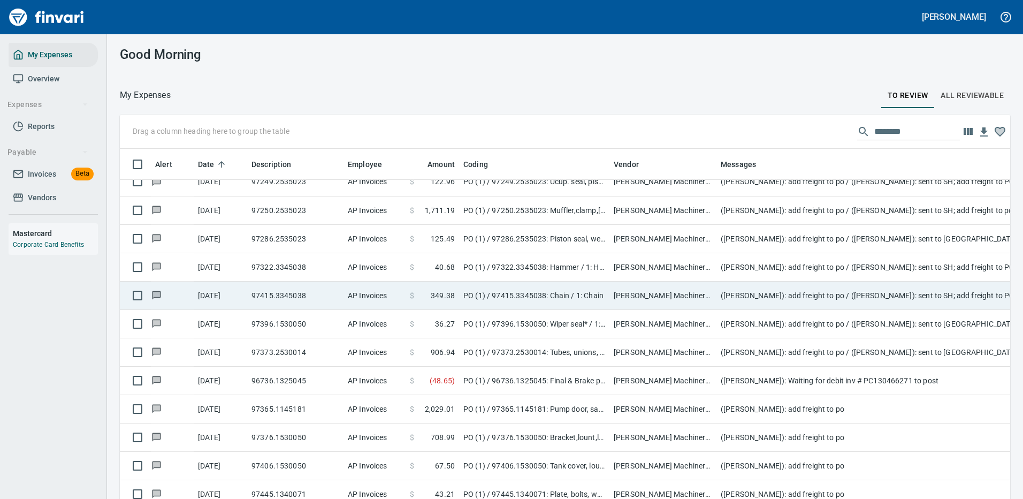
scroll to position [365, 866]
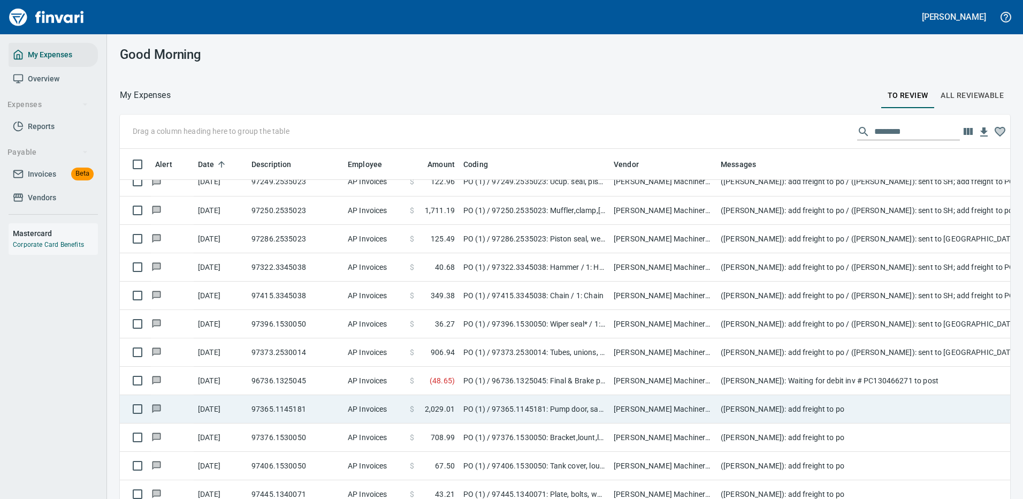
click at [647, 408] on td "[PERSON_NAME] Machinery Co (1-10794)" at bounding box center [662, 409] width 107 height 28
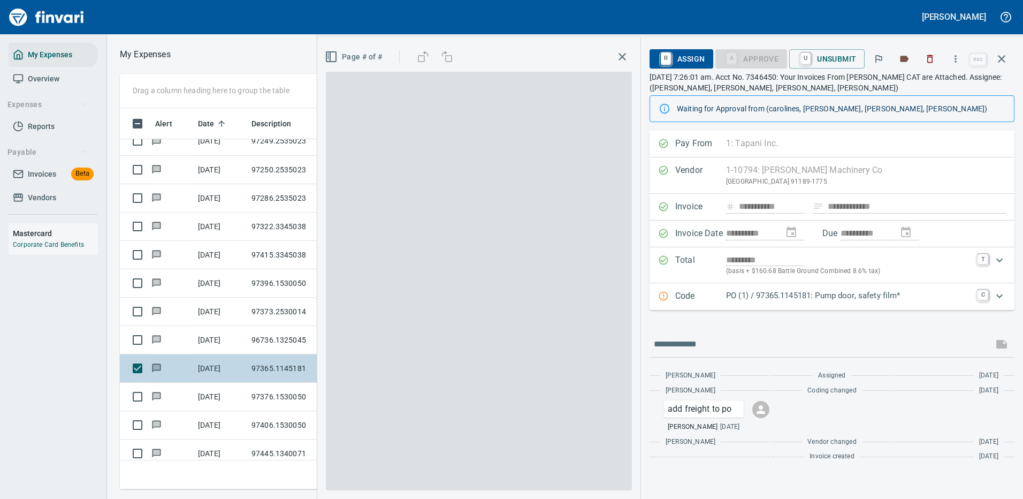
scroll to position [365, 607]
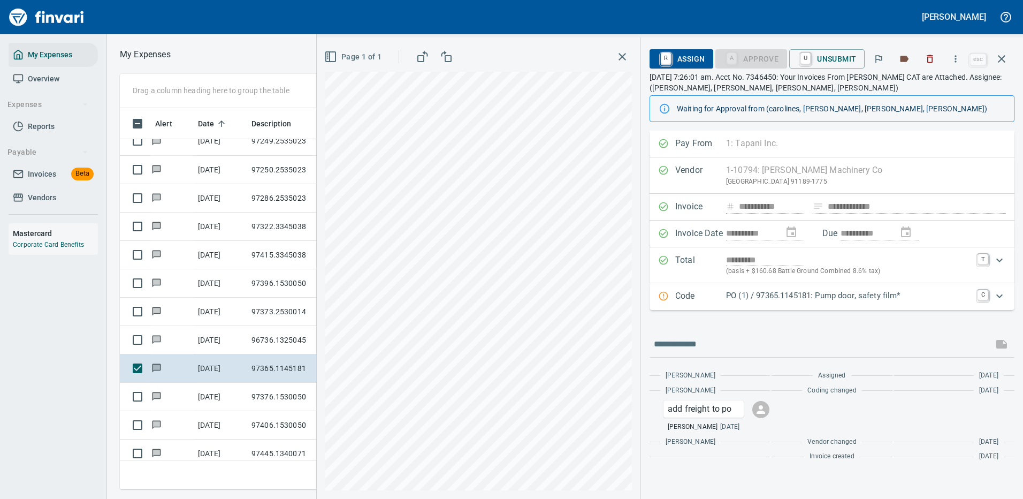
click at [751, 292] on p "PO (1) / 97365.1145181: Pump door, safety film*" at bounding box center [848, 295] width 245 height 12
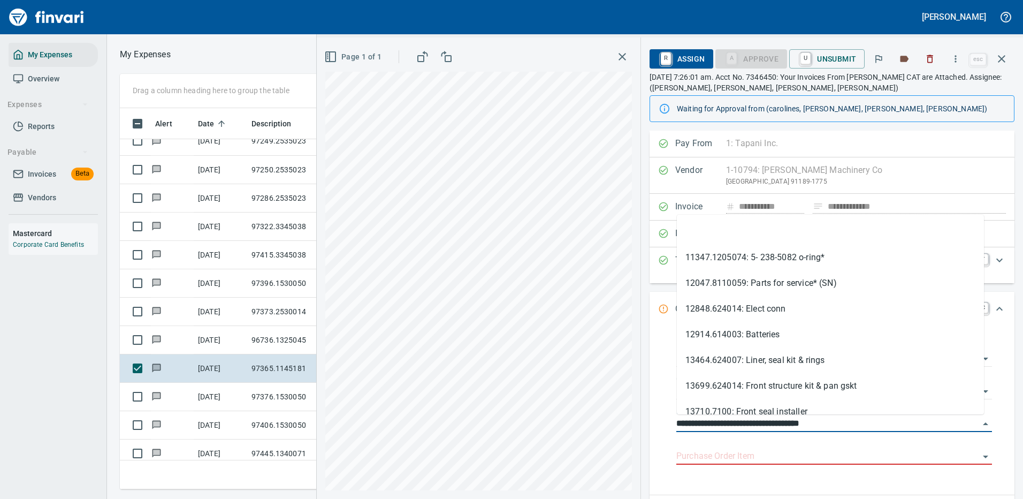
click at [631, 424] on div "**********" at bounding box center [670, 267] width 706 height 461
click at [959, 59] on icon "button" at bounding box center [955, 59] width 11 height 11
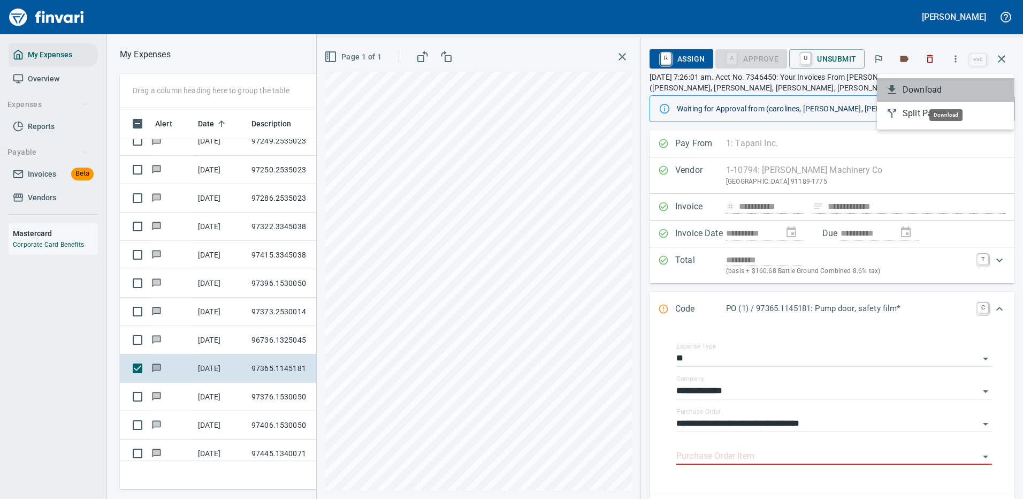
click at [939, 89] on span "Download" at bounding box center [954, 89] width 103 height 13
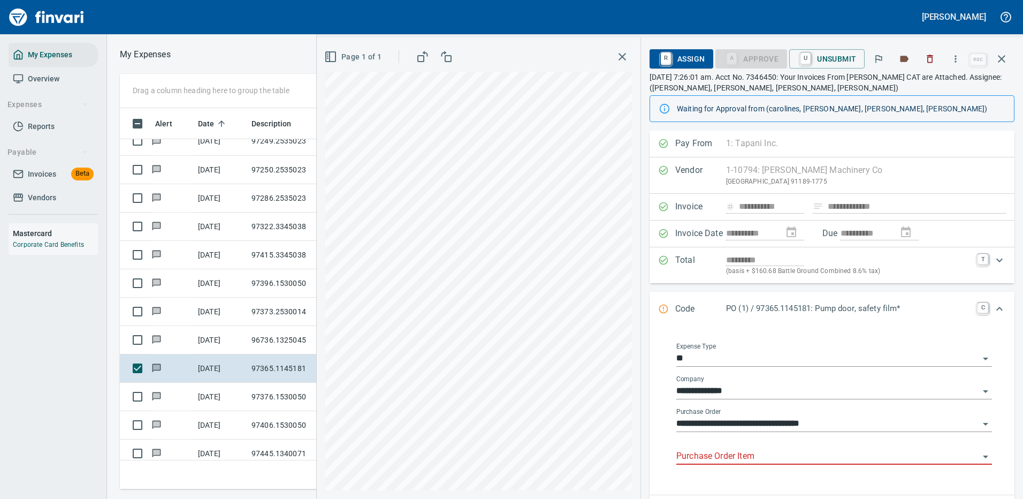
scroll to position [107, 0]
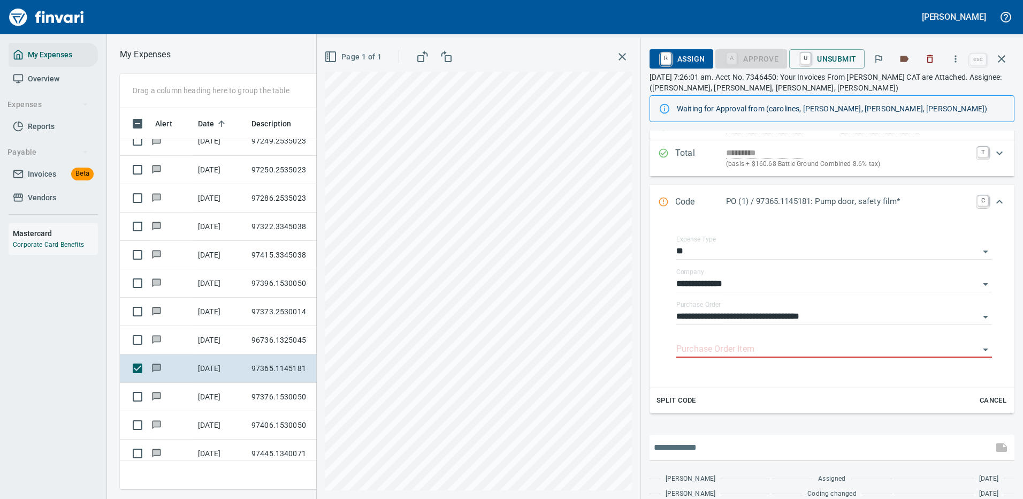
click at [700, 448] on input "text" at bounding box center [821, 447] width 335 height 17
type input "**********"
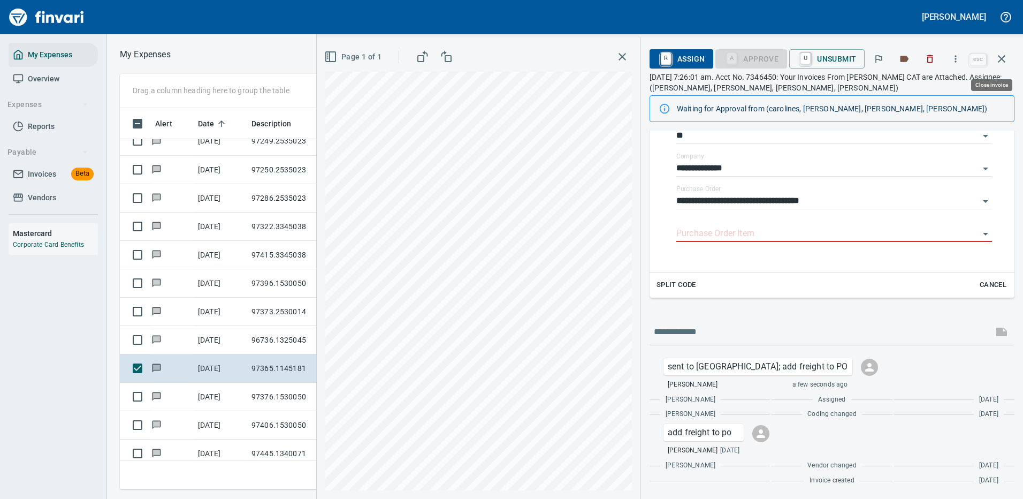
click at [1001, 56] on icon "button" at bounding box center [1001, 58] width 13 height 13
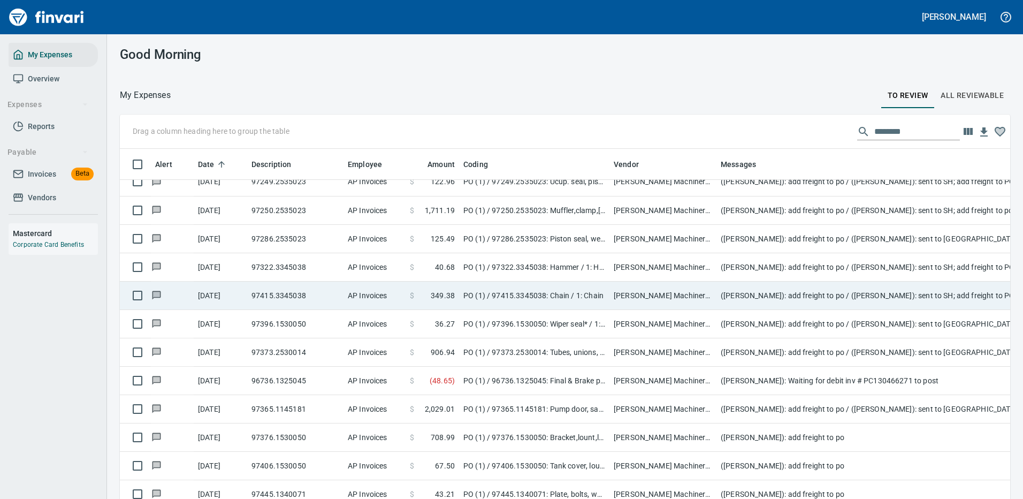
scroll to position [365, 866]
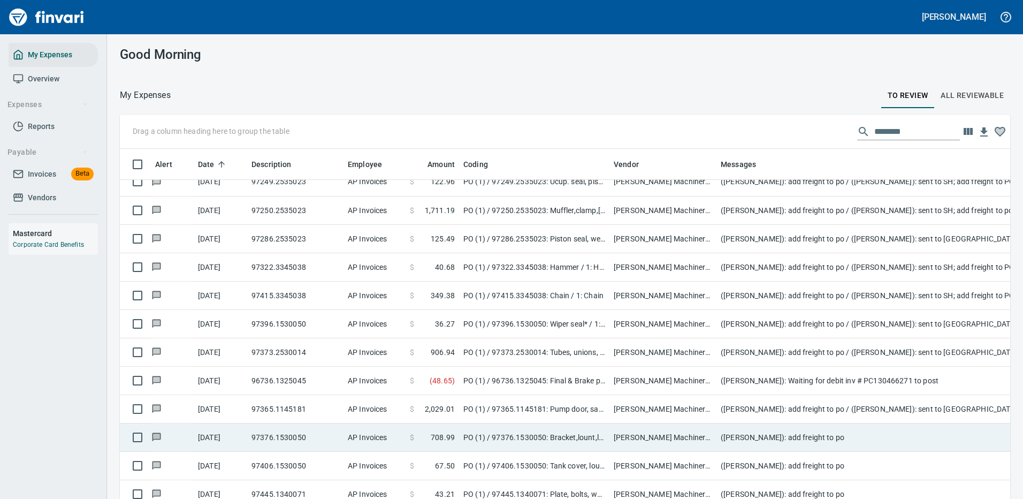
click at [530, 431] on td "PO (1) / 97376.1530050: Bracket,lount,lamp & hammer" at bounding box center [534, 437] width 150 height 28
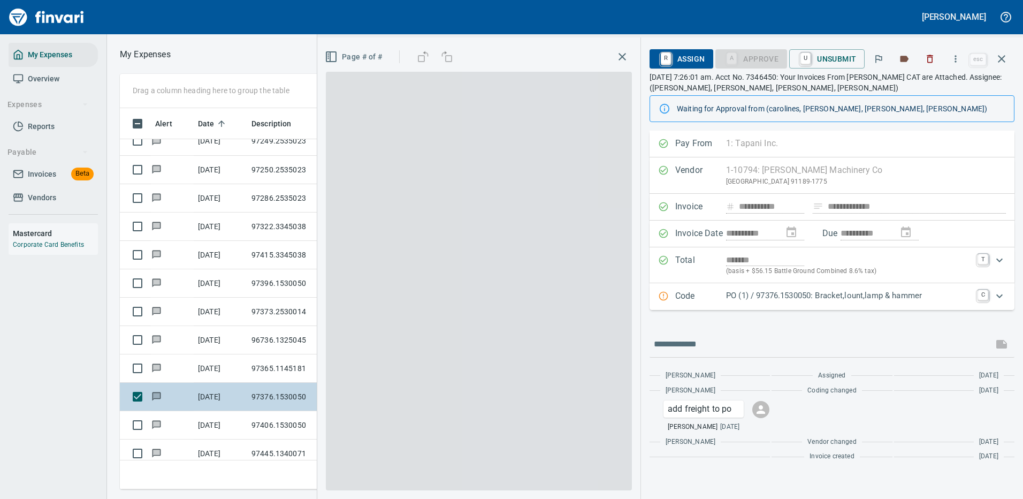
scroll to position [365, 607]
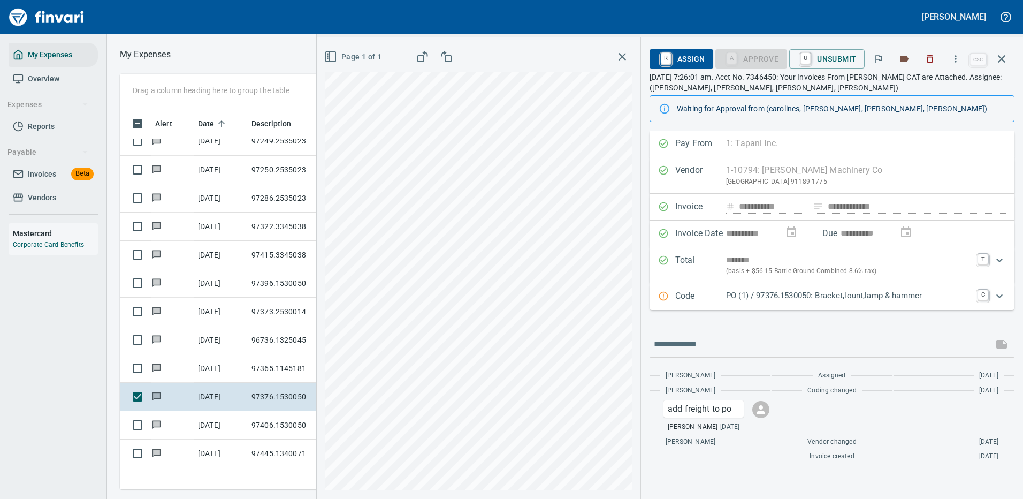
click at [818, 293] on p "PO (1) / 97376.1530050: Bracket,lount,lamp & hammer" at bounding box center [848, 295] width 245 height 12
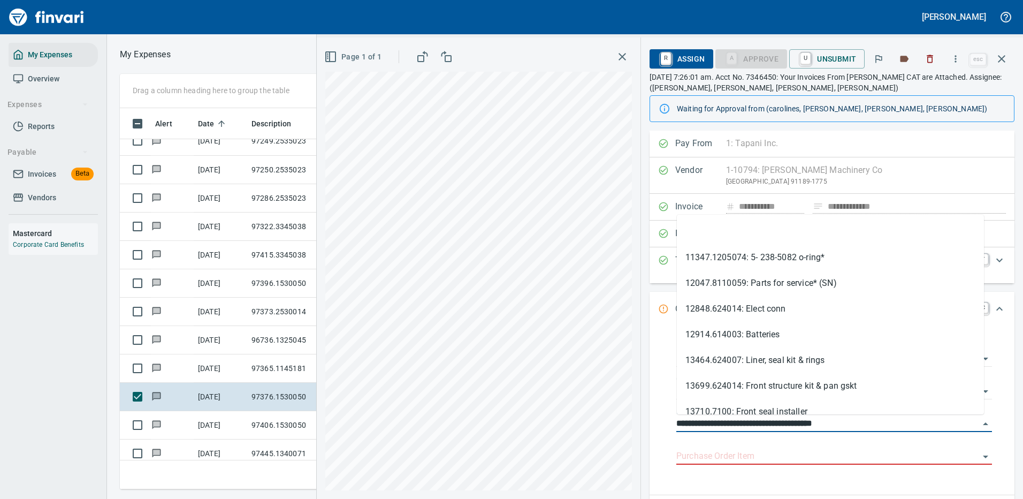
drag, startPoint x: 738, startPoint y: 422, endPoint x: 659, endPoint y: 425, distance: 79.3
click at [659, 425] on div "**********" at bounding box center [832, 408] width 348 height 156
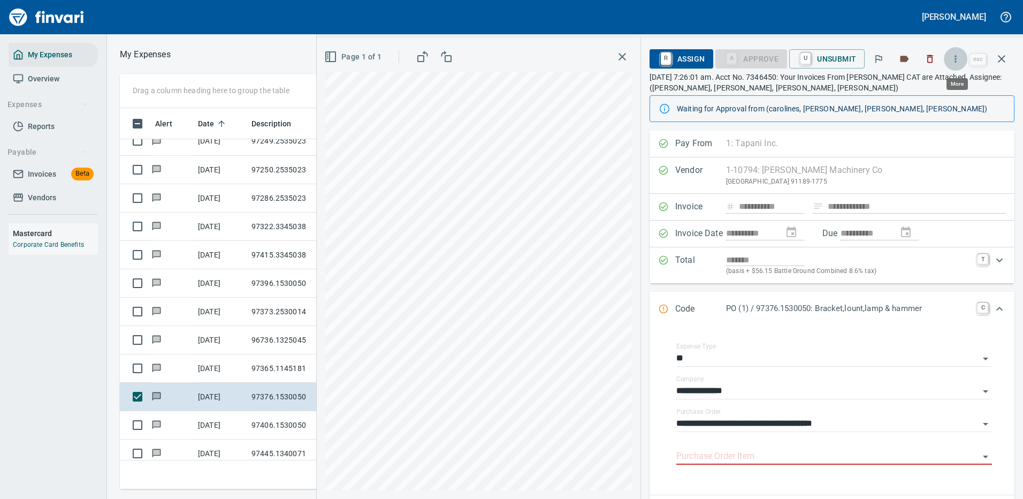
click at [956, 57] on icon "button" at bounding box center [955, 59] width 11 height 11
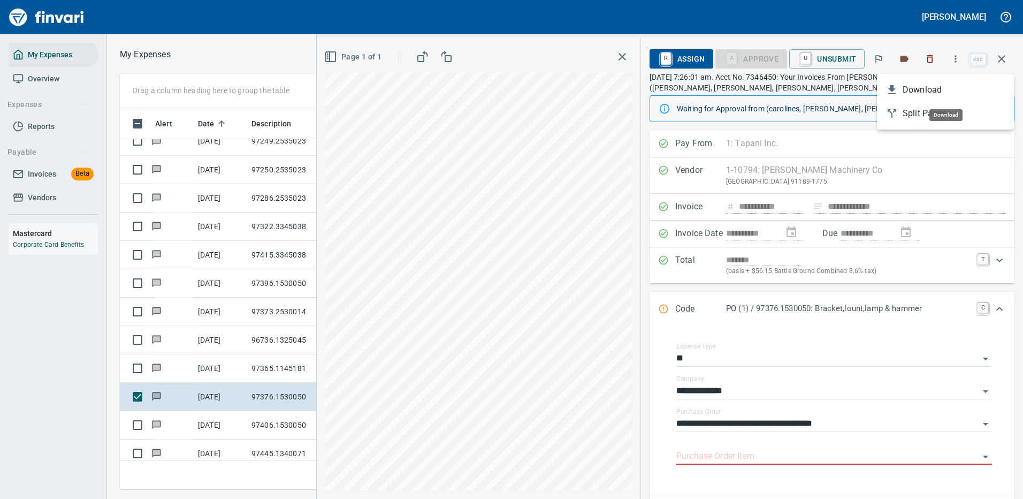
click at [927, 87] on span "Download" at bounding box center [954, 89] width 103 height 13
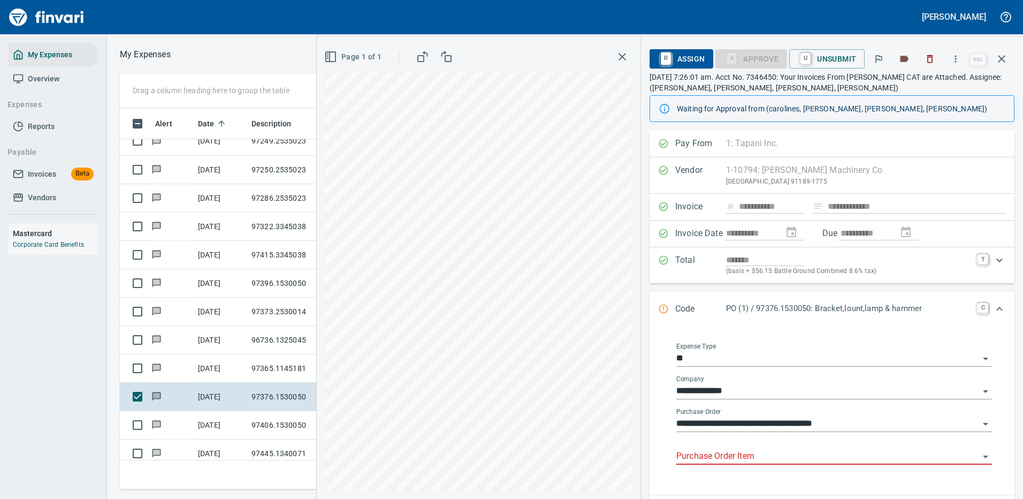
click at [733, 453] on input "Purchase Order Item" at bounding box center [827, 456] width 303 height 15
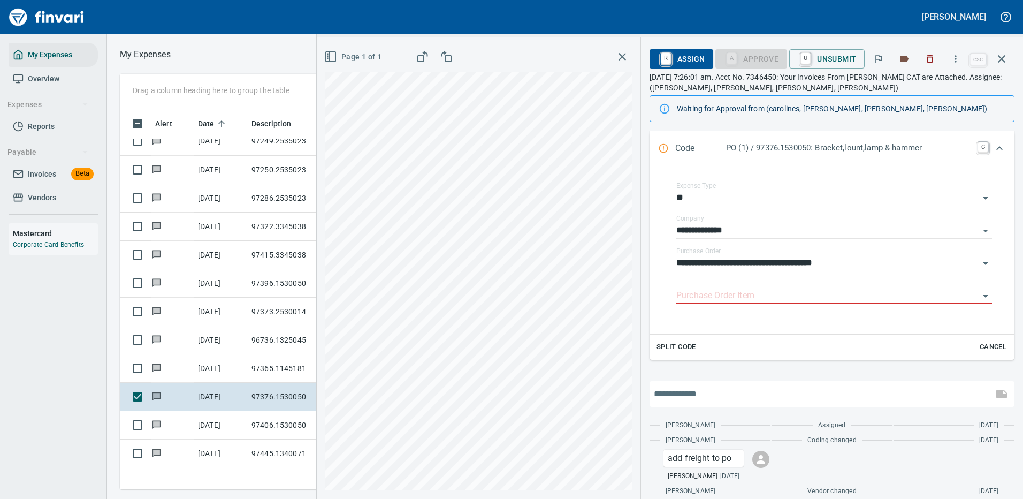
click at [682, 394] on input "text" at bounding box center [821, 393] width 335 height 17
type input "**********"
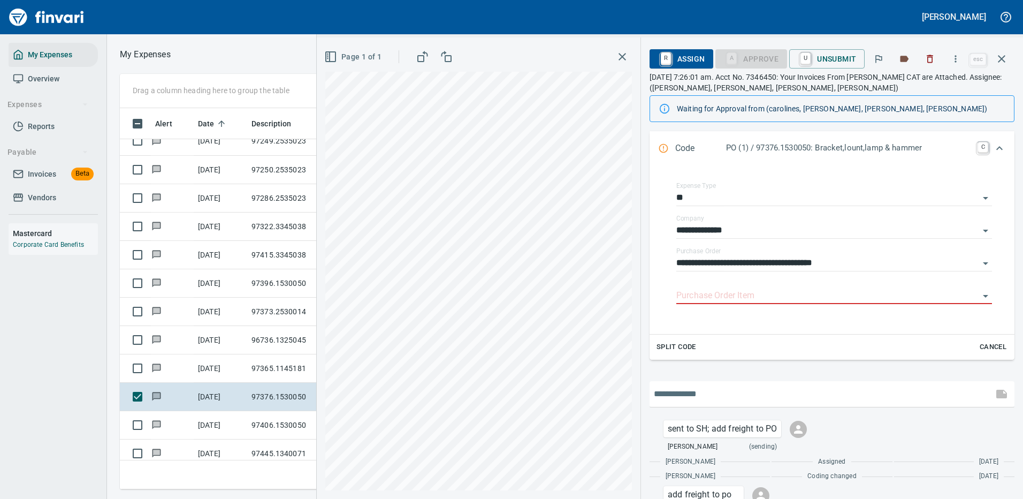
scroll to position [223, 0]
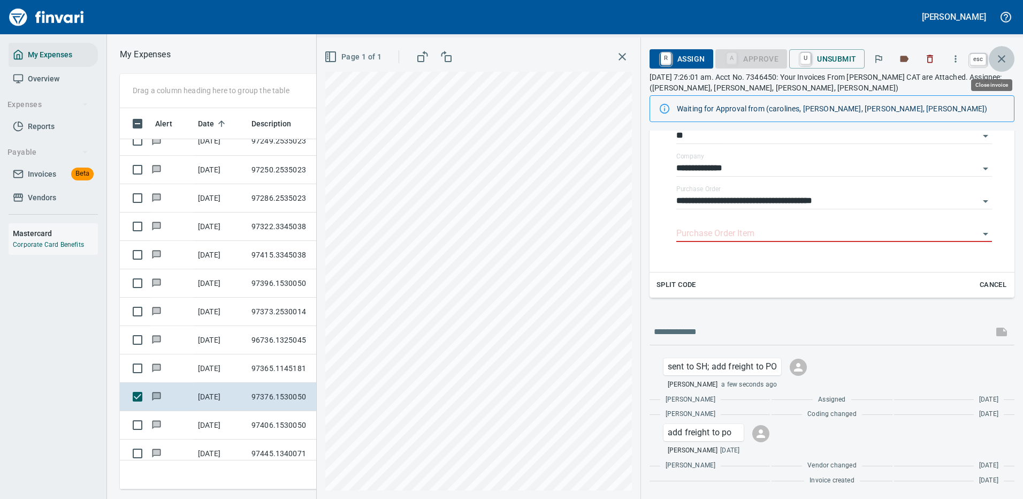
click at [1000, 58] on icon "button" at bounding box center [1001, 58] width 13 height 13
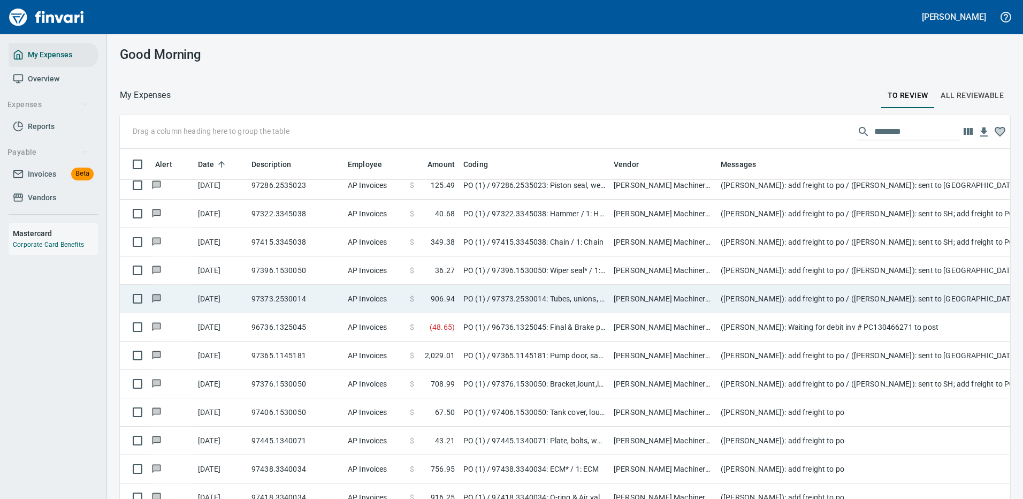
scroll to position [488, 0]
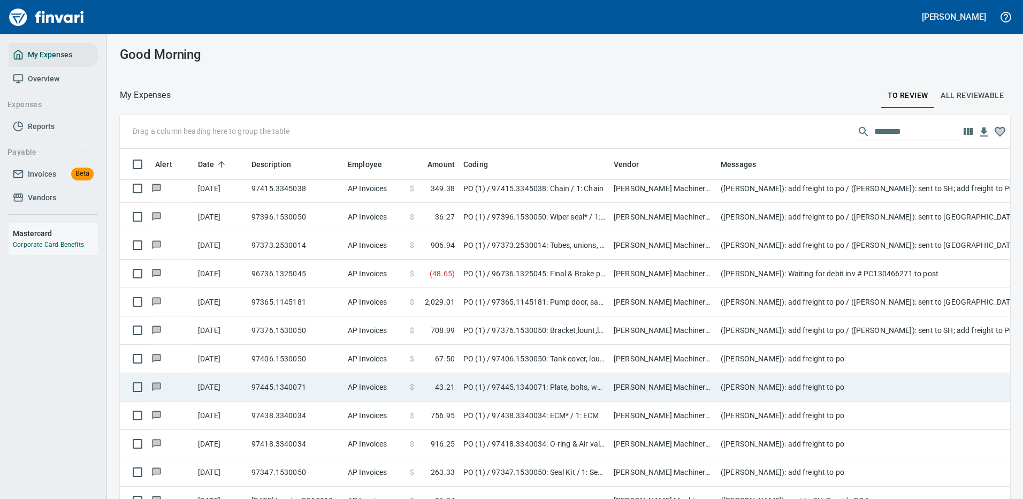
click at [550, 359] on td "PO (1) / 97406.1530050: Tank cover, louver, film, hammer*" at bounding box center [534, 359] width 150 height 28
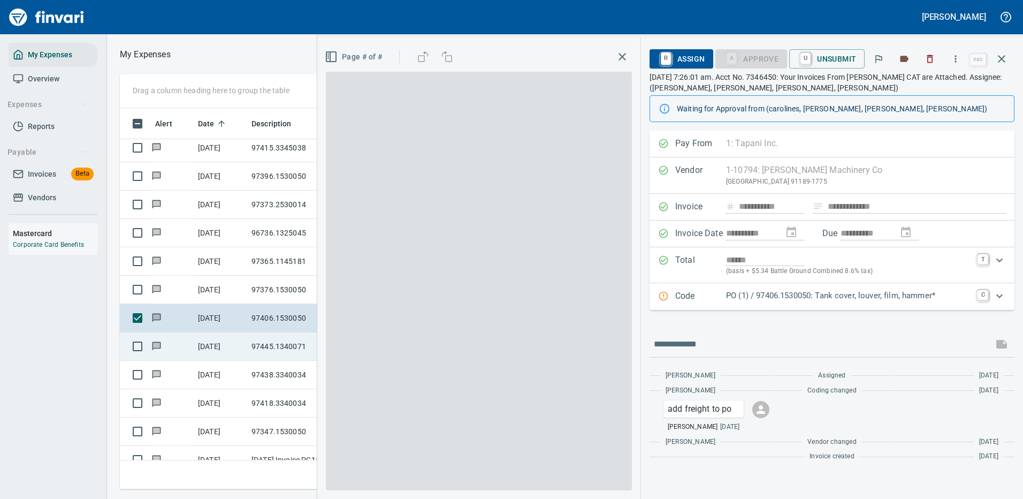
scroll to position [365, 607]
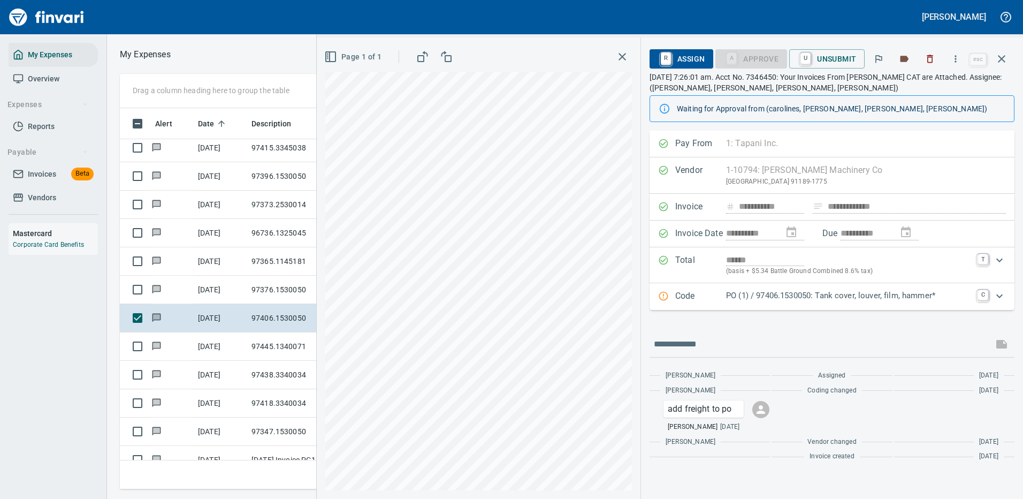
click at [806, 293] on p "PO (1) / 97406.1530050: Tank cover, louver, film, hammer*" at bounding box center [848, 295] width 245 height 12
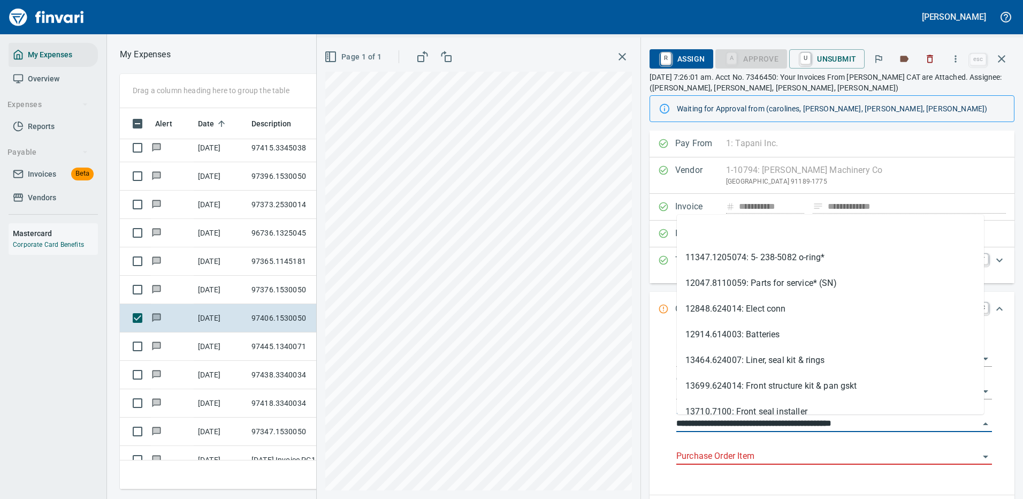
drag, startPoint x: 677, startPoint y: 421, endPoint x: 738, endPoint y: 428, distance: 61.4
click at [738, 428] on input "**********" at bounding box center [827, 423] width 303 height 15
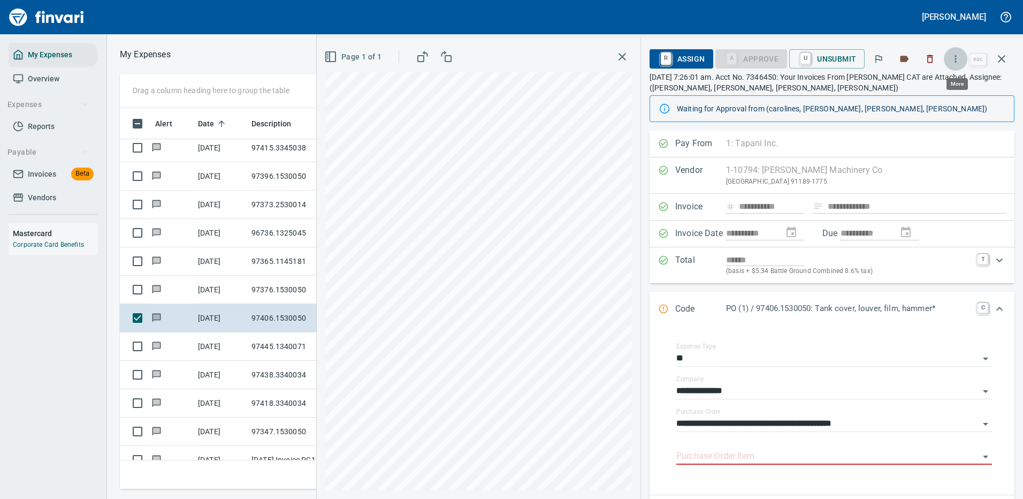
click at [957, 58] on icon "button" at bounding box center [956, 58] width 2 height 7
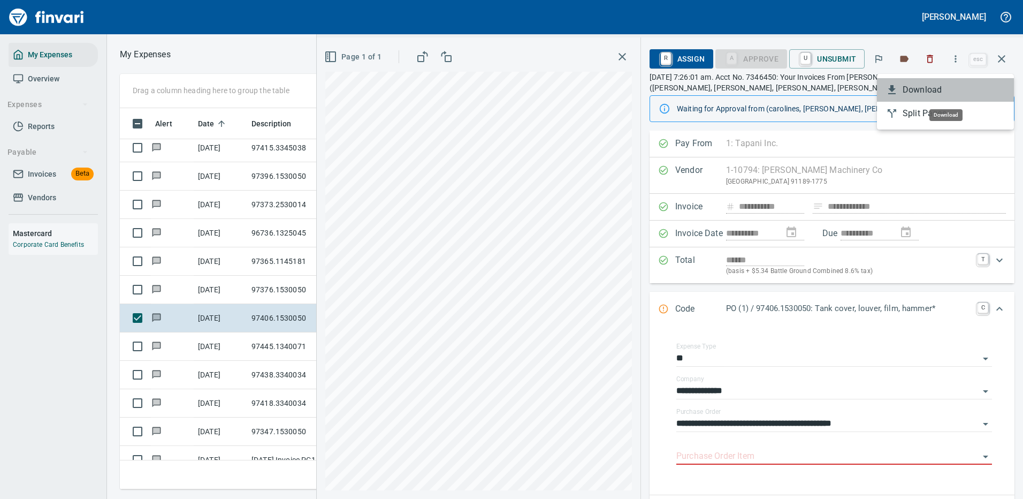
click at [934, 89] on span "Download" at bounding box center [954, 89] width 103 height 13
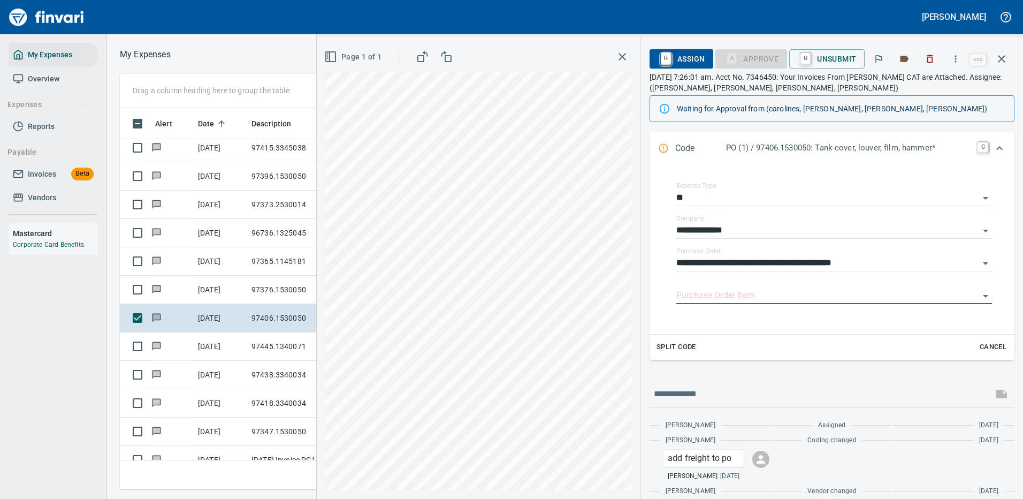
scroll to position [186, 0]
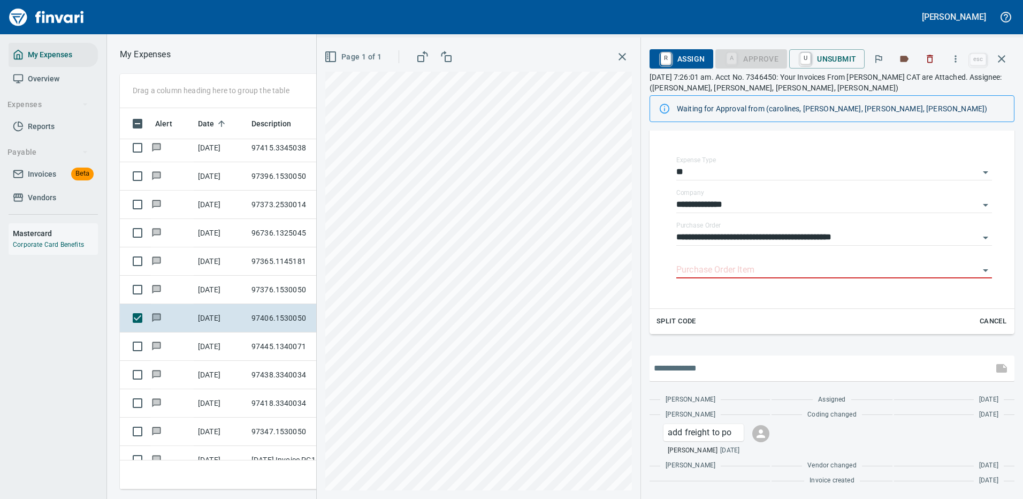
click at [712, 368] on input "text" at bounding box center [821, 368] width 335 height 17
type input "**********"
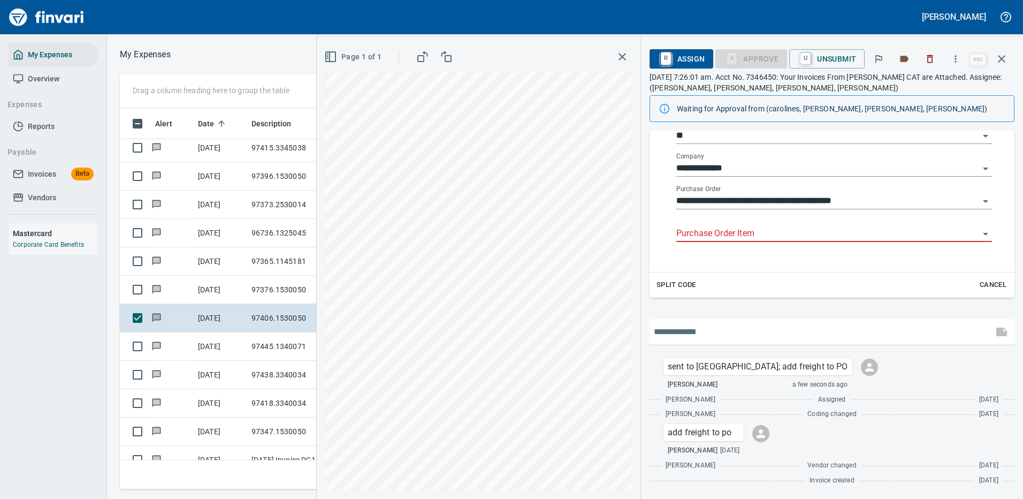
scroll to position [365, 607]
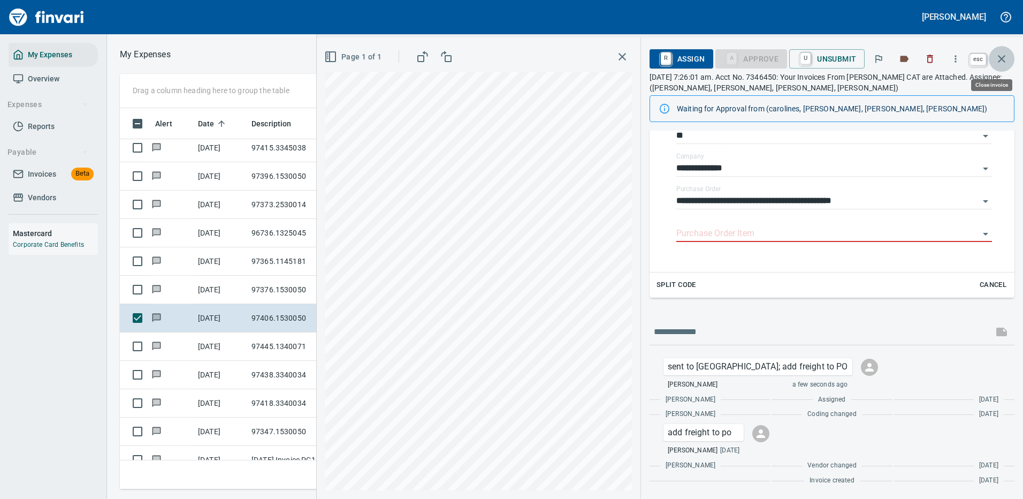
click at [1003, 56] on icon "button" at bounding box center [1001, 58] width 13 height 13
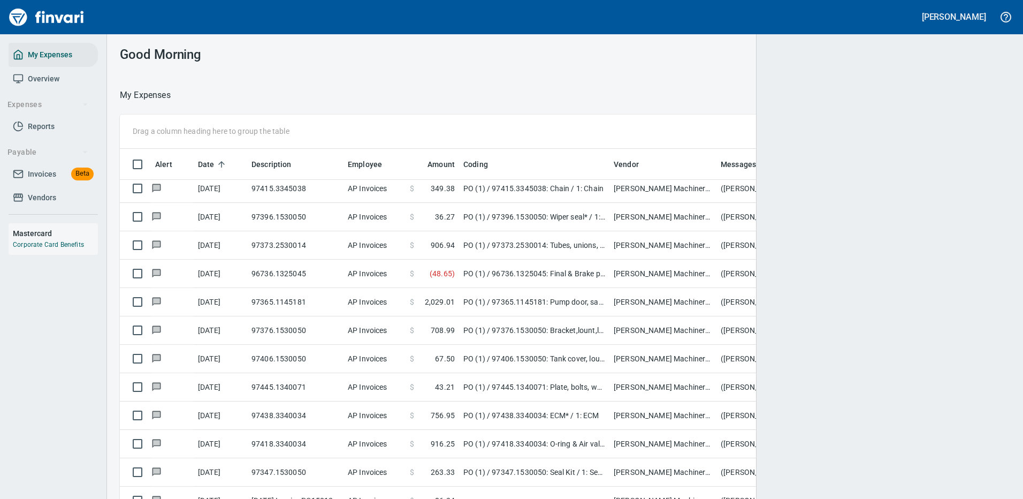
scroll to position [365, 859]
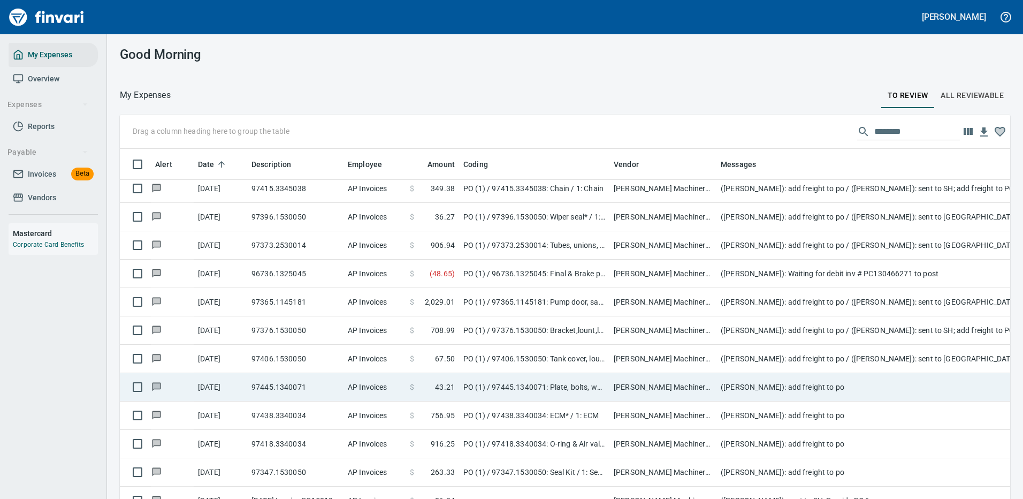
click at [566, 388] on td "PO (1) / 97445.1340071: Plate, bolts, washers*" at bounding box center [534, 387] width 150 height 28
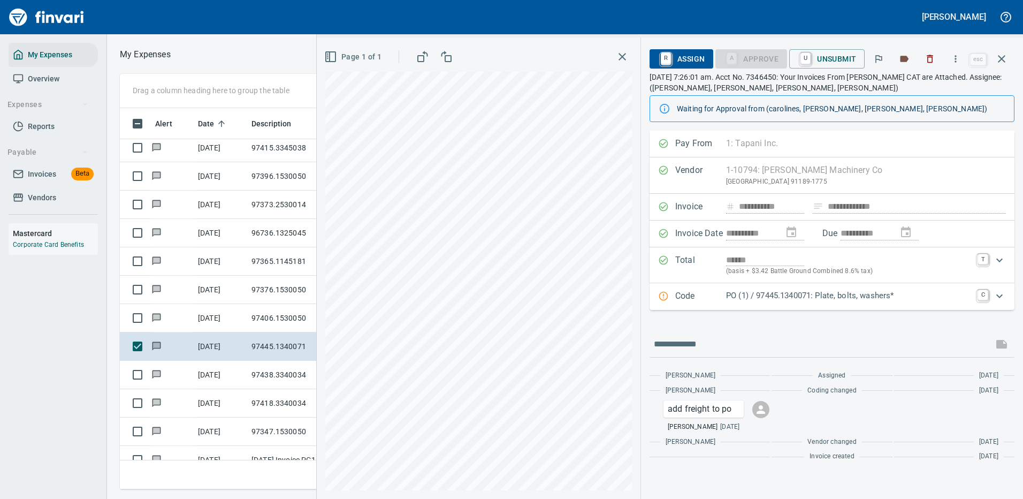
scroll to position [365, 607]
click at [865, 296] on p "PO (1) / 97445.1340071: Plate, bolts, washers*" at bounding box center [848, 295] width 245 height 12
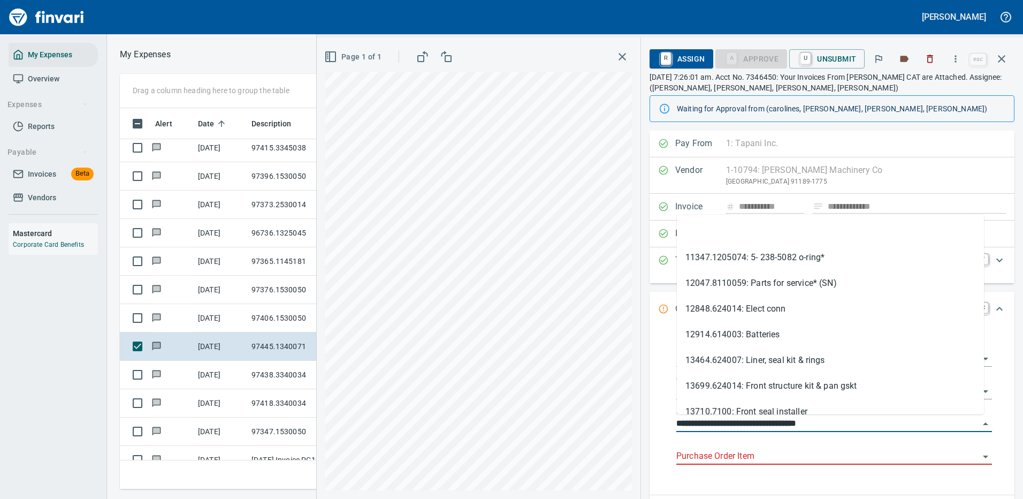
drag, startPoint x: 739, startPoint y: 424, endPoint x: 675, endPoint y: 425, distance: 63.7
click at [675, 425] on div "**********" at bounding box center [834, 410] width 333 height 152
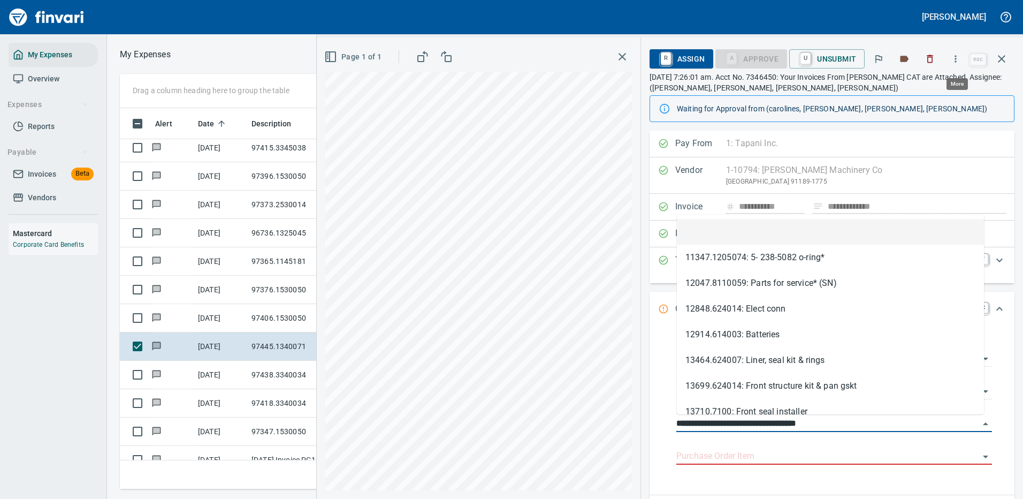
click at [961, 55] on icon "button" at bounding box center [955, 59] width 11 height 11
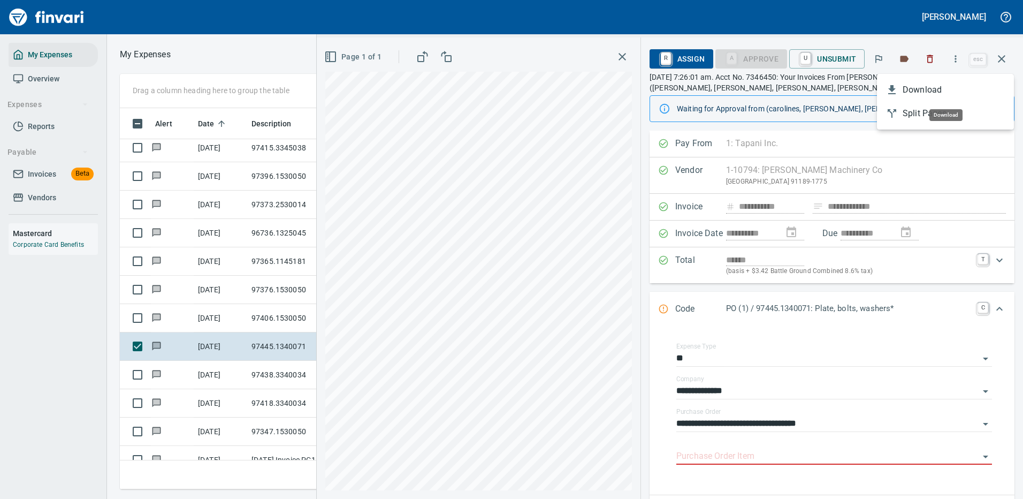
click at [927, 93] on span "Download" at bounding box center [954, 89] width 103 height 13
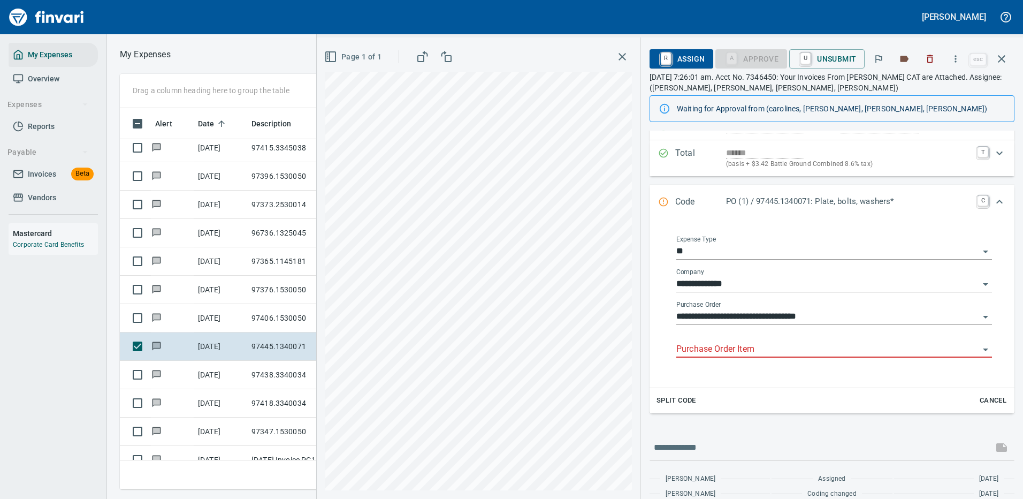
scroll to position [161, 0]
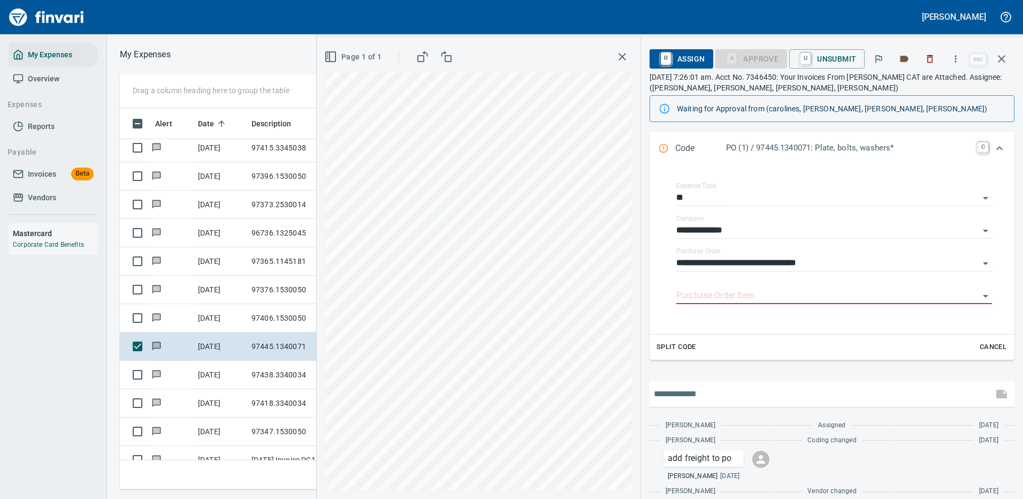
click at [737, 395] on input "text" at bounding box center [821, 393] width 335 height 17
type input "**********"
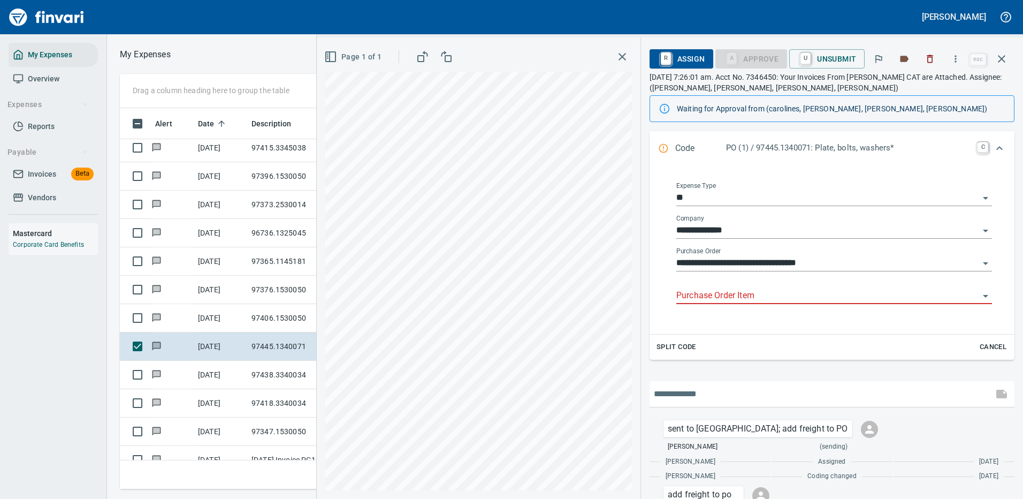
scroll to position [223, 0]
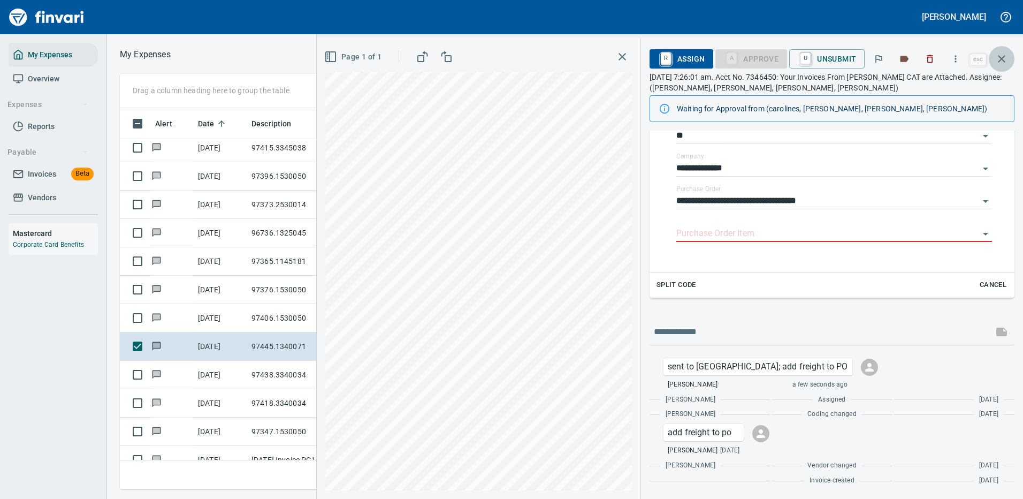
click at [1003, 58] on icon "button" at bounding box center [1001, 58] width 13 height 13
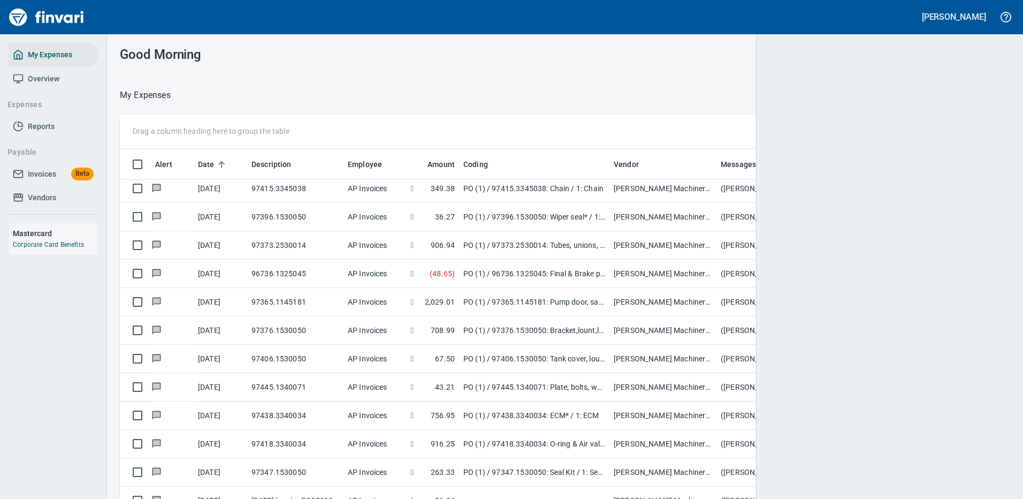
scroll to position [1, 1]
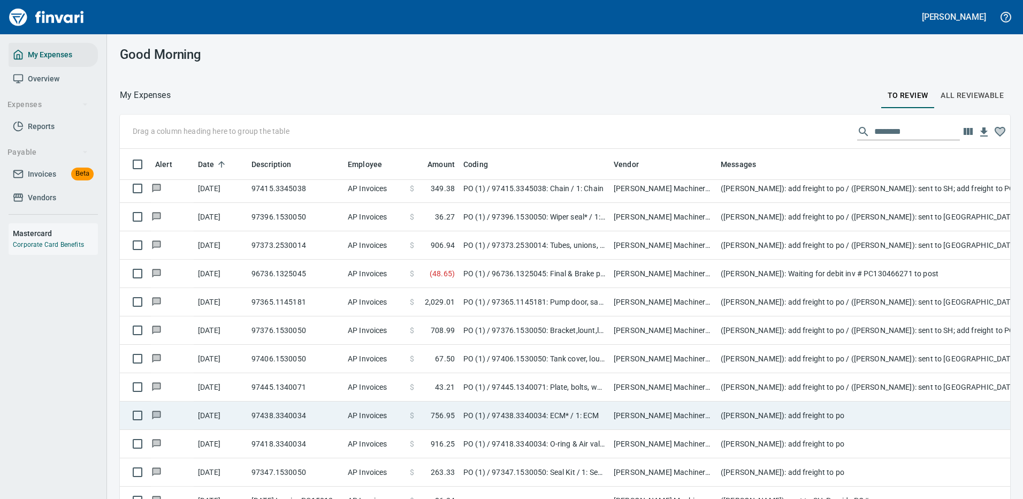
click at [643, 414] on td "[PERSON_NAME] Machinery Co (1-10794)" at bounding box center [662, 415] width 107 height 28
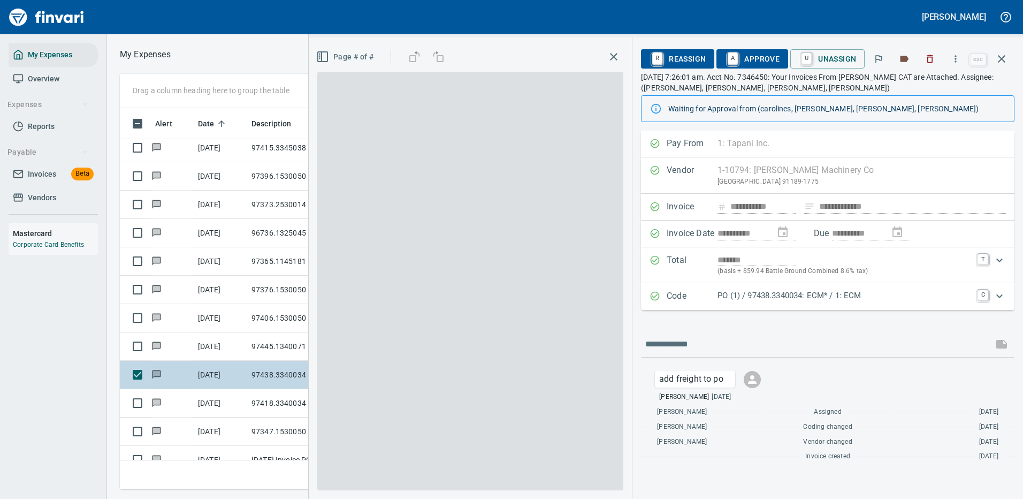
scroll to position [365, 607]
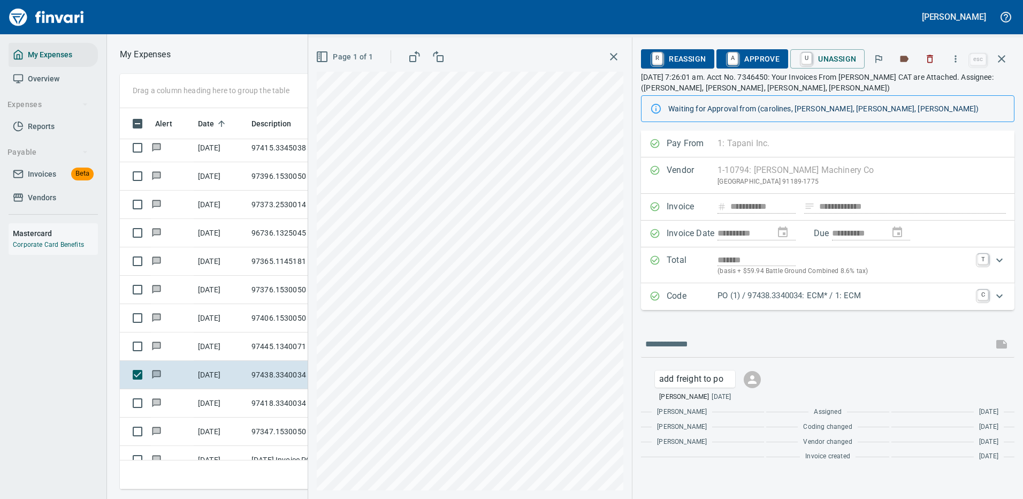
click at [795, 290] on p "PO (1) / 97438.3340034: ECM* / 1: ECM" at bounding box center [845, 295] width 254 height 12
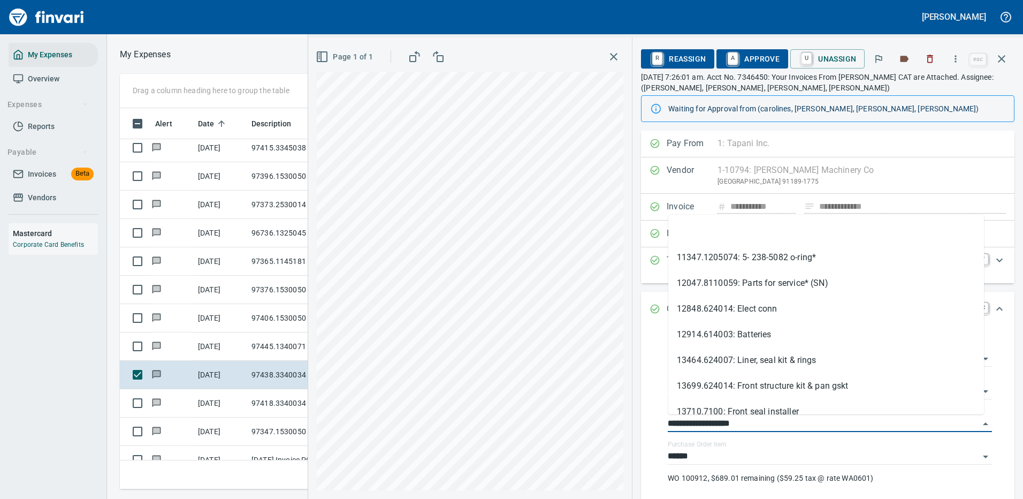
drag, startPoint x: 731, startPoint y: 421, endPoint x: 645, endPoint y: 423, distance: 85.7
click at [645, 423] on div "**********" at bounding box center [828, 420] width 374 height 186
click at [957, 56] on icon "button" at bounding box center [956, 58] width 2 height 7
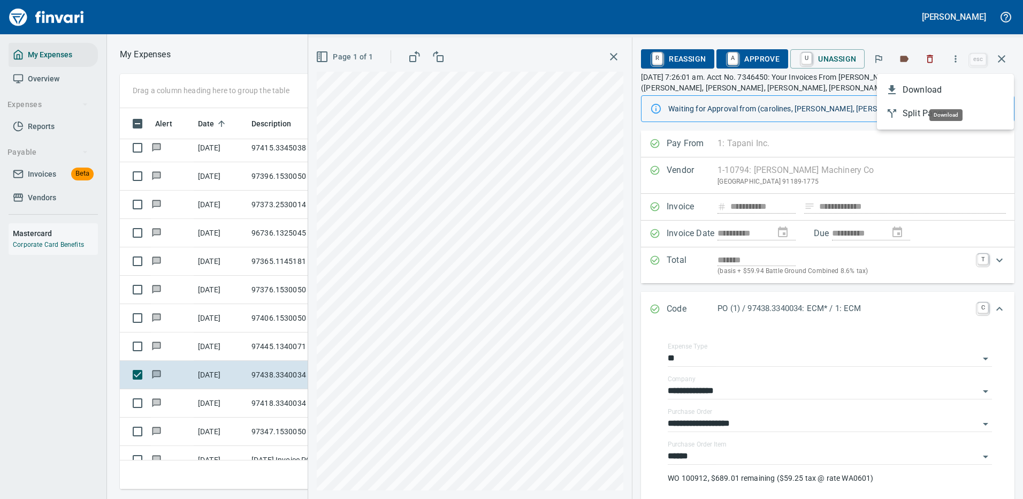
click at [933, 88] on span "Download" at bounding box center [954, 89] width 103 height 13
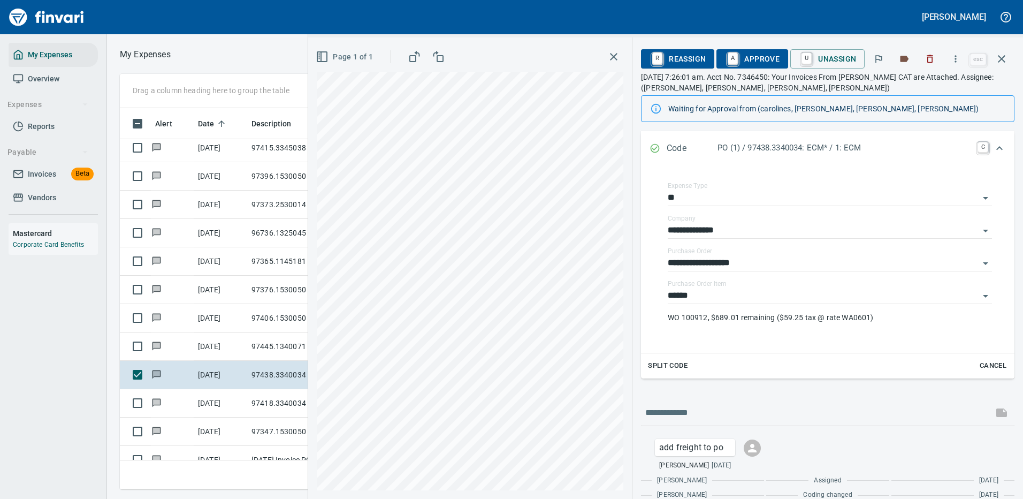
scroll to position [205, 0]
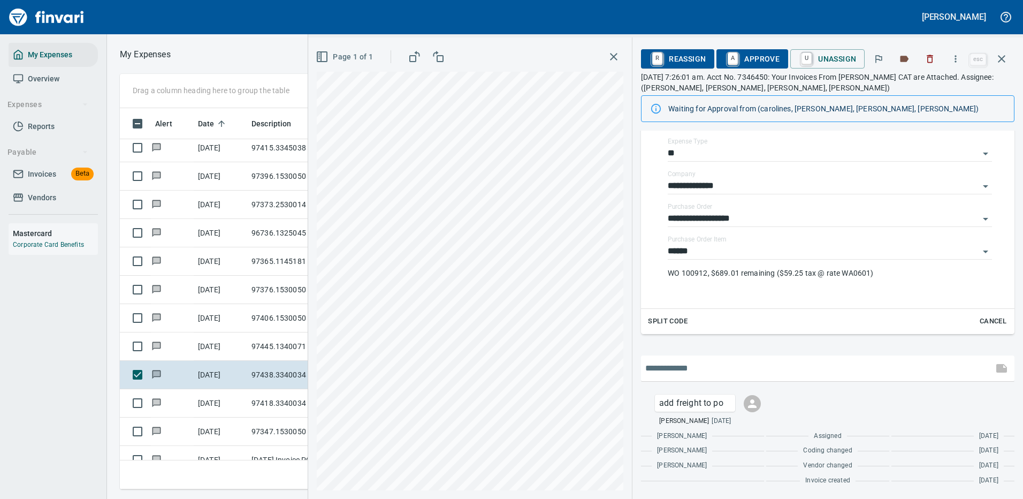
click at [684, 369] on input "text" at bounding box center [817, 368] width 344 height 17
type input "**********"
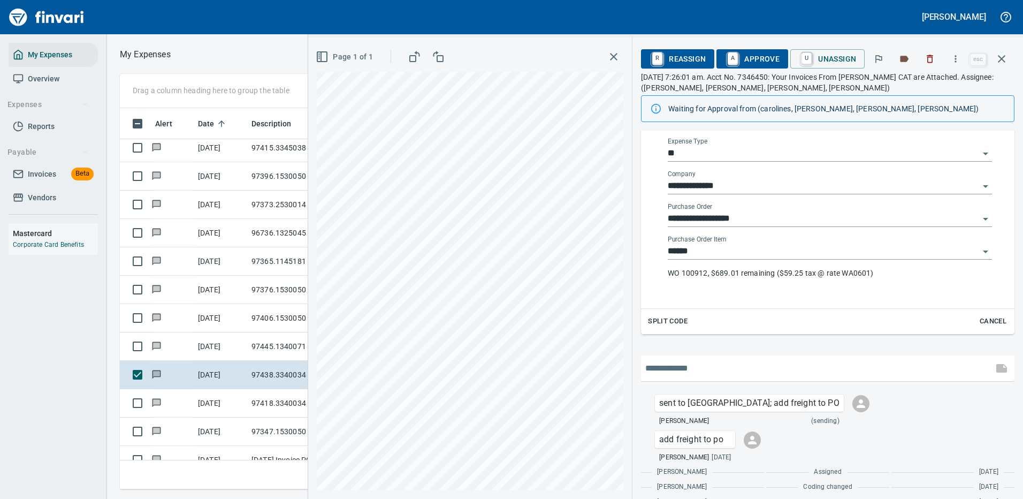
scroll to position [241, 0]
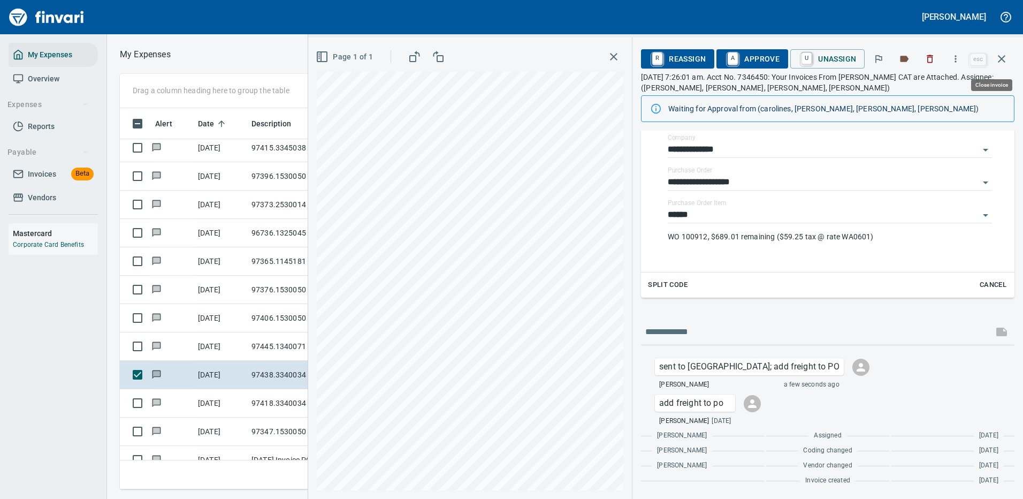
click at [1000, 58] on icon "button" at bounding box center [1001, 58] width 13 height 13
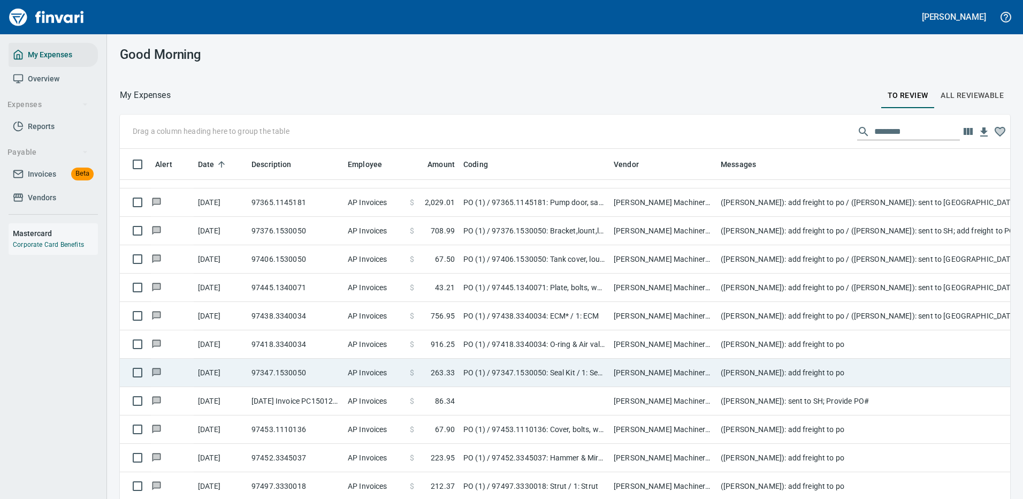
scroll to position [31, 0]
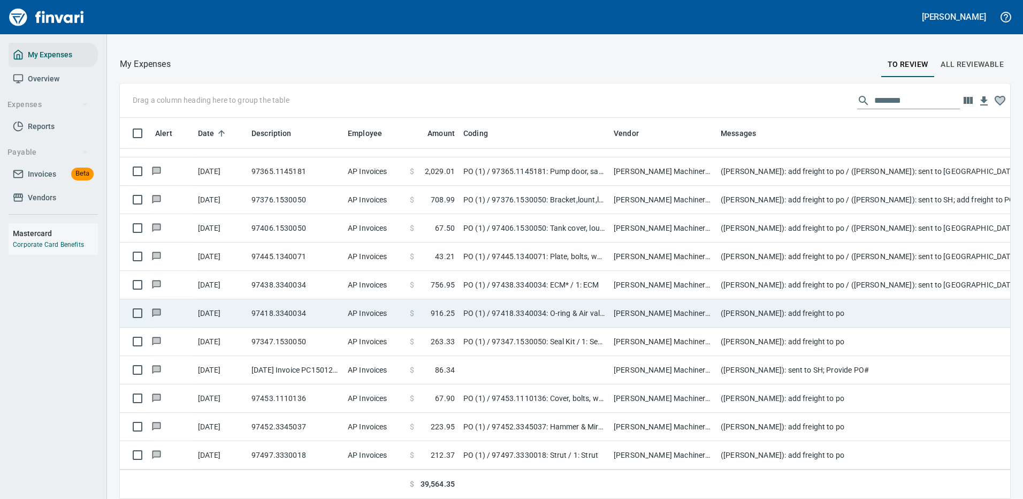
click at [574, 306] on td "PO (1) / 97418.3340034: O-ring & Air valve / 1: O-ring & Air valve" at bounding box center [534, 313] width 150 height 28
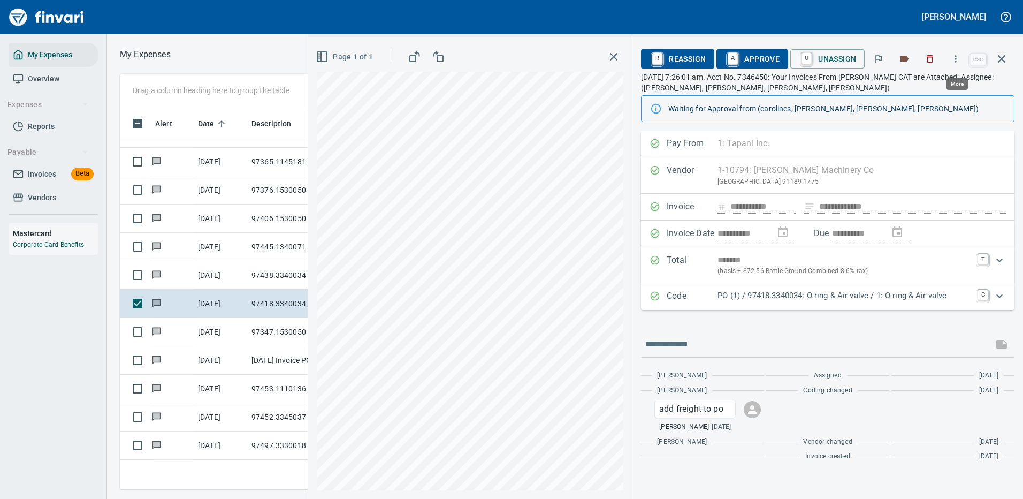
scroll to position [365, 607]
click at [787, 294] on p "PO (1) / 97418.3340034: O-ring & Air valve / 1: O-ring & Air valve" at bounding box center [845, 295] width 254 height 12
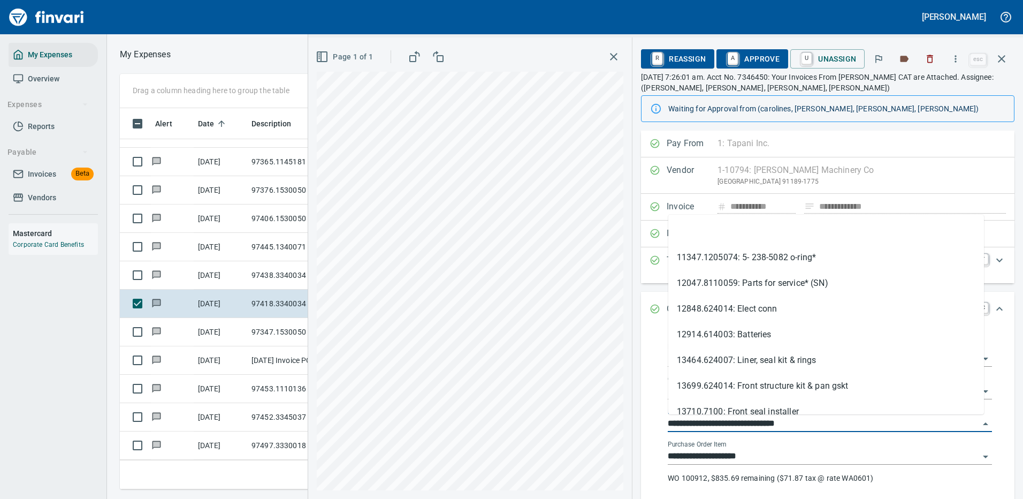
drag, startPoint x: 731, startPoint y: 422, endPoint x: 666, endPoint y: 421, distance: 65.3
click at [666, 421] on div "**********" at bounding box center [829, 419] width 341 height 171
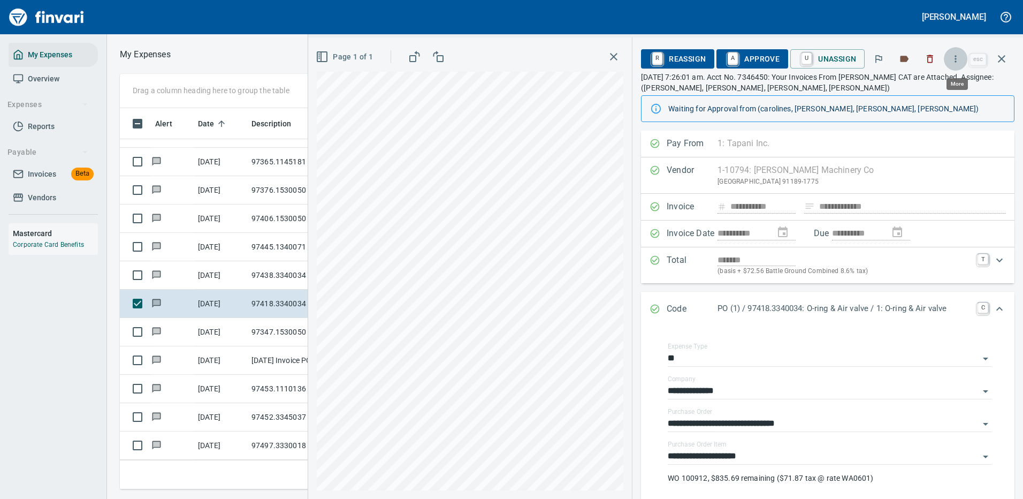
click at [955, 58] on icon "button" at bounding box center [955, 59] width 11 height 11
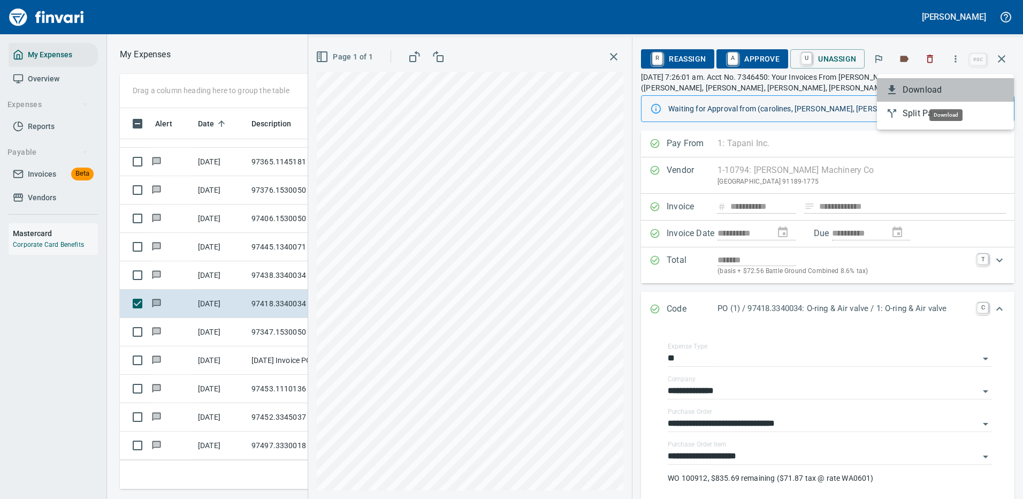
click at [926, 94] on span "Download" at bounding box center [954, 89] width 103 height 13
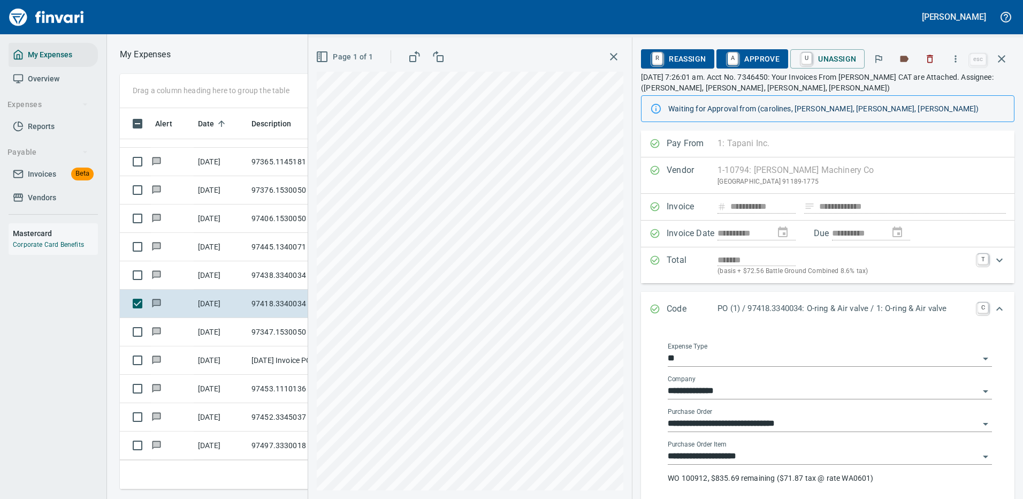
scroll to position [205, 0]
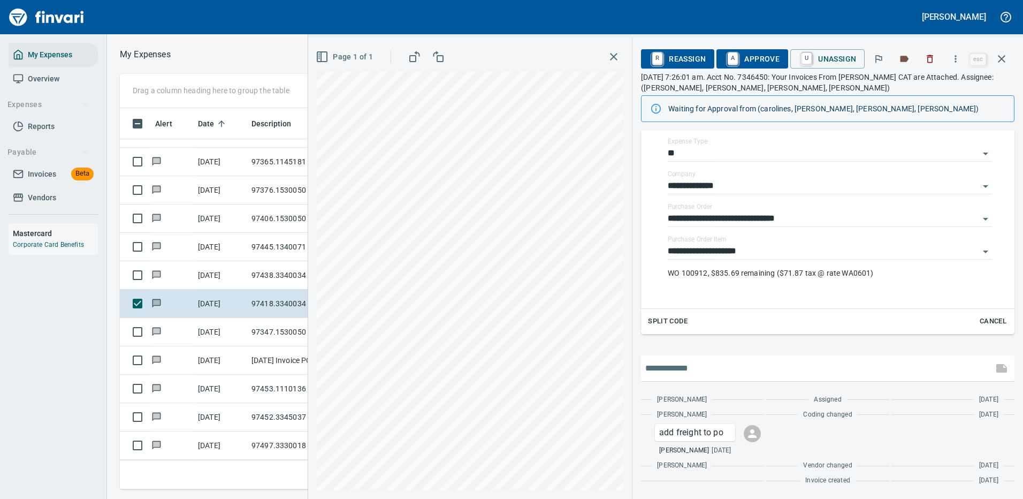
click at [725, 366] on input "text" at bounding box center [817, 368] width 344 height 17
type input "**********"
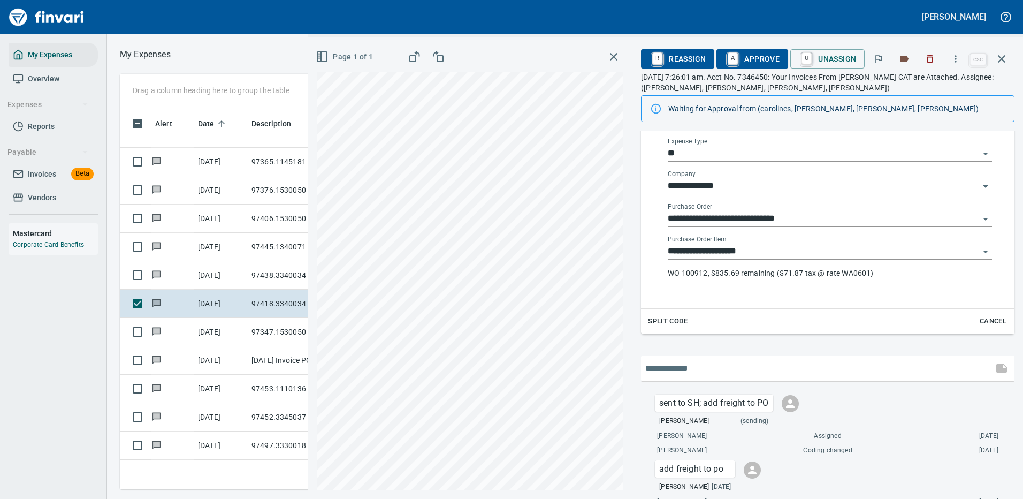
scroll to position [241, 0]
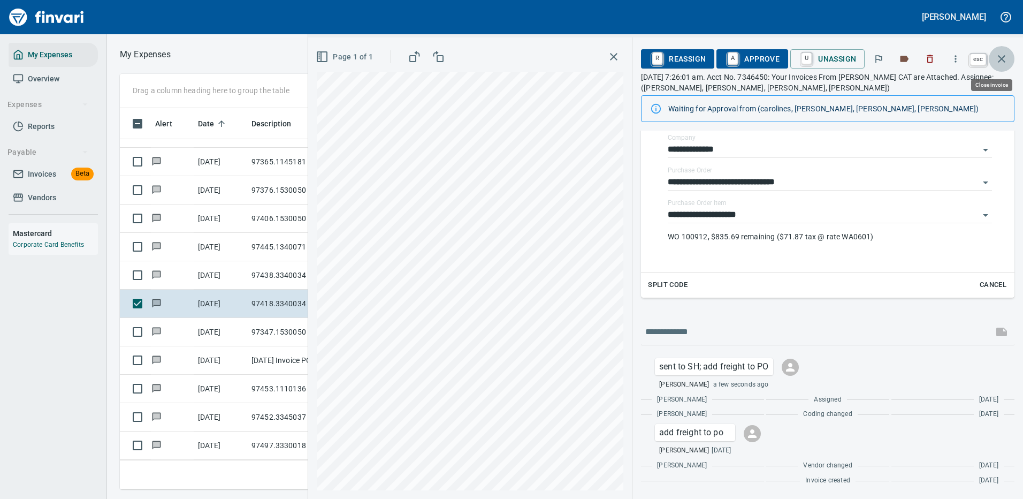
click at [1002, 59] on icon "button" at bounding box center [1001, 58] width 7 height 7
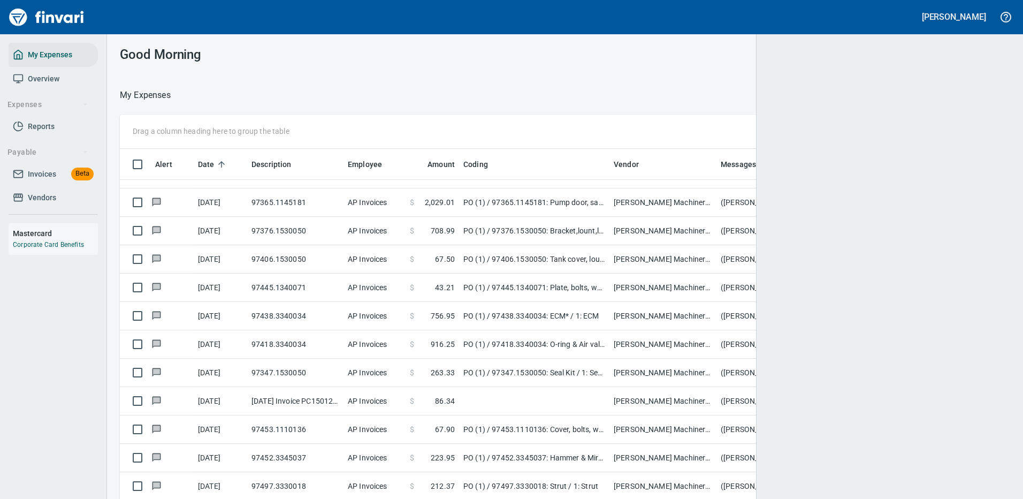
scroll to position [1, 1]
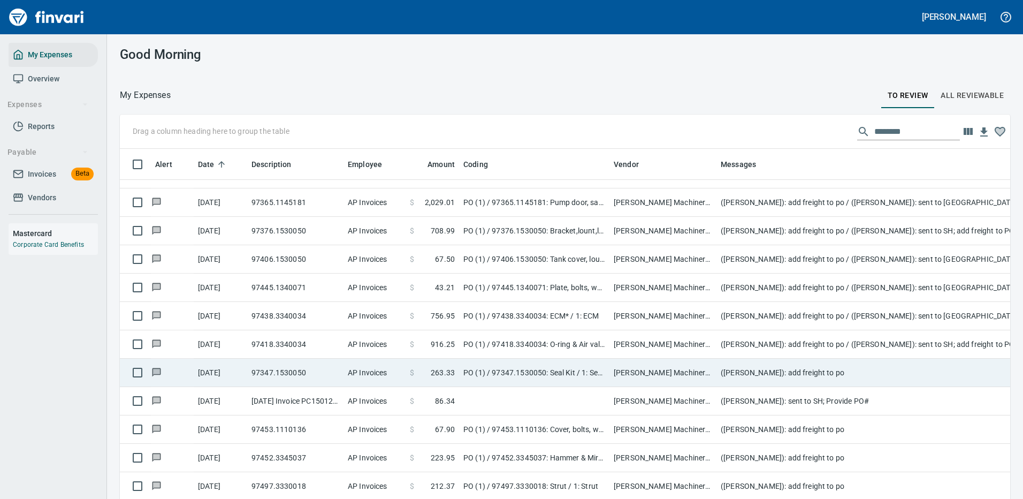
click at [807, 359] on td "([PERSON_NAME]): add freight to po" at bounding box center [931, 373] width 428 height 28
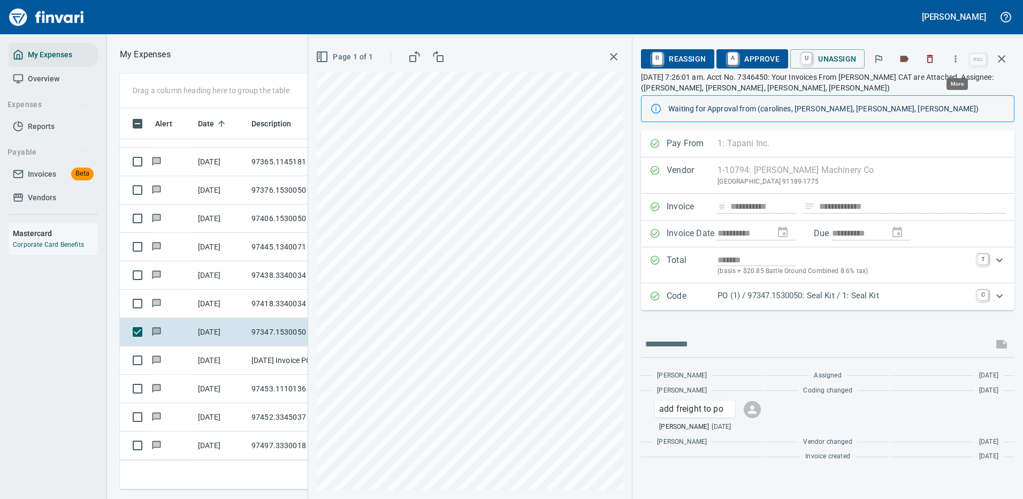
scroll to position [365, 607]
click at [958, 56] on icon "button" at bounding box center [955, 59] width 11 height 11
click at [776, 296] on div at bounding box center [511, 249] width 1023 height 499
click at [784, 293] on p "PO (1) / 97347.1530050: Seal Kit / 1: Seal Kit" at bounding box center [845, 295] width 254 height 12
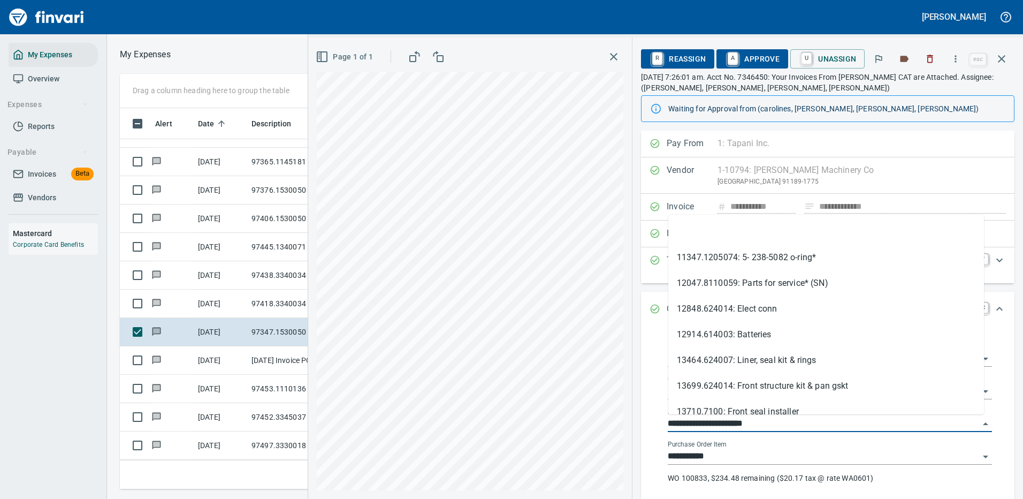
drag, startPoint x: 731, startPoint y: 424, endPoint x: 665, endPoint y: 424, distance: 66.9
click at [659, 428] on div "**********" at bounding box center [830, 417] width 352 height 174
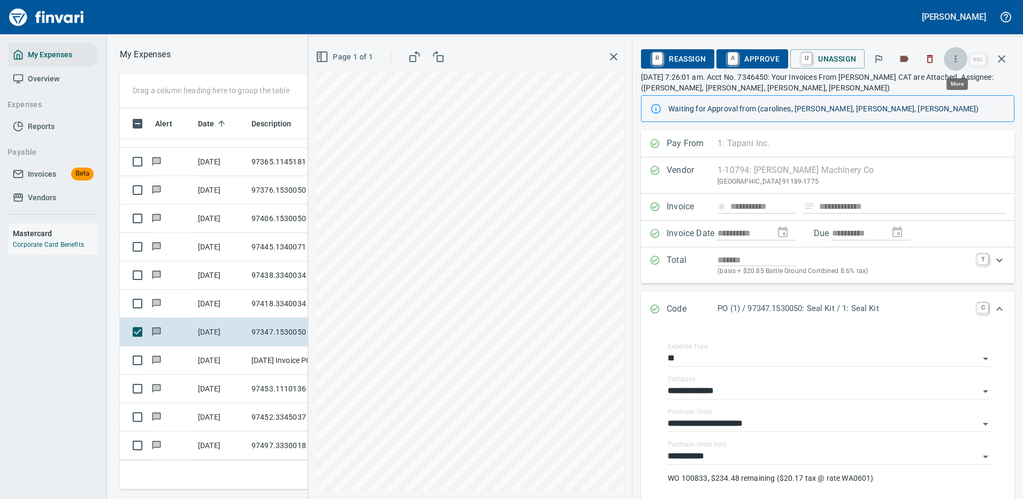
click at [958, 57] on icon "button" at bounding box center [955, 59] width 11 height 11
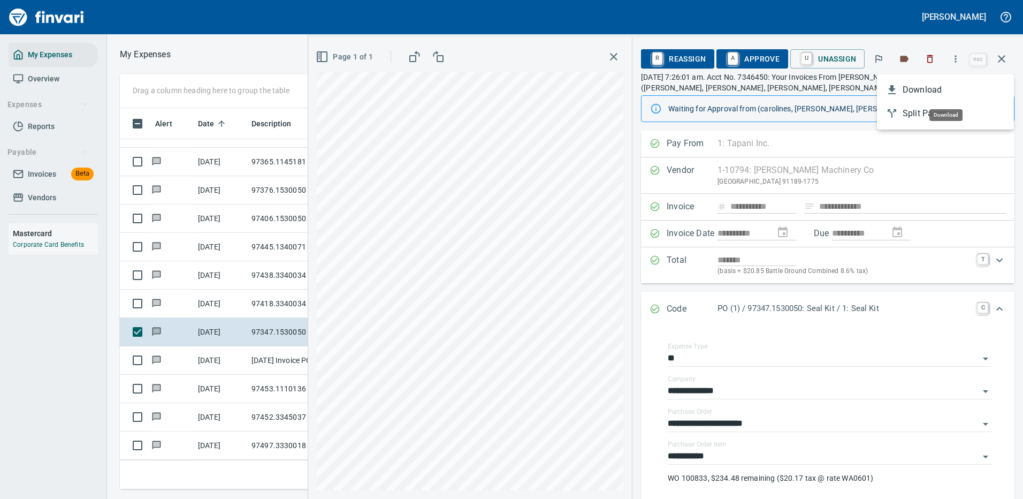
click at [918, 89] on span "Download" at bounding box center [954, 89] width 103 height 13
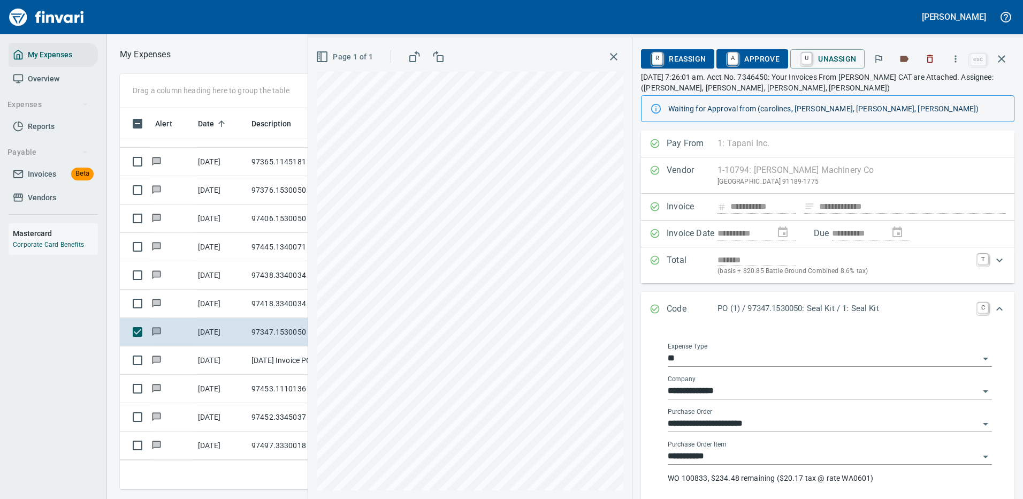
scroll to position [205, 0]
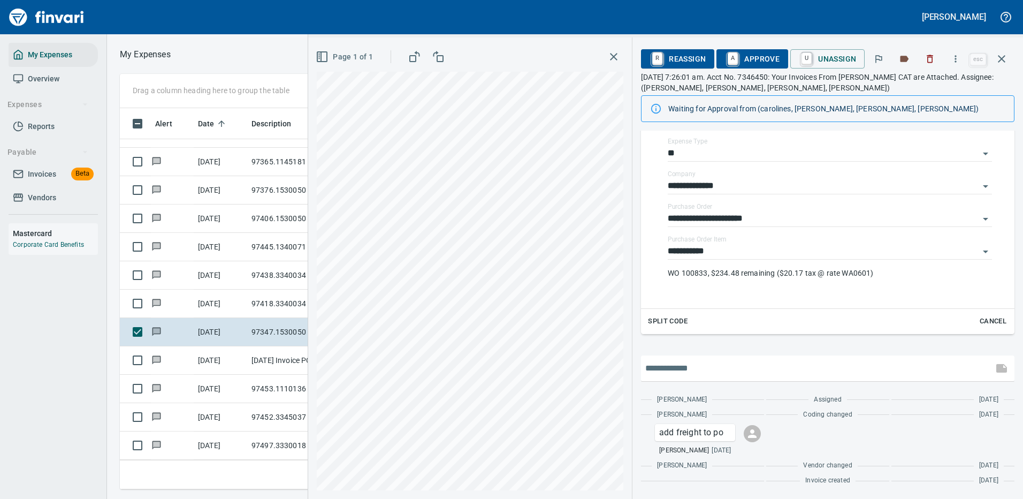
click at [685, 365] on input "text" at bounding box center [817, 368] width 344 height 17
type input "**********"
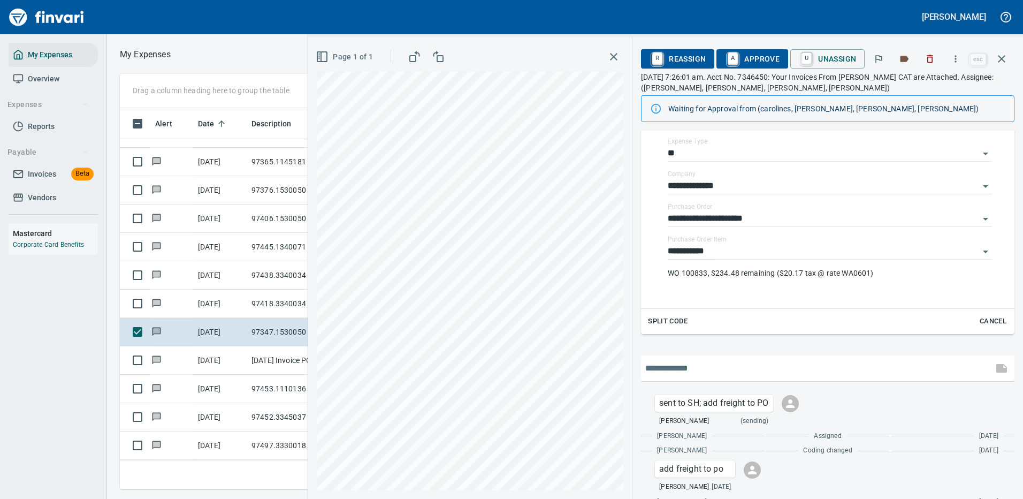
scroll to position [241, 0]
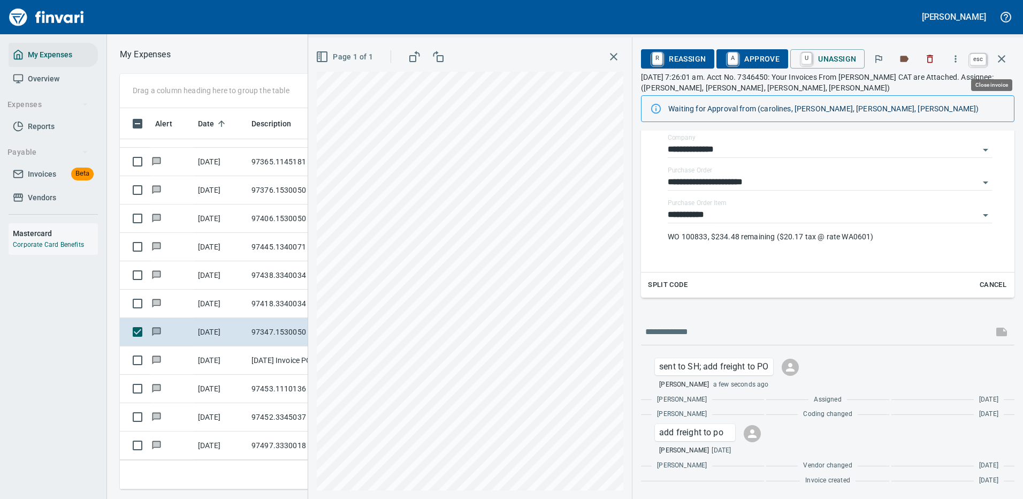
click at [1002, 56] on icon "button" at bounding box center [1001, 58] width 13 height 13
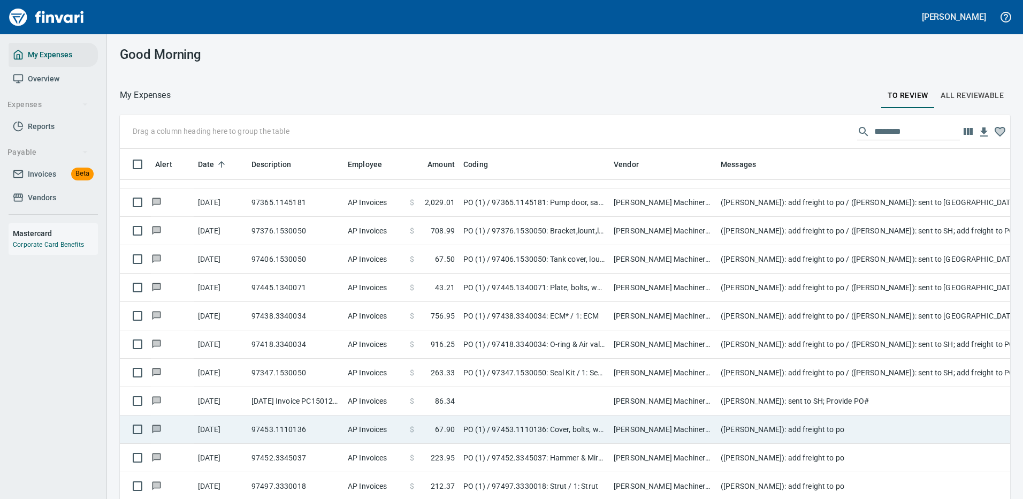
scroll to position [31, 0]
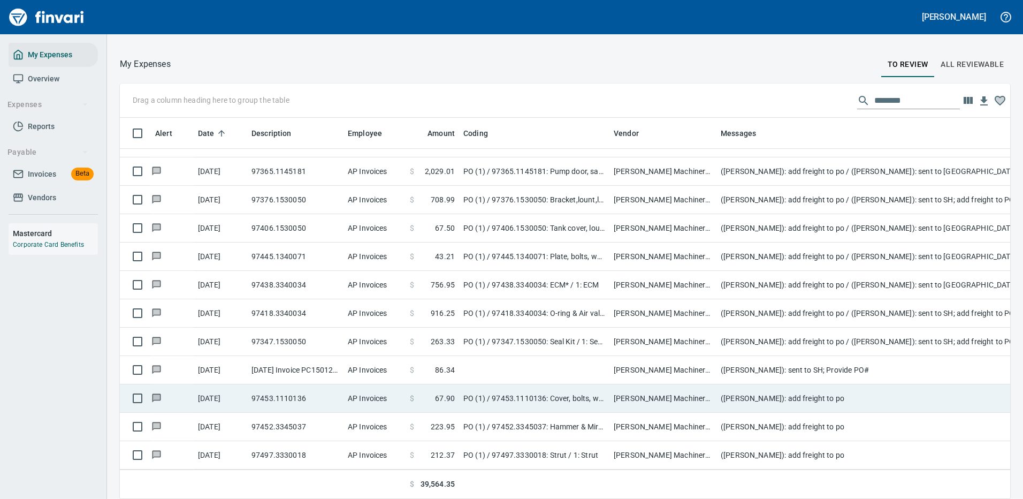
click at [810, 389] on td "([PERSON_NAME]): add freight to po" at bounding box center [931, 398] width 428 height 28
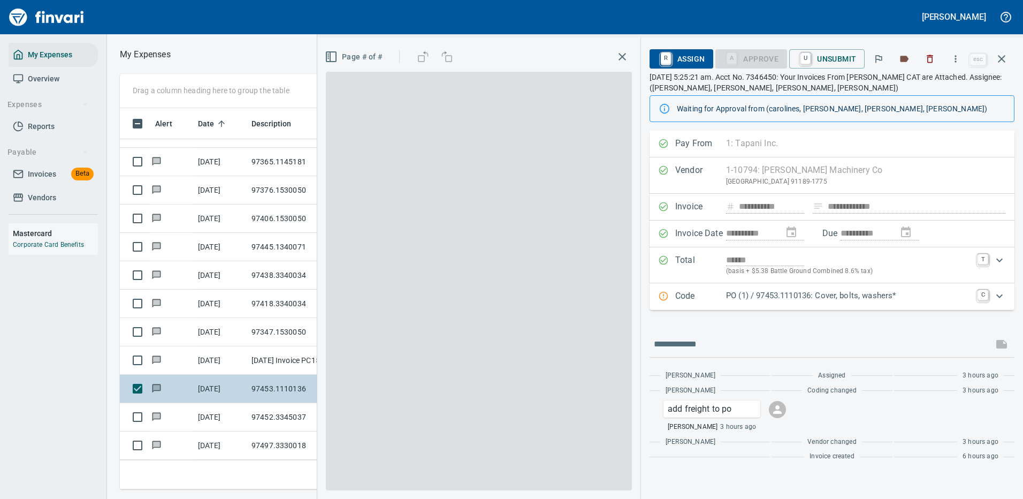
scroll to position [365, 607]
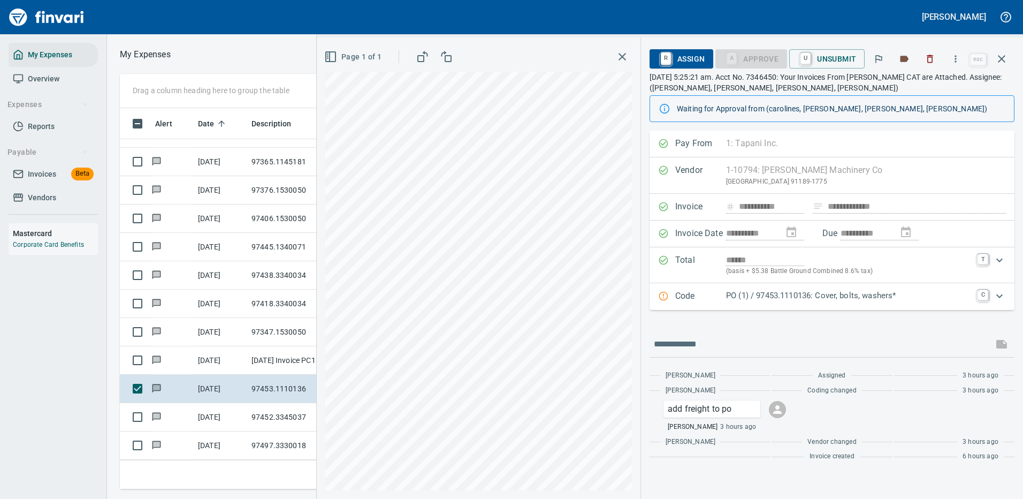
click at [810, 296] on p "PO (1) / 97453.1110136: Cover, bolts, washers*" at bounding box center [848, 295] width 245 height 12
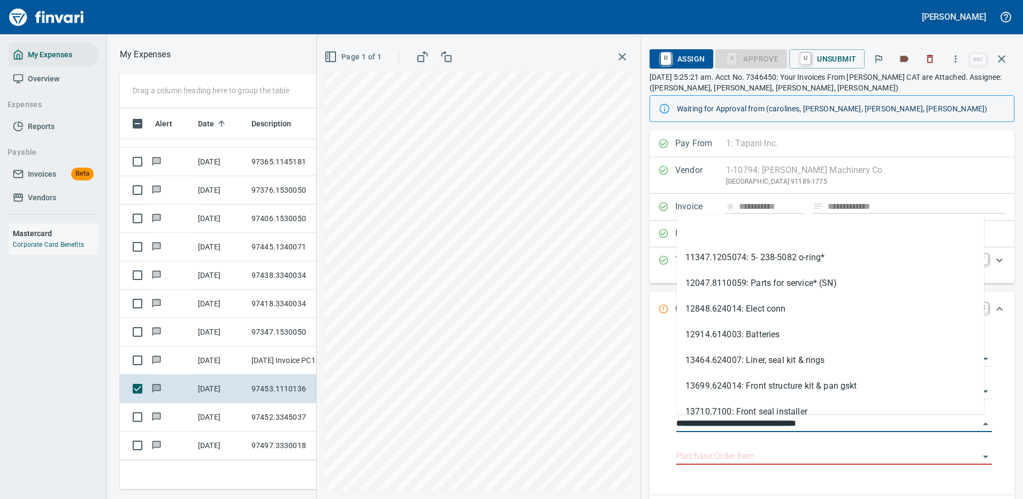
drag, startPoint x: 738, startPoint y: 423, endPoint x: 650, endPoint y: 423, distance: 88.3
click at [647, 423] on div "**********" at bounding box center [832, 408] width 382 height 554
click at [958, 55] on icon "button" at bounding box center [955, 59] width 11 height 11
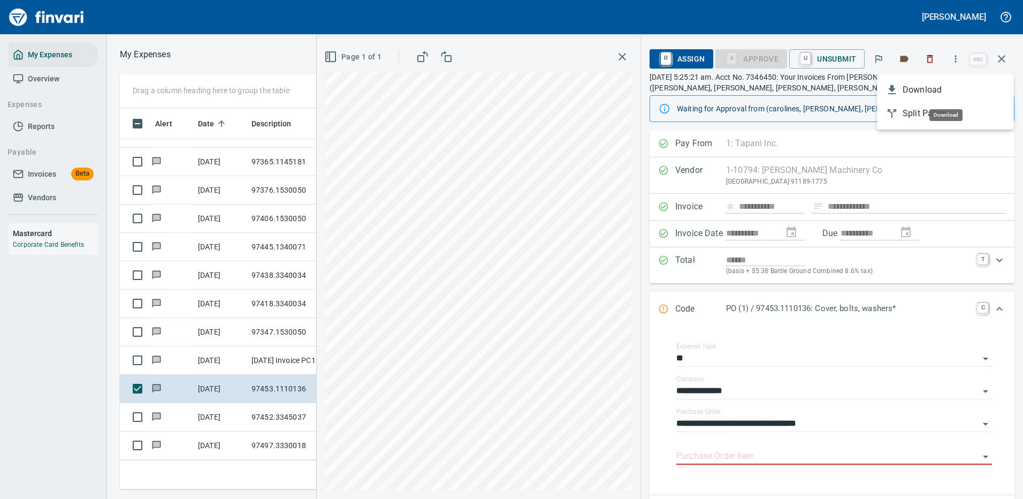
click at [942, 82] on li "Download" at bounding box center [945, 90] width 137 height 24
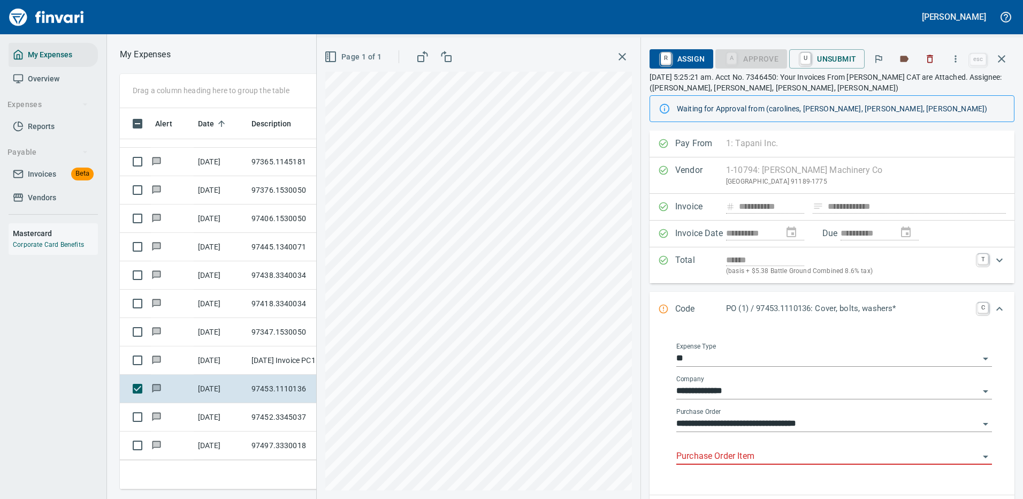
scroll to position [186, 0]
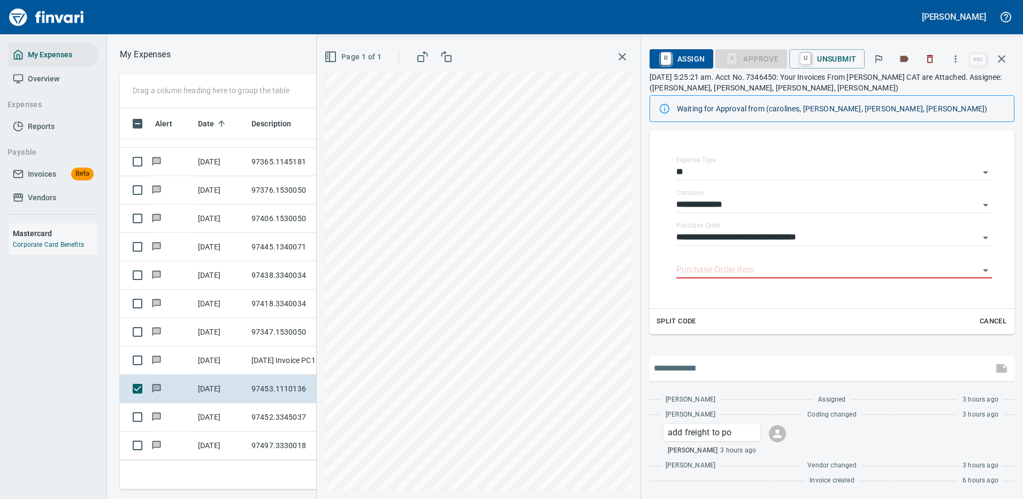
click at [708, 364] on input "text" at bounding box center [821, 368] width 335 height 17
type input "**********"
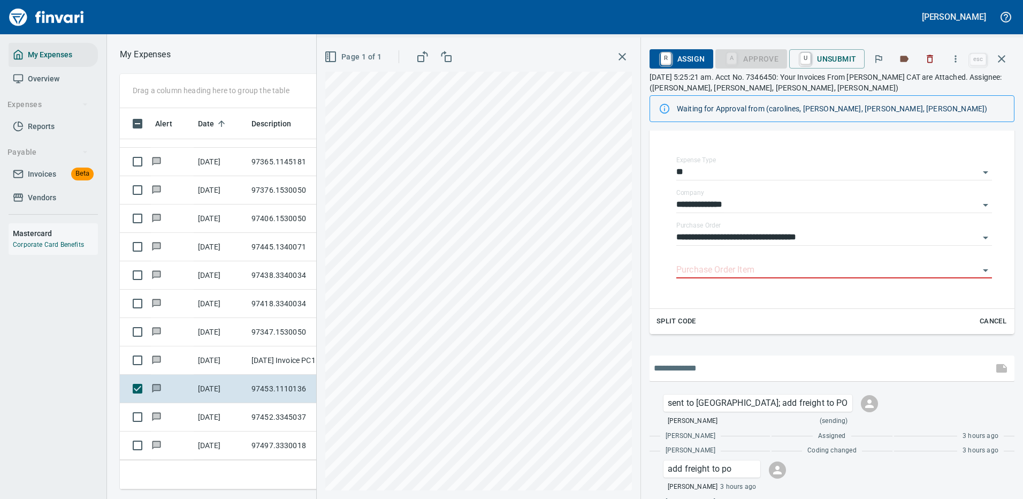
scroll to position [223, 0]
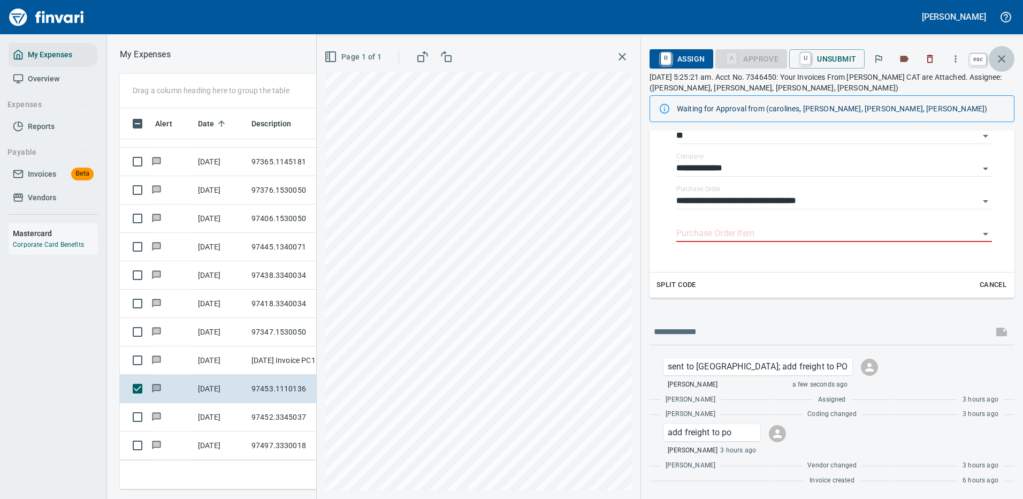
click at [1004, 58] on icon "button" at bounding box center [1001, 58] width 13 height 13
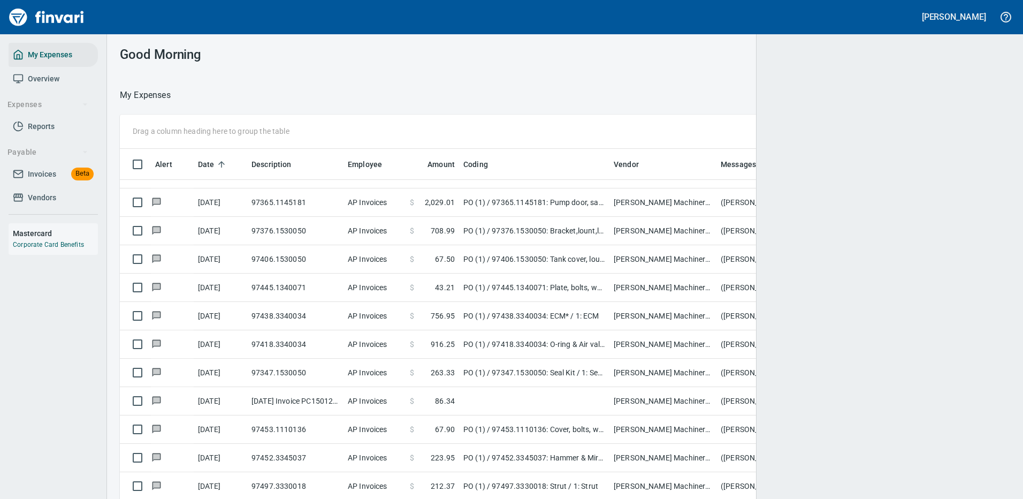
scroll to position [365, 866]
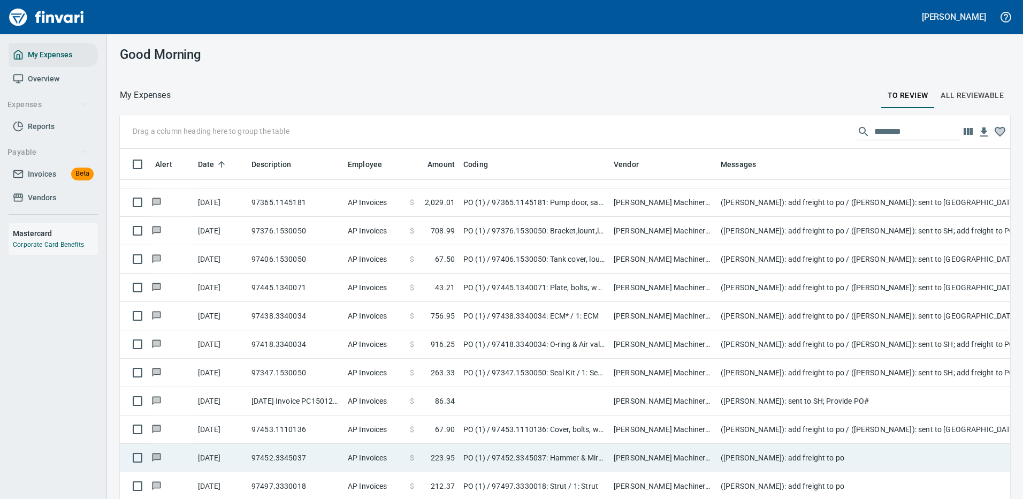
click at [841, 445] on td "([PERSON_NAME]): add freight to po" at bounding box center [931, 458] width 428 height 28
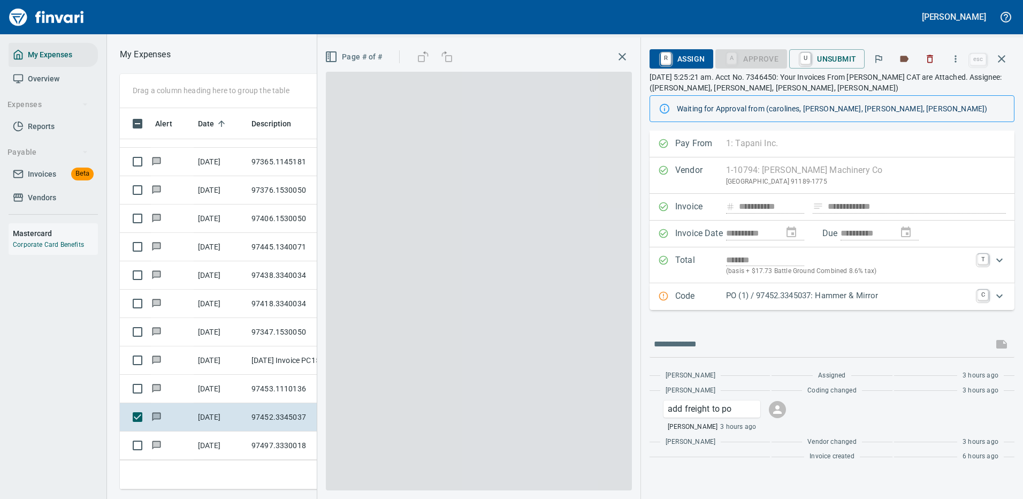
scroll to position [365, 607]
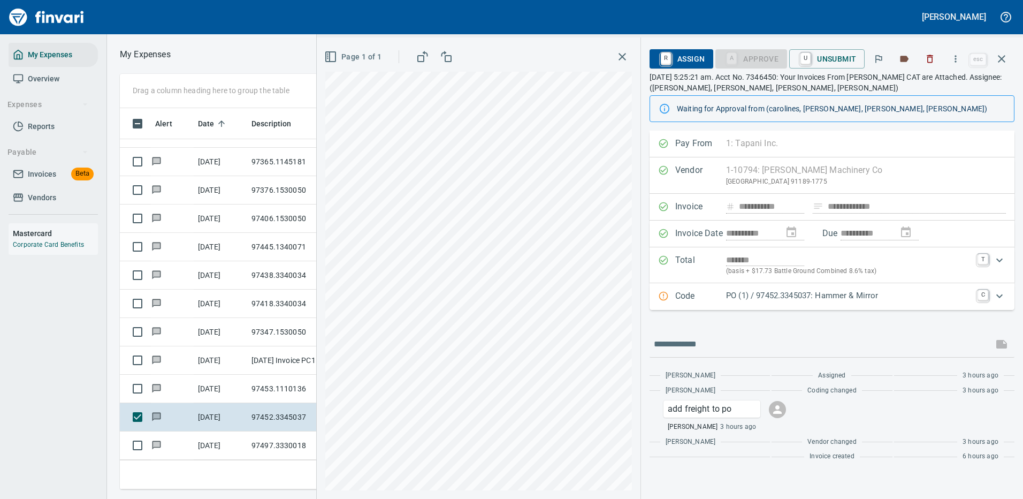
click at [835, 293] on p "PO (1) / 97452.3345037: Hammer & Mirror" at bounding box center [848, 295] width 245 height 12
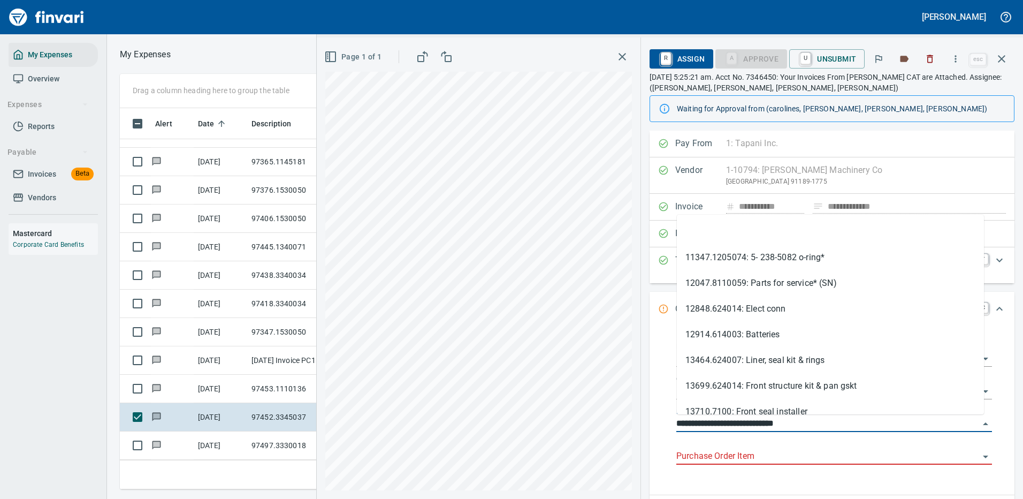
drag, startPoint x: 738, startPoint y: 425, endPoint x: 669, endPoint y: 429, distance: 68.6
click at [669, 429] on div "**********" at bounding box center [834, 410] width 333 height 152
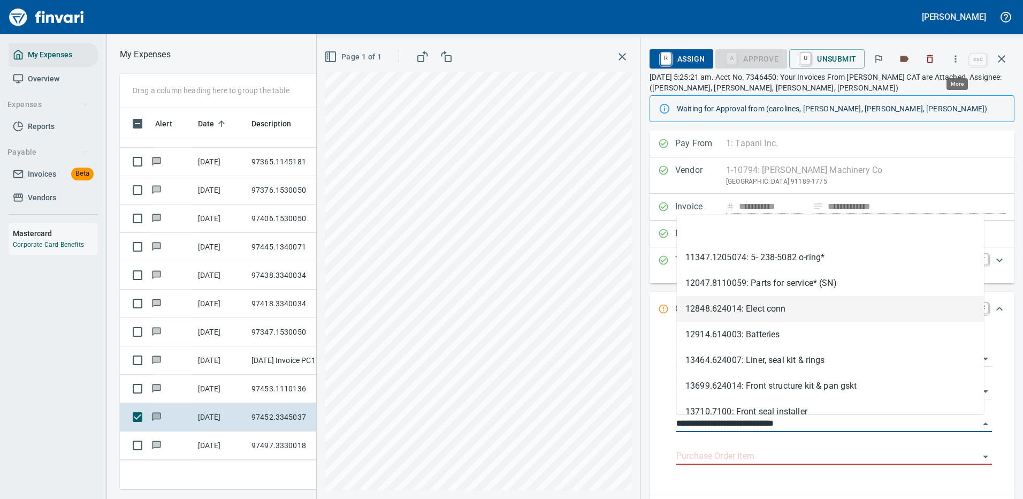
click at [959, 58] on icon "button" at bounding box center [955, 59] width 11 height 11
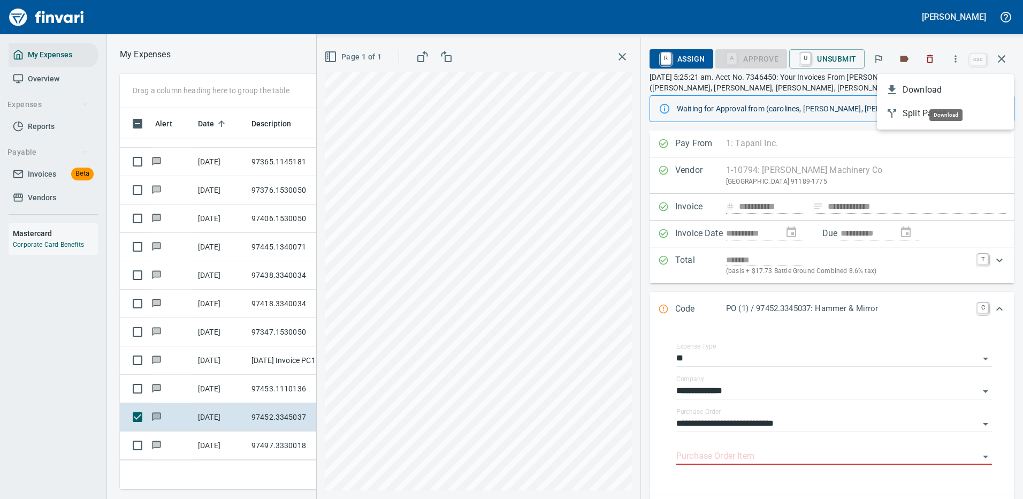
click at [933, 86] on span "Download" at bounding box center [954, 89] width 103 height 13
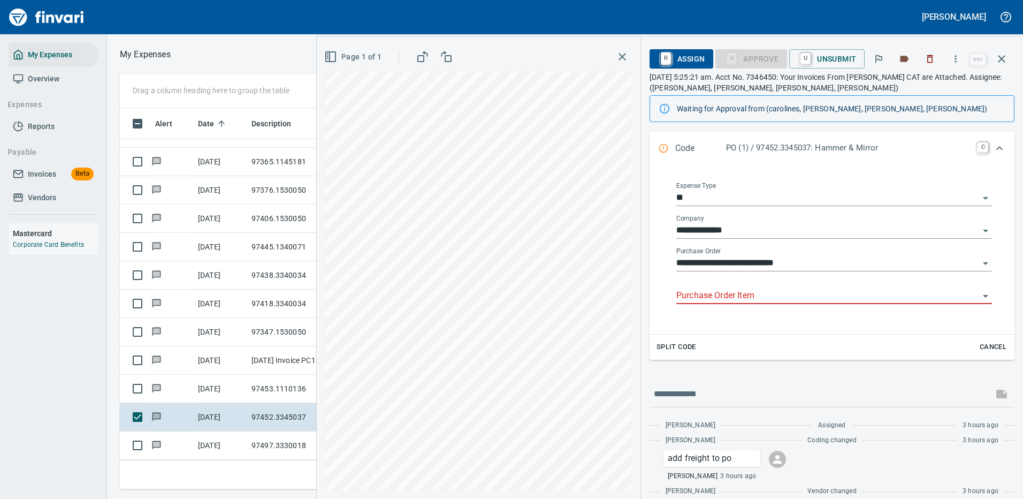
scroll to position [186, 0]
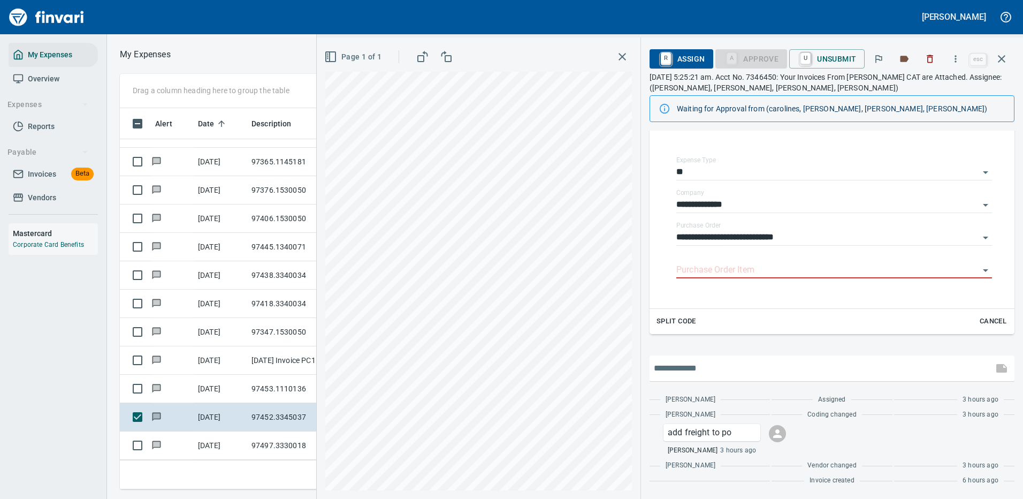
click at [713, 368] on input "text" at bounding box center [821, 368] width 335 height 17
type input "**********"
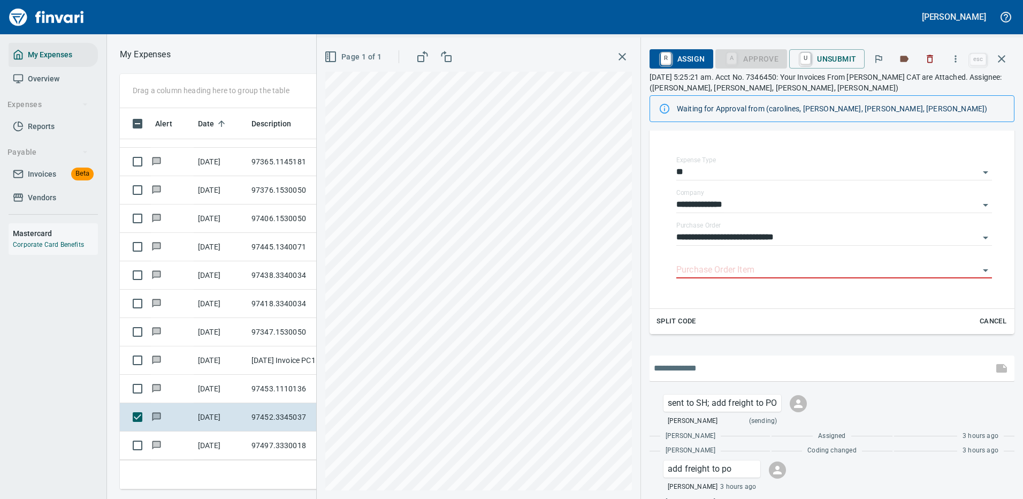
scroll to position [223, 0]
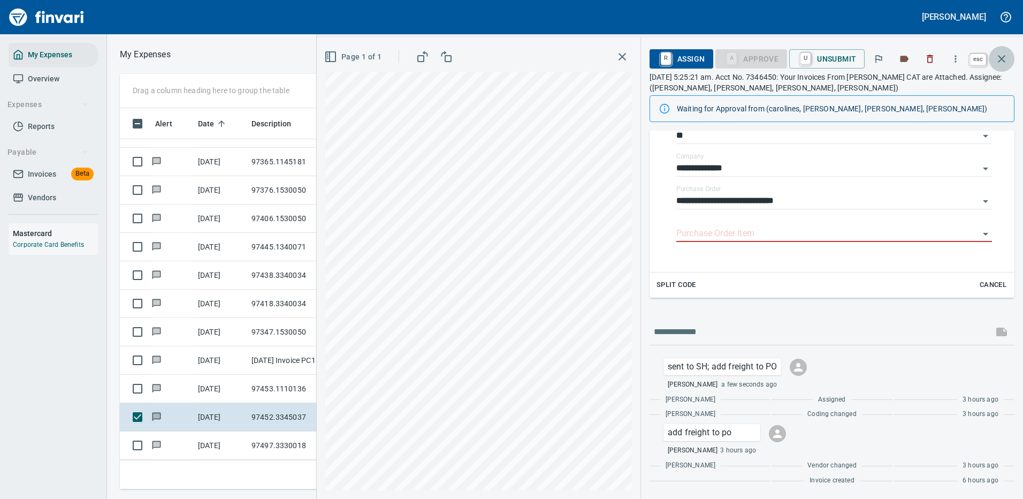
click at [1001, 57] on icon "button" at bounding box center [1001, 58] width 13 height 13
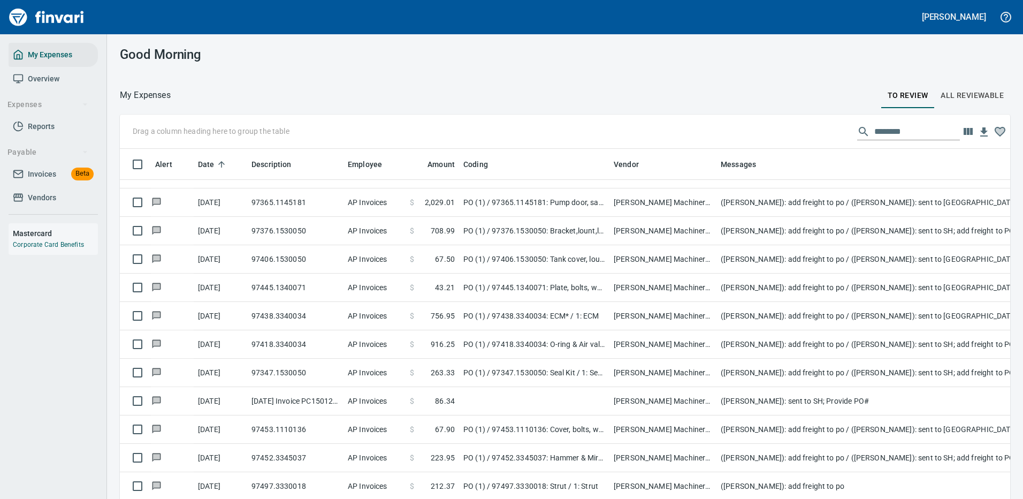
scroll to position [365, 866]
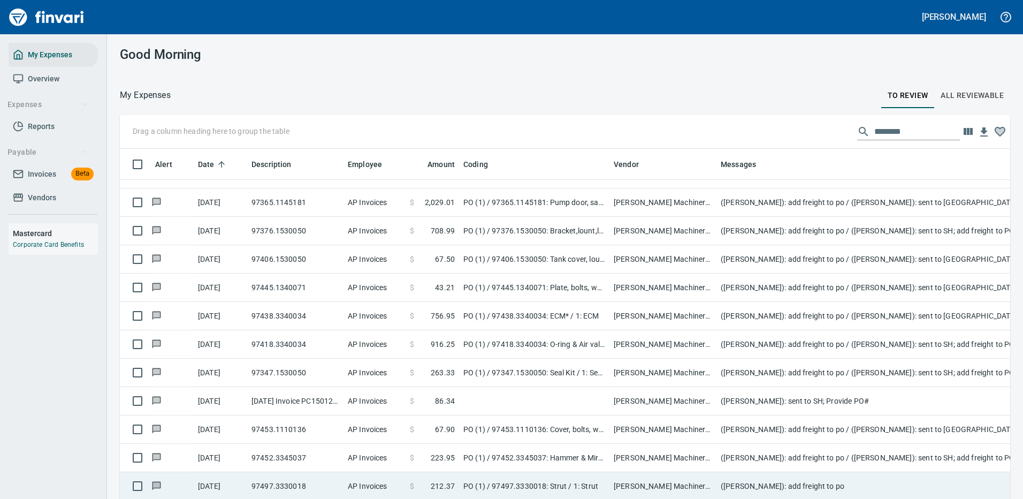
click at [764, 476] on td "([PERSON_NAME]): add freight to po" at bounding box center [931, 486] width 428 height 28
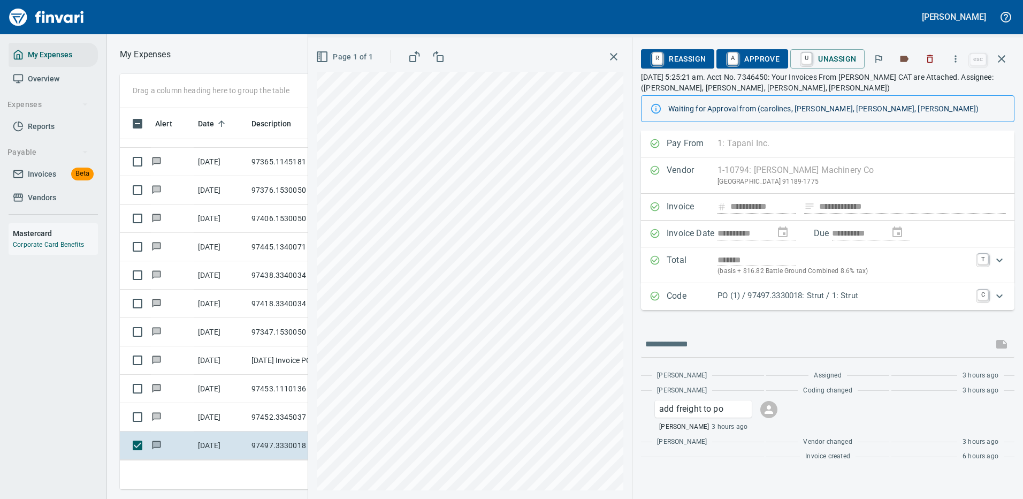
scroll to position [365, 607]
click at [958, 57] on icon "button" at bounding box center [955, 59] width 11 height 11
click at [932, 89] on span "Download" at bounding box center [954, 89] width 103 height 13
click at [730, 345] on input "text" at bounding box center [817, 344] width 344 height 17
type input "**********"
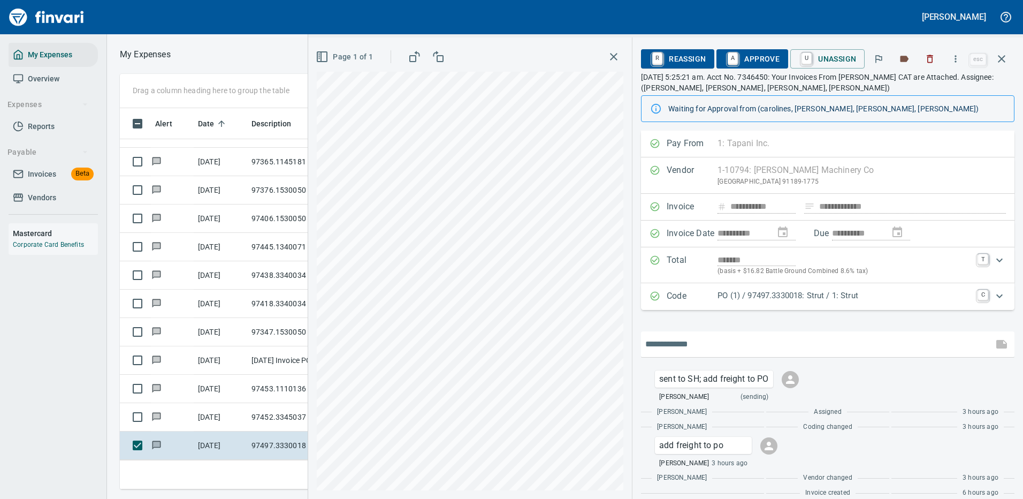
scroll to position [12, 0]
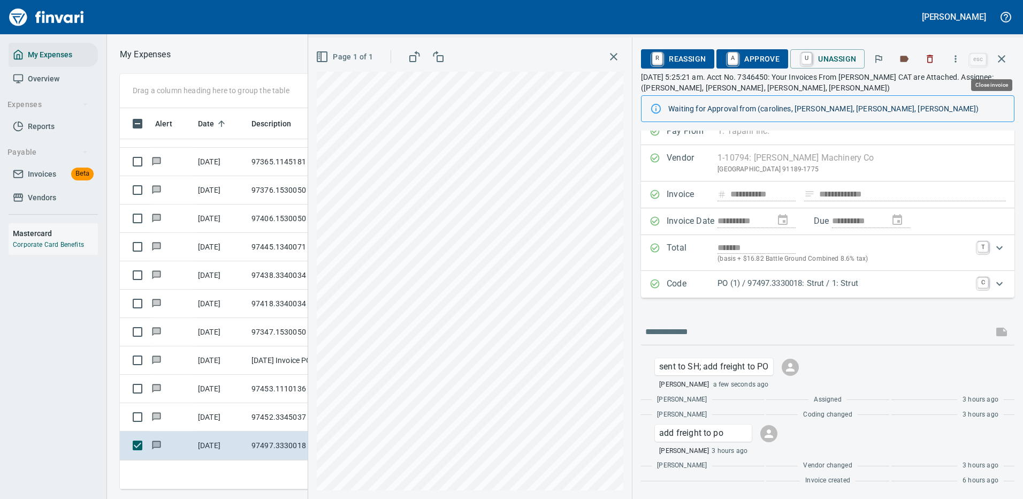
click at [1001, 55] on icon "button" at bounding box center [1001, 58] width 13 height 13
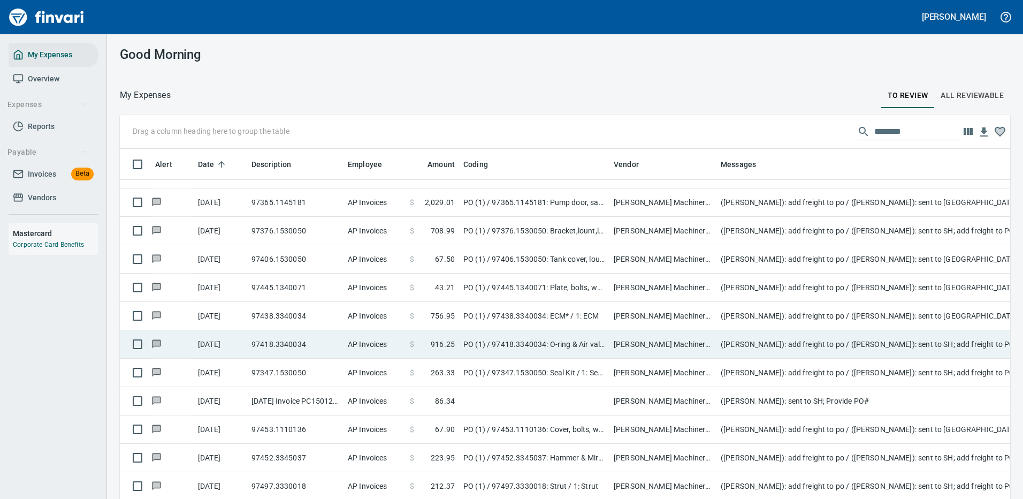
scroll to position [31, 0]
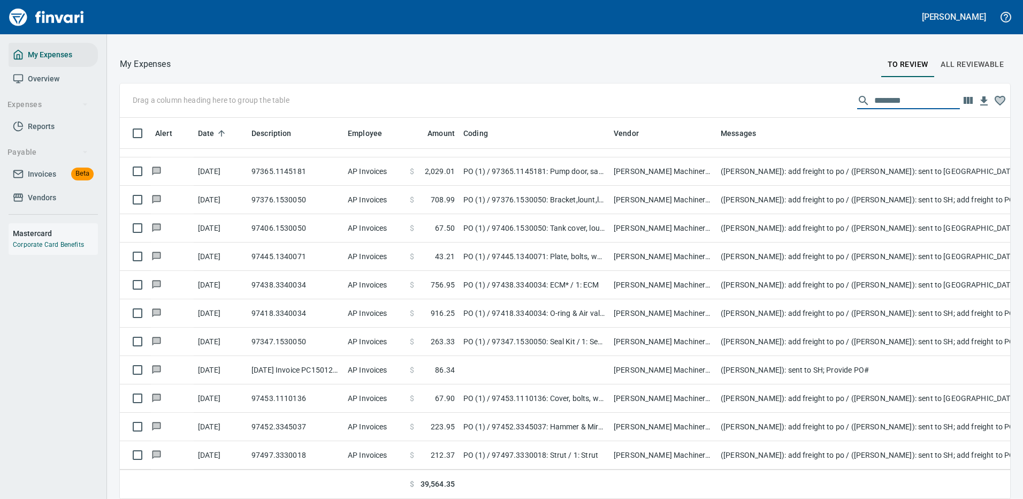
drag, startPoint x: 898, startPoint y: 102, endPoint x: 782, endPoint y: 95, distance: 116.9
click at [798, 98] on div "Drag a column heading here to group the table ********" at bounding box center [565, 100] width 890 height 34
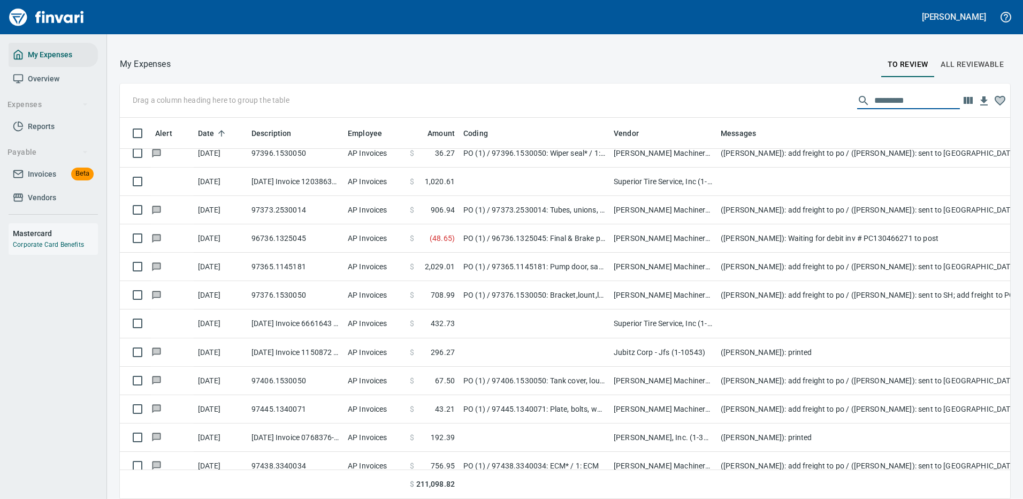
scroll to position [2414, 0]
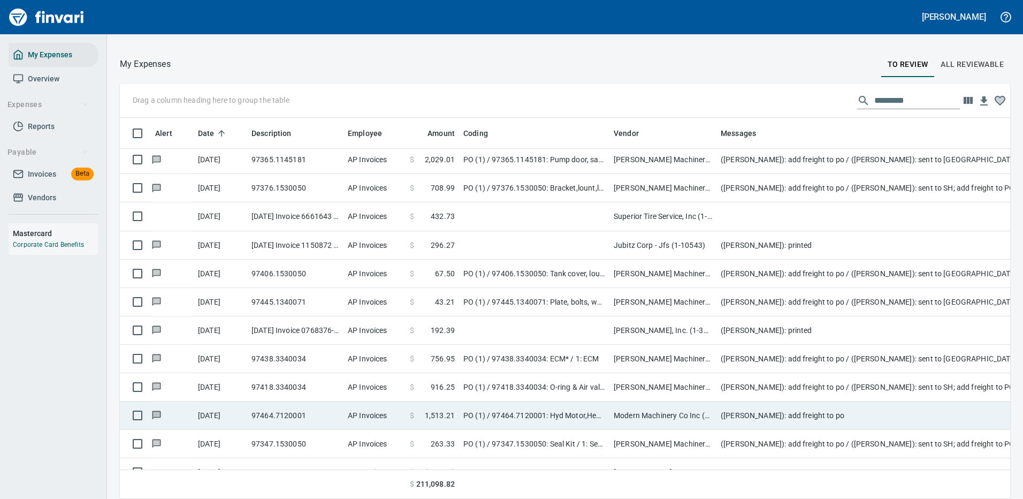
click at [778, 411] on td "([PERSON_NAME]): add freight to po" at bounding box center [931, 415] width 428 height 28
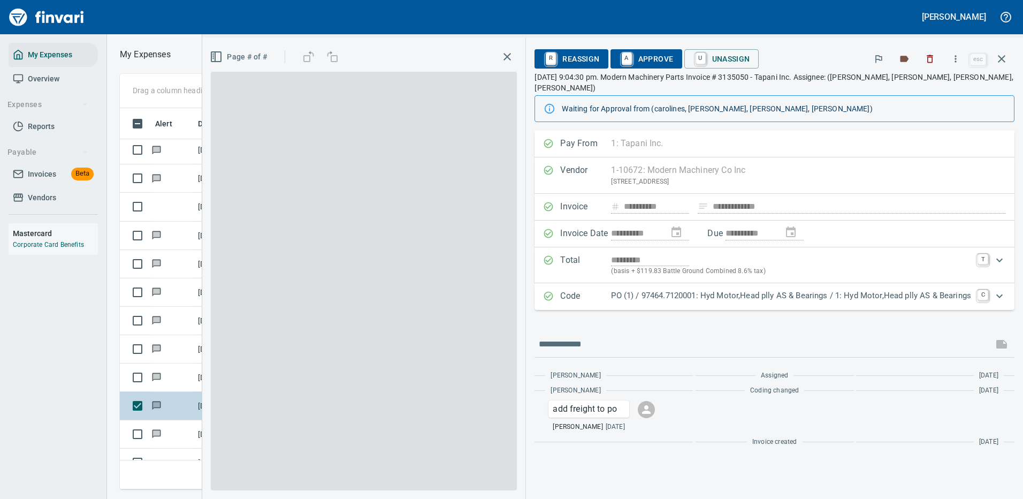
scroll to position [365, 607]
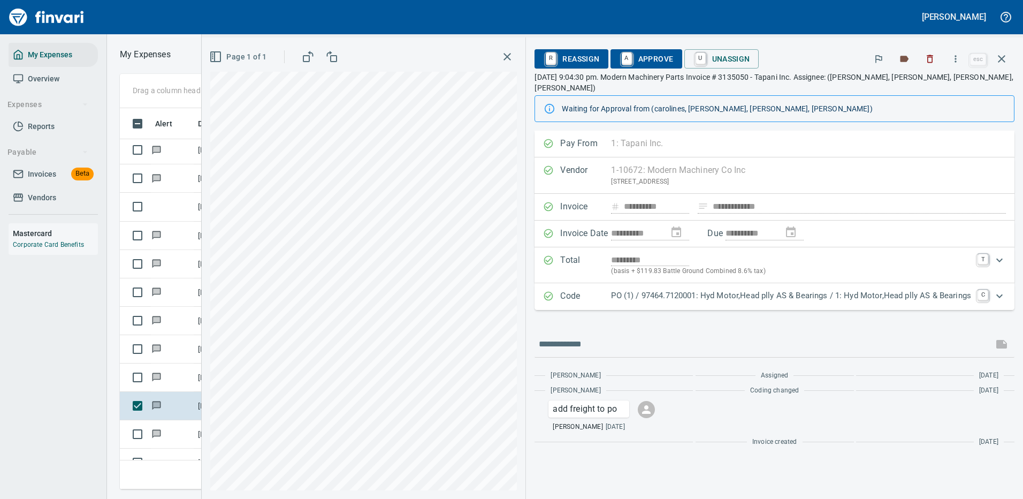
click at [697, 289] on p "PO (1) / 97464.7120001: Hyd Motor,Head plly AS & Bearings / 1: Hyd Motor,Head p…" at bounding box center [791, 295] width 360 height 12
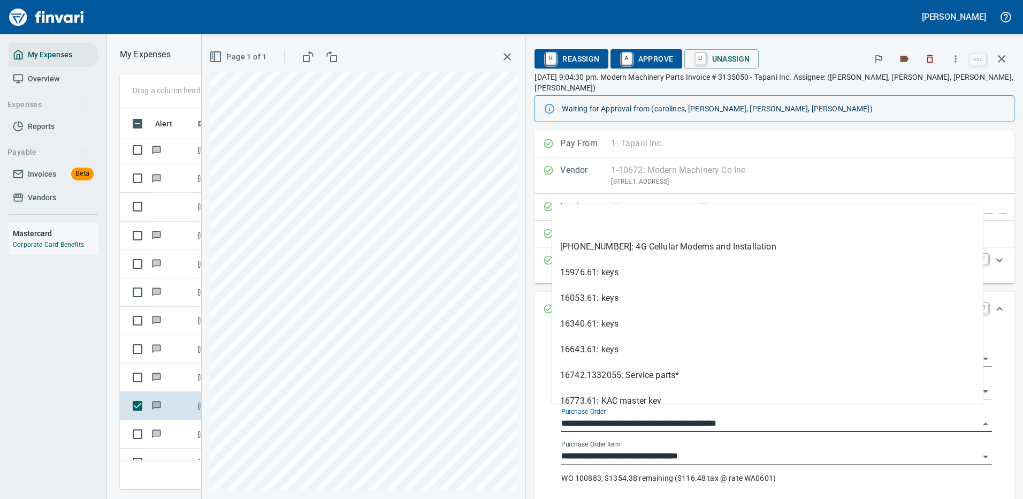
drag, startPoint x: 614, startPoint y: 413, endPoint x: 541, endPoint y: 413, distance: 73.3
click at [547, 413] on div "**********" at bounding box center [776, 417] width 459 height 174
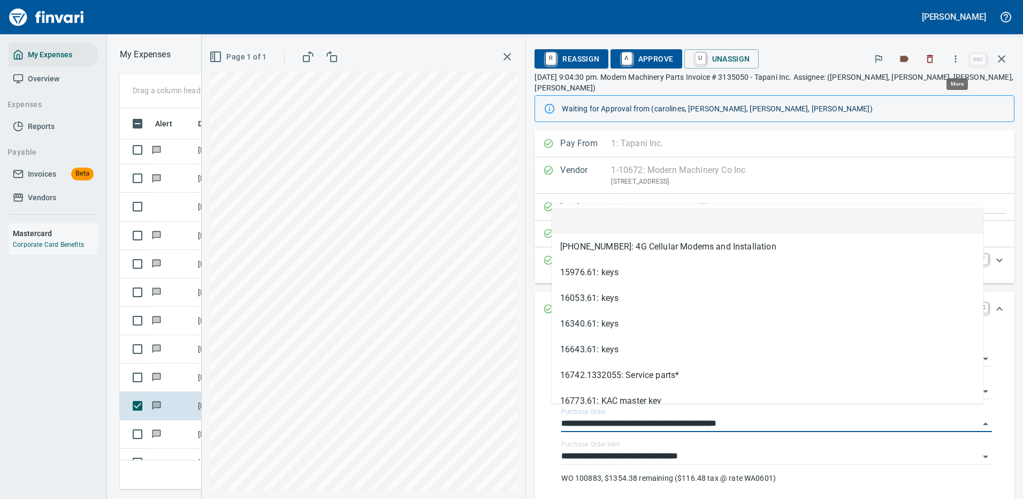
click at [959, 57] on icon "button" at bounding box center [955, 59] width 11 height 11
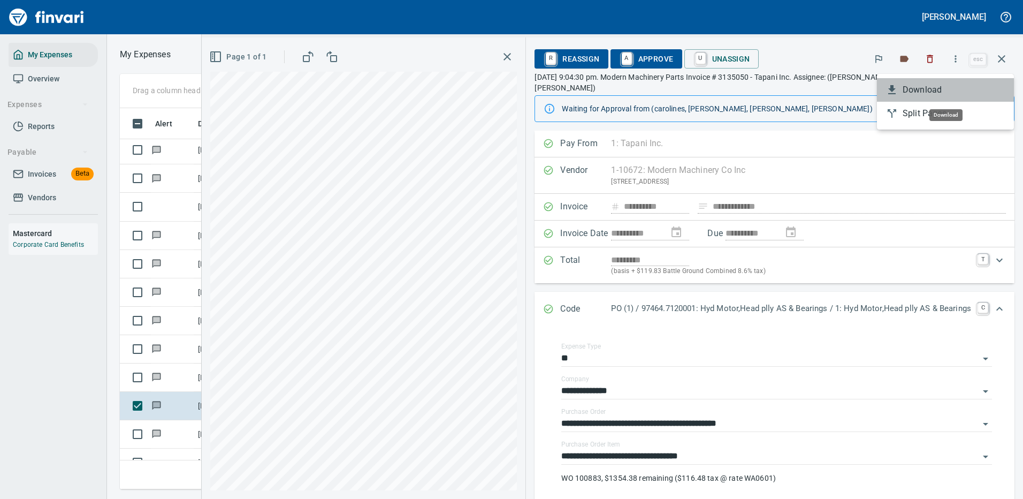
click at [929, 90] on span "Download" at bounding box center [954, 89] width 103 height 13
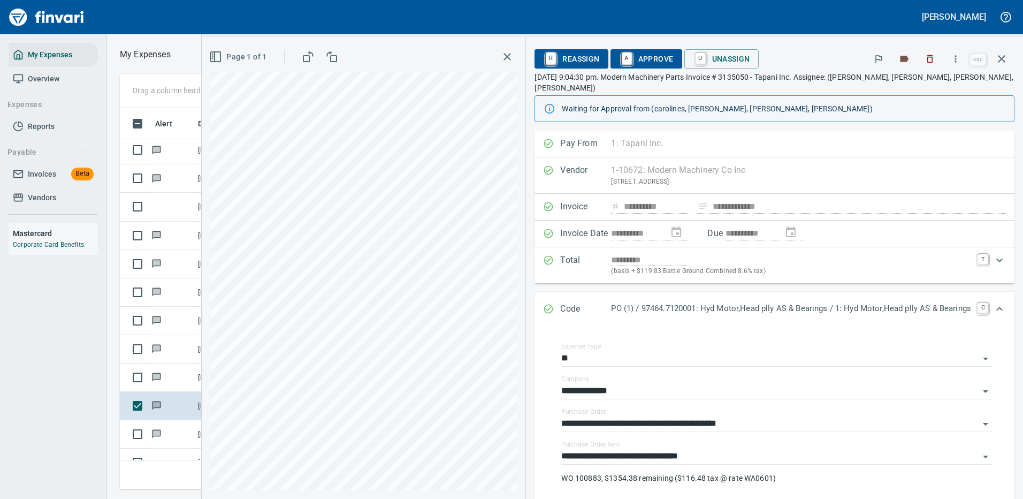
click at [614, 416] on input "**********" at bounding box center [770, 423] width 418 height 15
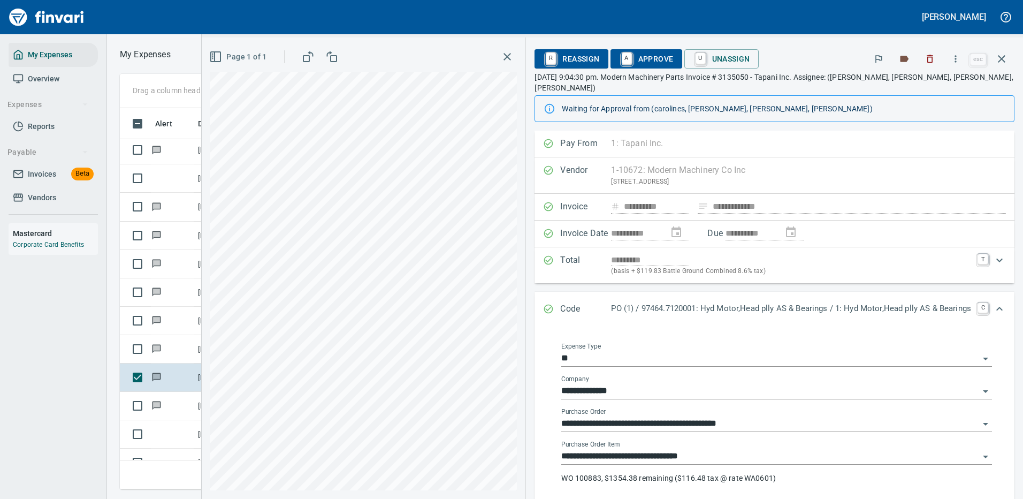
click at [663, 351] on input "**" at bounding box center [770, 358] width 418 height 15
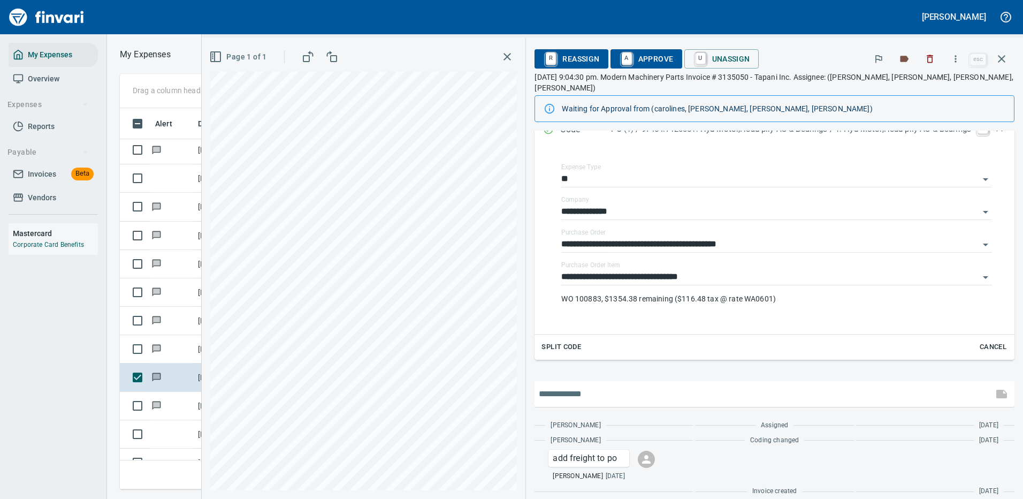
click at [591, 385] on input "text" at bounding box center [764, 393] width 450 height 17
type input "**********"
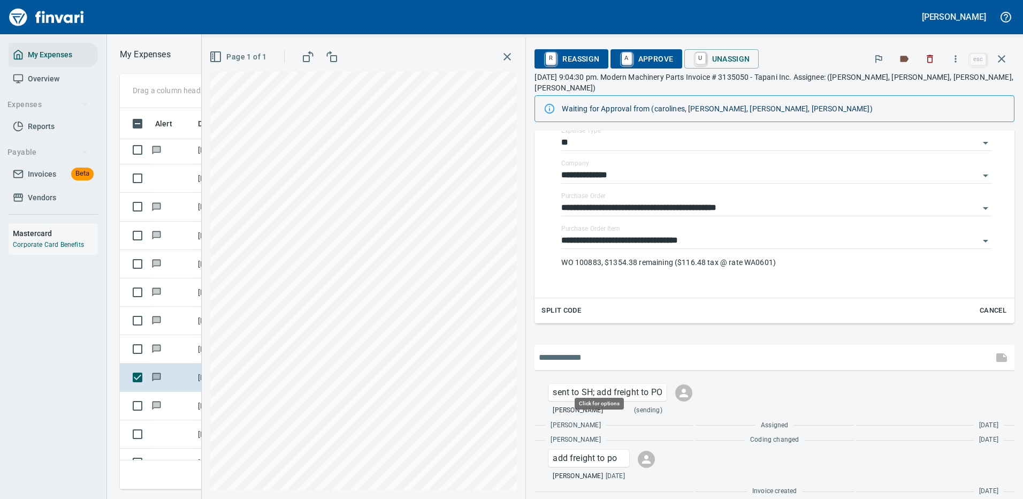
scroll to position [365, 607]
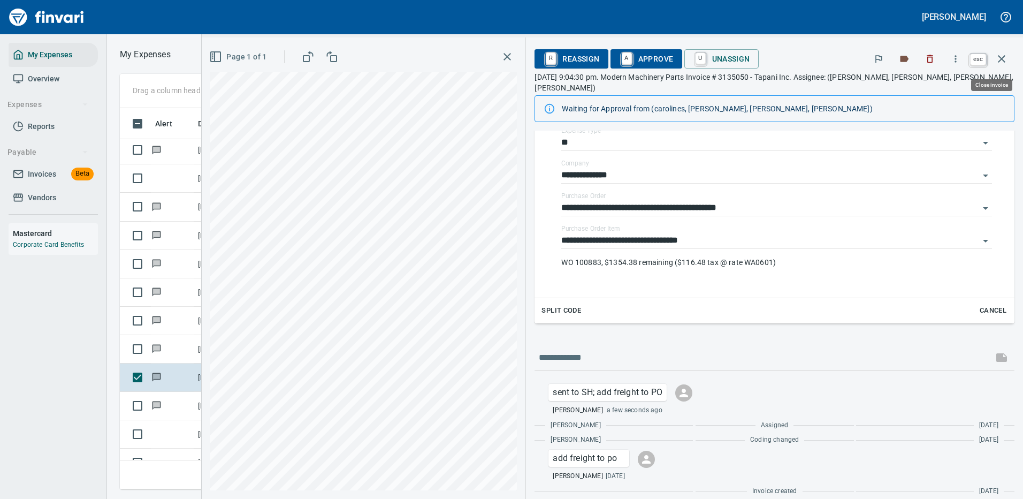
click at [1002, 58] on icon "button" at bounding box center [1001, 58] width 13 height 13
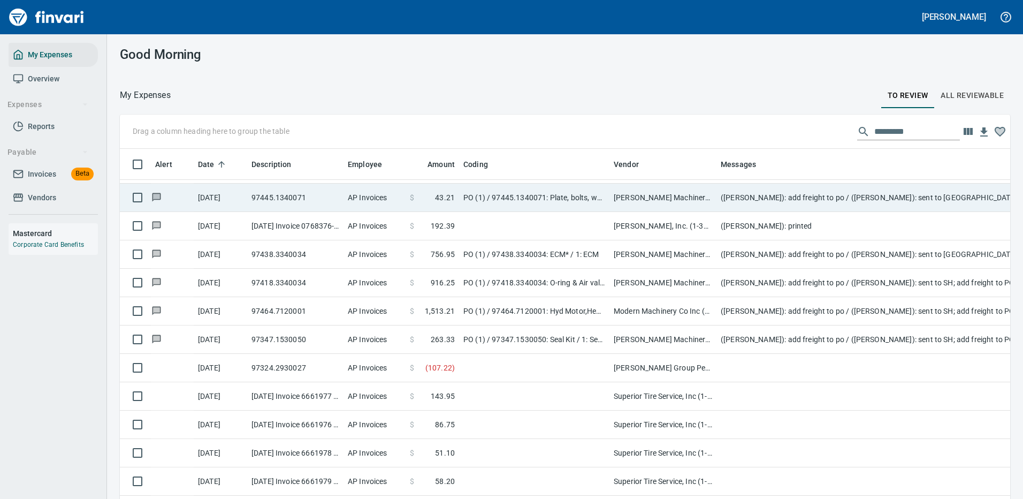
scroll to position [2575, 0]
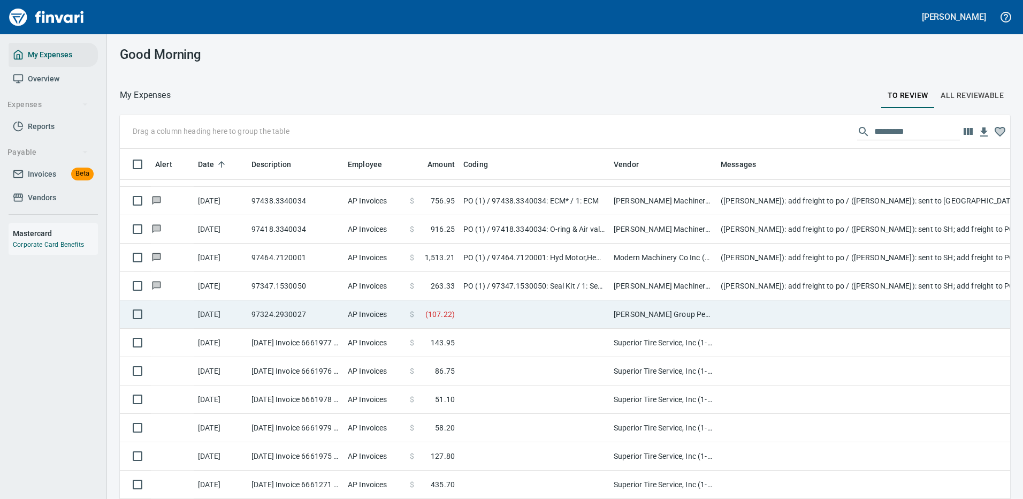
click at [664, 310] on td "[PERSON_NAME] Group Peterbilt([MEDICAL_DATA]) (1-38196)" at bounding box center [662, 314] width 107 height 28
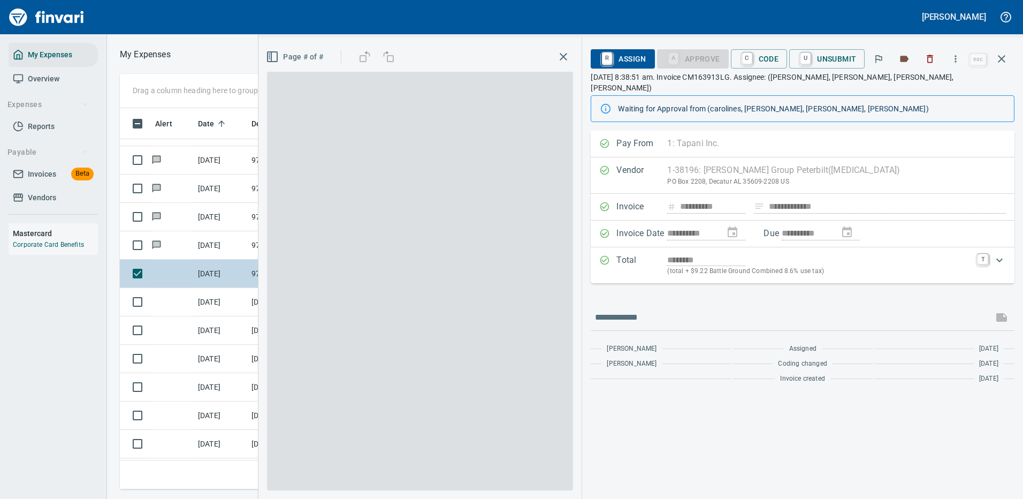
scroll to position [365, 607]
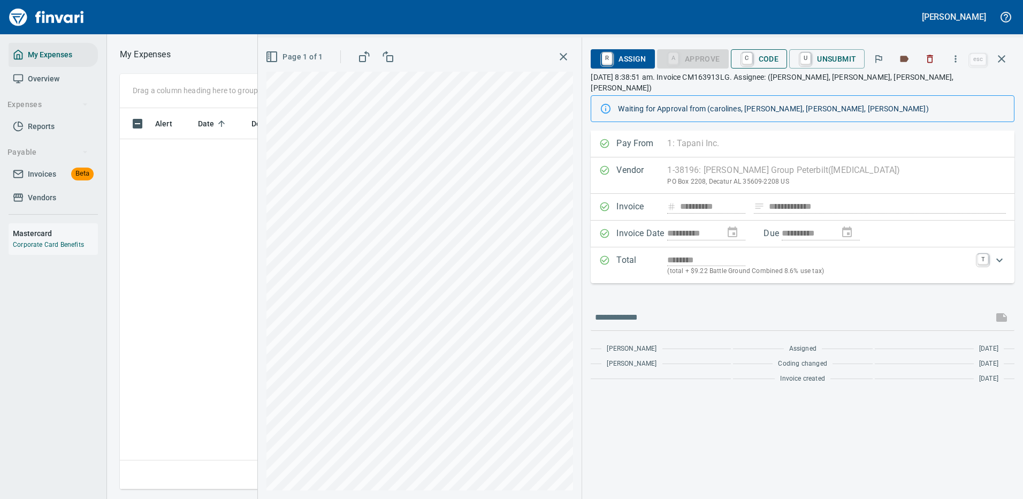
scroll to position [365, 607]
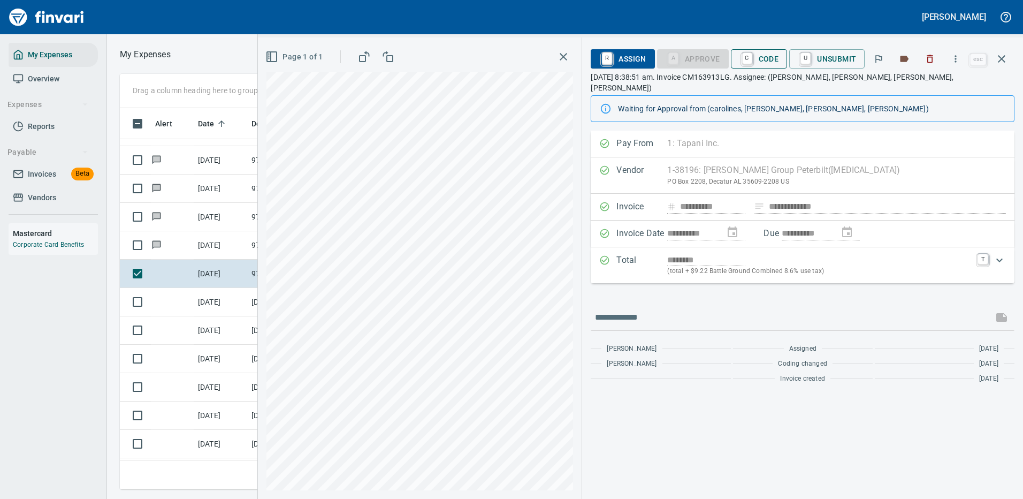
click at [764, 58] on span "C Code" at bounding box center [760, 59] width 40 height 18
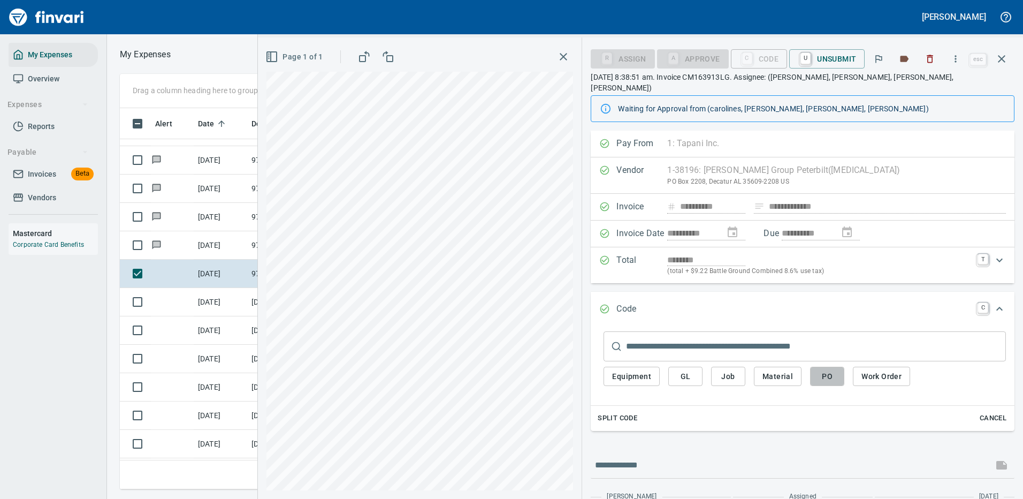
click at [825, 370] on span "PO" at bounding box center [827, 376] width 17 height 13
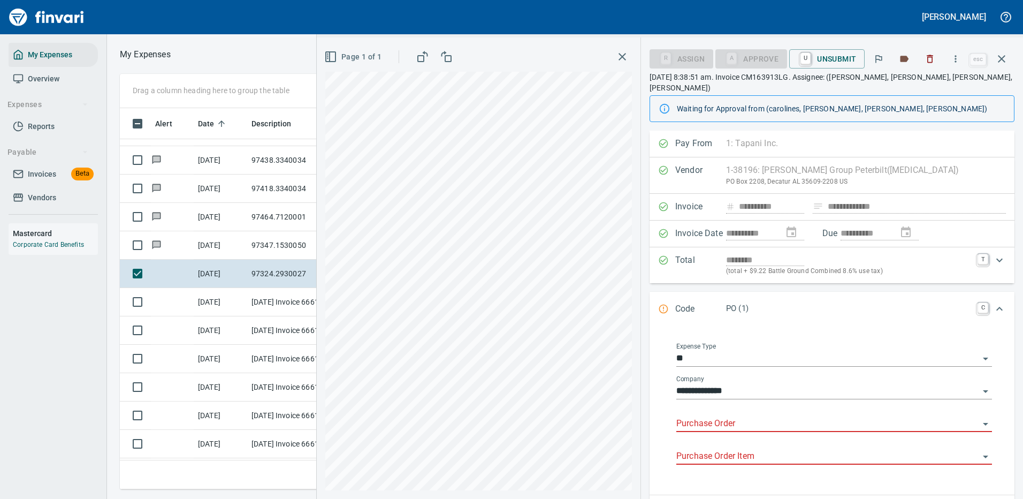
click at [742, 416] on input "Purchase Order" at bounding box center [827, 423] width 303 height 15
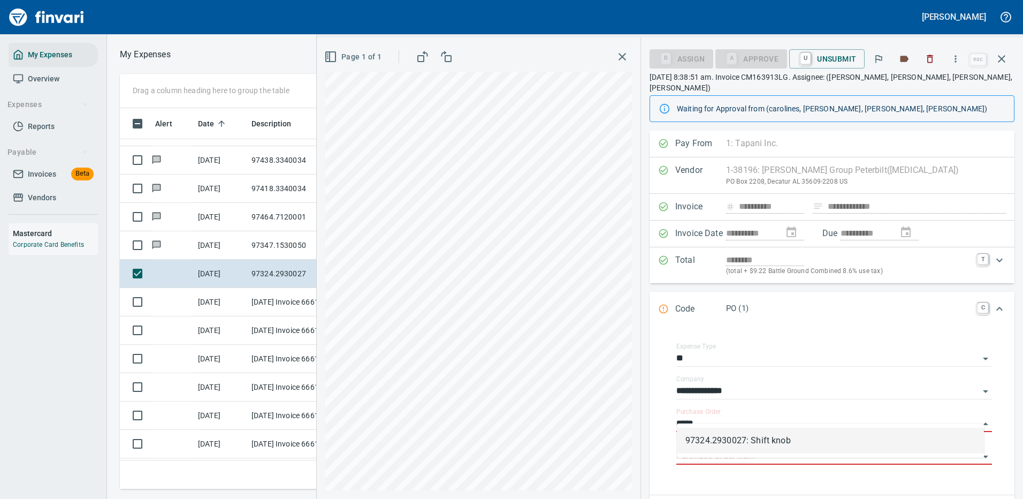
click at [763, 442] on li "97324.2930027: Shift knob" at bounding box center [830, 441] width 307 height 26
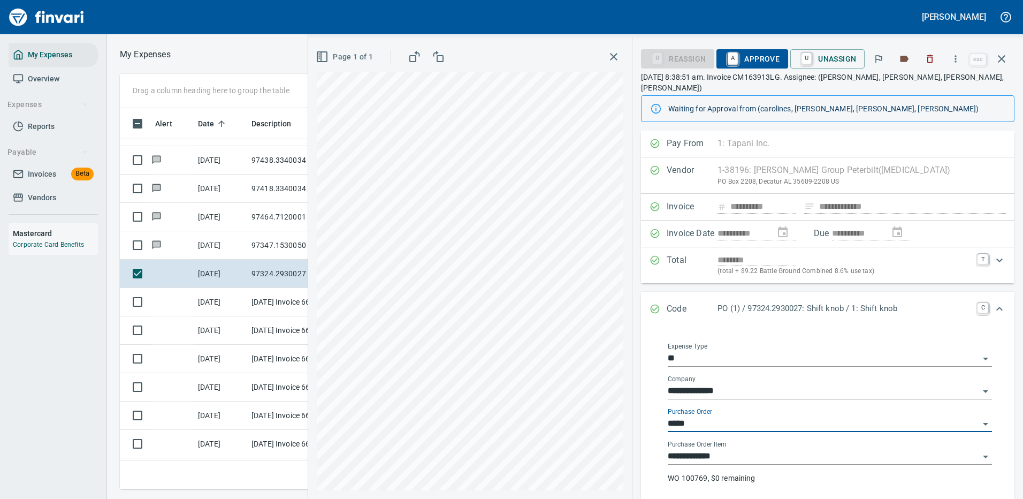
type input "**********"
click at [731, 449] on input "**********" at bounding box center [823, 456] width 311 height 15
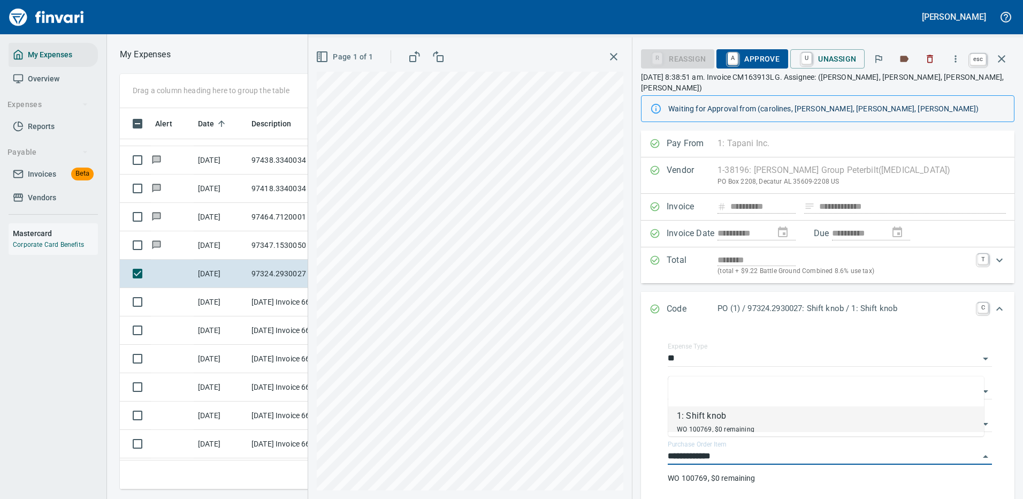
click at [761, 64] on span "A Approve" at bounding box center [752, 59] width 55 height 18
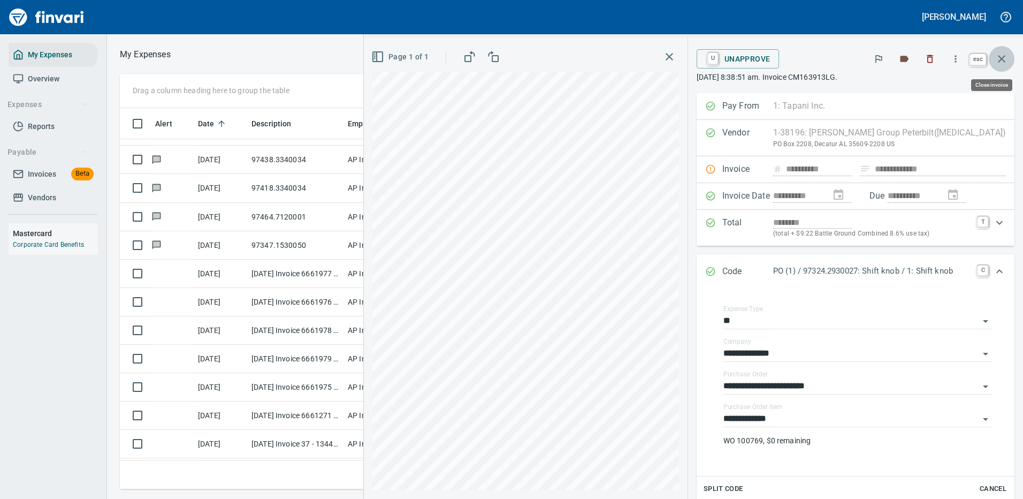
click at [1000, 56] on icon "button" at bounding box center [1001, 58] width 7 height 7
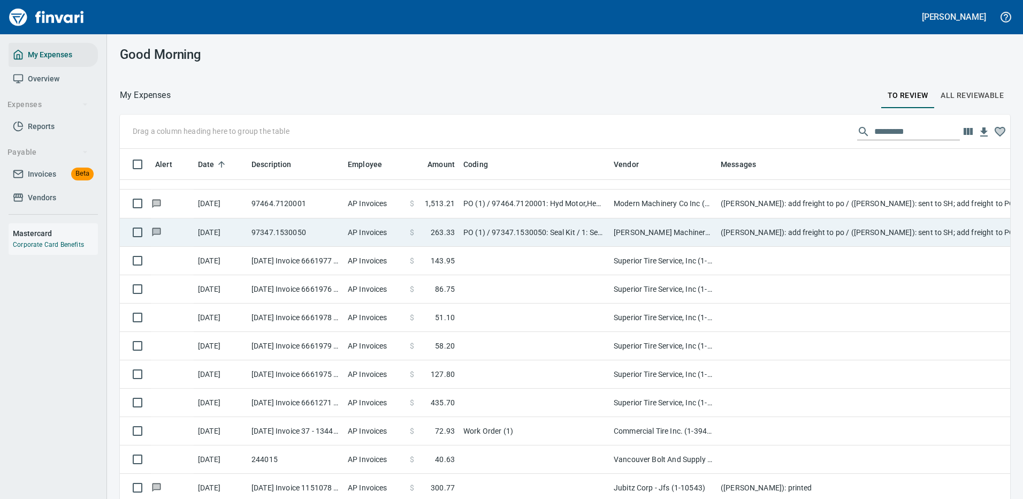
scroll to position [2682, 0]
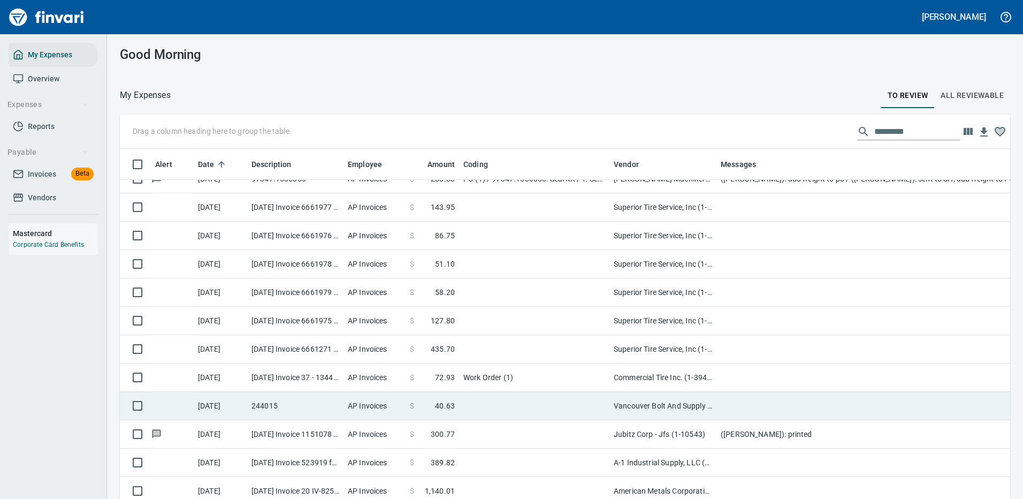
click at [617, 402] on td "Vancouver Bolt And Supply Inc (1-11067)" at bounding box center [662, 406] width 107 height 28
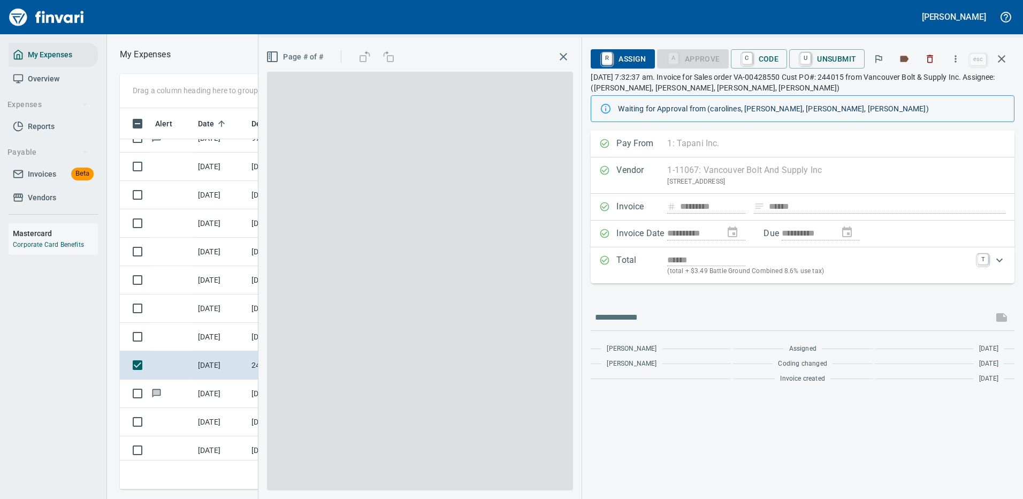
scroll to position [365, 607]
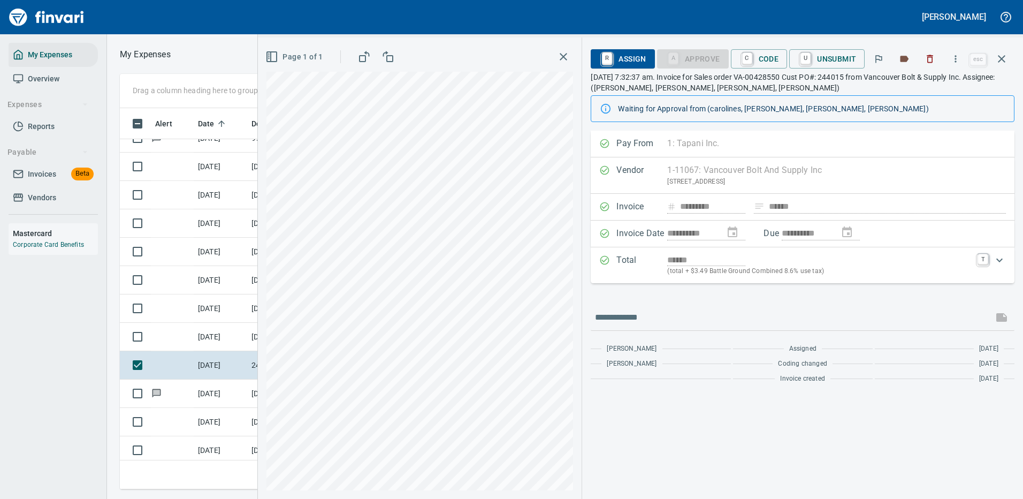
click at [631, 56] on span "R Assign" at bounding box center [622, 59] width 47 height 18
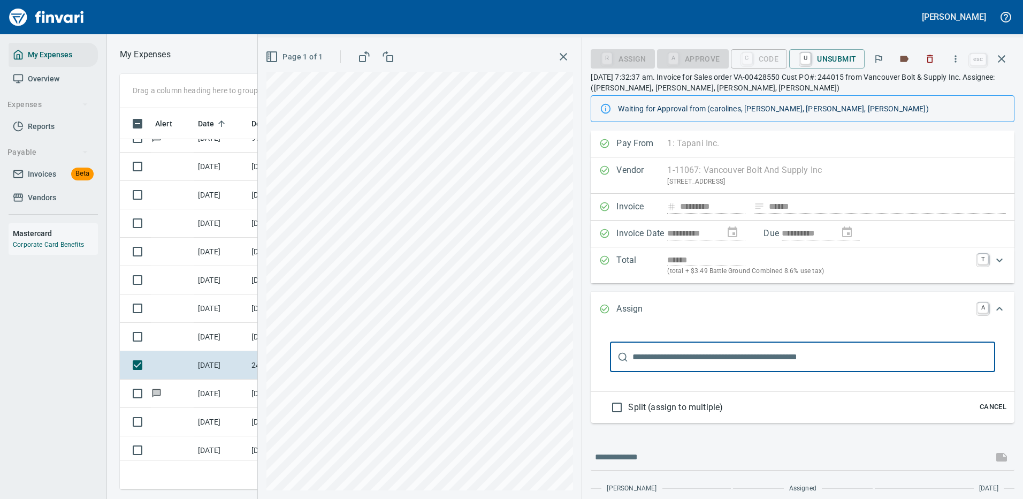
scroll to position [38, 0]
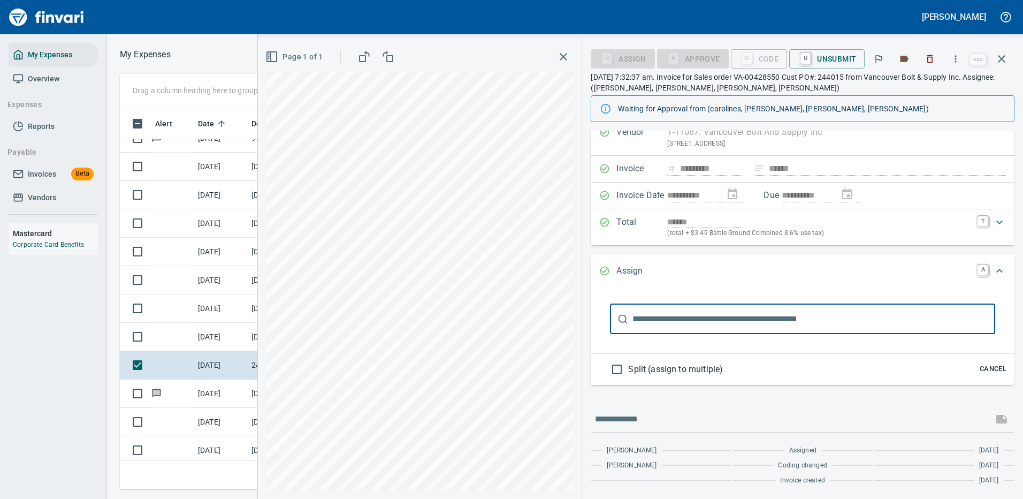
click at [705, 316] on input "text" at bounding box center [813, 319] width 363 height 30
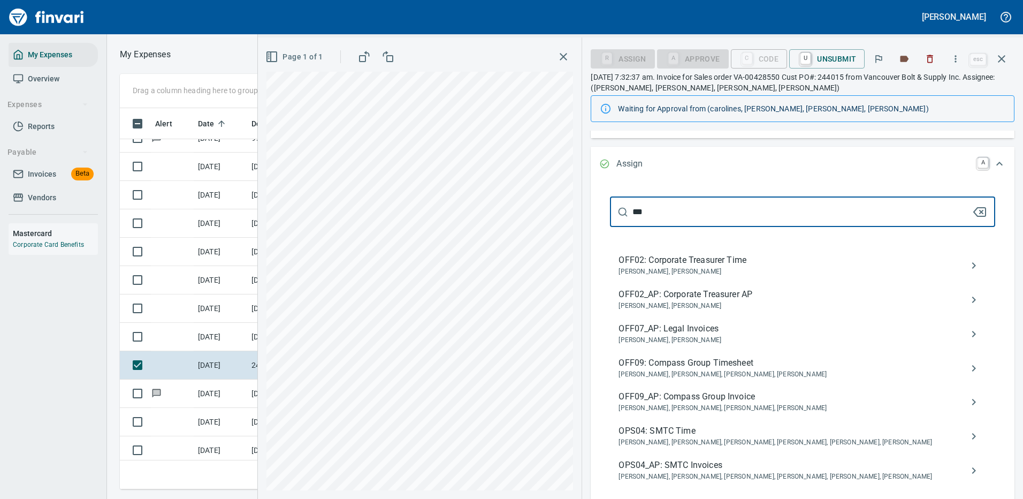
scroll to position [199, 0]
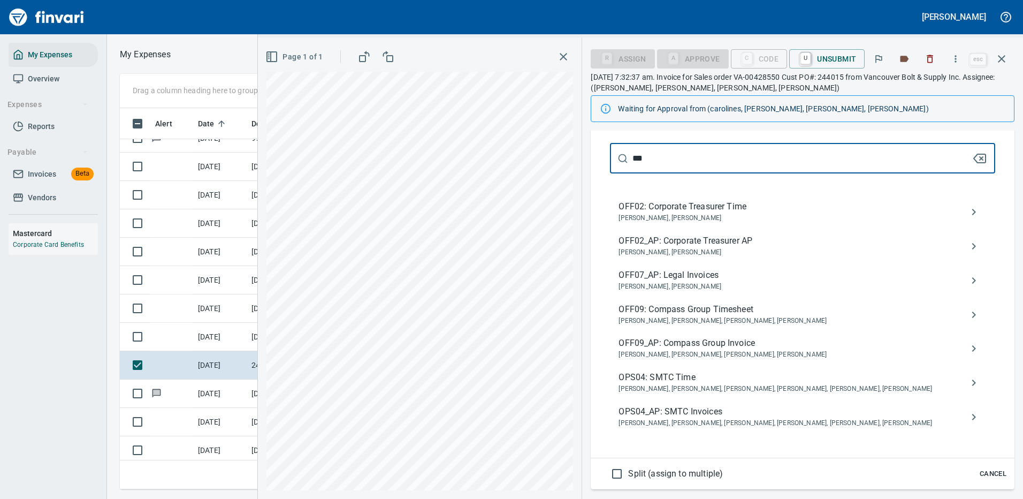
type input "***"
click at [696, 419] on span "Jessica Whittaker, Jolene Potti, Marty Ek, Meg Tapani, Tya Tapani, Tyler Carlson" at bounding box center [794, 423] width 351 height 11
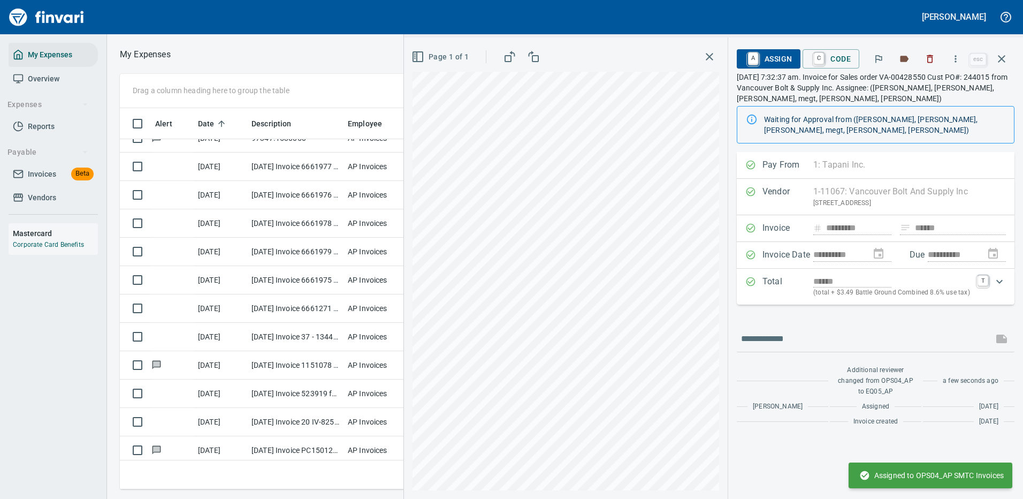
scroll to position [0, 0]
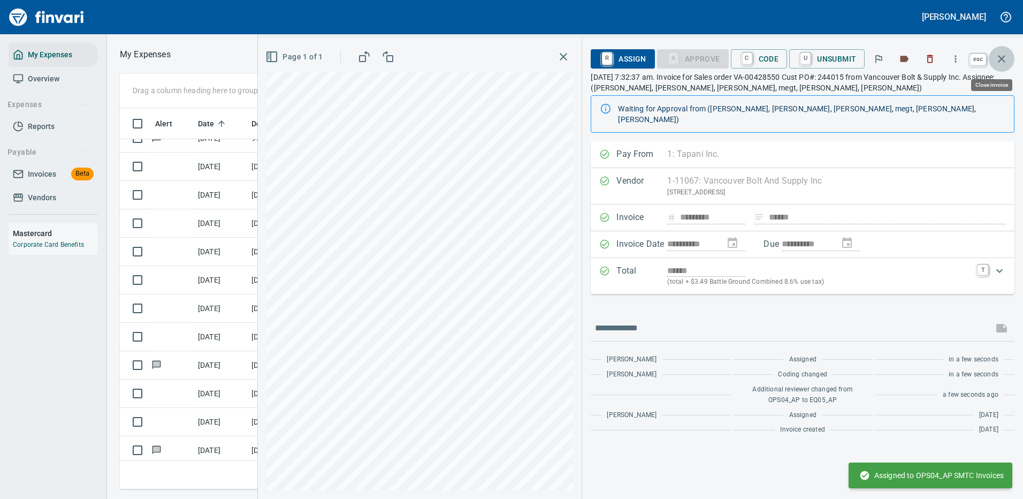
click at [1003, 57] on icon "button" at bounding box center [1001, 58] width 13 height 13
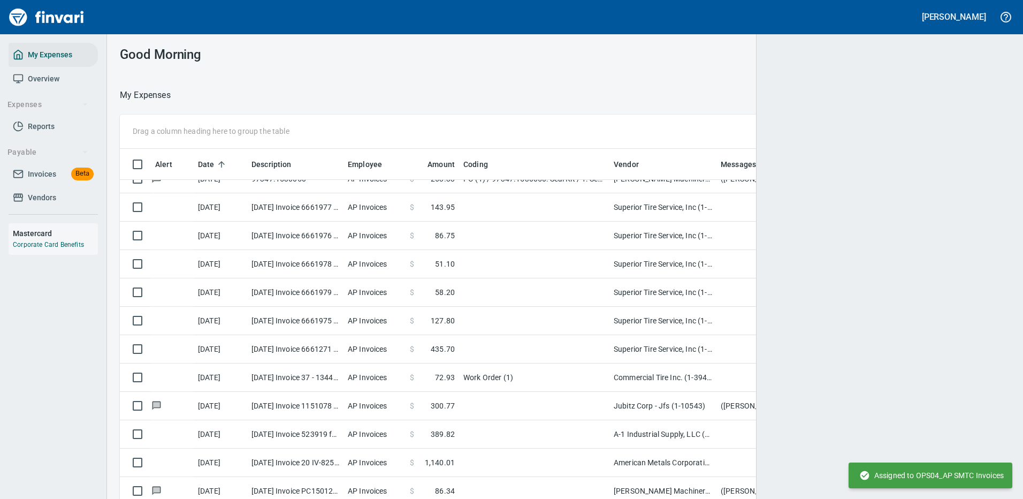
scroll to position [365, 859]
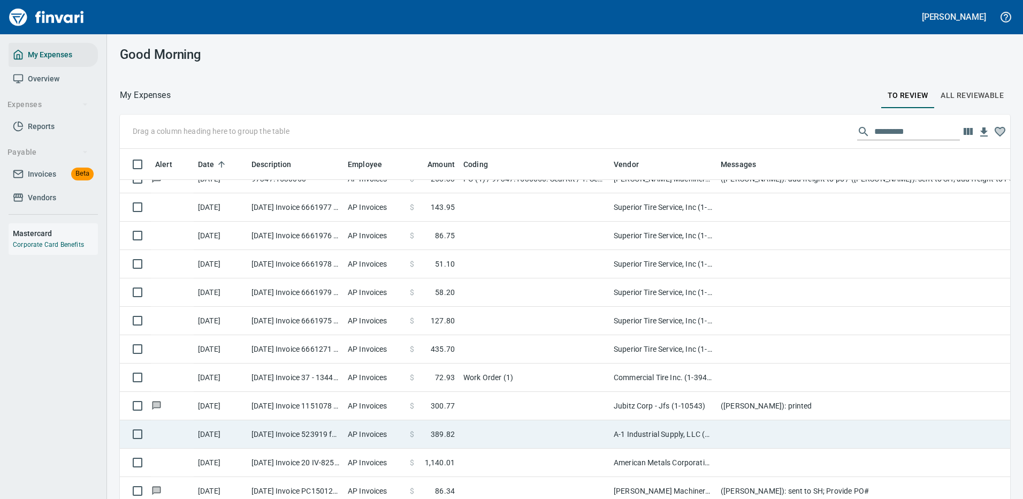
click at [547, 430] on td at bounding box center [534, 434] width 150 height 28
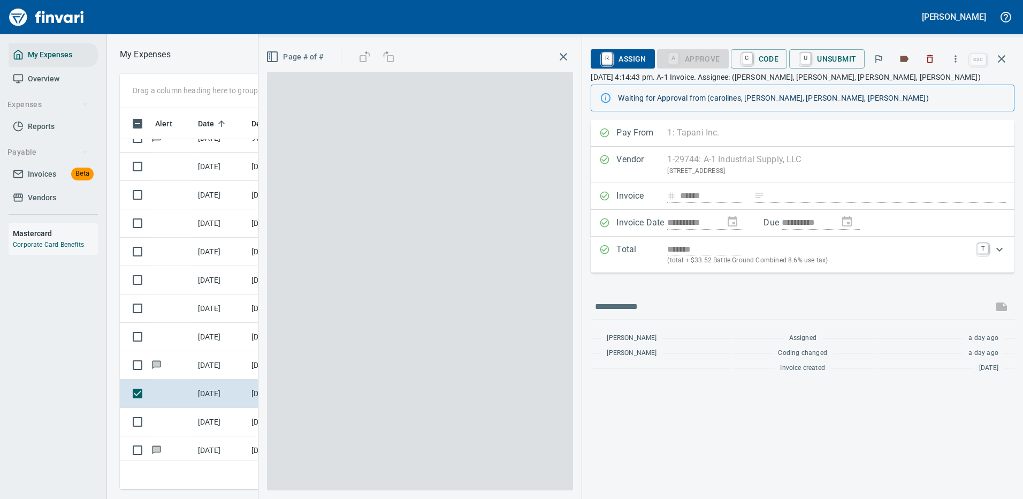
scroll to position [365, 607]
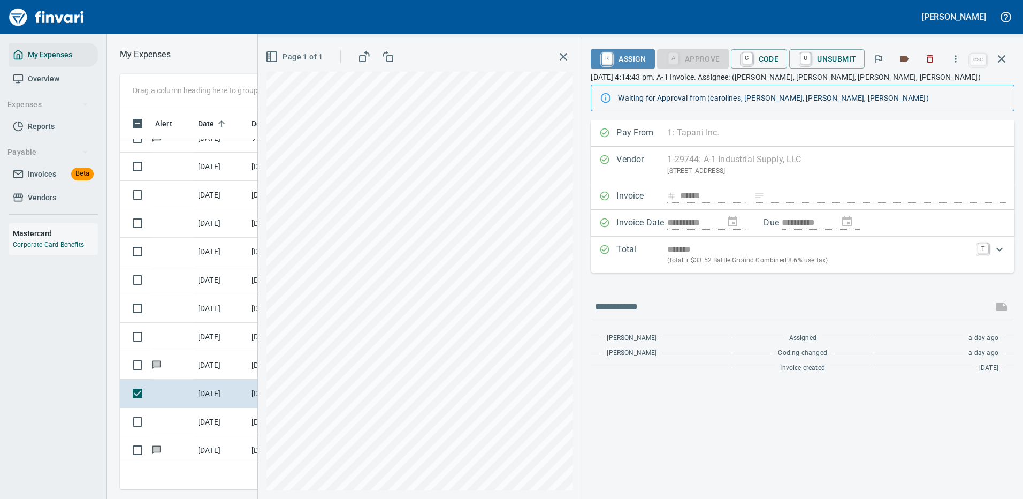
click at [621, 58] on span "R Assign" at bounding box center [622, 59] width 47 height 18
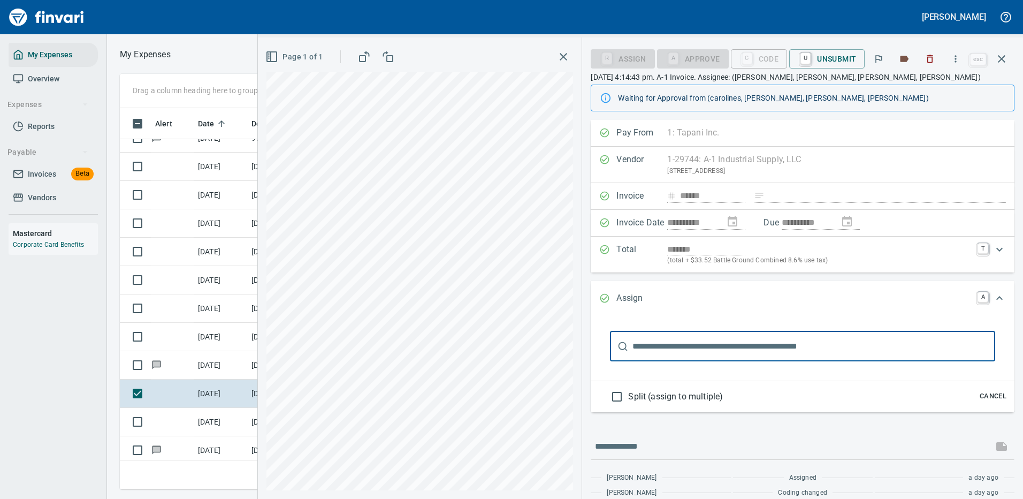
click at [682, 347] on input "text" at bounding box center [813, 346] width 363 height 30
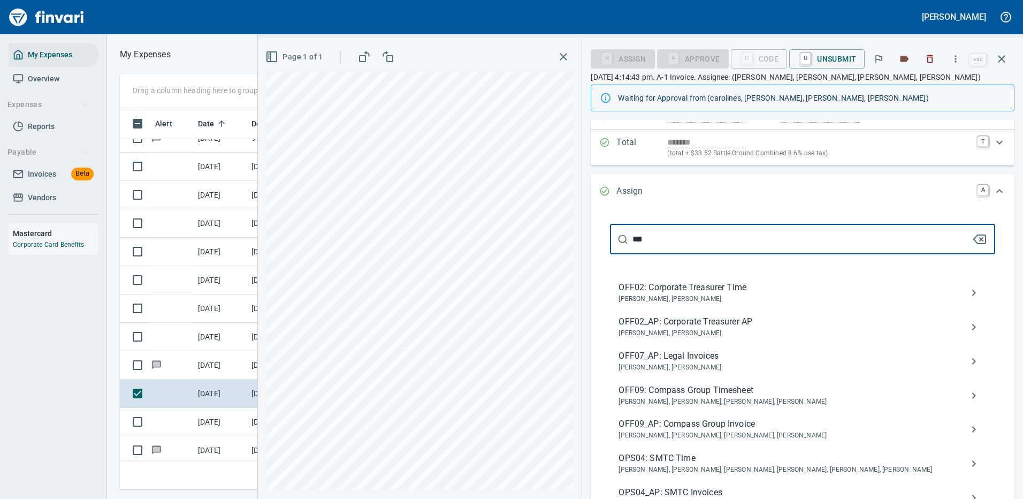
scroll to position [161, 0]
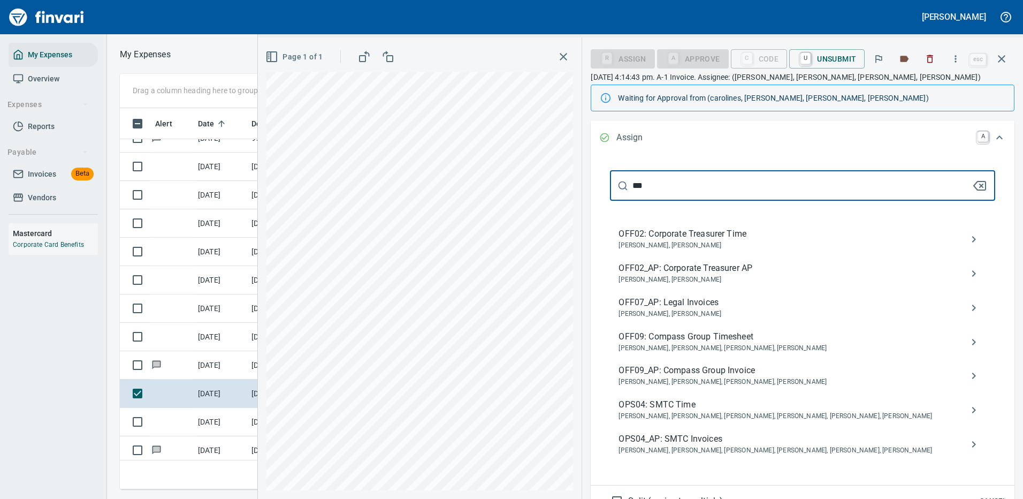
type input "***"
drag, startPoint x: 699, startPoint y: 444, endPoint x: 770, endPoint y: 332, distance: 132.6
click at [699, 444] on span "OPS04_AP: SMTC Invoices" at bounding box center [794, 438] width 351 height 13
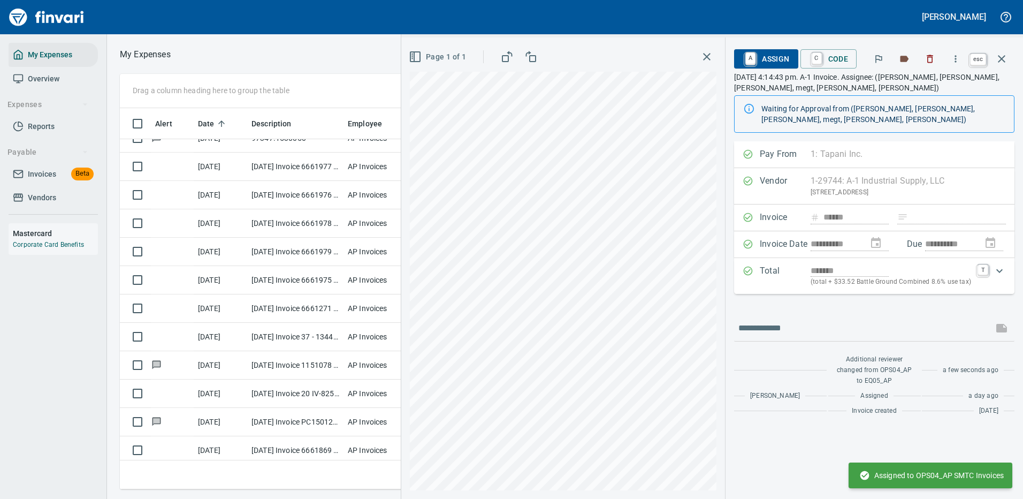
scroll to position [0, 0]
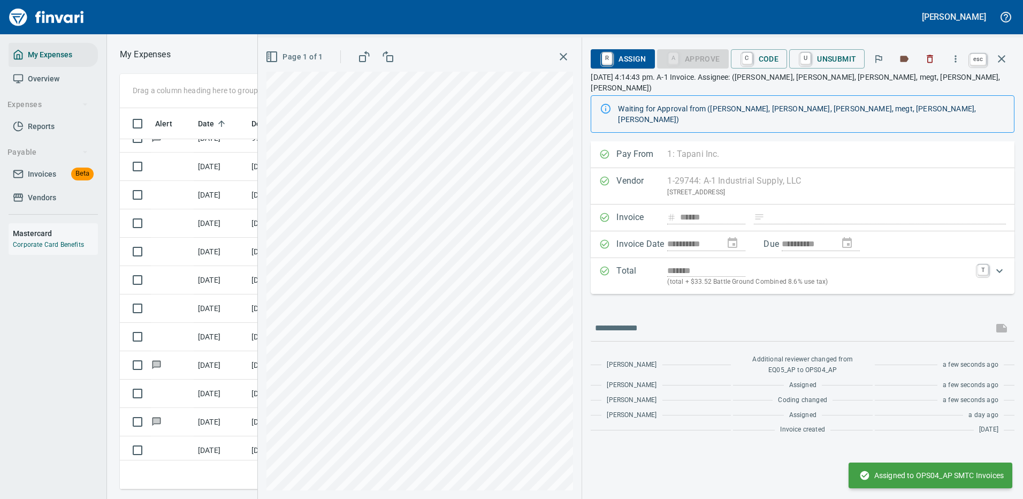
click at [1002, 51] on button "button" at bounding box center [1002, 59] width 26 height 26
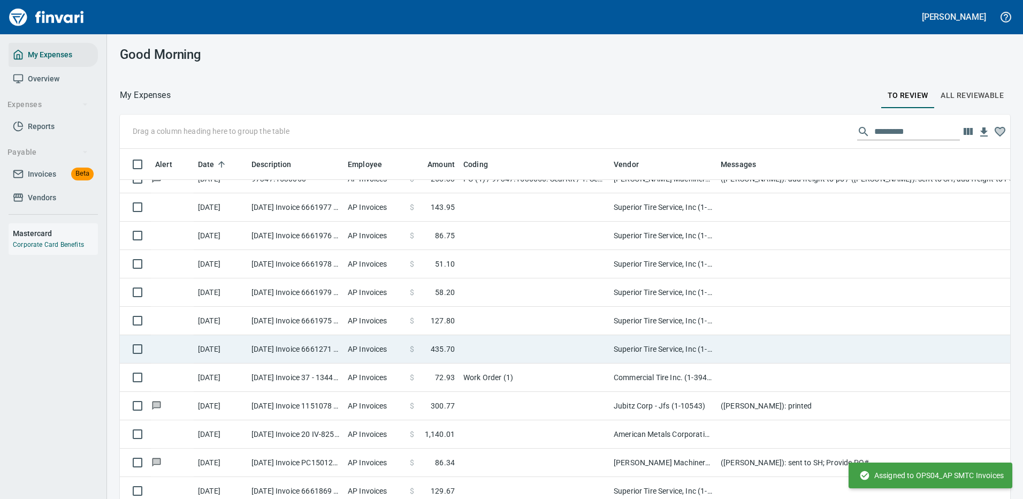
scroll to position [365, 866]
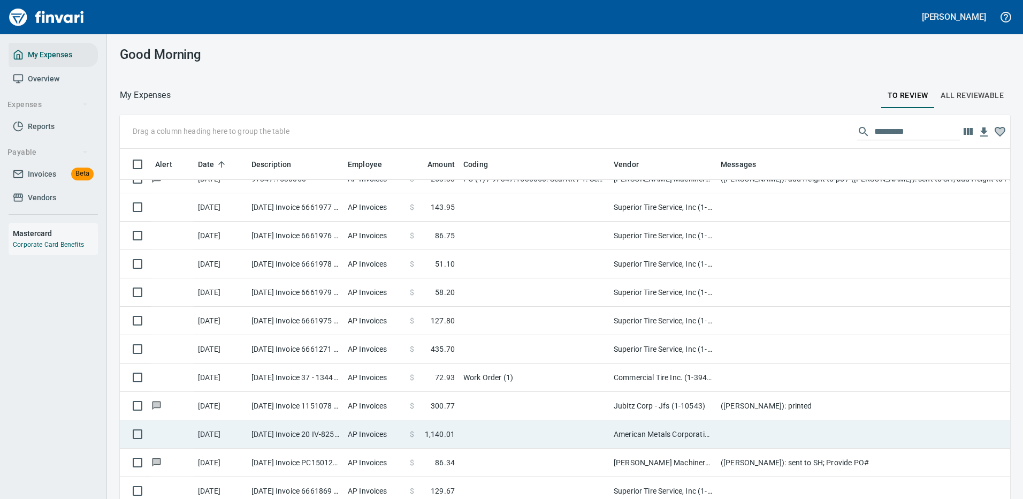
click at [658, 438] on td "American Metals Corporation (1-22150)" at bounding box center [662, 434] width 107 height 28
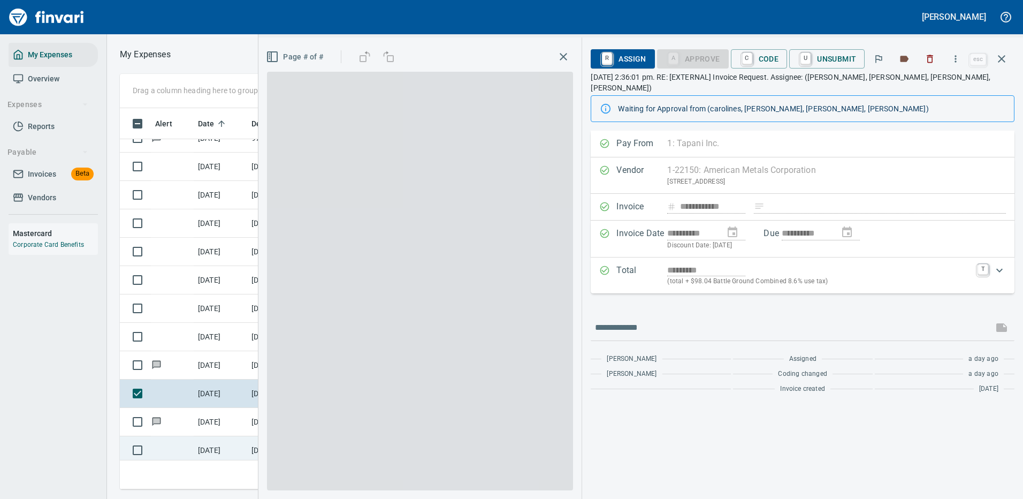
scroll to position [365, 607]
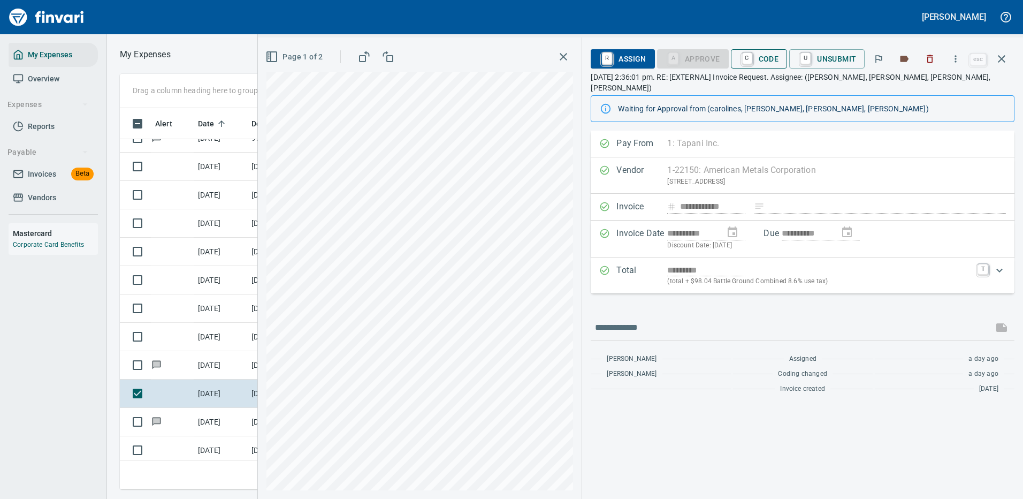
click at [757, 58] on span "C Code" at bounding box center [760, 59] width 40 height 18
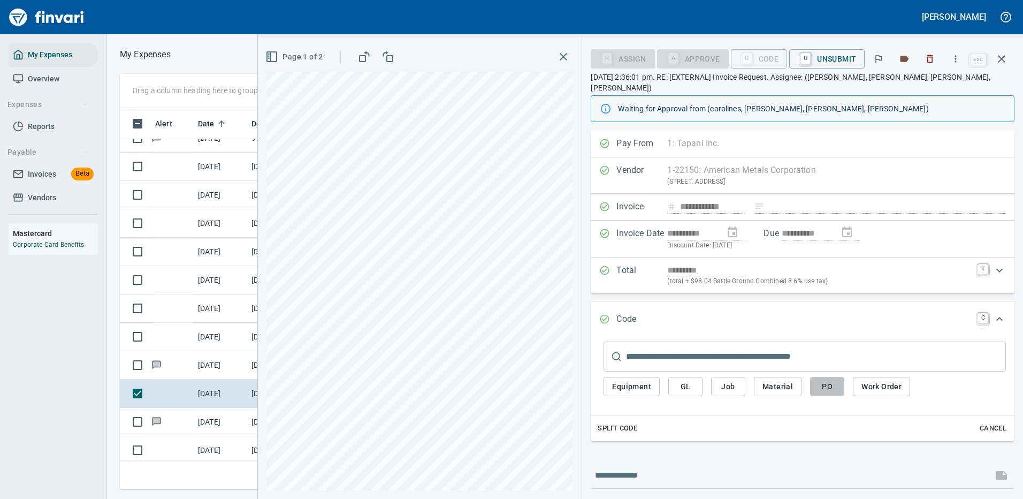
click at [827, 380] on span "PO" at bounding box center [827, 386] width 17 height 13
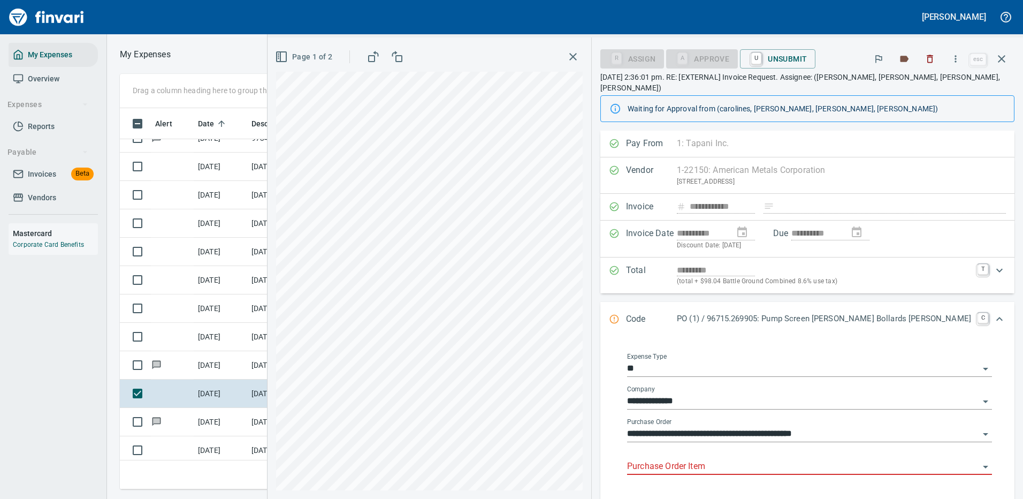
click at [738, 466] on input "Purchase Order Item" at bounding box center [803, 466] width 352 height 15
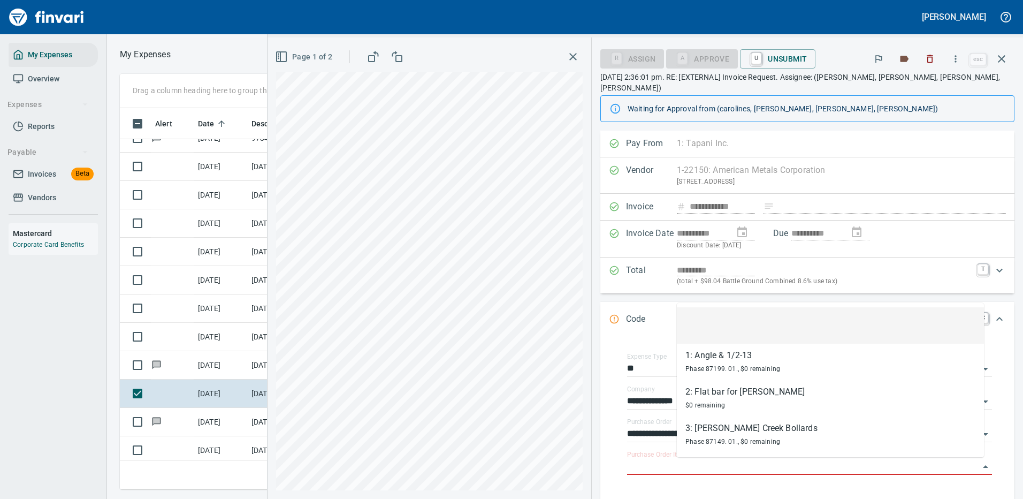
click at [938, 317] on li at bounding box center [830, 325] width 307 height 36
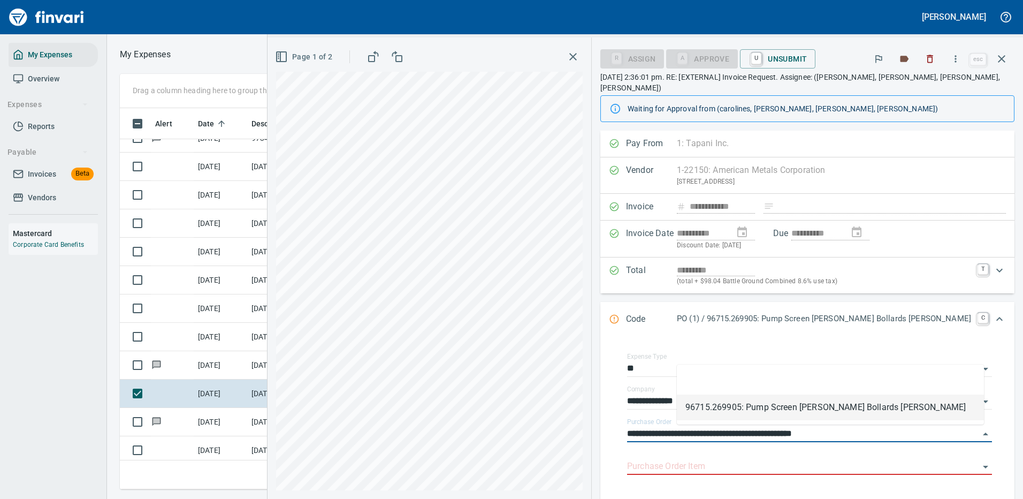
drag, startPoint x: 734, startPoint y: 434, endPoint x: 636, endPoint y: 432, distance: 97.4
click at [637, 440] on div "**********" at bounding box center [646, 267] width 756 height 461
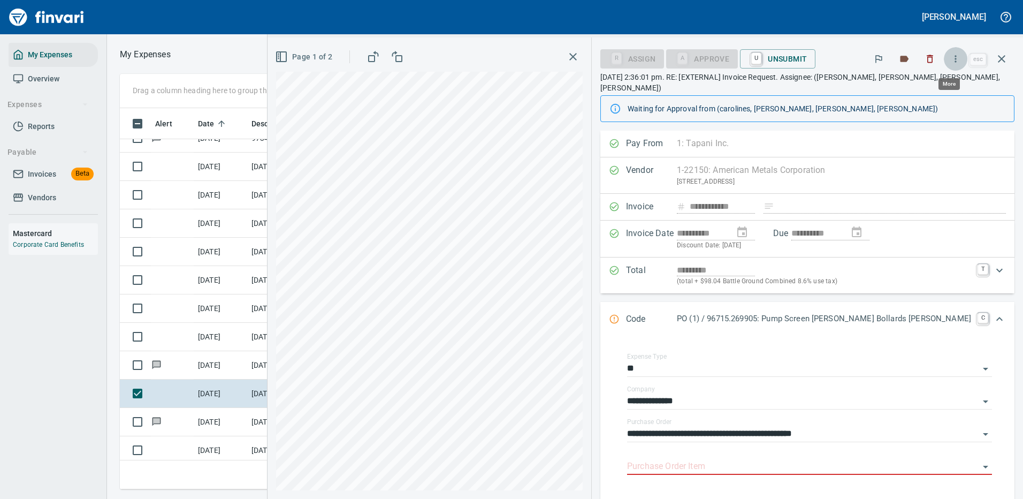
click at [954, 57] on icon "button" at bounding box center [955, 59] width 11 height 11
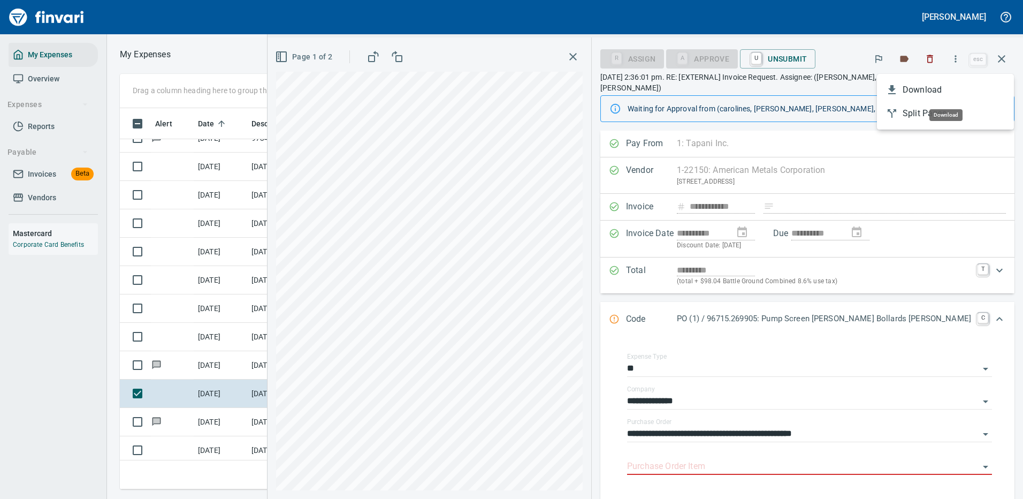
click at [933, 89] on span "Download" at bounding box center [954, 89] width 103 height 13
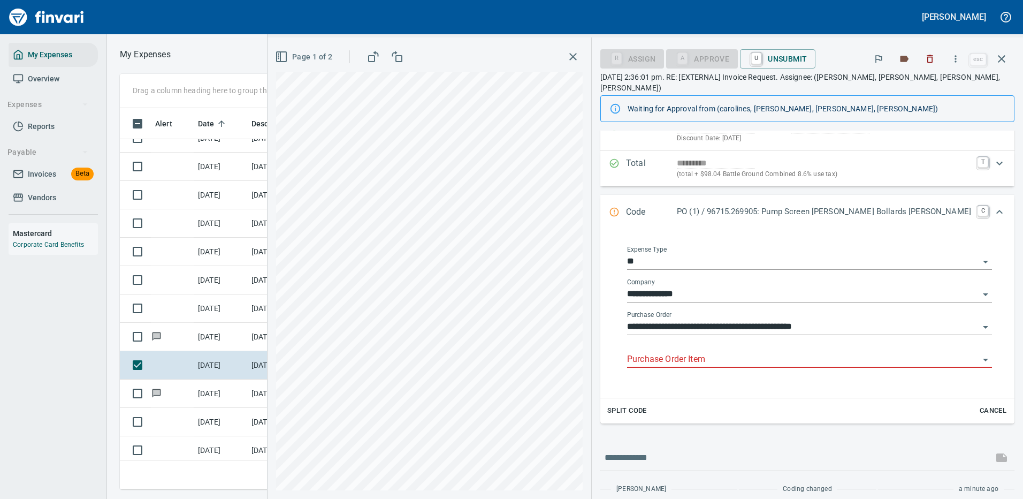
scroll to position [145, 0]
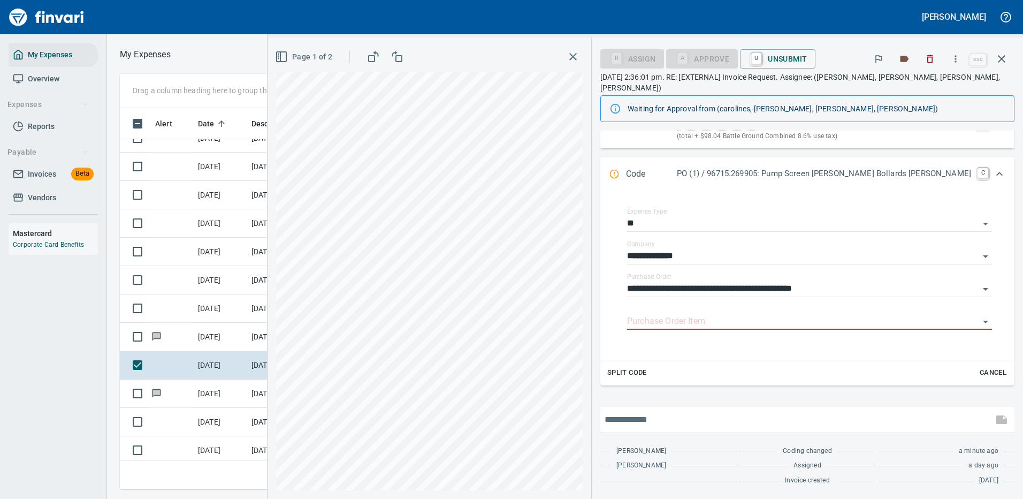
click at [715, 417] on input "text" at bounding box center [797, 419] width 384 height 17
type input "**********"
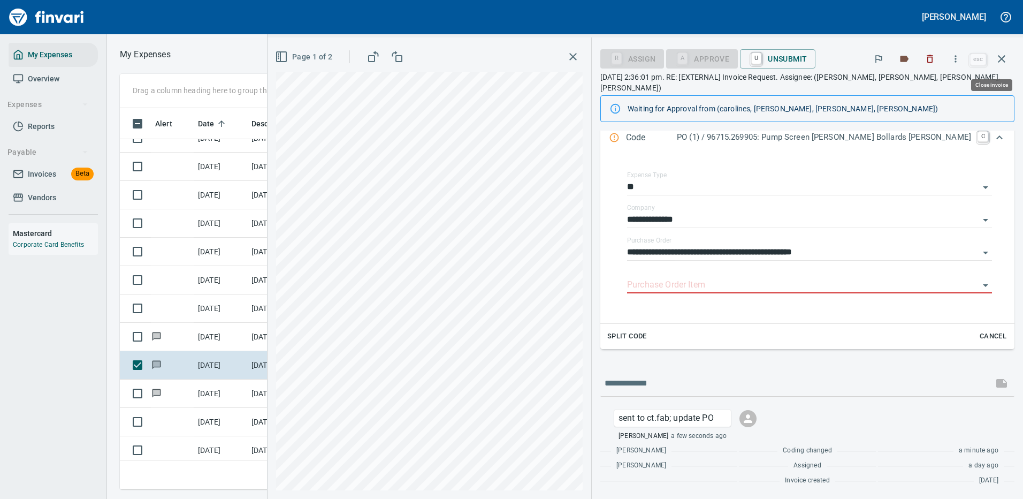
click at [1005, 60] on icon "button" at bounding box center [1001, 58] width 13 height 13
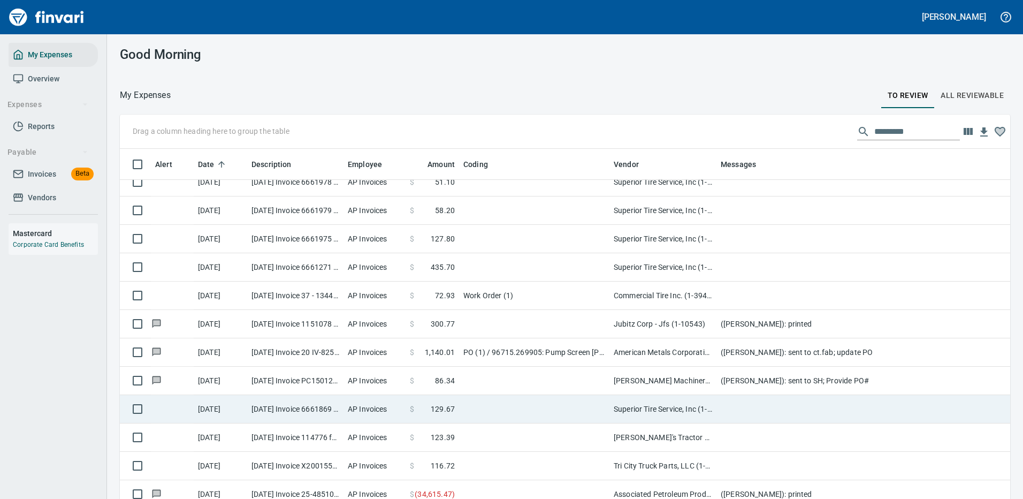
scroll to position [2789, 0]
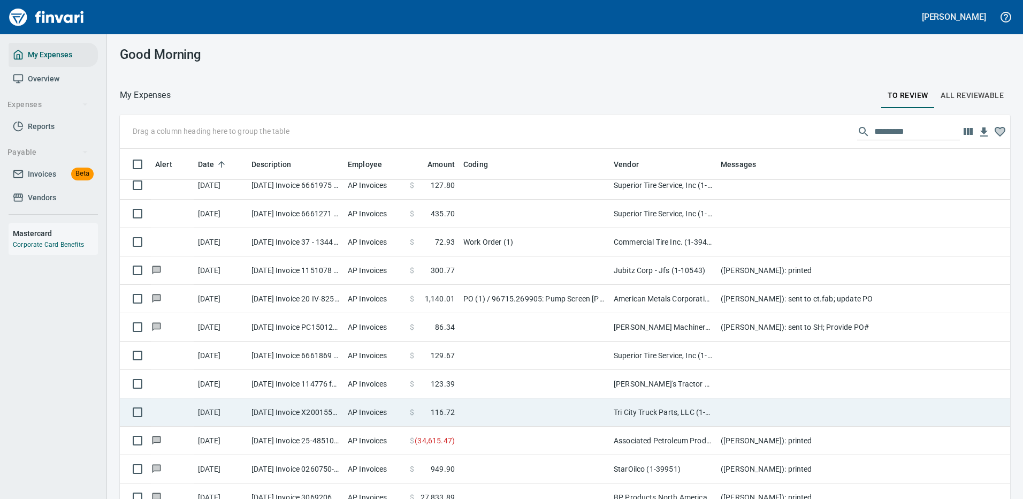
click at [563, 383] on td at bounding box center [534, 384] width 150 height 28
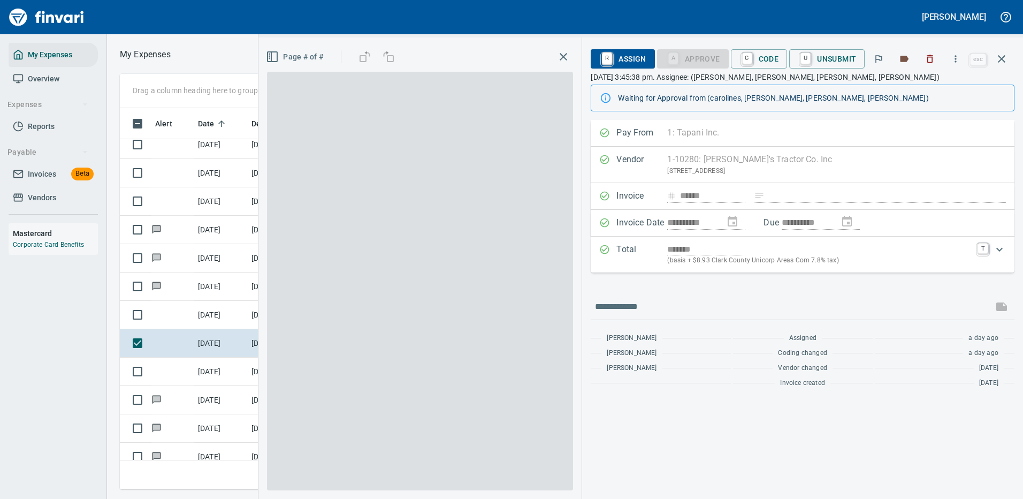
scroll to position [365, 607]
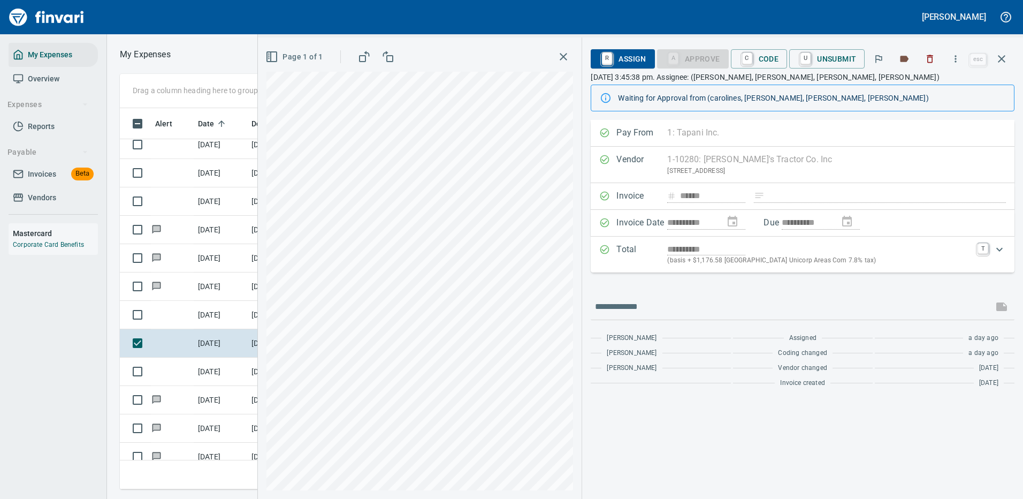
type input "**********"
type input "*********"
type input "**********"
type input "*********"
click at [959, 58] on icon "button" at bounding box center [955, 59] width 11 height 11
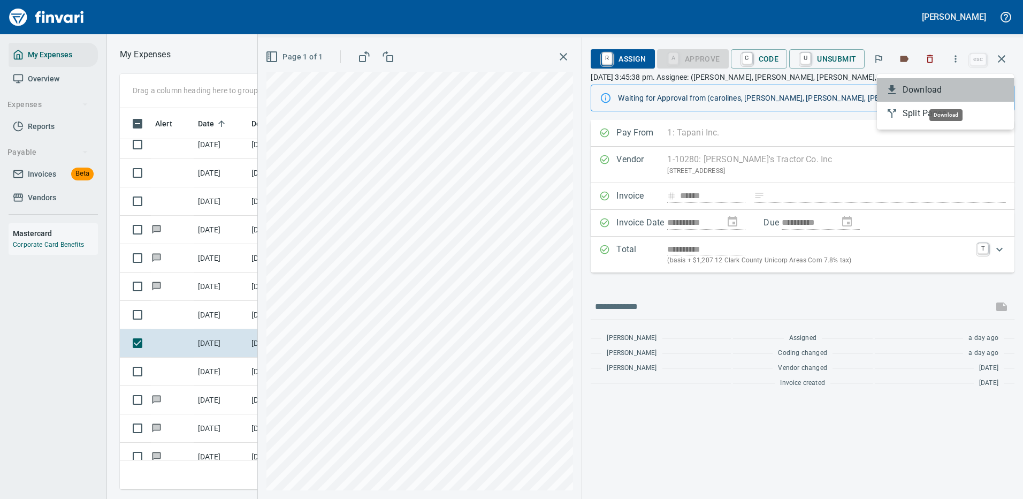
click at [918, 93] on span "Download" at bounding box center [954, 89] width 103 height 13
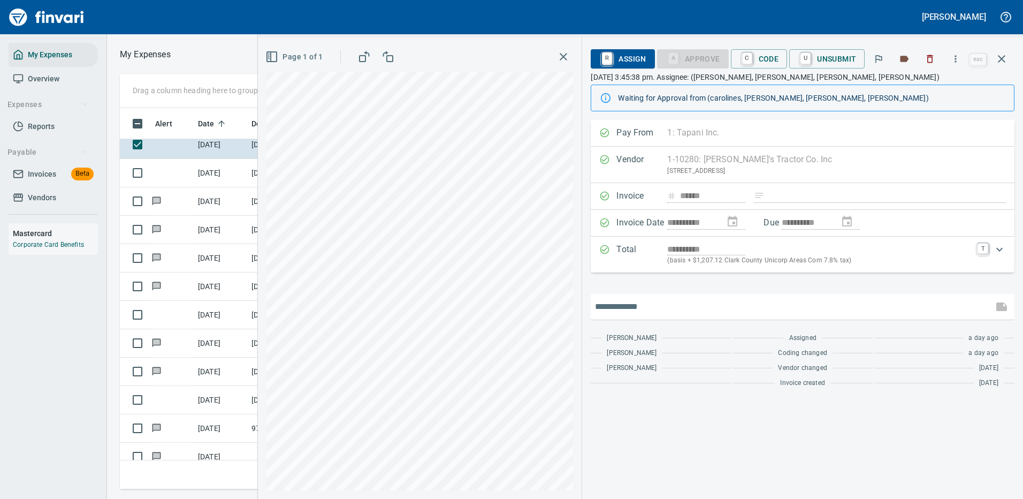
click at [660, 314] on input "text" at bounding box center [792, 306] width 394 height 17
type input "**********"
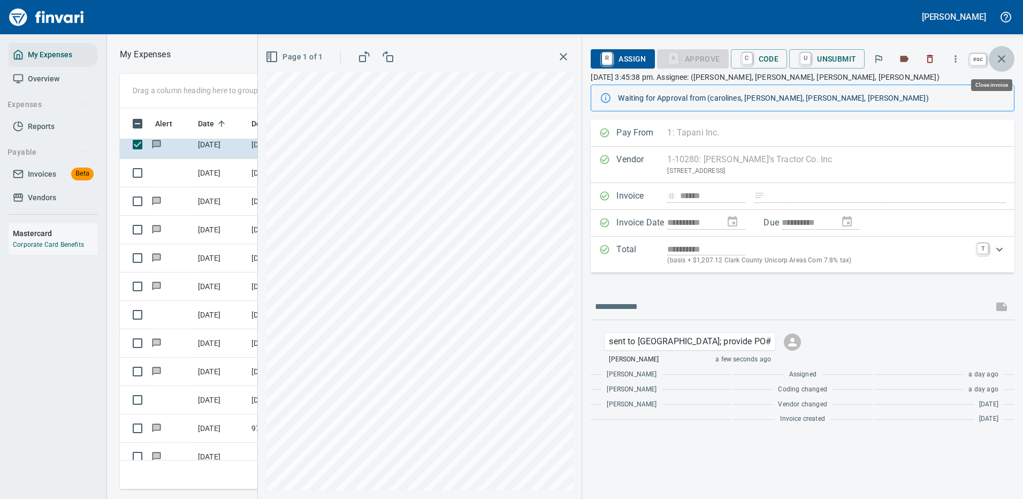
click at [1003, 55] on icon "button" at bounding box center [1001, 58] width 13 height 13
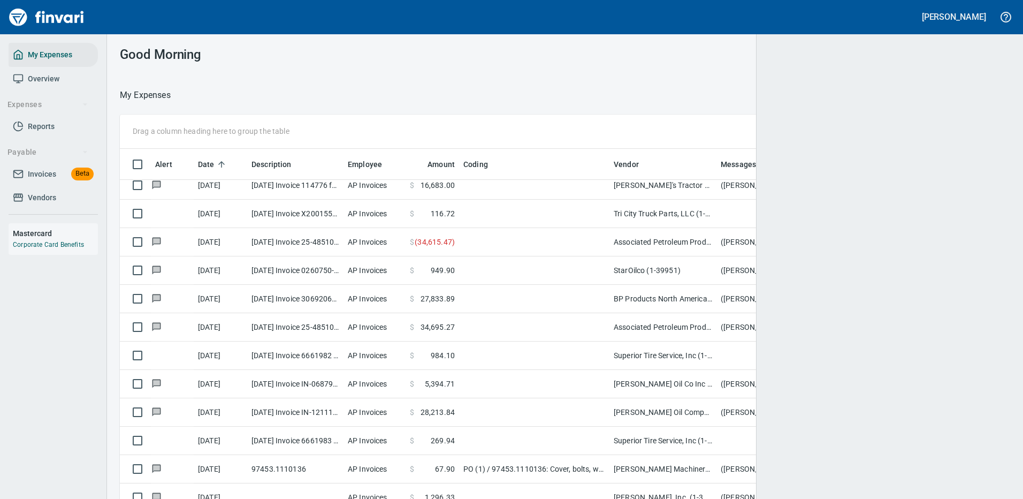
scroll to position [1, 1]
